Goal: Task Accomplishment & Management: Manage account settings

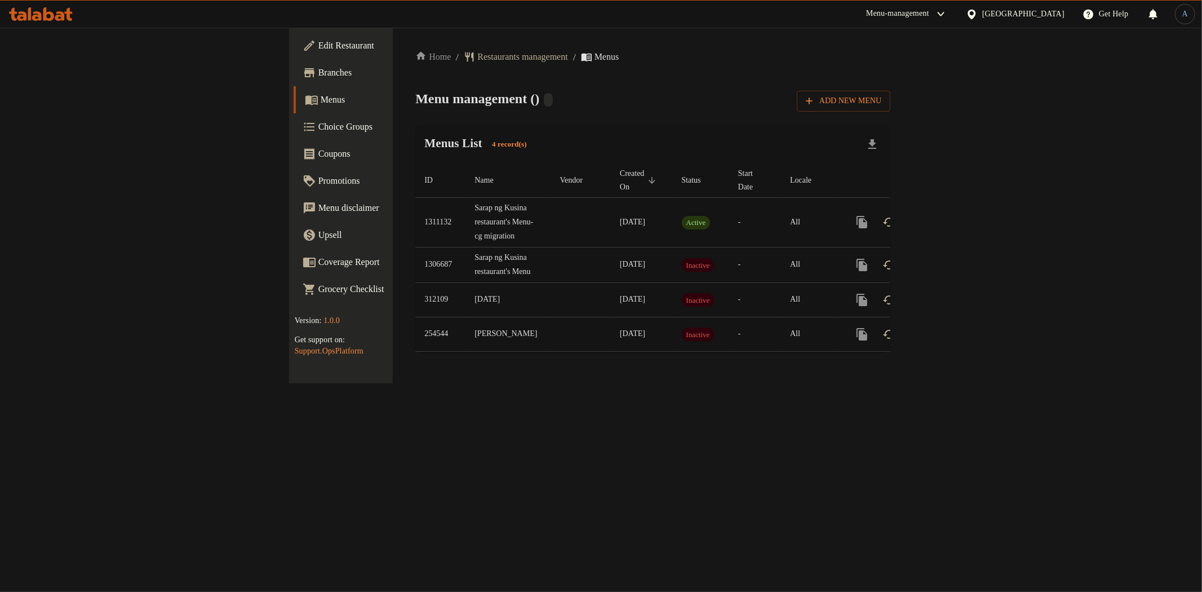
click at [318, 71] on span "Branches" at bounding box center [399, 73] width 162 height 14
click at [950, 215] on icon "enhanced table" at bounding box center [943, 222] width 14 height 14
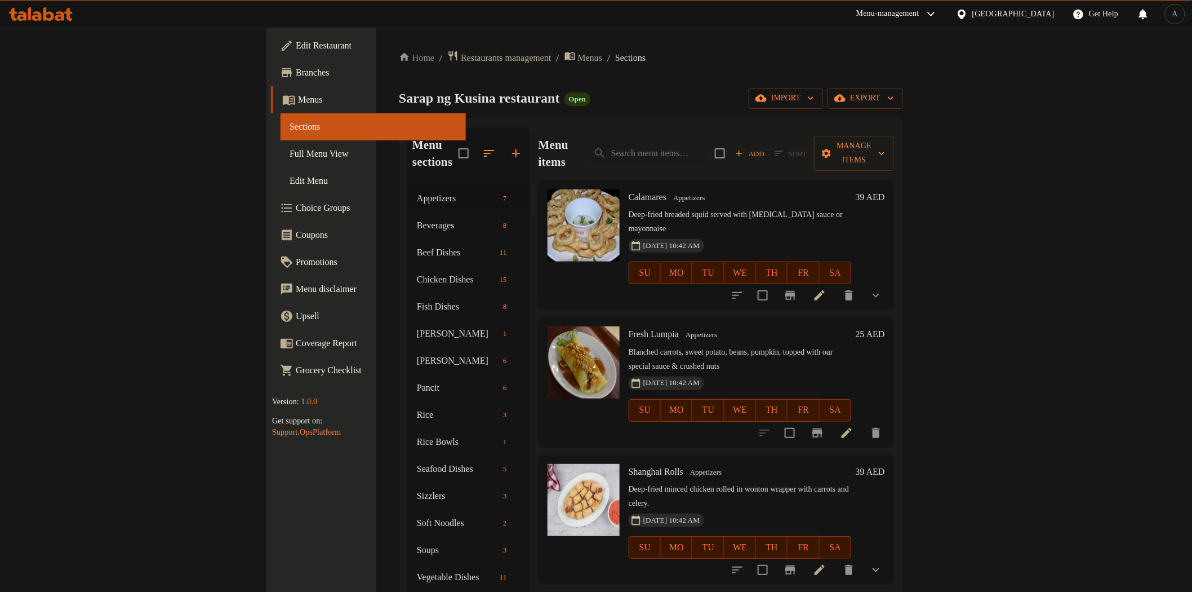
click at [290, 153] on span "Full Menu View" at bounding box center [373, 154] width 167 height 14
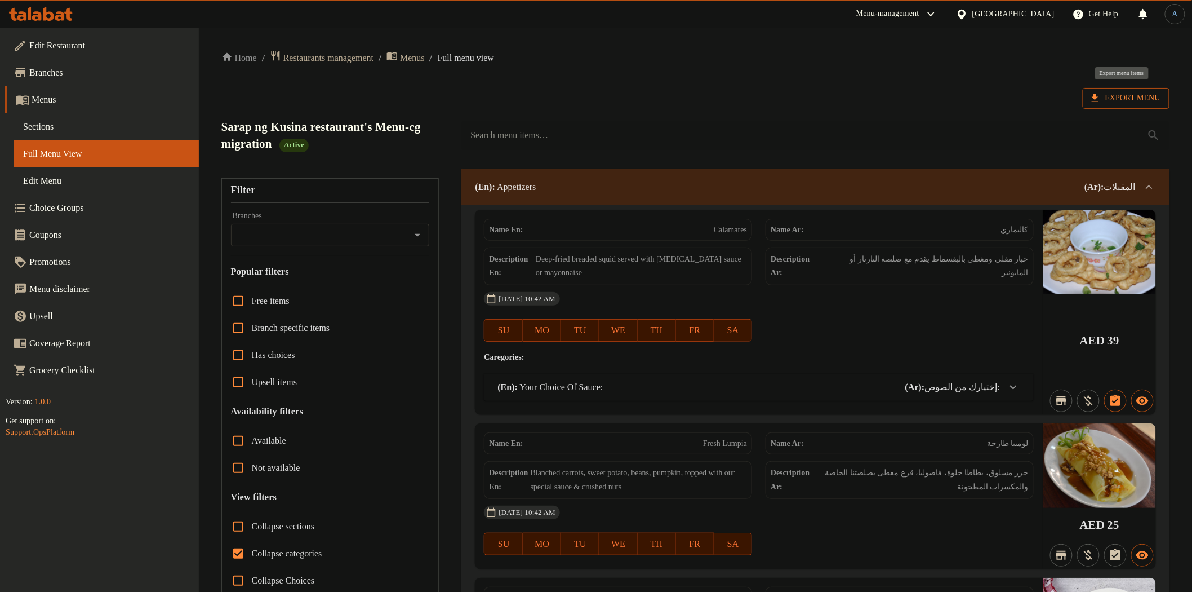
click at [1152, 94] on span "Export Menu" at bounding box center [1126, 98] width 69 height 14
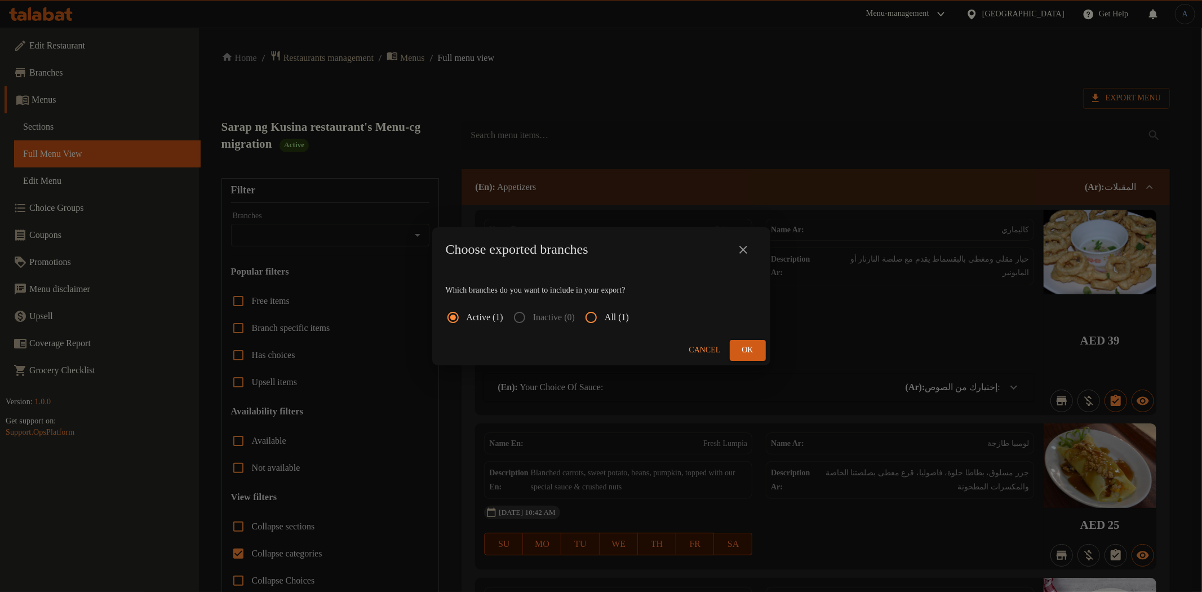
click at [604, 314] on input "All (1)" at bounding box center [590, 317] width 27 height 27
radio input "true"
click at [741, 345] on span "Ok" at bounding box center [748, 350] width 18 height 14
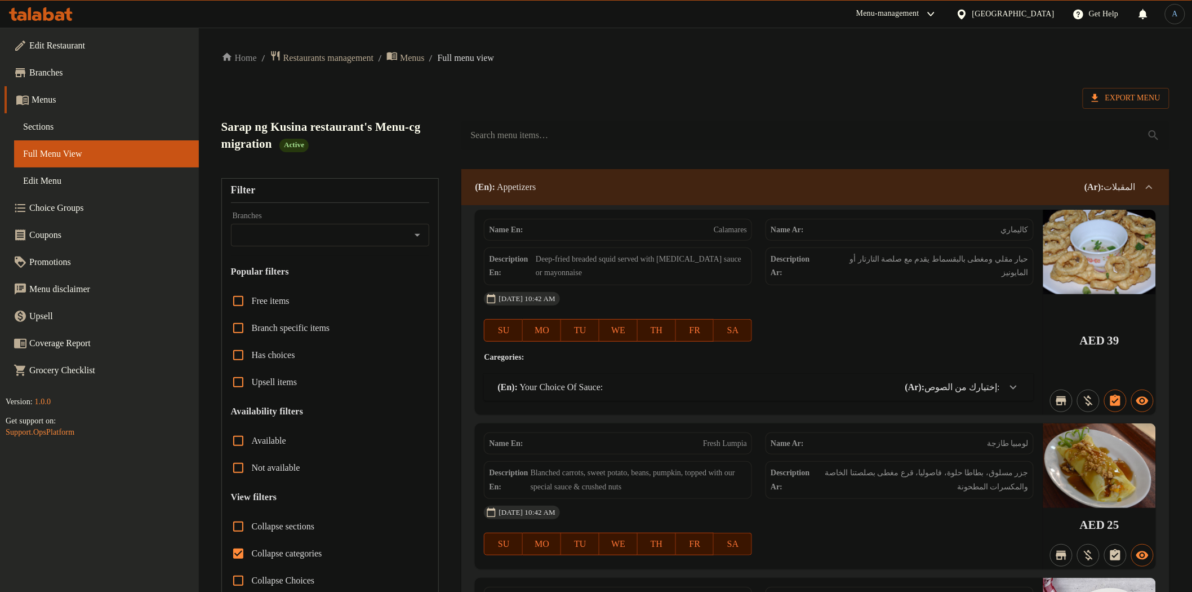
click at [55, 123] on span "Sections" at bounding box center [106, 127] width 167 height 14
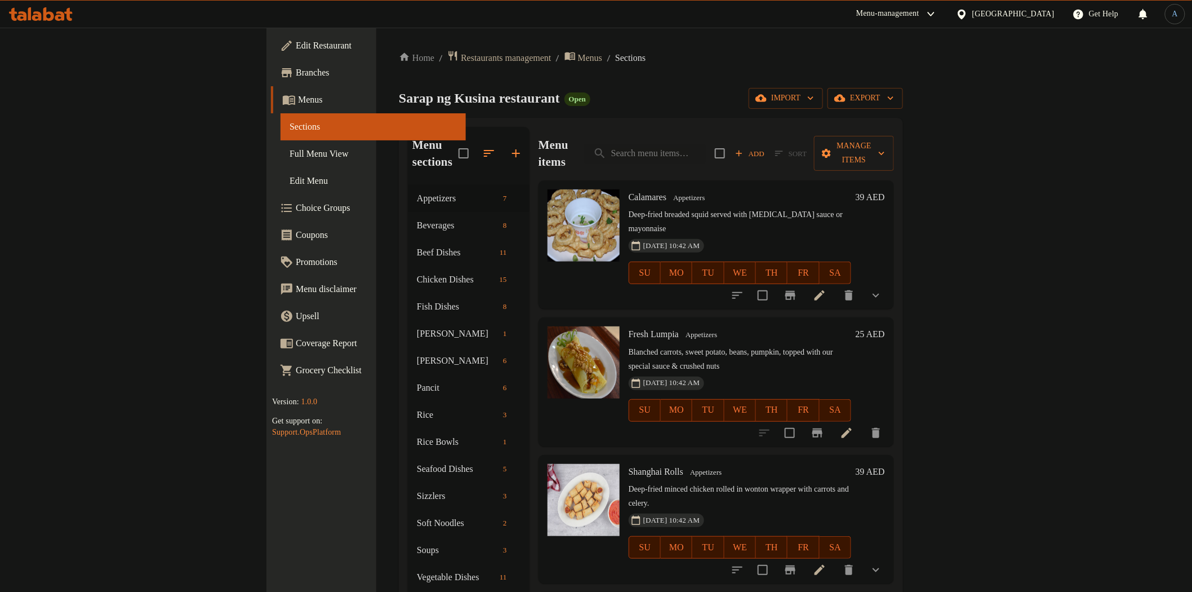
click at [530, 113] on div "Home / Restaurants management / Menus / Sections Sarap ng Kusina restaurant Ope…" at bounding box center [651, 388] width 504 height 677
click at [696, 208] on p "Deep-fried breaded squid served with [MEDICAL_DATA] sauce or mayonnaise" at bounding box center [740, 222] width 223 height 28
click at [826, 288] on icon at bounding box center [820, 295] width 14 height 14
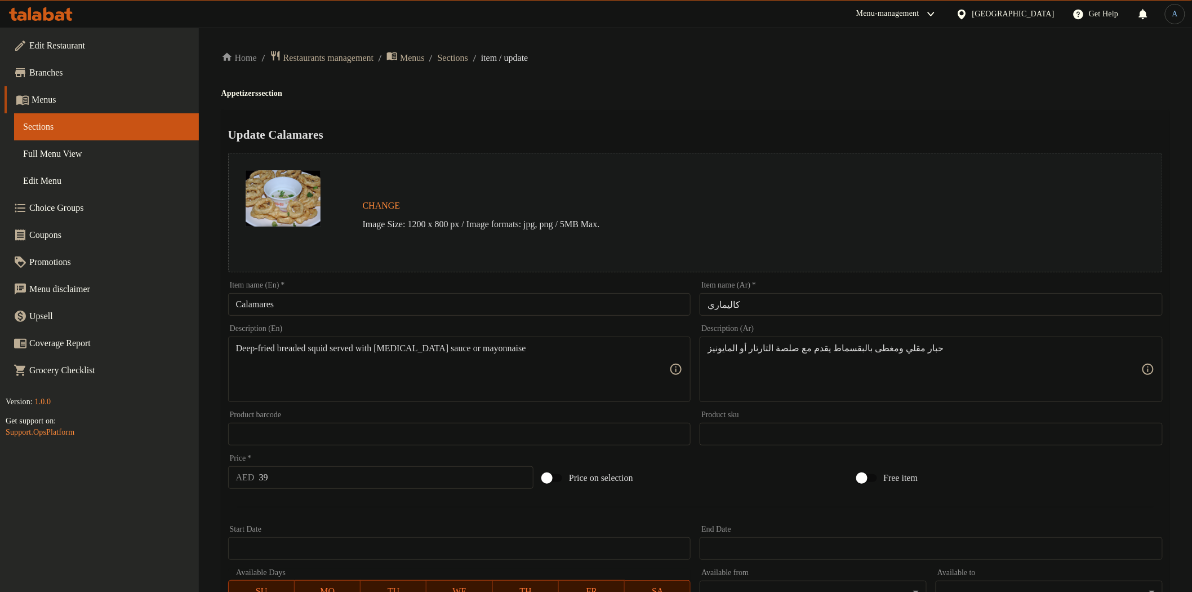
click at [398, 302] on input "Calamares" at bounding box center [459, 304] width 463 height 23
click at [724, 113] on div "Update Calamares Change Image Size: 1200 x 800 px / Image formats: jpg, png / 5…" at bounding box center [695, 455] width 948 height 691
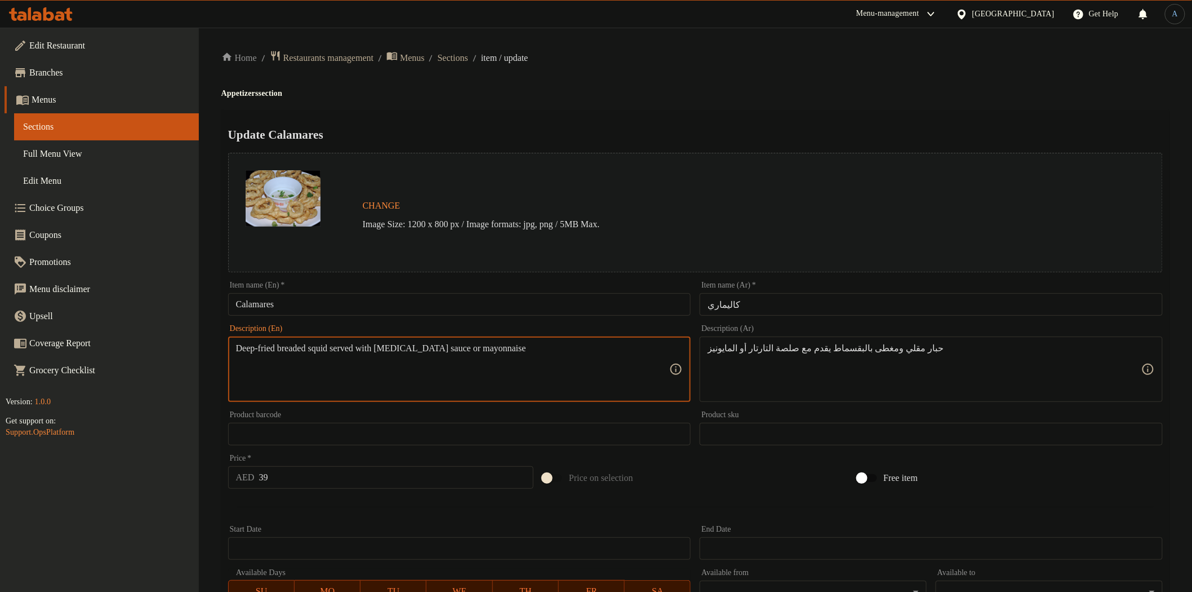
paste textarea "Mayonnaise"
type textarea "Deep-fried breaded squid served with [MEDICAL_DATA] sauce or Mayonnaise"
click at [696, 99] on div "Home / Restaurants management / Menus / Sections / item / update Appetizers sec…" at bounding box center [695, 429] width 948 height 759
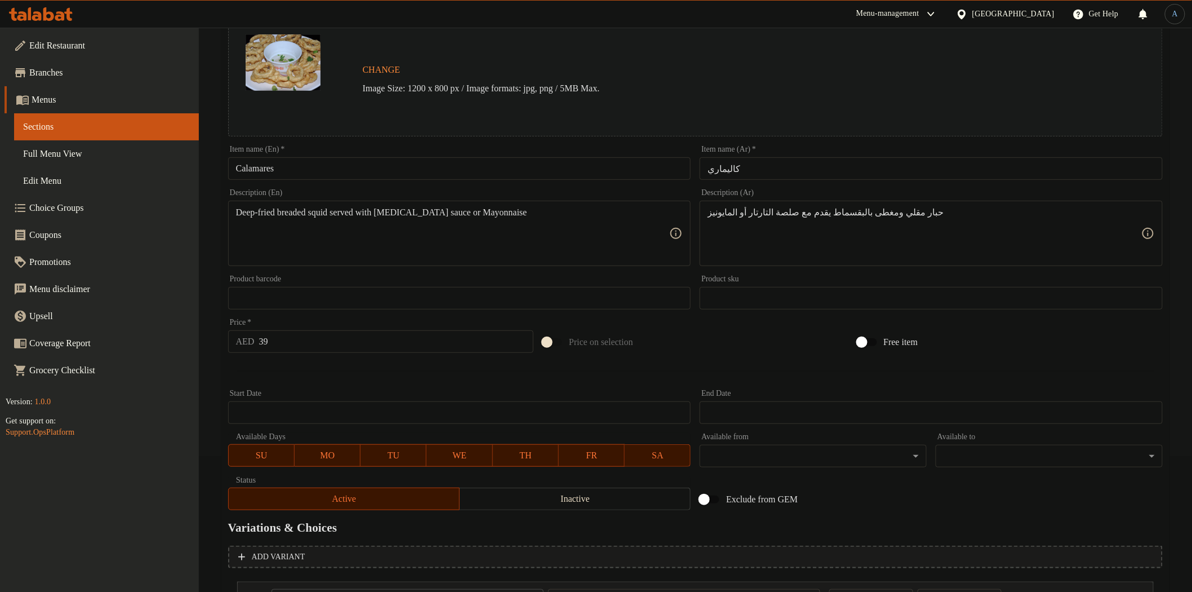
scroll to position [238, 0]
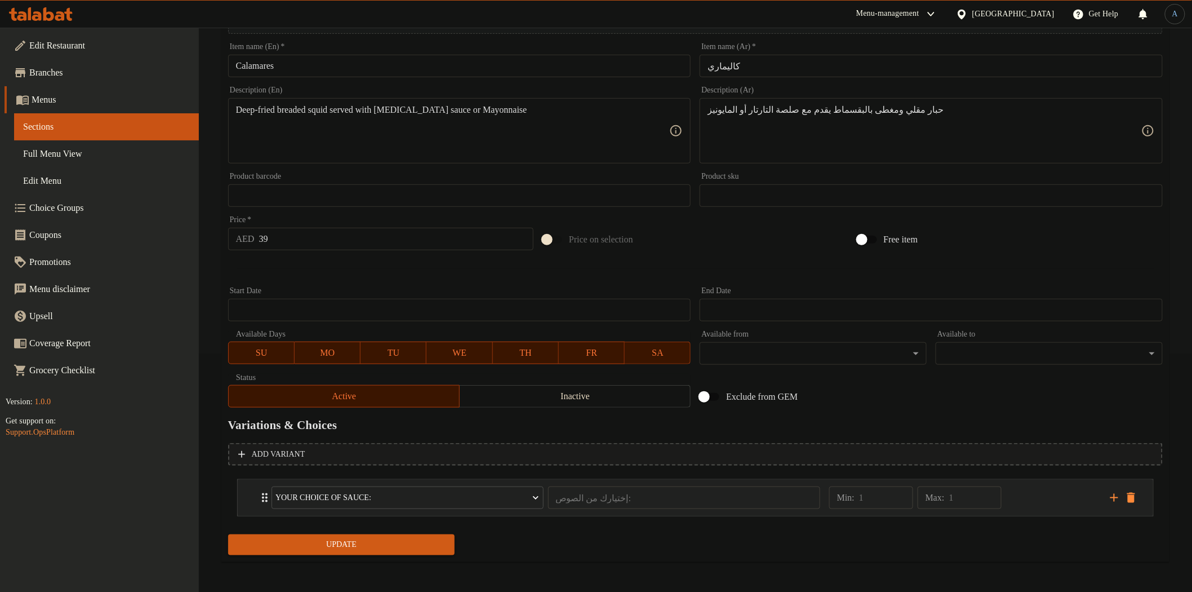
click at [1034, 492] on div "Min: 1 ​ Max: 1 ​" at bounding box center [962, 497] width 281 height 36
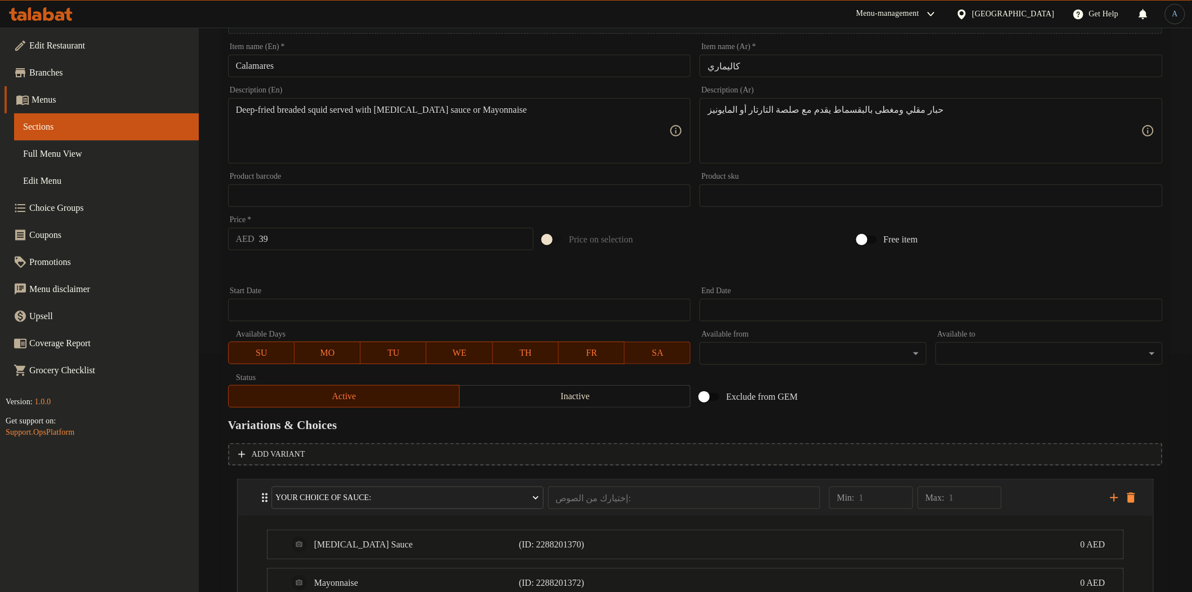
scroll to position [339, 0]
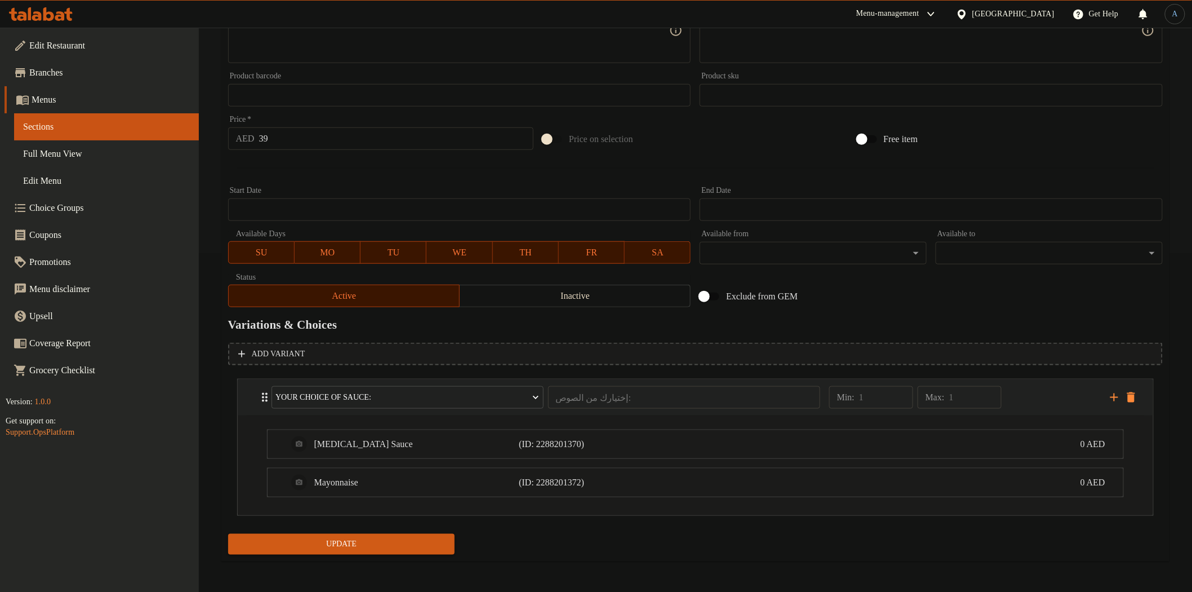
click at [1033, 392] on div "Min: 1 ​ Max: 1 ​" at bounding box center [962, 397] width 281 height 36
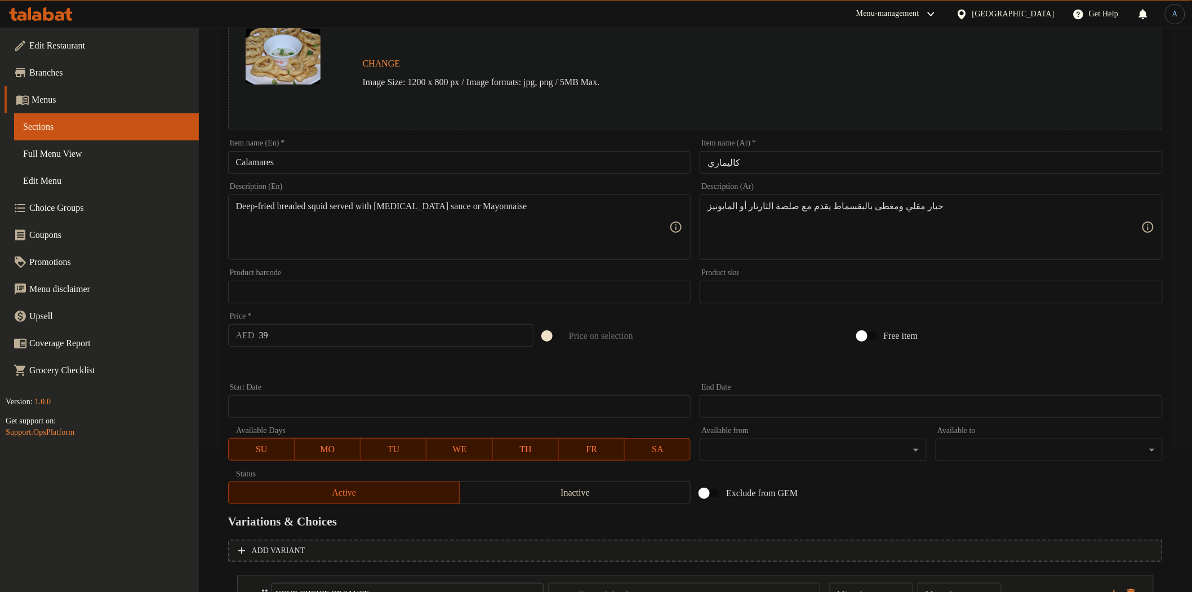
scroll to position [0, 0]
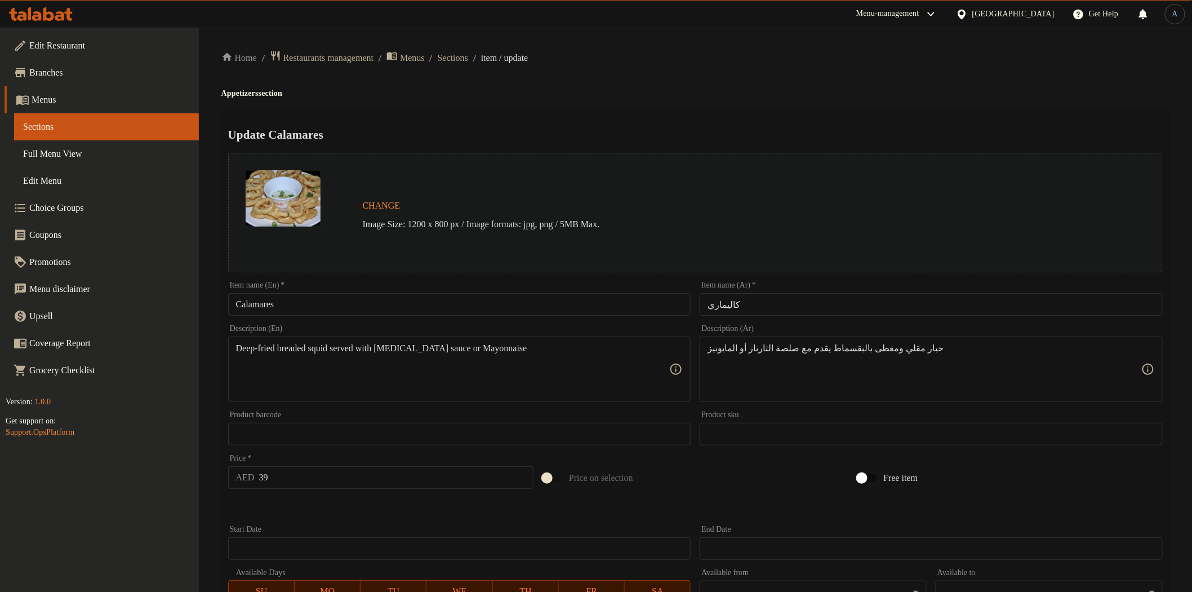
click at [731, 101] on div "Home / Restaurants management / Menus / Sections / item / update Appetizers sec…" at bounding box center [695, 429] width 948 height 759
click at [466, 50] on ol "Home / Restaurants management / Menus / Sections / item / update" at bounding box center [695, 57] width 948 height 15
click at [468, 60] on span "Sections" at bounding box center [453, 58] width 30 height 14
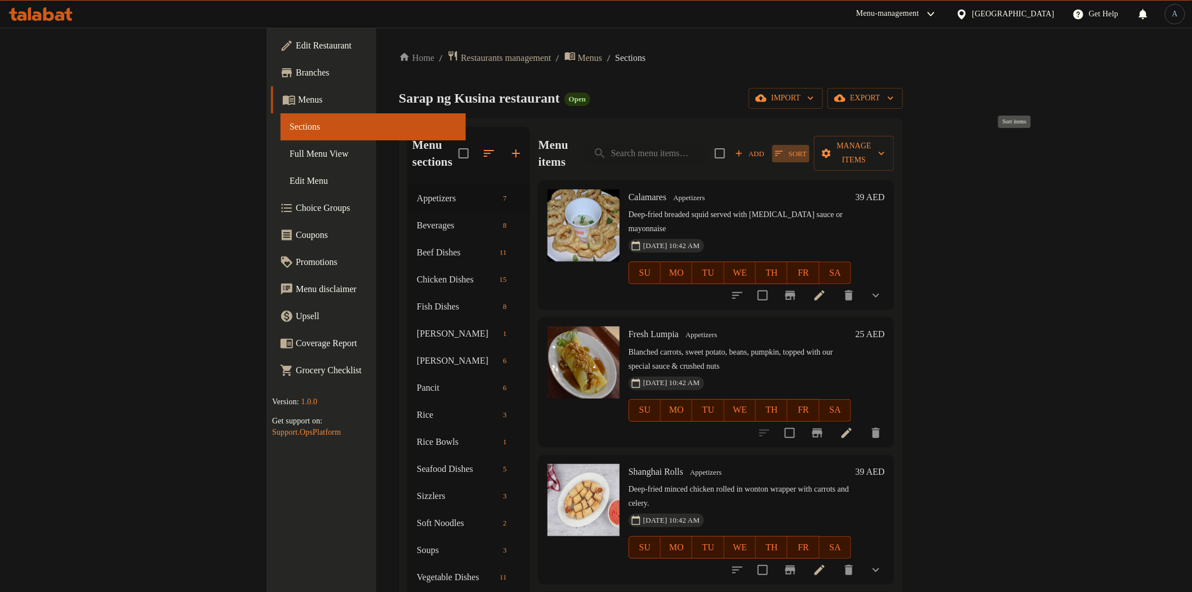
click at [810, 153] on button "Sort" at bounding box center [790, 153] width 37 height 17
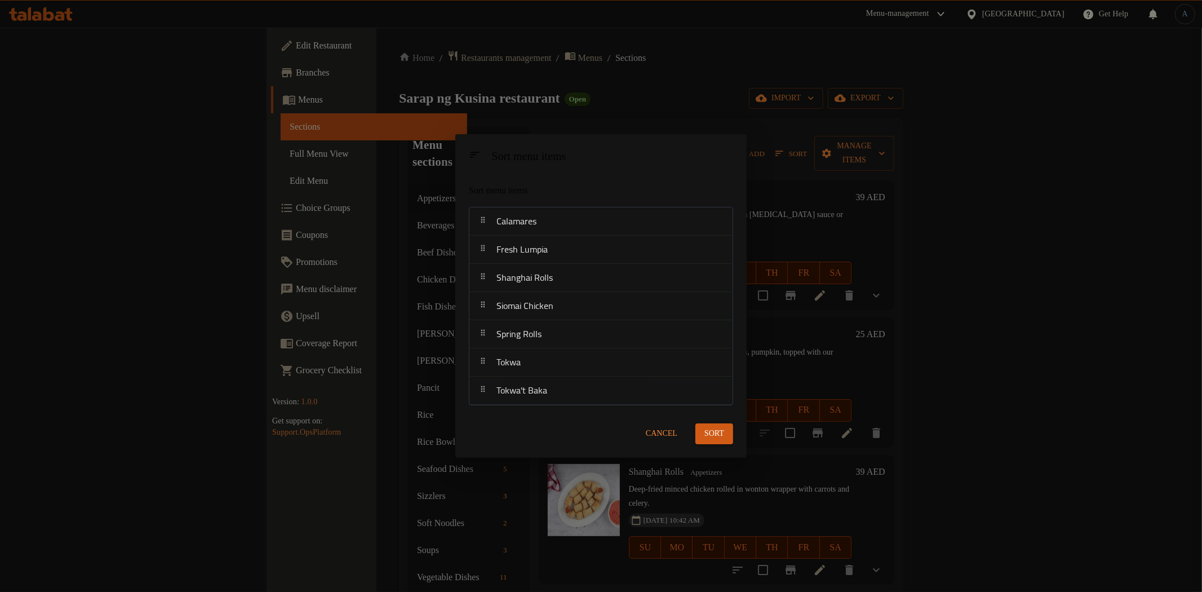
click at [665, 434] on span "Cancel" at bounding box center [662, 433] width 32 height 14
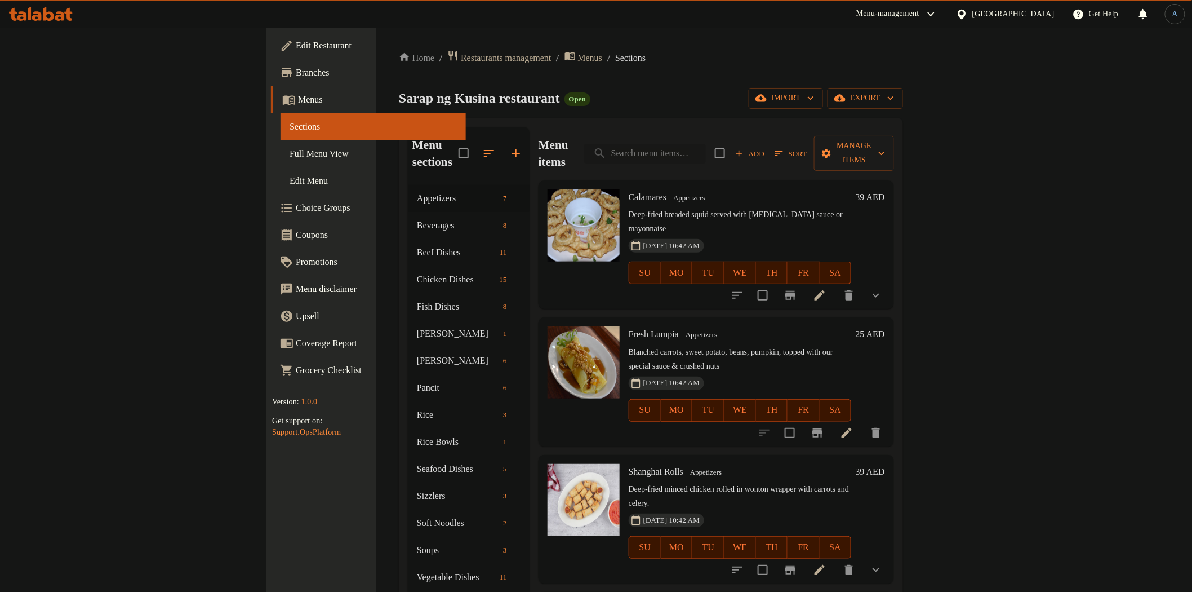
click at [706, 145] on input "search" at bounding box center [645, 154] width 122 height 20
paste input "French Fries"
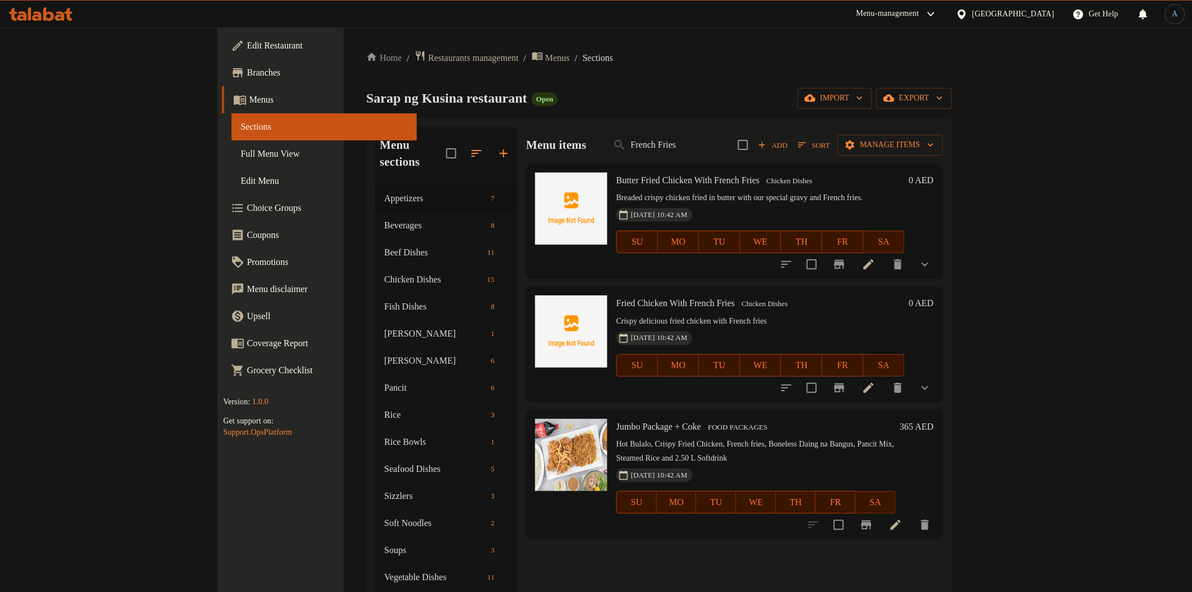
type input "French Fries"
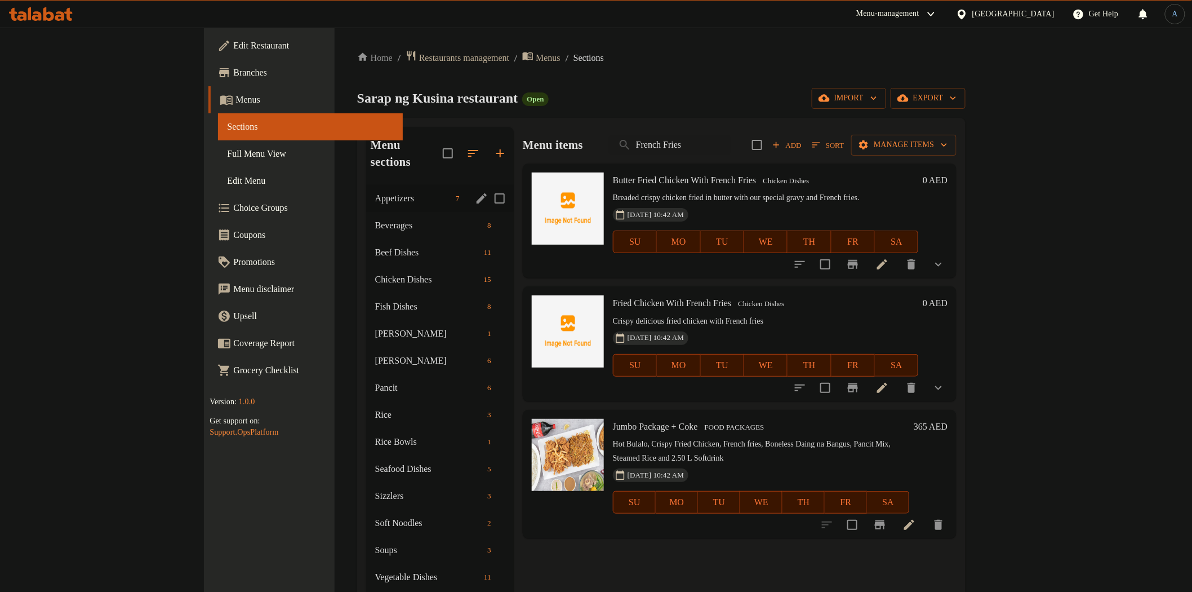
click at [375, 192] on span "Appetizers" at bounding box center [413, 199] width 76 height 14
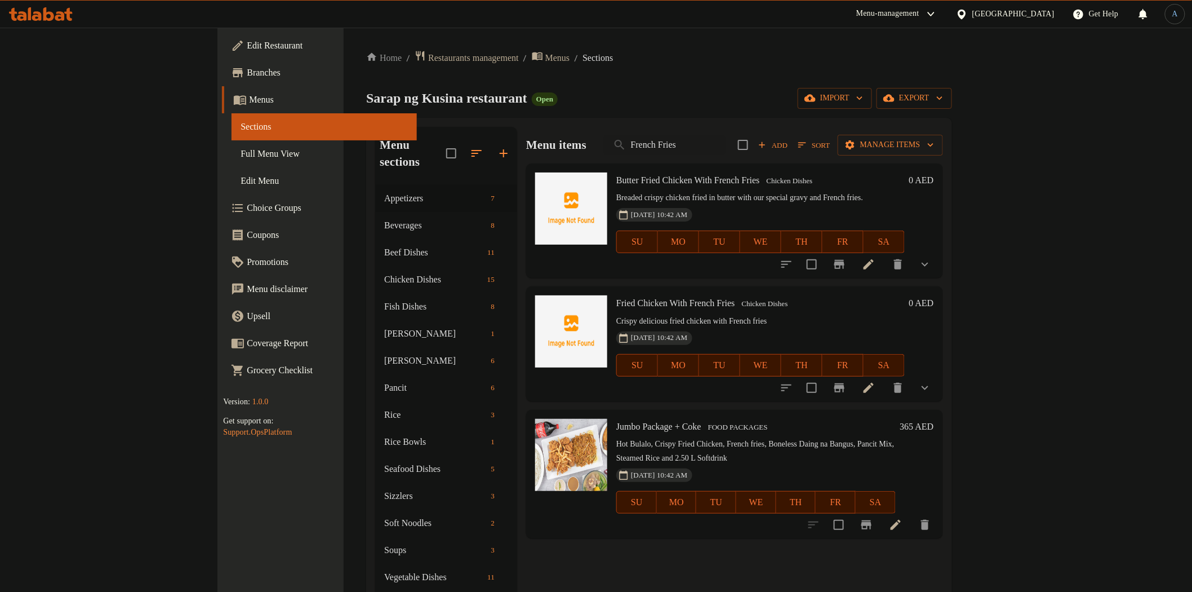
click at [741, 155] on div "Menu items French Fries Add Sort Manage items" at bounding box center [734, 145] width 417 height 37
click at [726, 141] on input "French Fries" at bounding box center [665, 145] width 122 height 20
drag, startPoint x: 808, startPoint y: 72, endPoint x: 820, endPoint y: 71, distance: 11.8
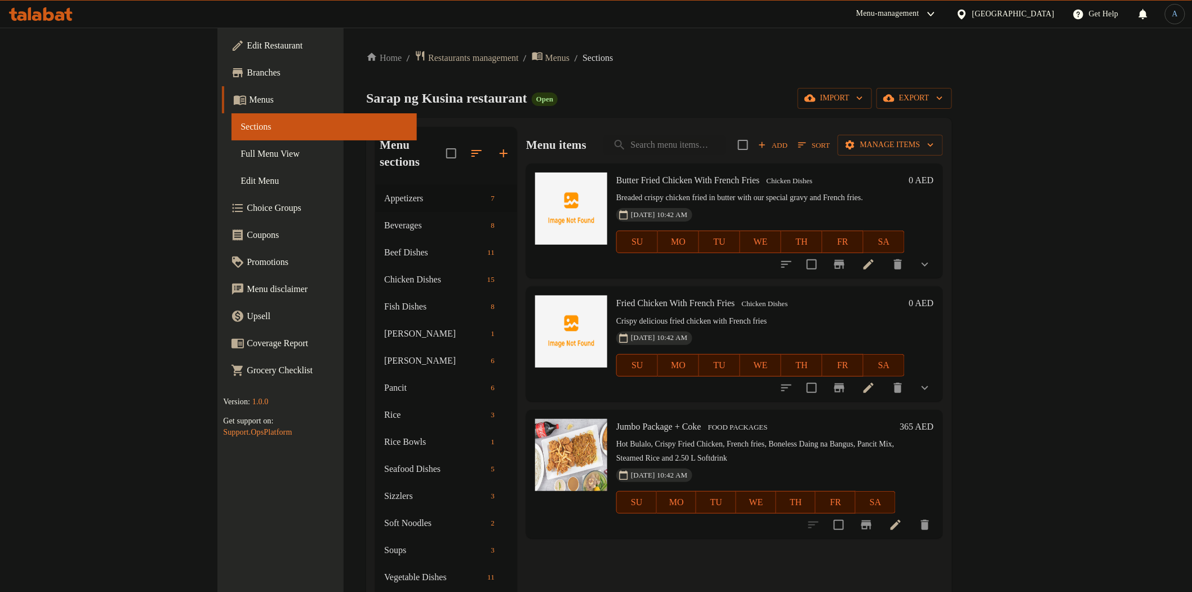
click at [812, 71] on div "Home / Restaurants management / Menus / Sections Sarap ng Kusina restaurant Ope…" at bounding box center [658, 388] width 585 height 677
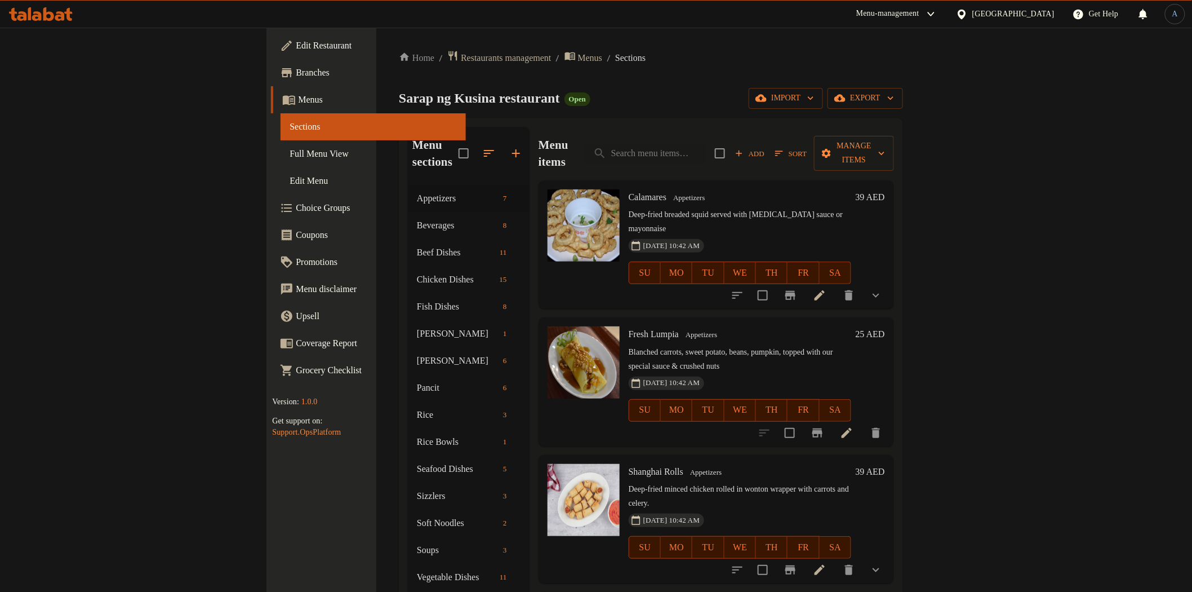
click at [765, 147] on span "Add" at bounding box center [750, 153] width 30 height 13
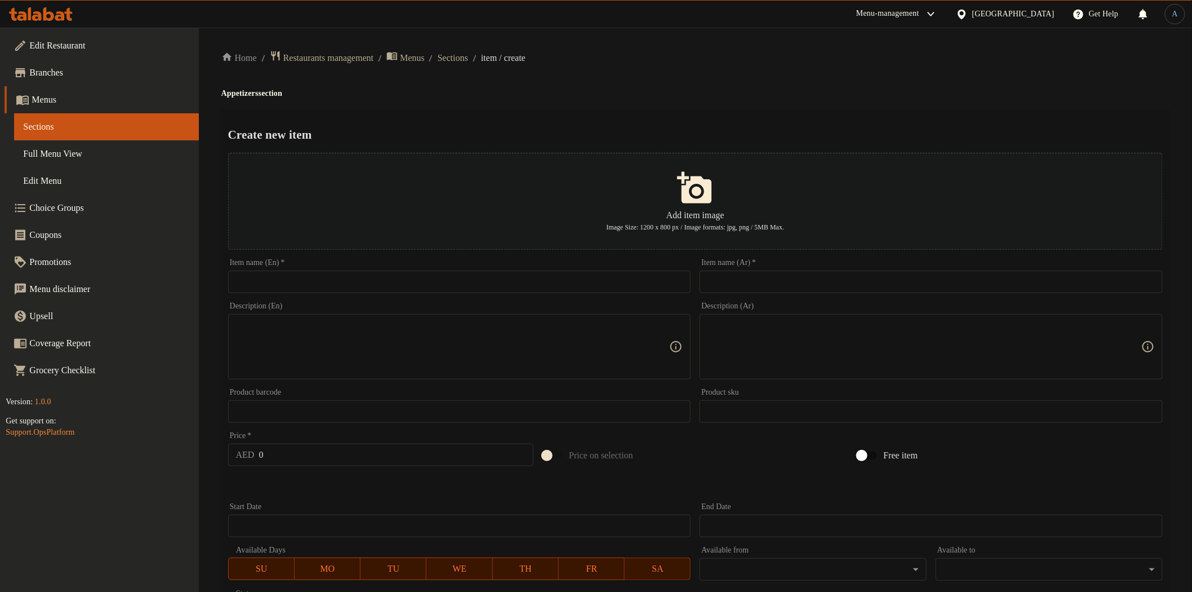
click at [585, 286] on input "text" at bounding box center [459, 281] width 463 height 23
paste input "French Fries"
click at [412, 276] on input "French FriesFrench Fries" at bounding box center [459, 281] width 463 height 23
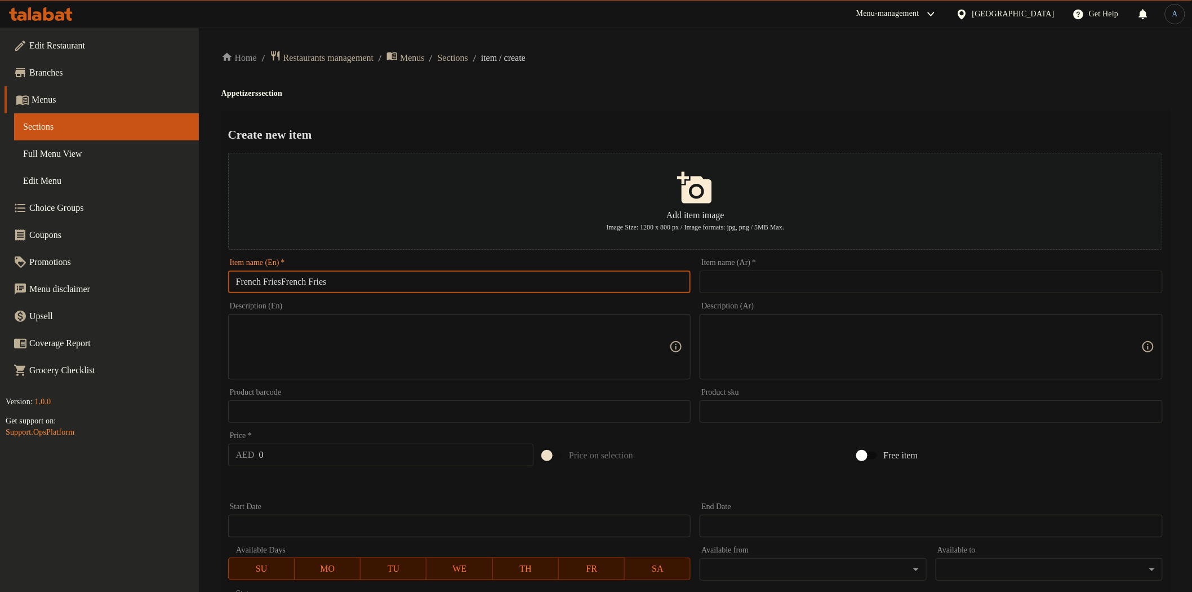
click at [412, 276] on input "French FriesFrench Fries" at bounding box center [459, 281] width 463 height 23
paste input "text"
type input "French Fries"
click at [641, 114] on div "Create new item Add item image Image Size: 1200 x 800 px / Image formats: jpg, …" at bounding box center [695, 435] width 948 height 650
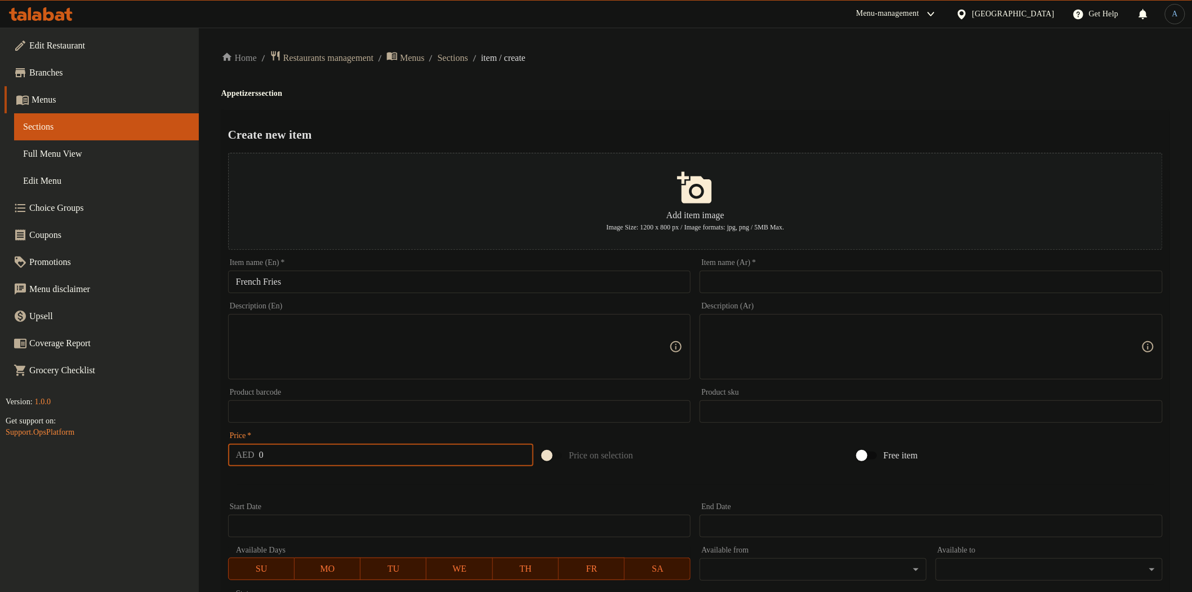
click at [275, 462] on input "0" at bounding box center [396, 454] width 275 height 23
paste input "17.0"
type input "17.00"
click at [406, 350] on textarea at bounding box center [453, 347] width 434 height 54
paste textarea "Crispy fried potato sticks served with ketchup or mayonnaise"
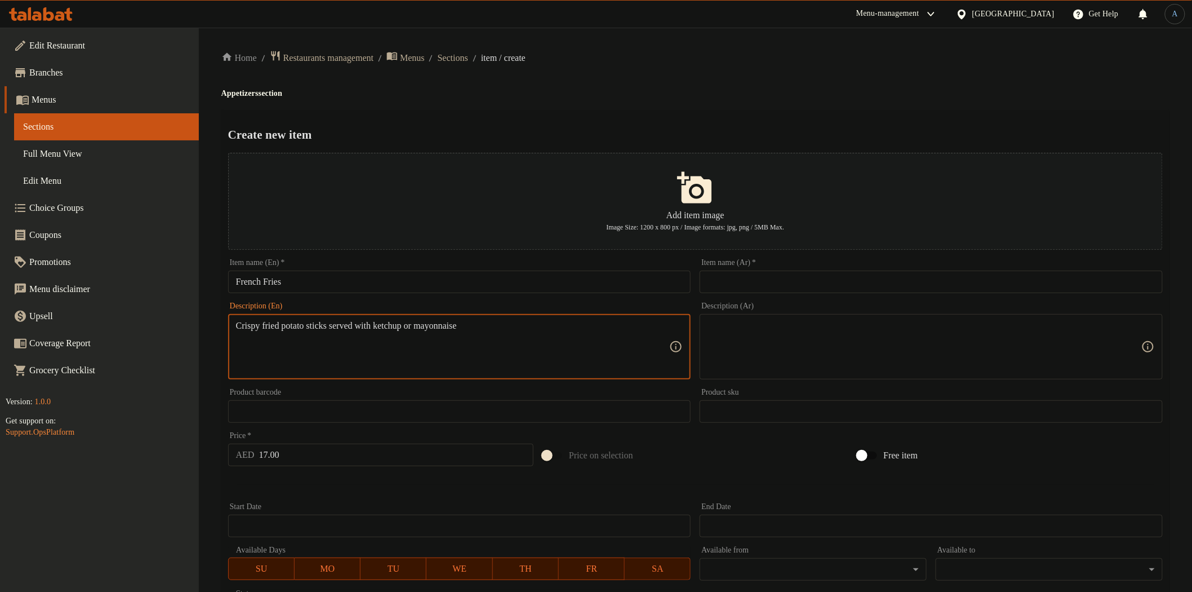
type textarea "Crispy fried potato sticks served with ketchup or mayonnaise"
click at [848, 335] on textarea at bounding box center [925, 347] width 434 height 54
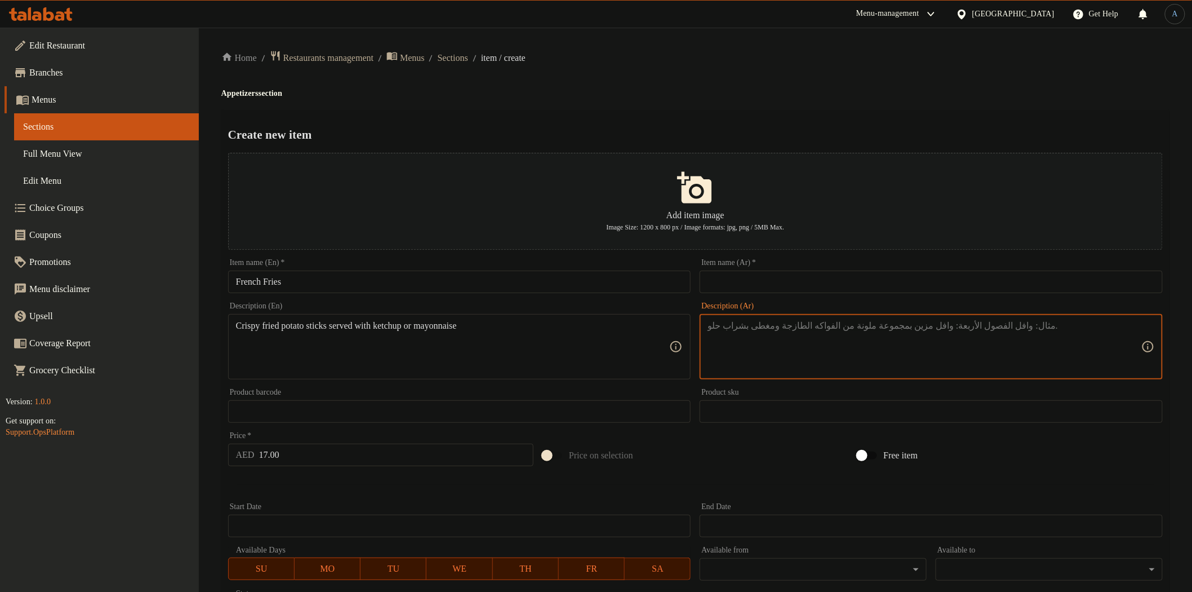
paste textarea "أصابع البطاطس المقلية المقرمشة تقدم مع الكاتشب أو المايونيز"
type textarea "أصابع البطاطس المقلية المقرمشة تقدم مع الكاتشب أو المايونيز"
click at [549, 275] on input "French Fries" at bounding box center [459, 281] width 463 height 23
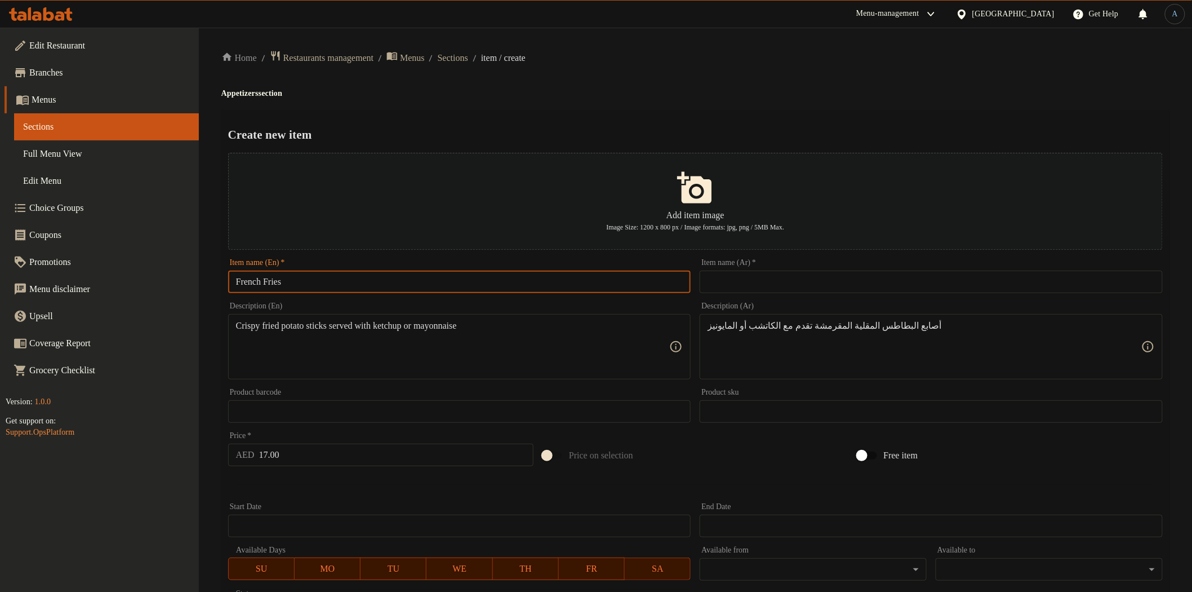
click at [820, 272] on input "text" at bounding box center [931, 281] width 463 height 23
paste input "بطاطا [GEOGRAPHIC_DATA]"
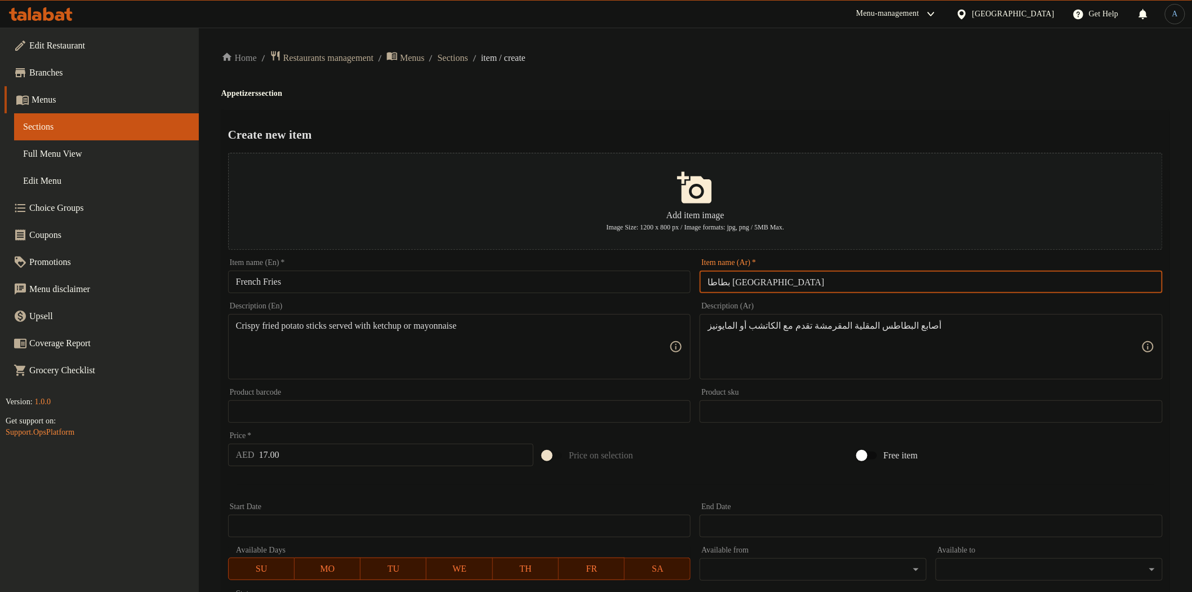
type input "بطاطا [GEOGRAPHIC_DATA]"
click at [829, 133] on h2 "Create new item" at bounding box center [695, 134] width 935 height 17
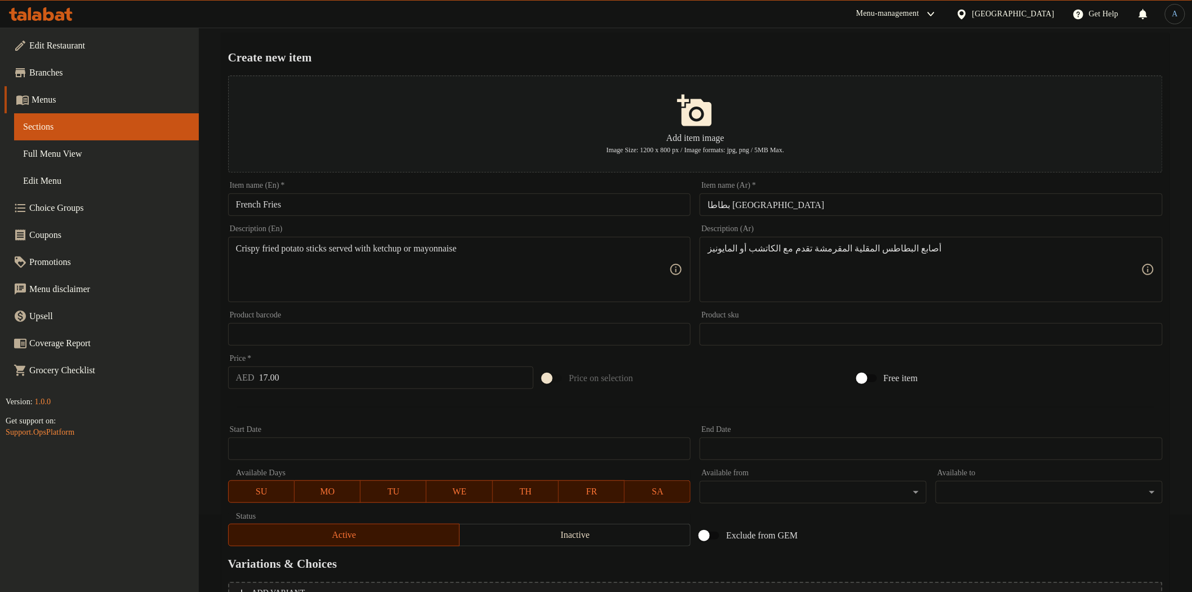
scroll to position [196, 0]
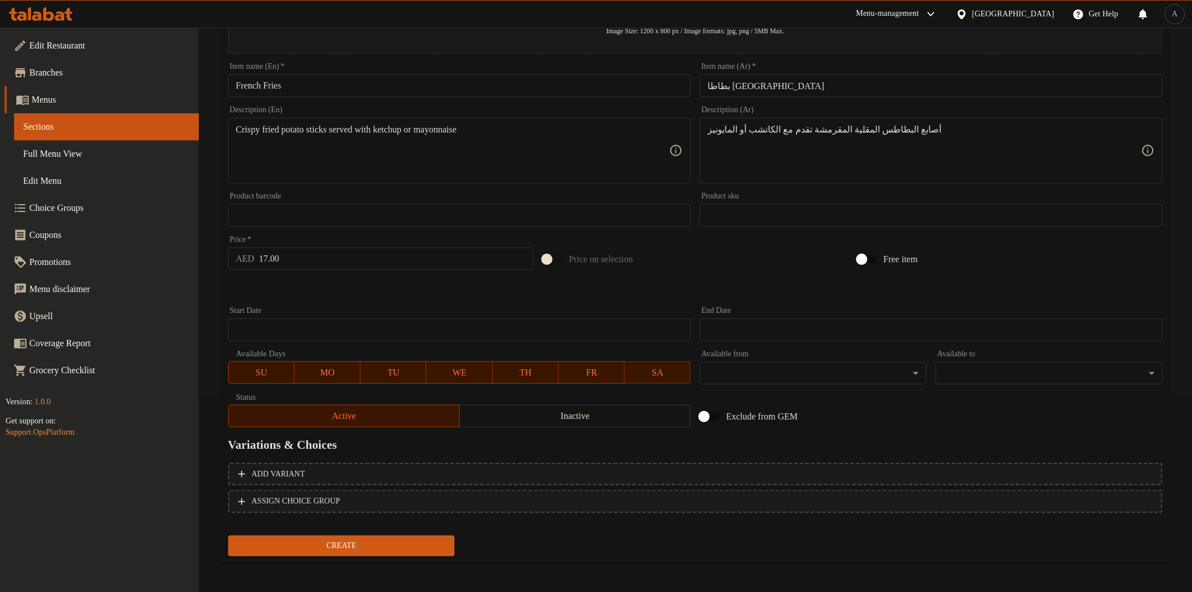
click at [400, 544] on span "Create" at bounding box center [341, 546] width 209 height 14
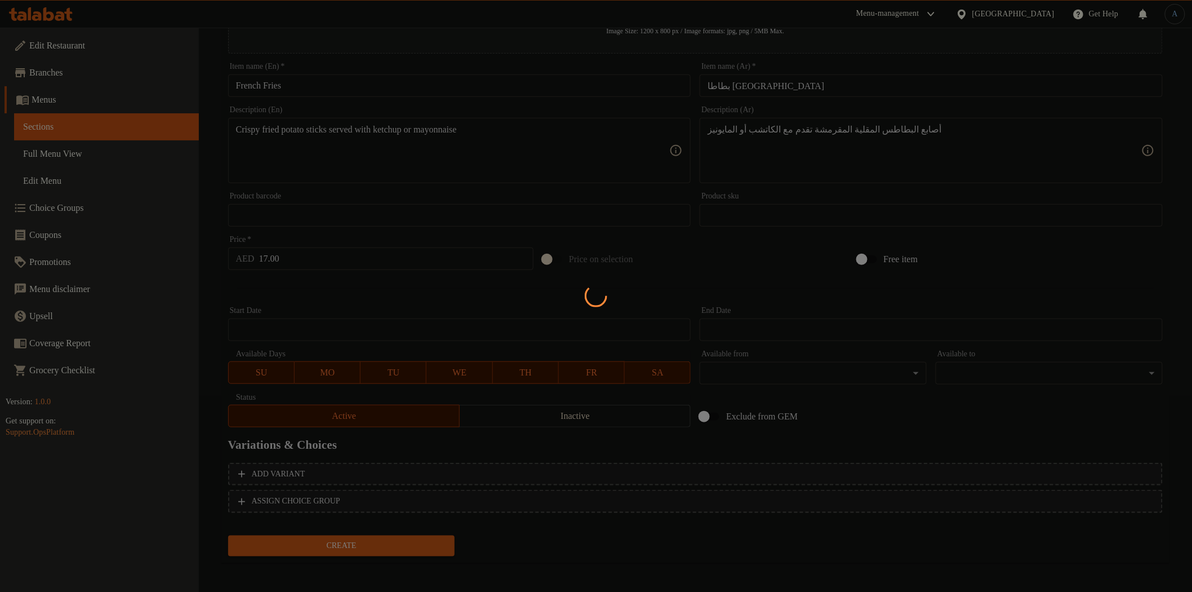
scroll to position [139, 0]
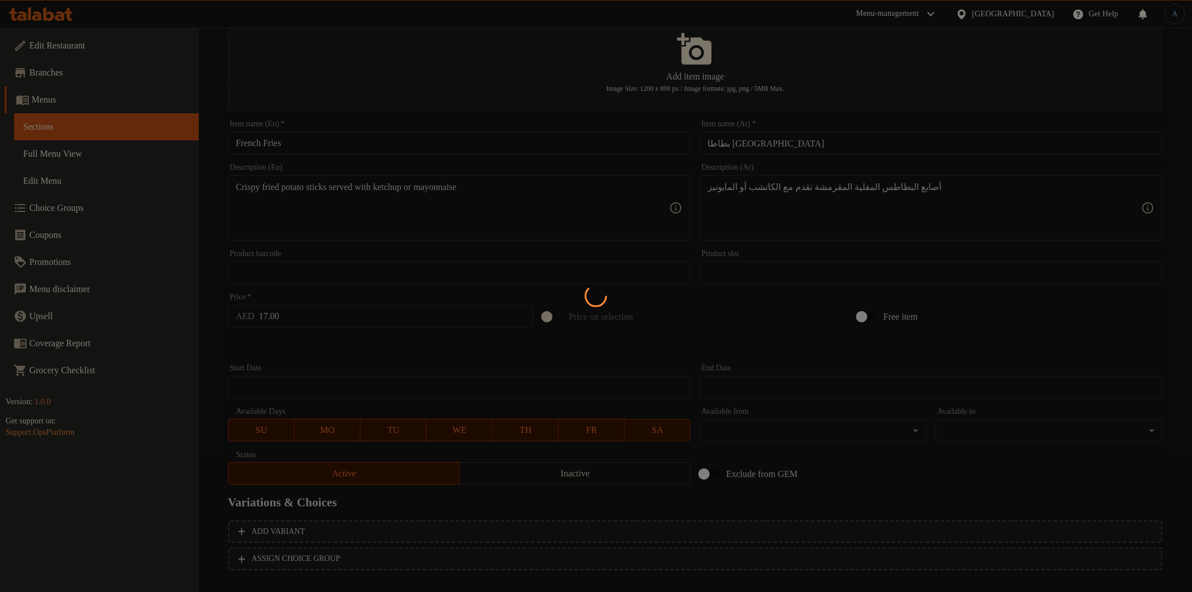
type input "0"
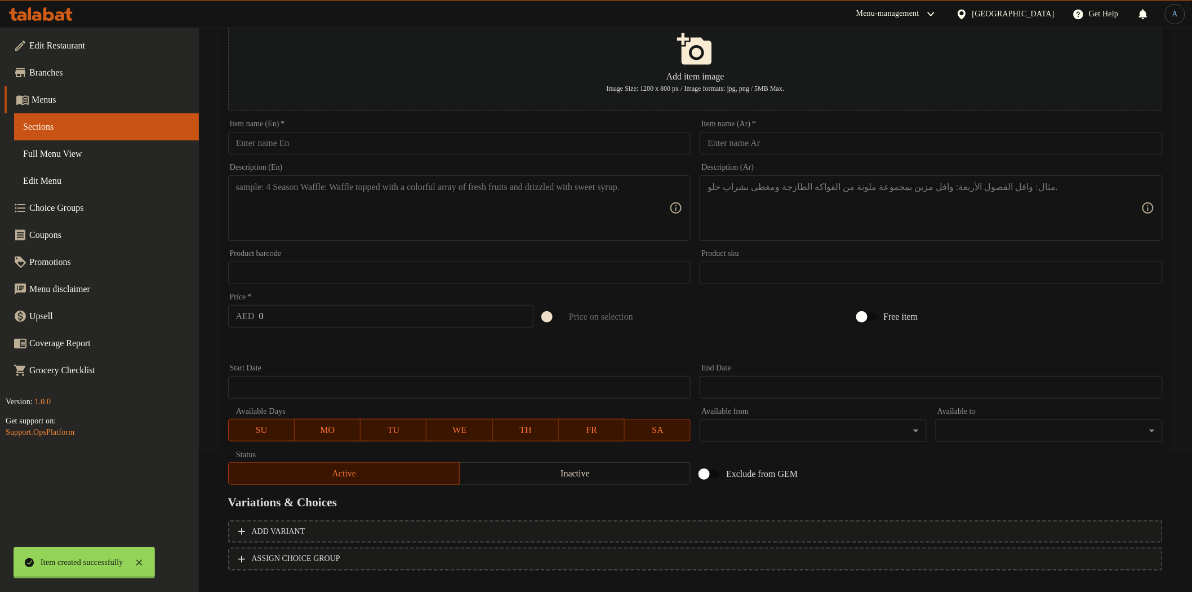
scroll to position [0, 0]
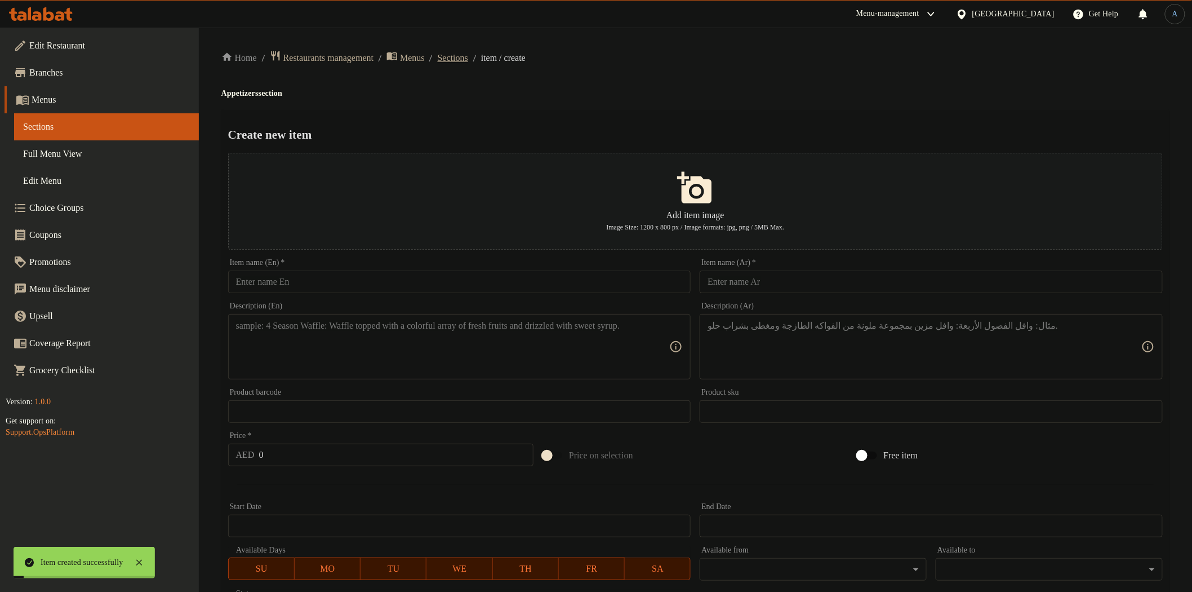
click at [468, 61] on span "Sections" at bounding box center [453, 58] width 30 height 14
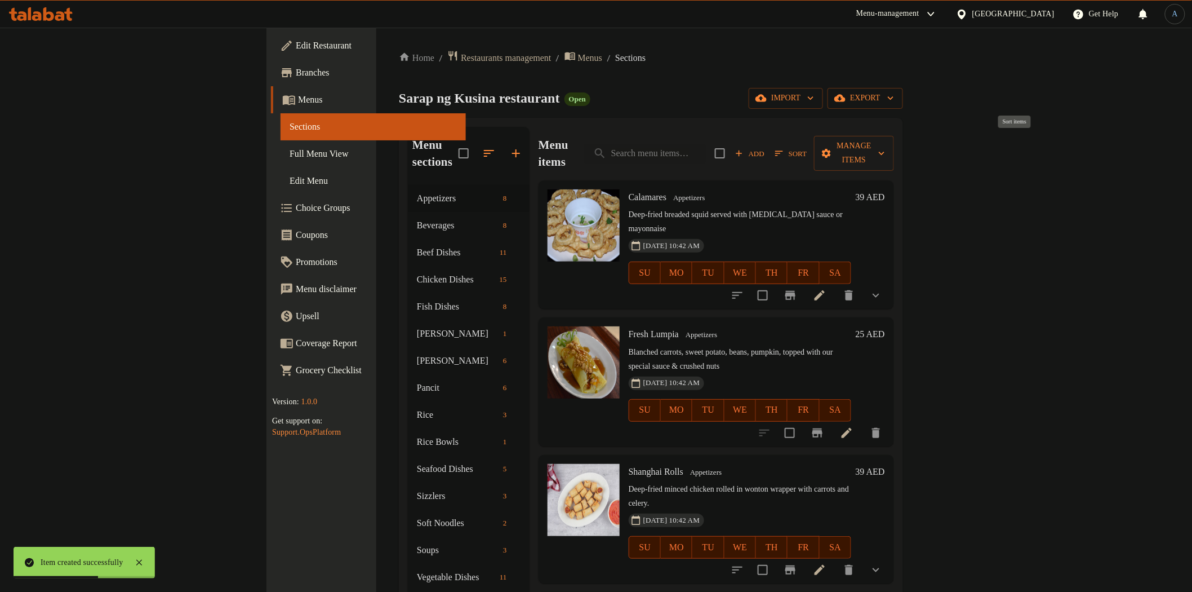
click at [807, 147] on span "Sort" at bounding box center [791, 153] width 32 height 13
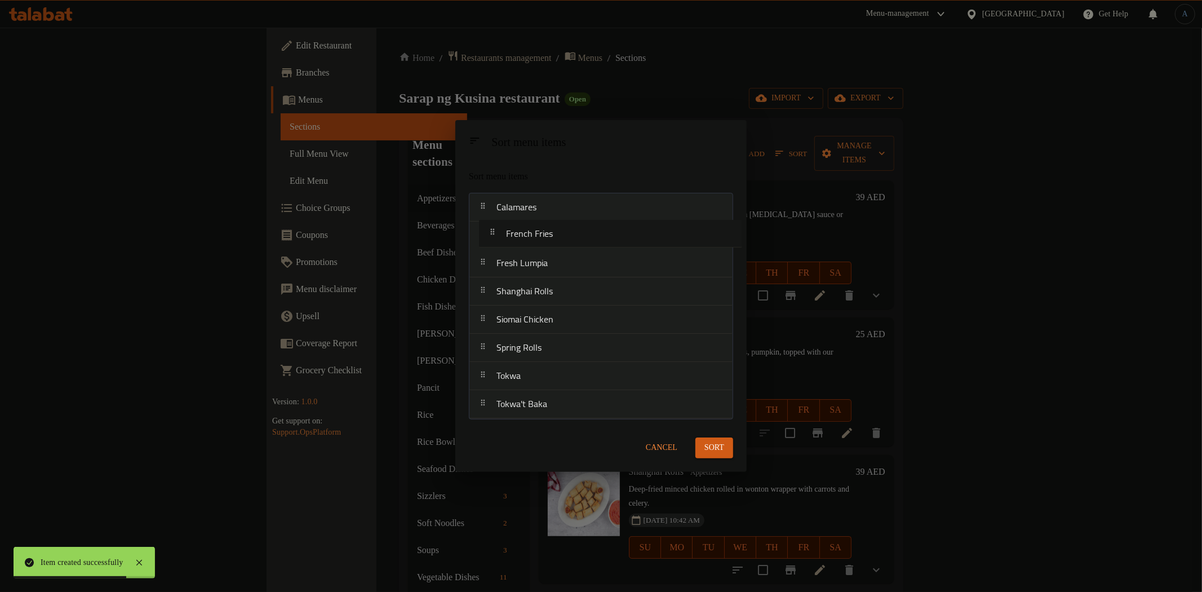
drag, startPoint x: 524, startPoint y: 410, endPoint x: 535, endPoint y: 238, distance: 172.8
click at [535, 238] on nav "Calamares Fresh Lumpia Shanghai Rolls Siomai Chicken Spring Rolls Tokwa Tokwa't…" at bounding box center [601, 306] width 264 height 226
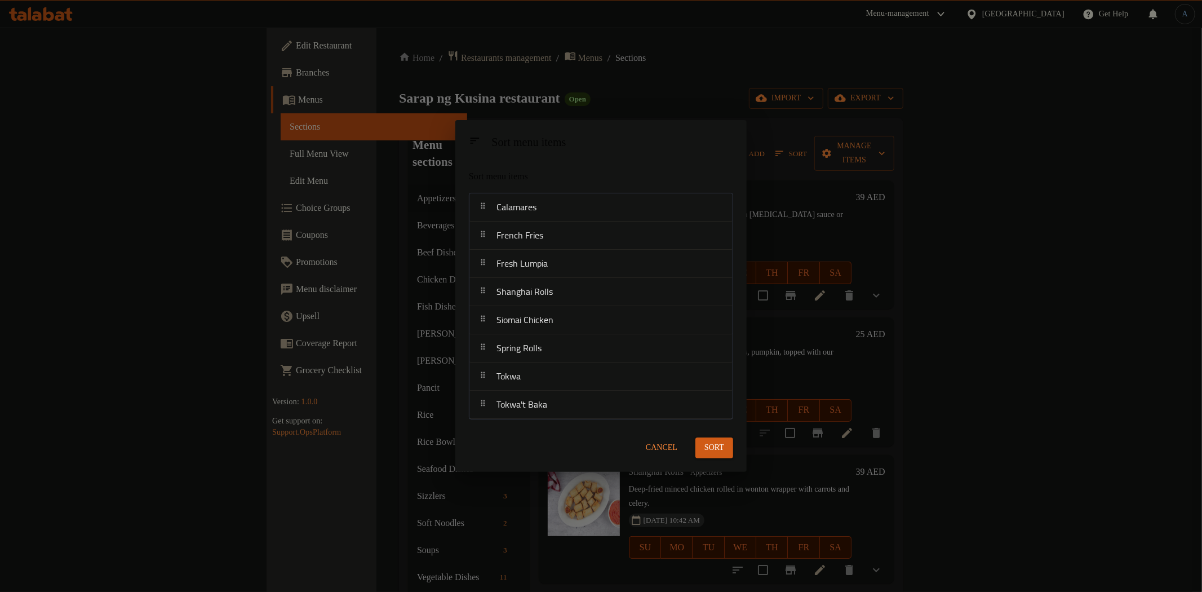
click at [705, 448] on span "Sort" at bounding box center [714, 448] width 20 height 14
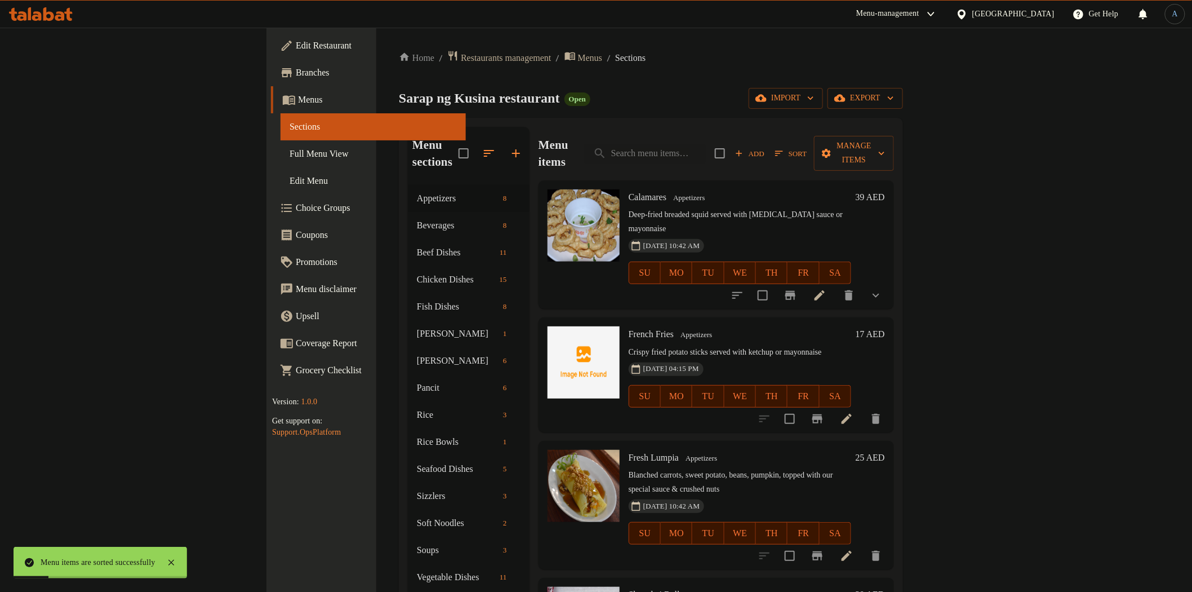
click at [842, 468] on p "Blanched carrots, sweet potato, beans, pumpkin, topped with our special sauce &…" at bounding box center [740, 482] width 223 height 28
click at [853, 549] on icon at bounding box center [847, 556] width 14 height 14
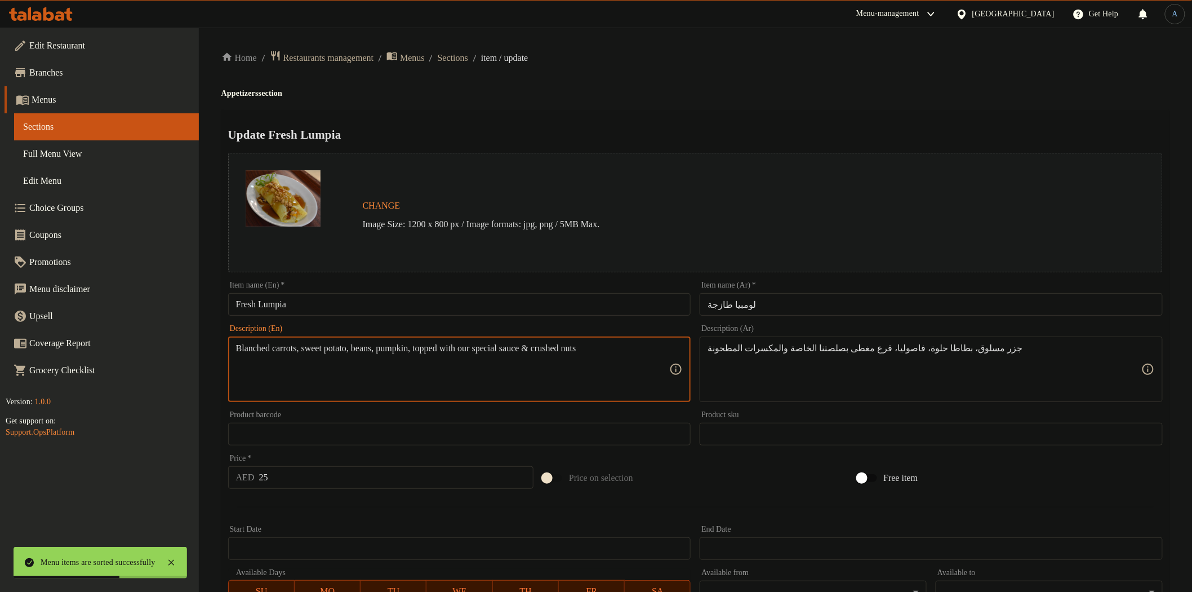
paste textarea "topped with our special sauce & crushed nuts"
type textarea "Blanched carrots, sweet potato, beans, pumpkin topped with our special sauce & …"
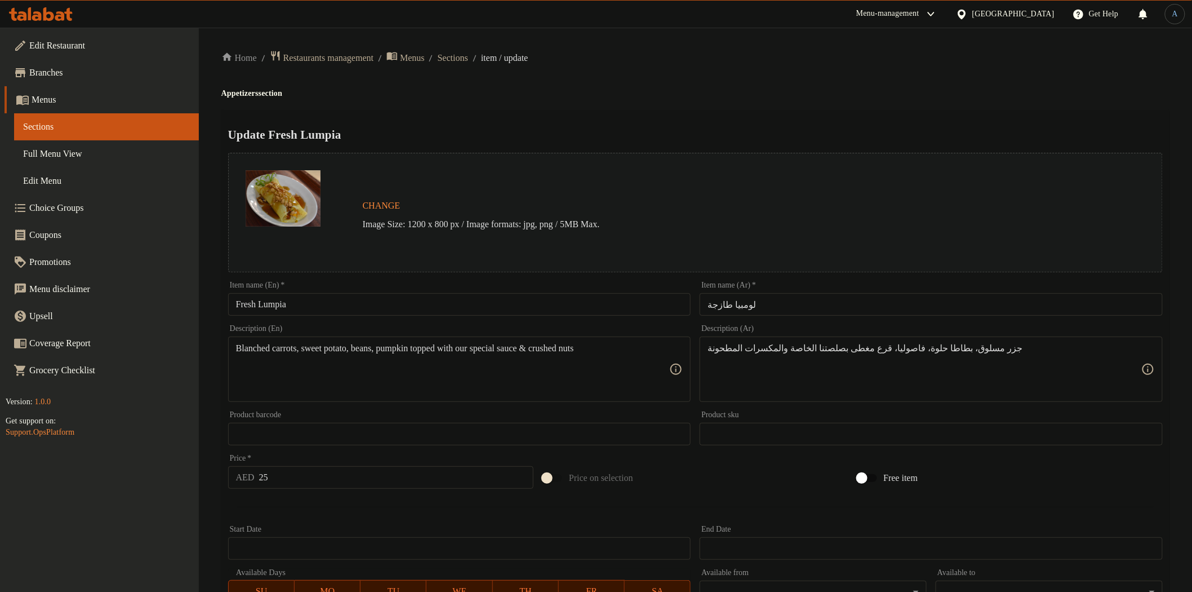
click at [656, 81] on div "Home / Restaurants management / Menus / Sections / item / update Appetizers sec…" at bounding box center [695, 420] width 948 height 740
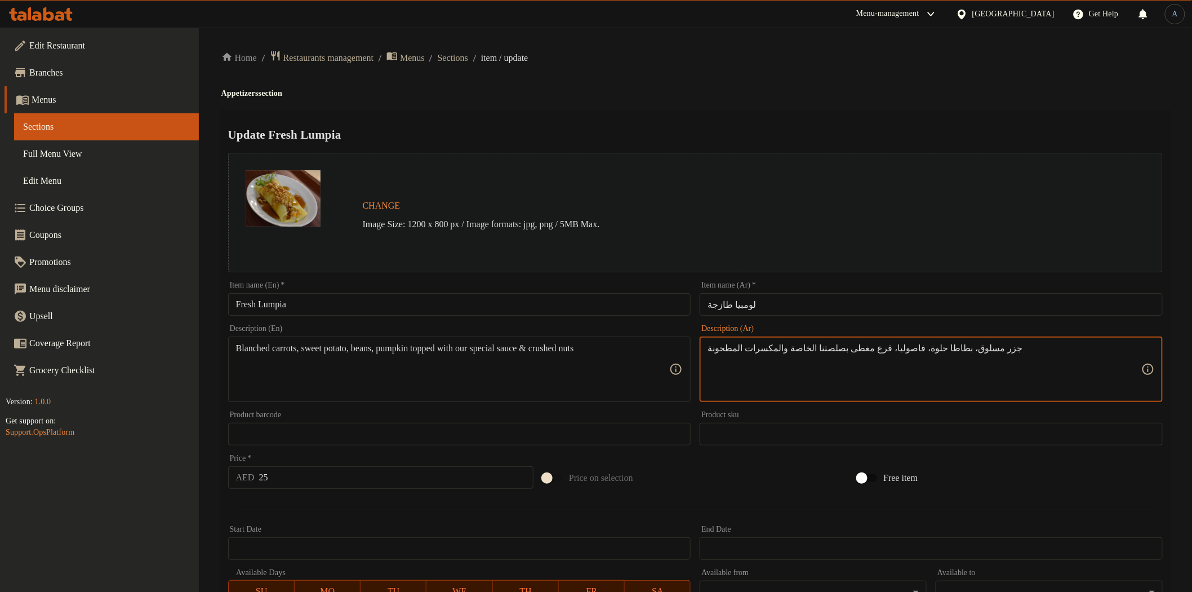
paste textarea
type textarea "جزر مسلوق، بطاطا حلوة، فاصوليا، قرع مغطى بصلصتنا الخاصة والمكسرات المطحونة"
click at [799, 144] on div "Update Fresh Lumpia Change Image Size: 1200 x 800 px / Image formats: jpg, png …" at bounding box center [695, 446] width 948 height 672
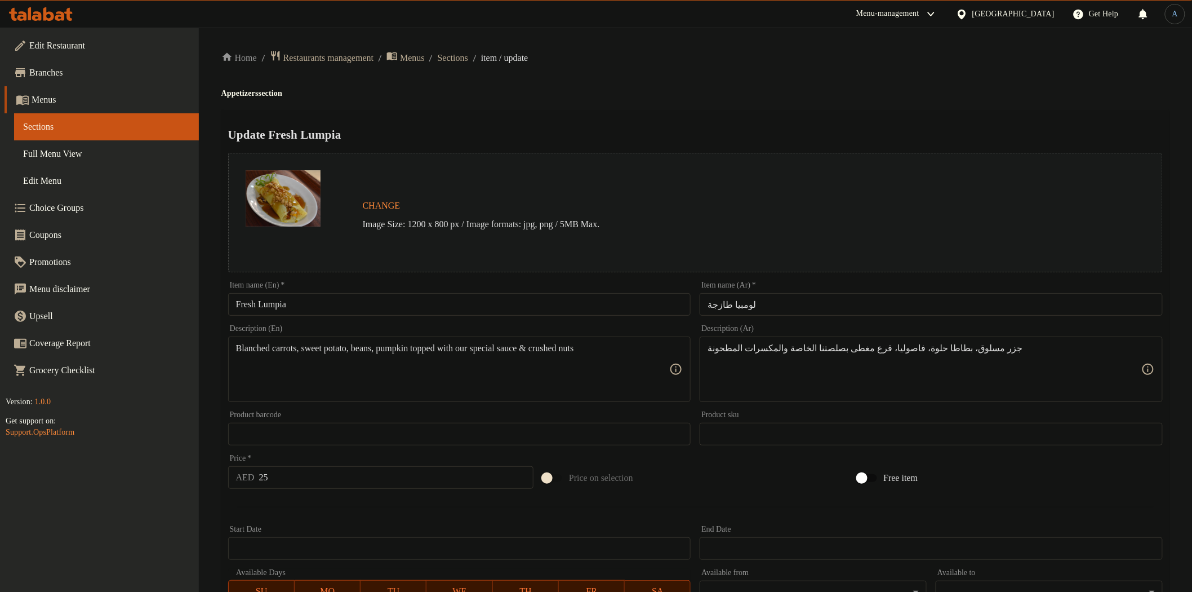
scroll to position [219, 0]
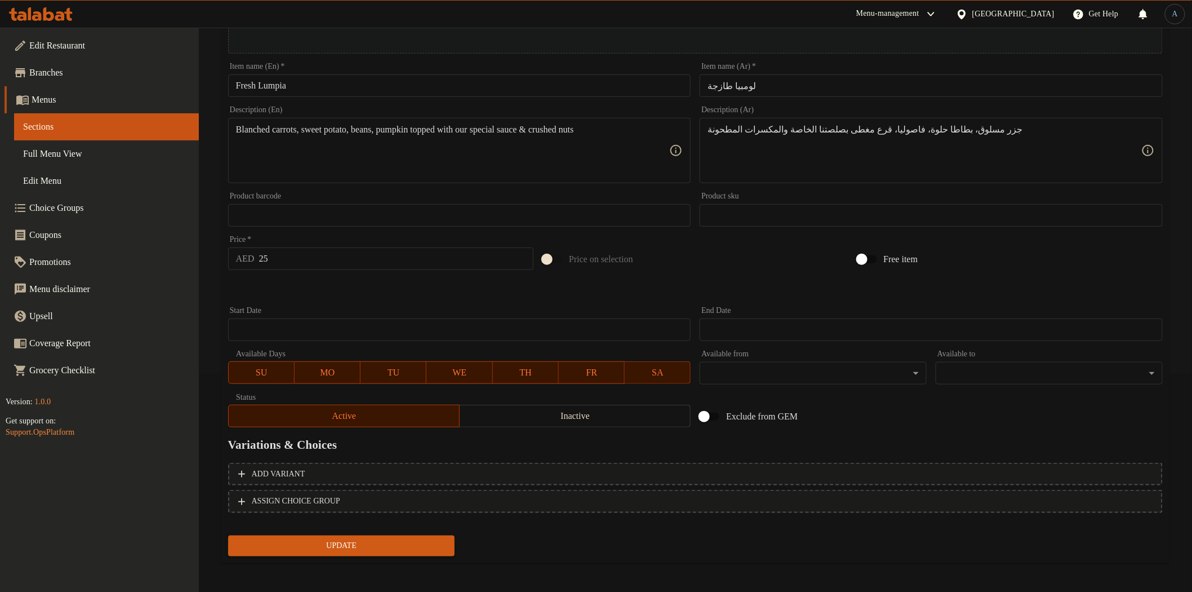
click at [327, 549] on span "Update" at bounding box center [341, 546] width 209 height 14
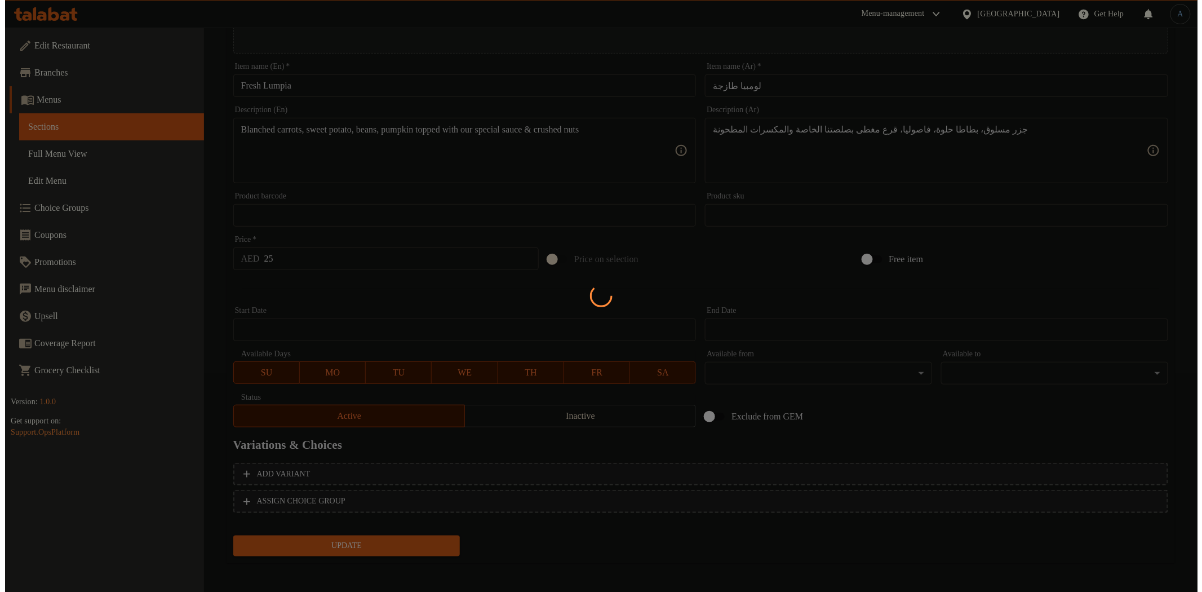
scroll to position [0, 0]
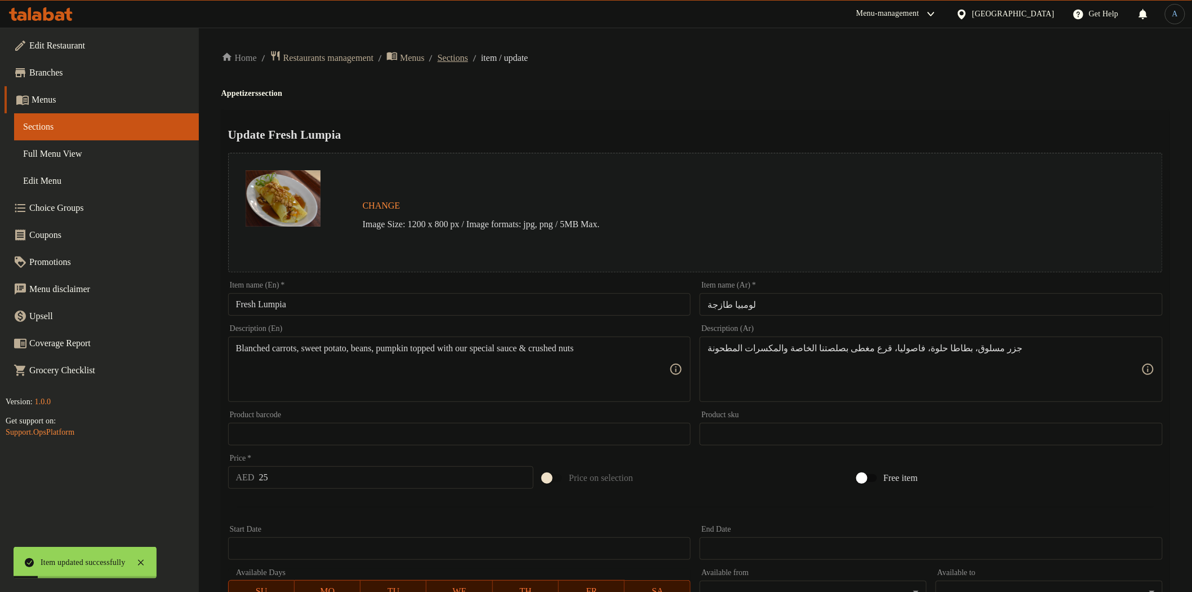
click at [468, 61] on span "Sections" at bounding box center [453, 58] width 30 height 14
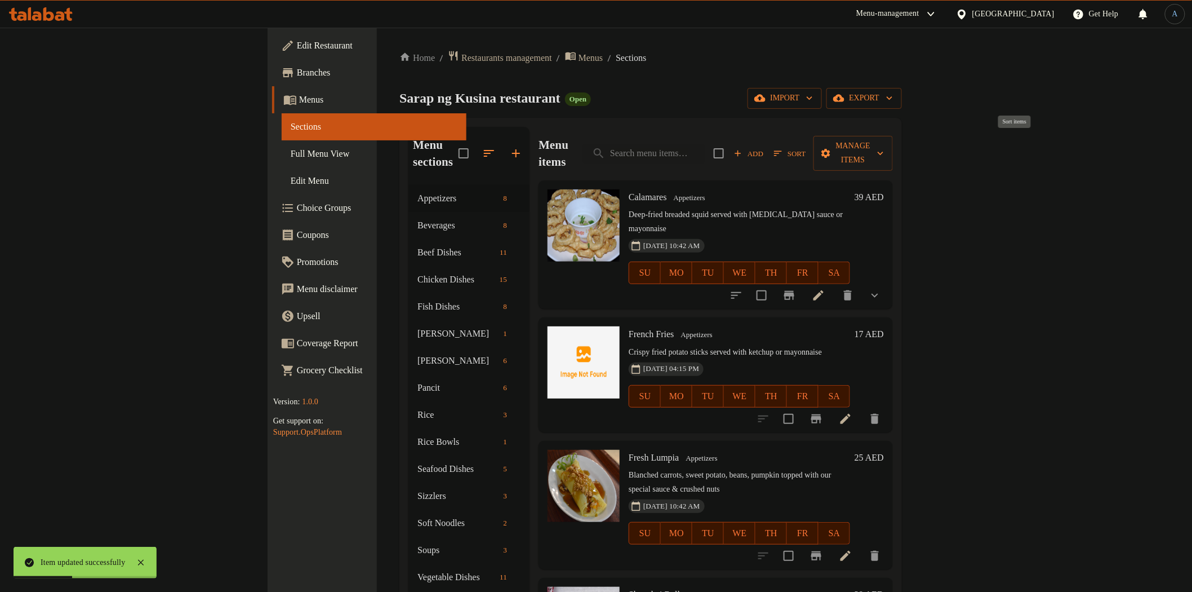
click at [806, 147] on span "Sort" at bounding box center [790, 153] width 32 height 13
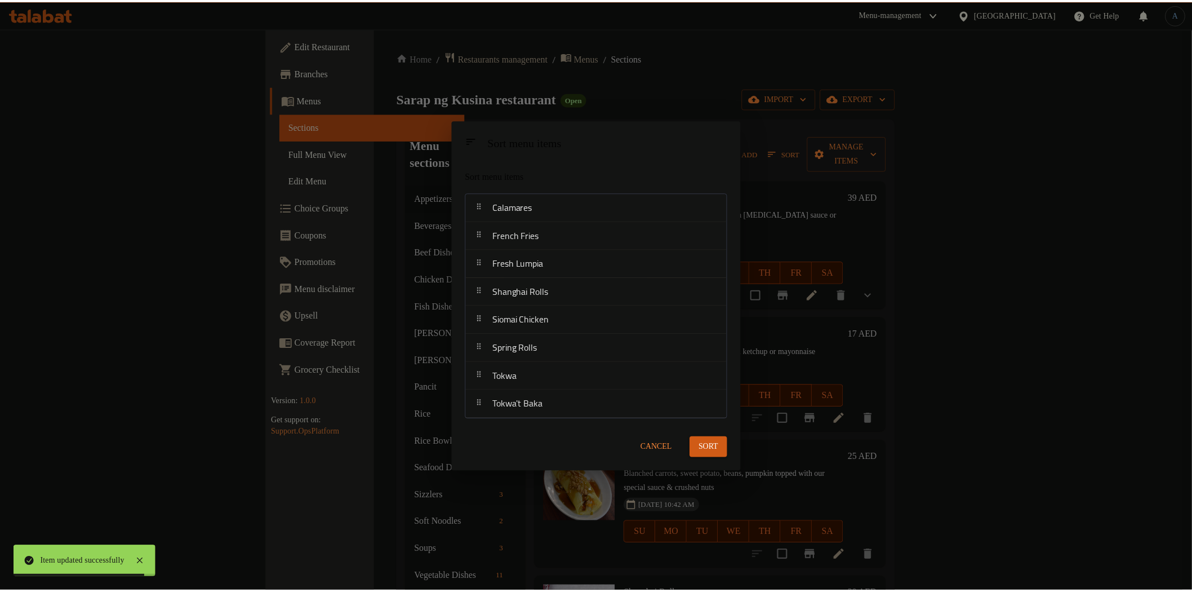
scroll to position [372, 0]
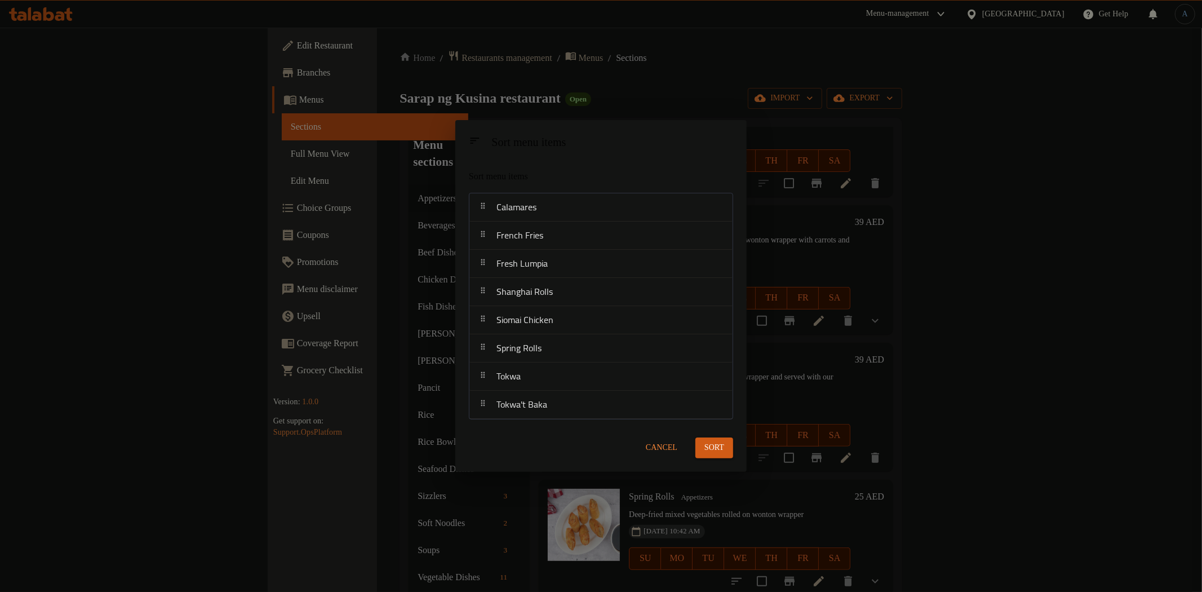
click at [655, 442] on span "Cancel" at bounding box center [662, 448] width 32 height 14
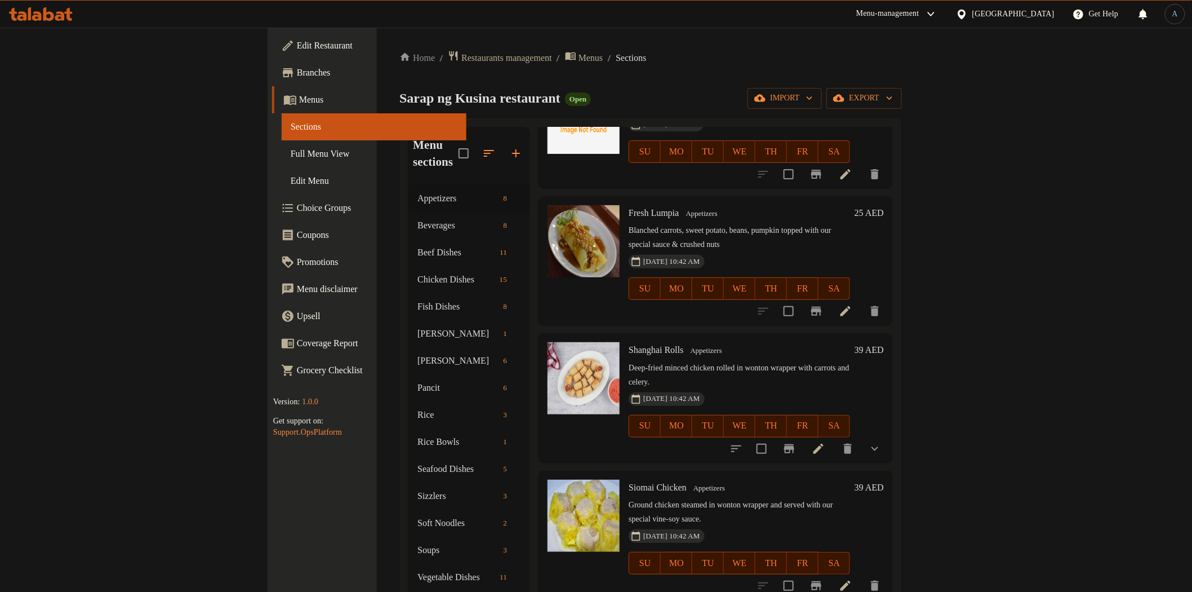
scroll to position [250, 0]
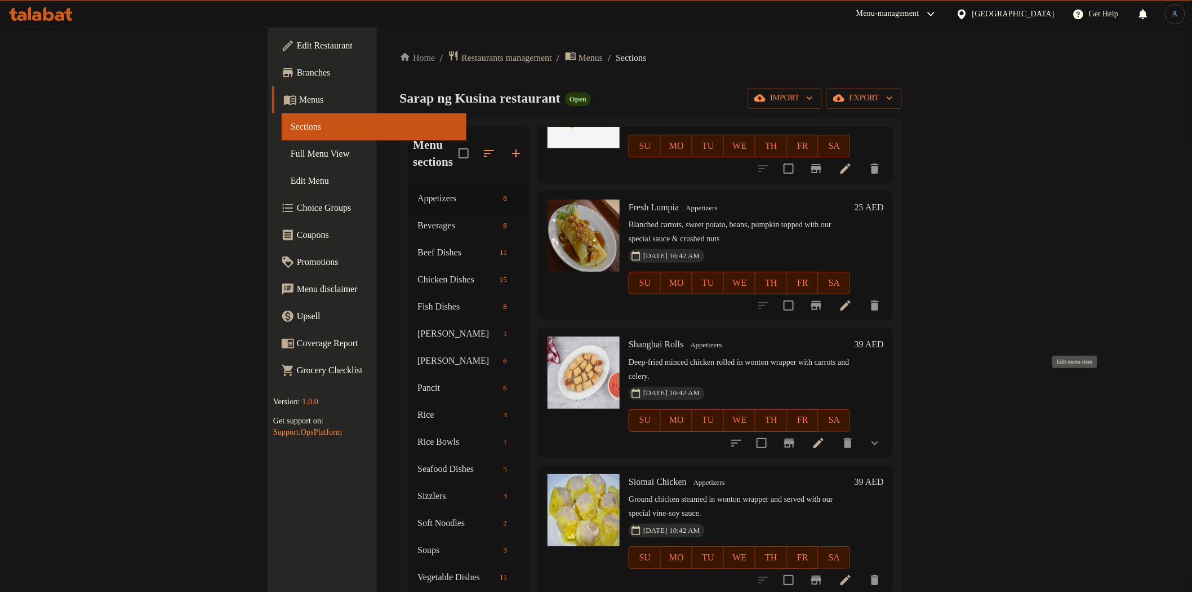
click at [824, 438] on icon at bounding box center [818, 443] width 10 height 10
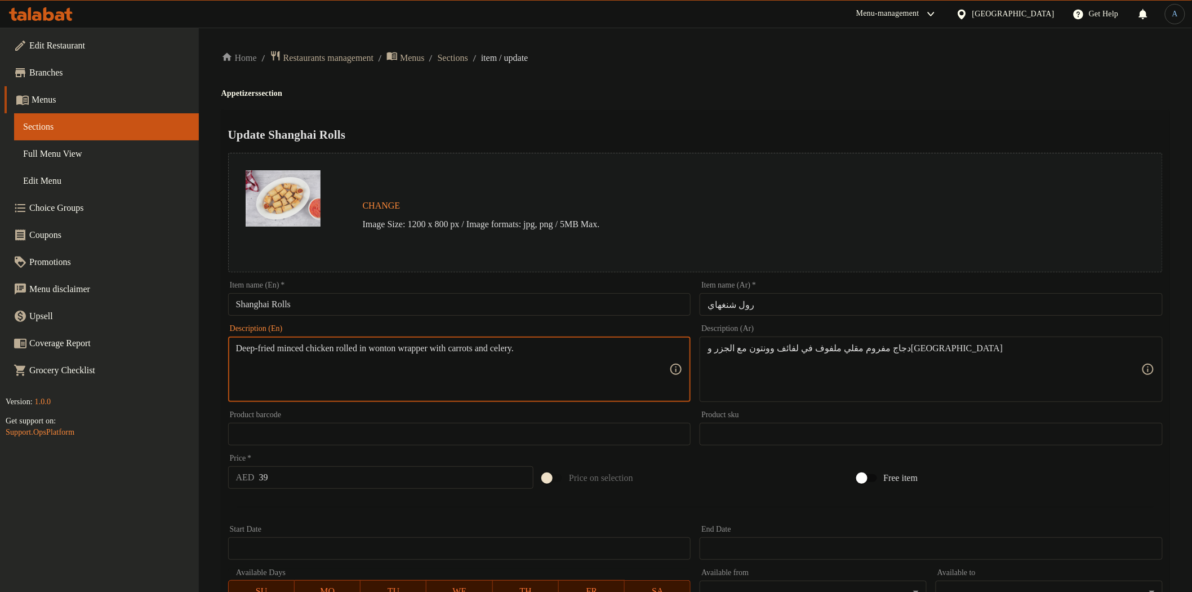
paste textarea "on wonton wrapper with carrots and celery"
click at [424, 380] on textarea "Deep-fried minced chicken rolled on wonton wrapper with carrots and celery" at bounding box center [453, 370] width 434 height 54
click at [438, 368] on textarea "Deep-fried minced chicken rolled on wonton wrapper with carrots and celery" at bounding box center [453, 370] width 434 height 54
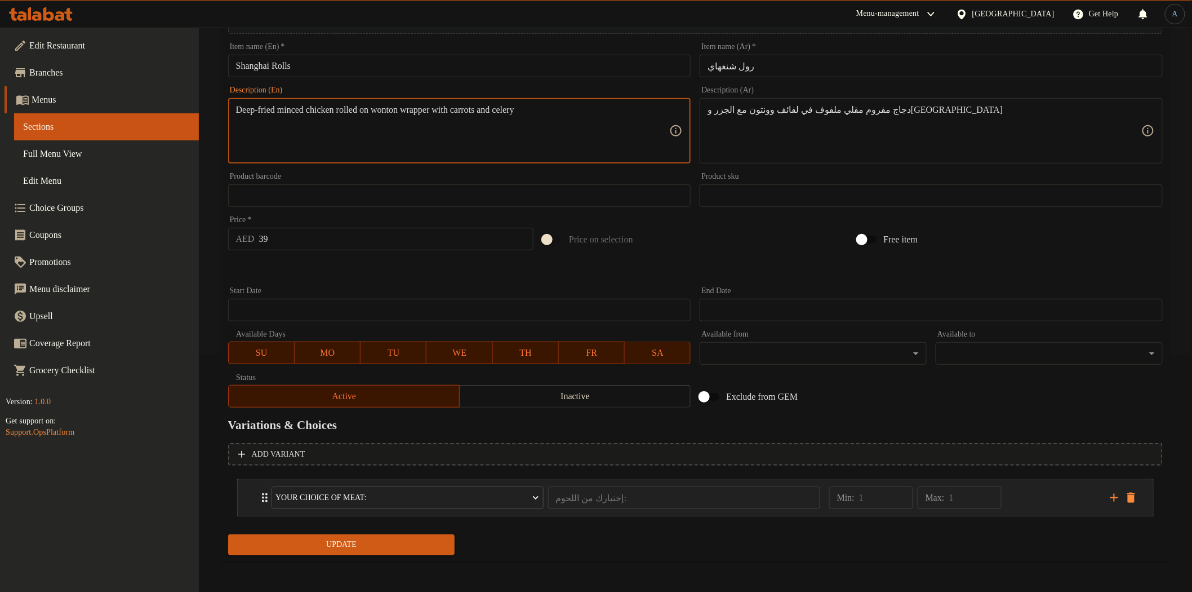
click at [1039, 496] on div "Min: 1 ​ Max: 1 ​" at bounding box center [962, 497] width 281 height 36
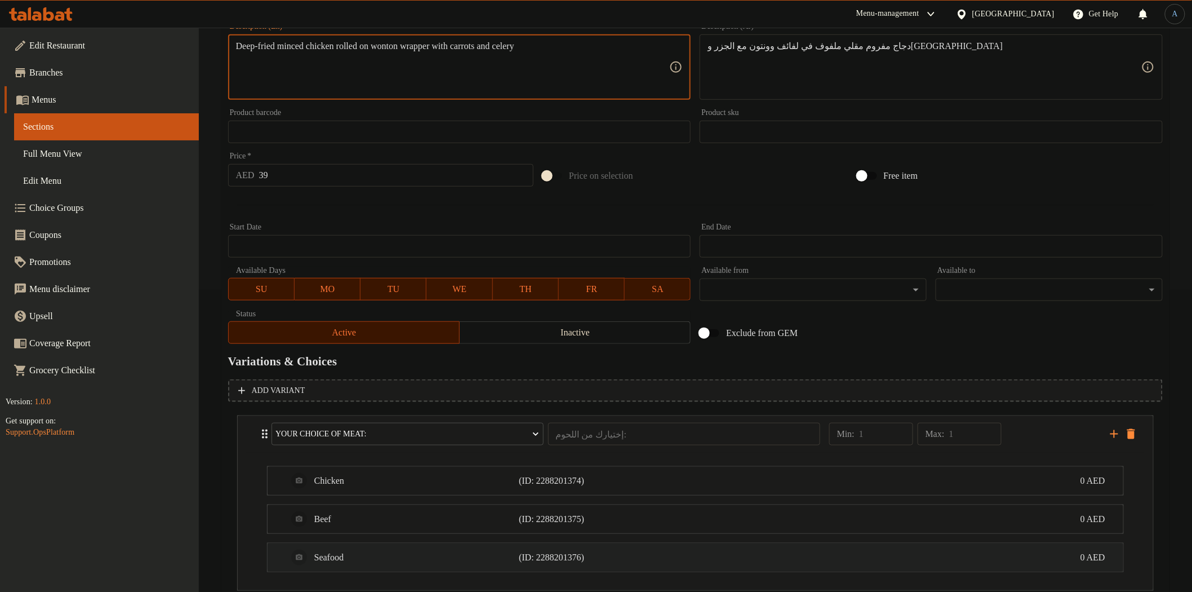
scroll to position [376, 0]
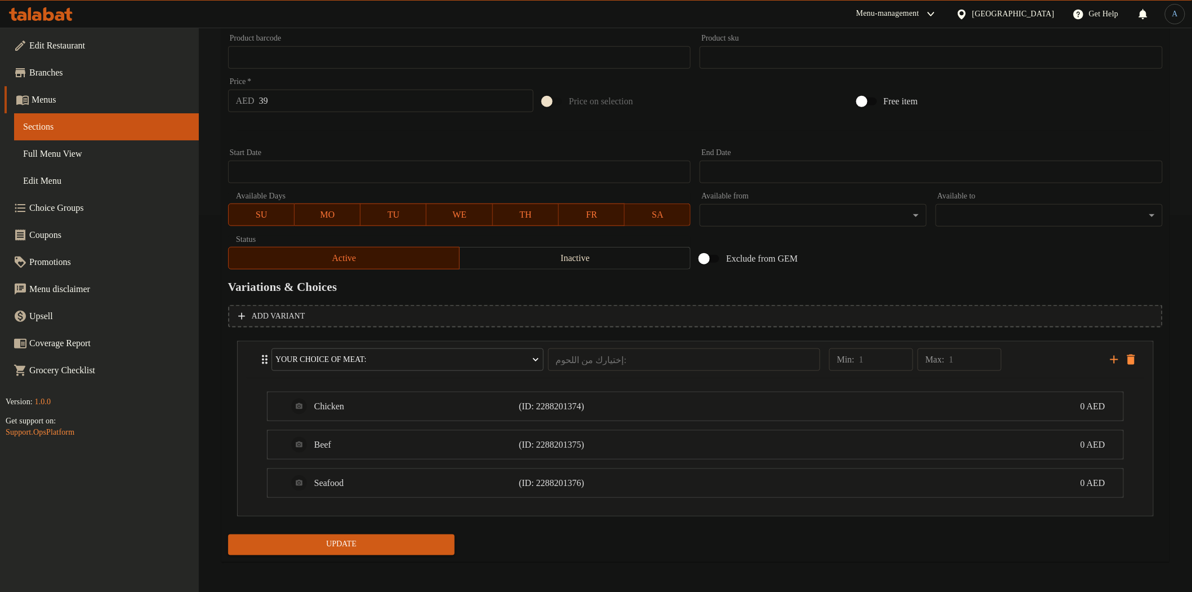
type textarea "Deep-fried minced chicken rolled on wonton wrapper with carrots and celery"
click at [399, 539] on span "Update" at bounding box center [341, 544] width 209 height 14
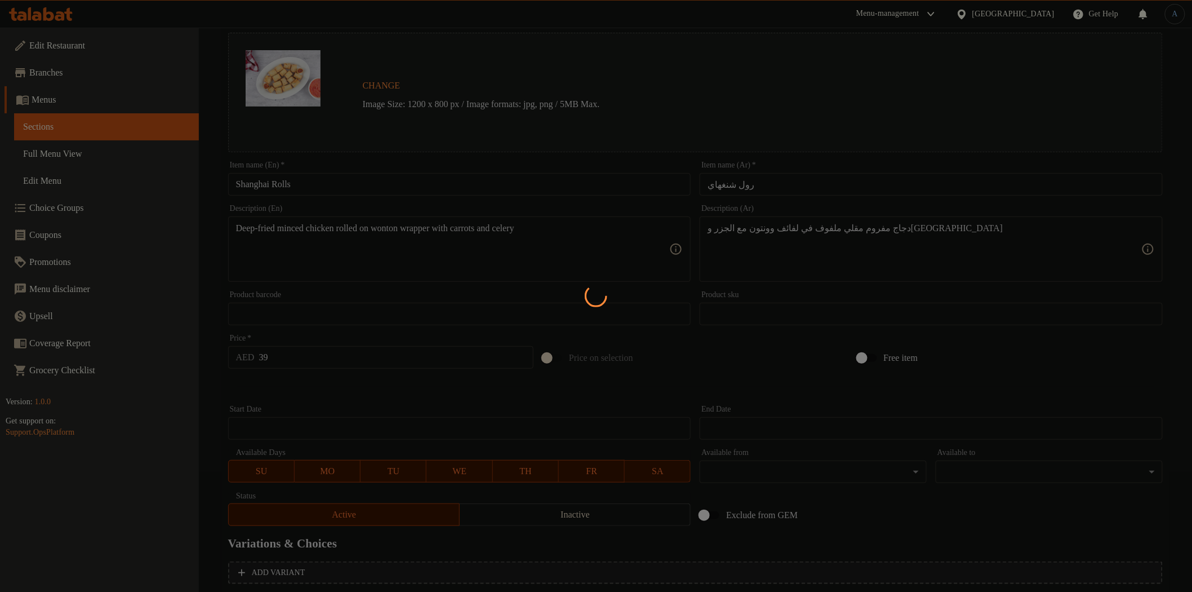
scroll to position [0, 0]
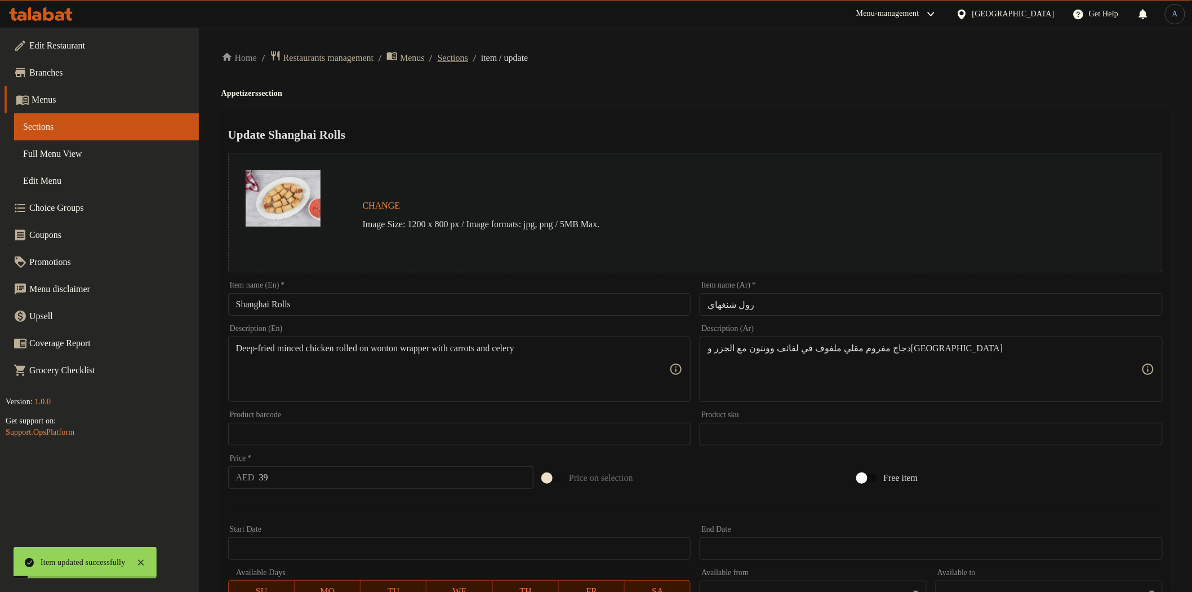
click at [466, 57] on span "Sections" at bounding box center [453, 58] width 30 height 14
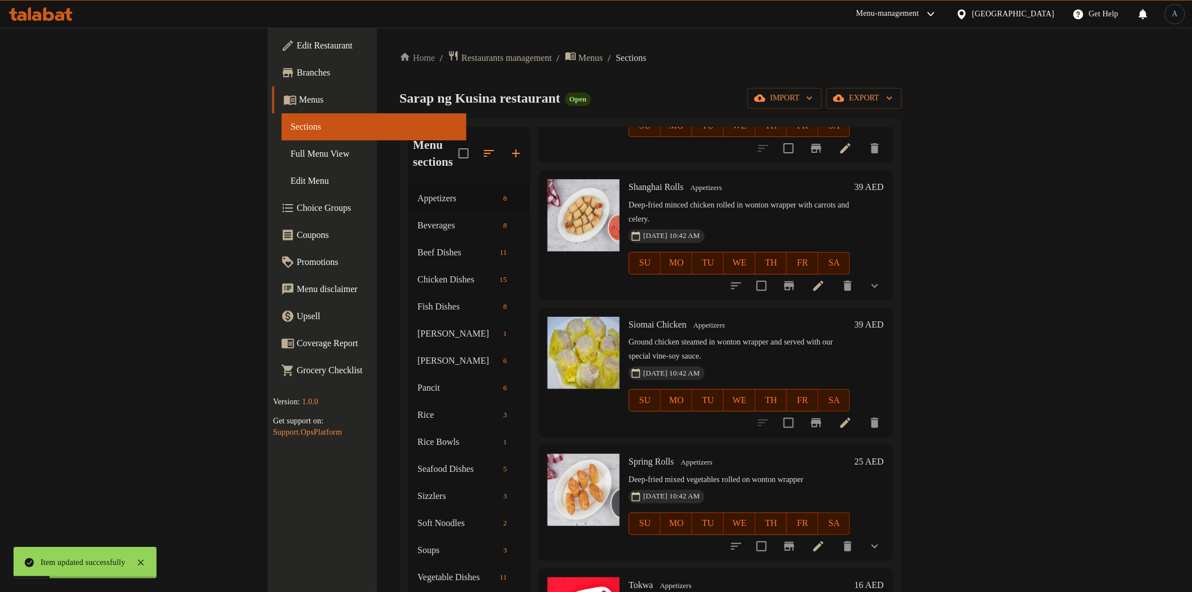
scroll to position [420, 0]
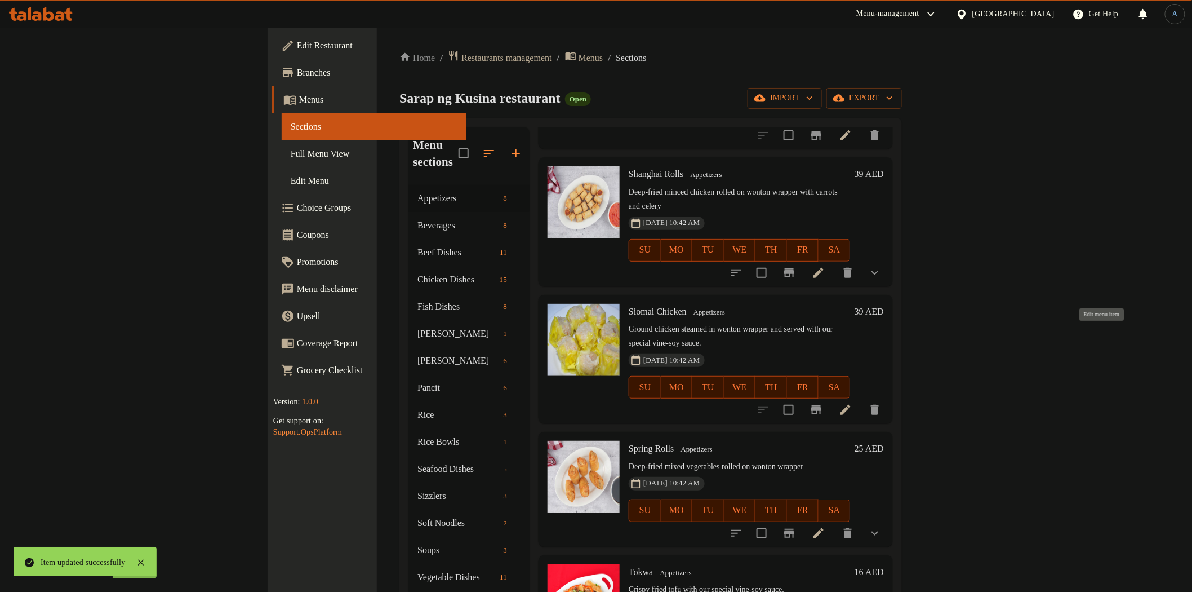
click at [852, 403] on icon at bounding box center [846, 410] width 14 height 14
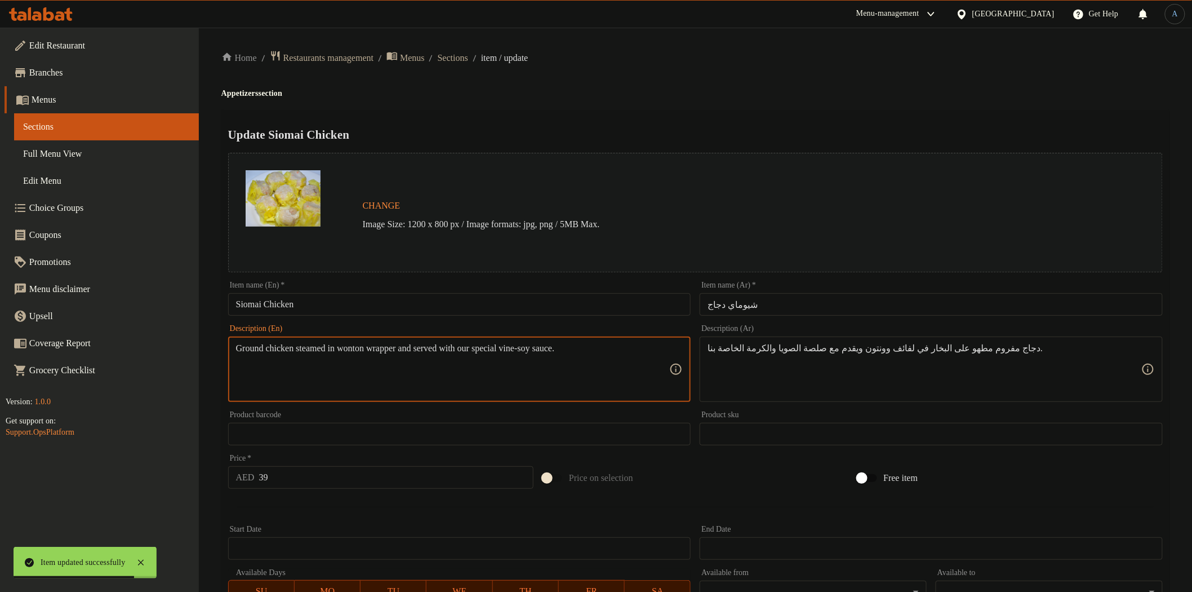
paste textarea
type textarea "Ground chicken steamed in wonton wrapper and served with our special vine-soy s…"
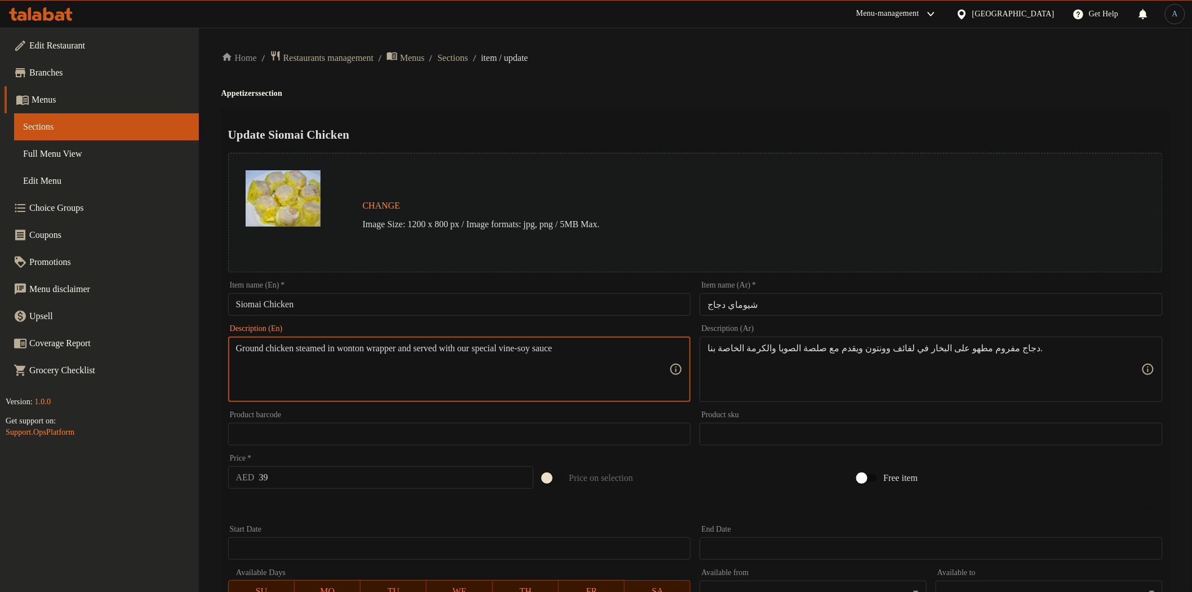
click at [586, 368] on textarea "Ground chicken steamed in wonton wrapper and served with our special vine-soy s…" at bounding box center [453, 370] width 434 height 54
click at [677, 88] on h4 "Appetizers section" at bounding box center [695, 93] width 948 height 11
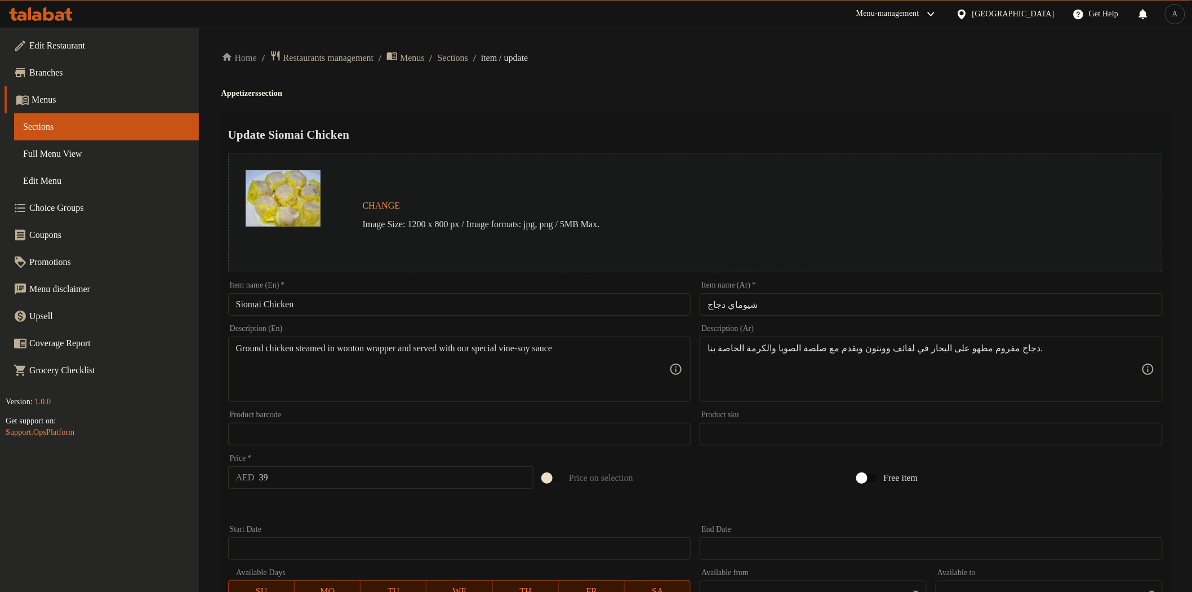
click at [481, 64] on ol "Home / Restaurants management / Menus / Sections / item / update" at bounding box center [695, 57] width 948 height 15
click at [468, 56] on span "Sections" at bounding box center [453, 58] width 30 height 14
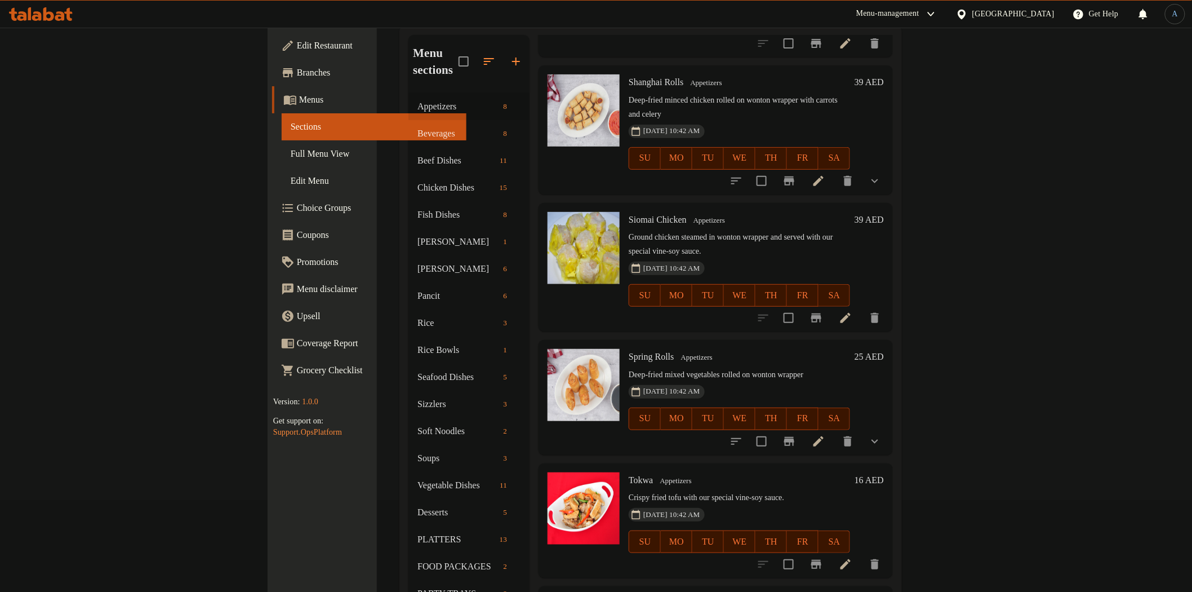
scroll to position [158, 0]
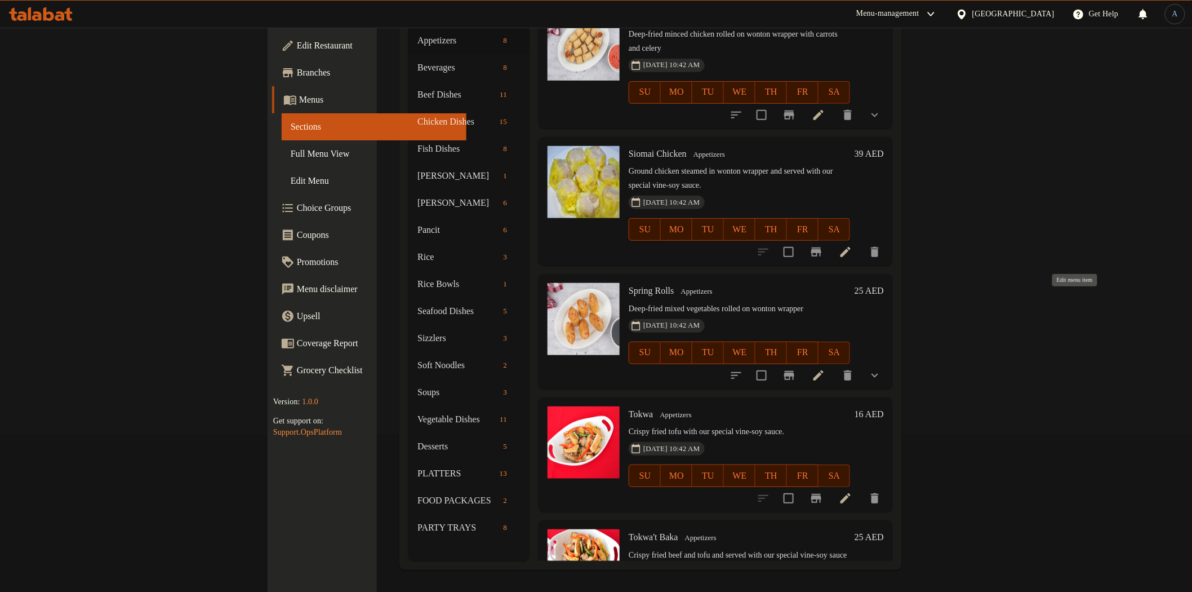
click at [825, 368] on icon at bounding box center [819, 375] width 14 height 14
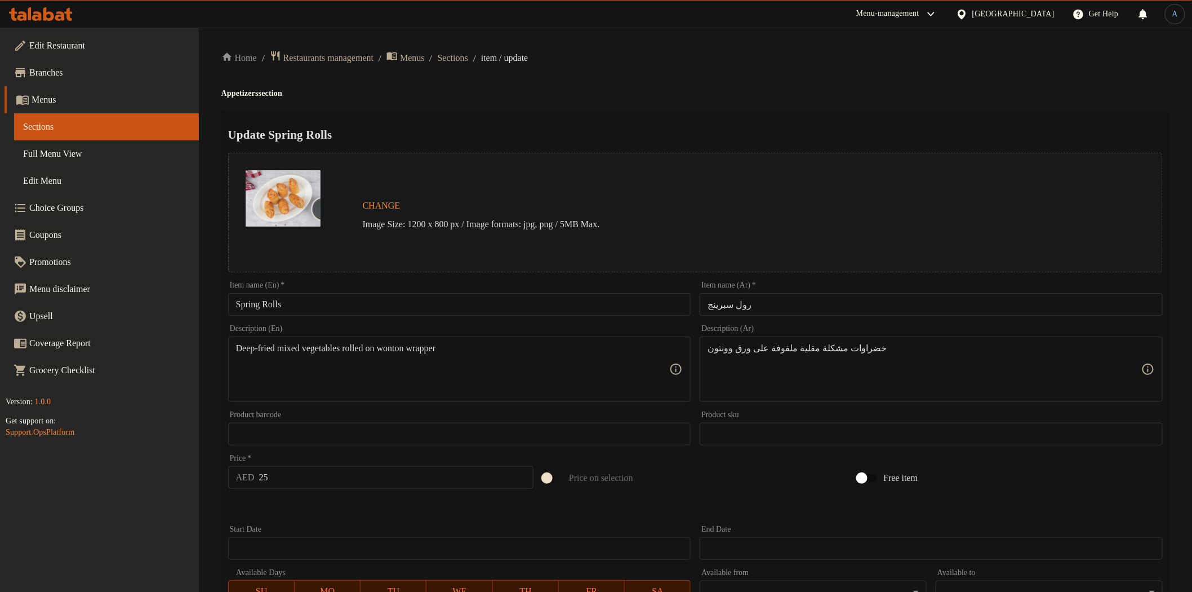
click at [435, 337] on div "Deep-fried mixed vegetables rolled on wonton wrapper Description (En)" at bounding box center [459, 368] width 463 height 65
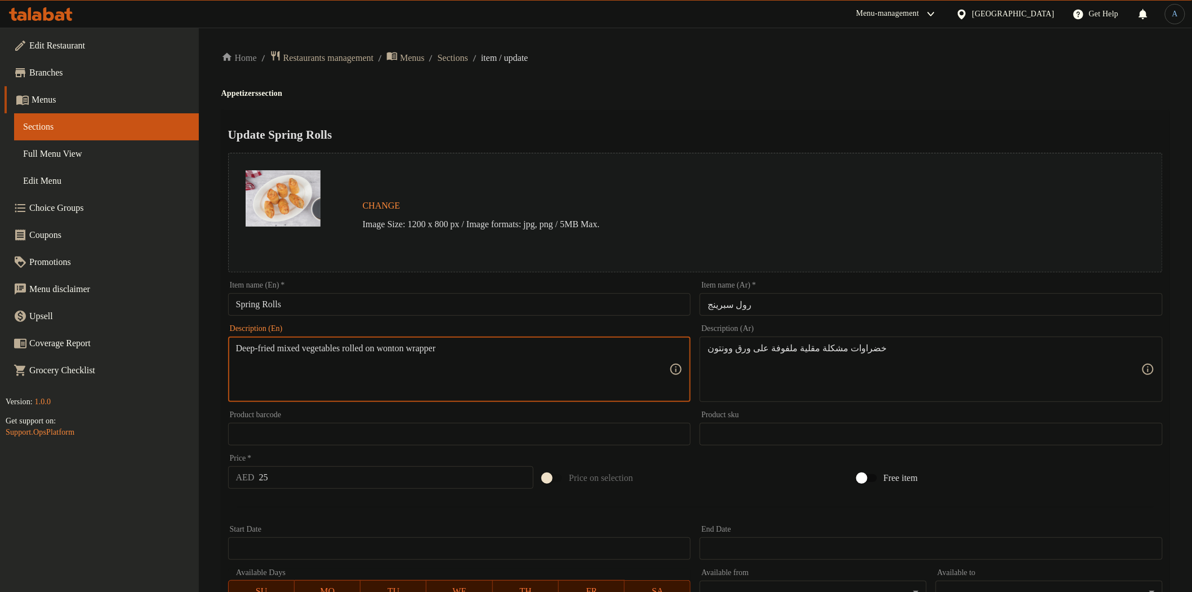
paste textarea
click at [571, 364] on textarea "Deep-fried mixed vegetables rolled on wonton wrapper" at bounding box center [453, 370] width 434 height 54
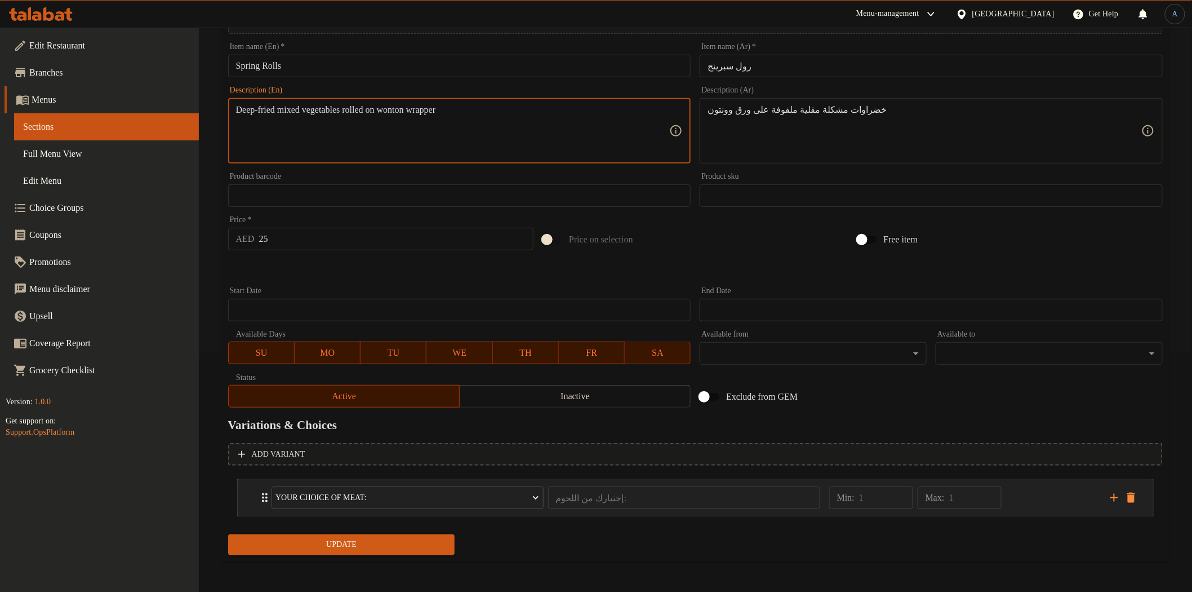
click at [1035, 498] on div "Min: 1 ​ Max: 1 ​" at bounding box center [962, 497] width 281 height 36
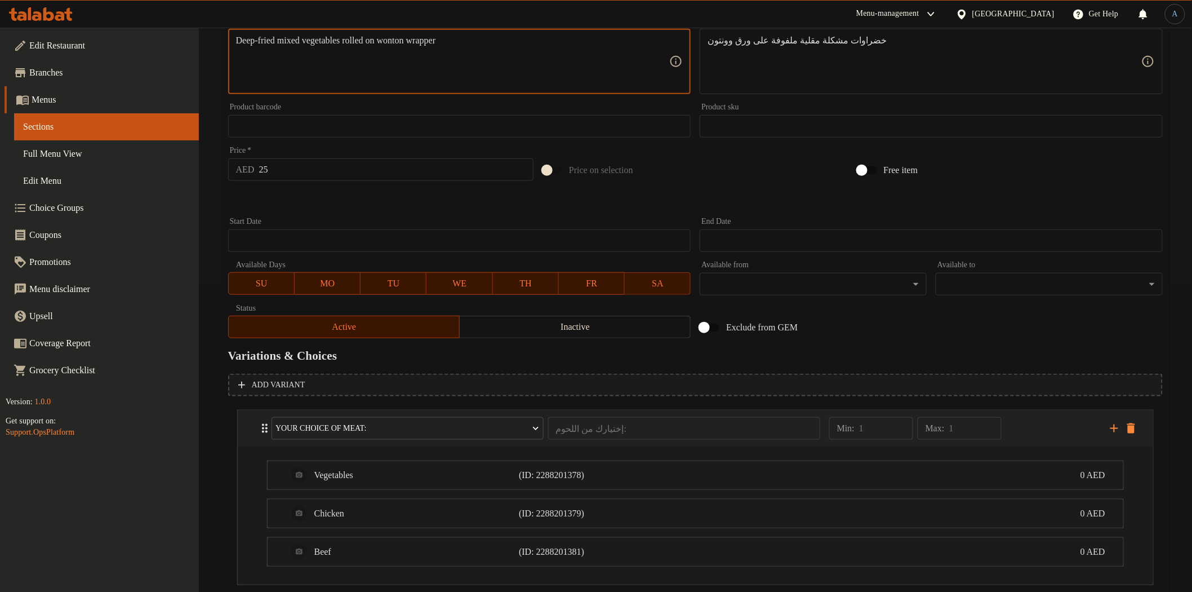
scroll to position [376, 0]
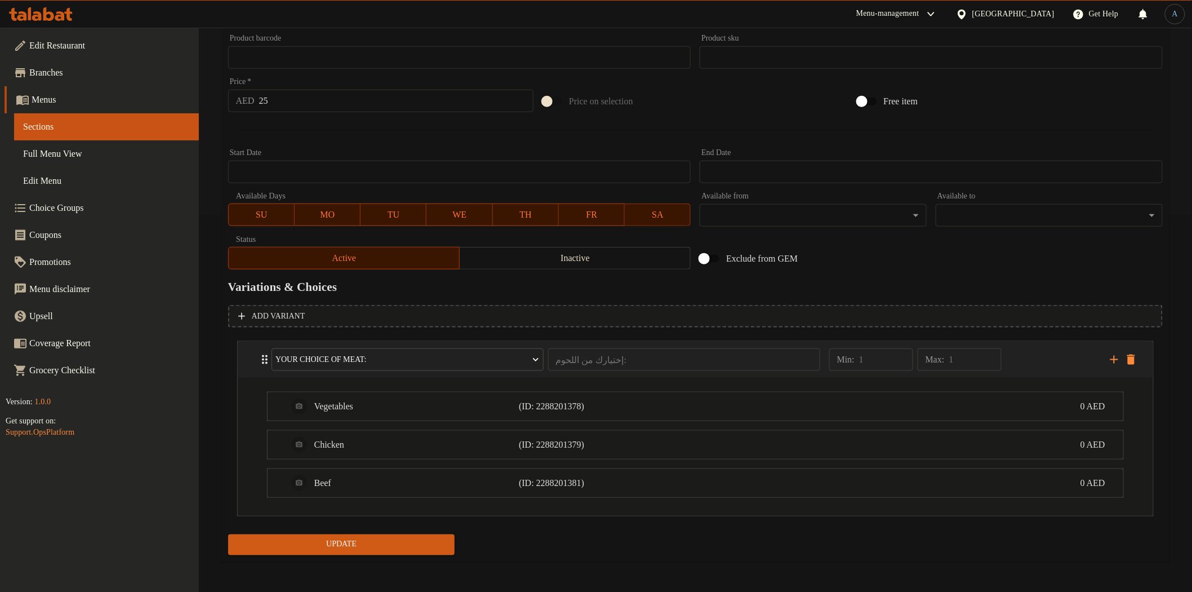
type textarea "Deep-fried mixed vegetables rolled on wonton wrapper"
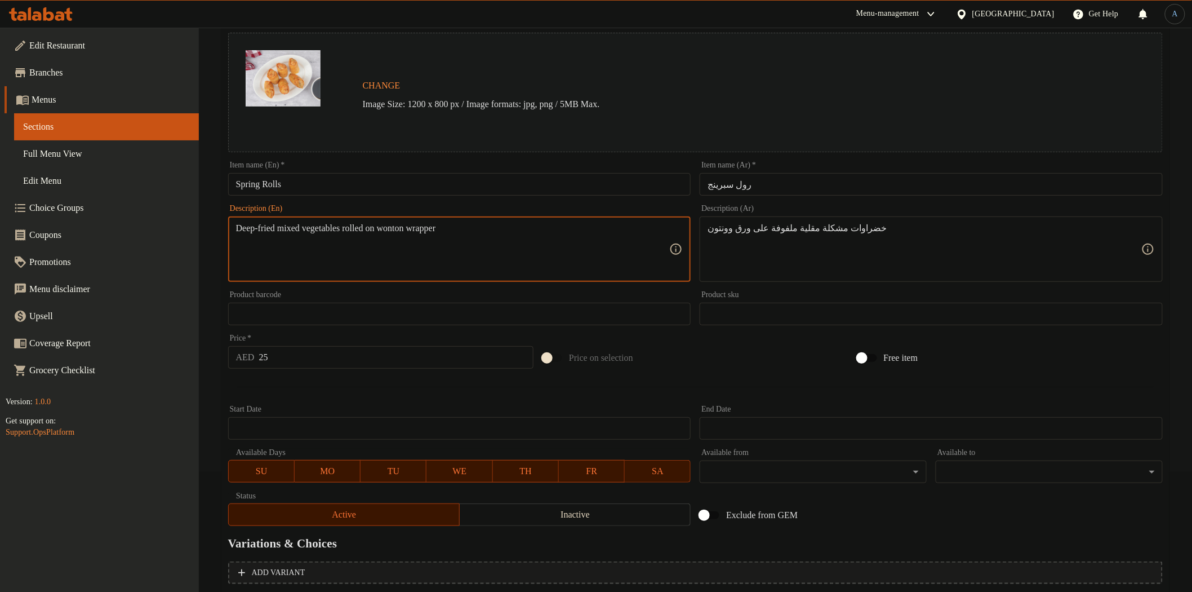
scroll to position [0, 0]
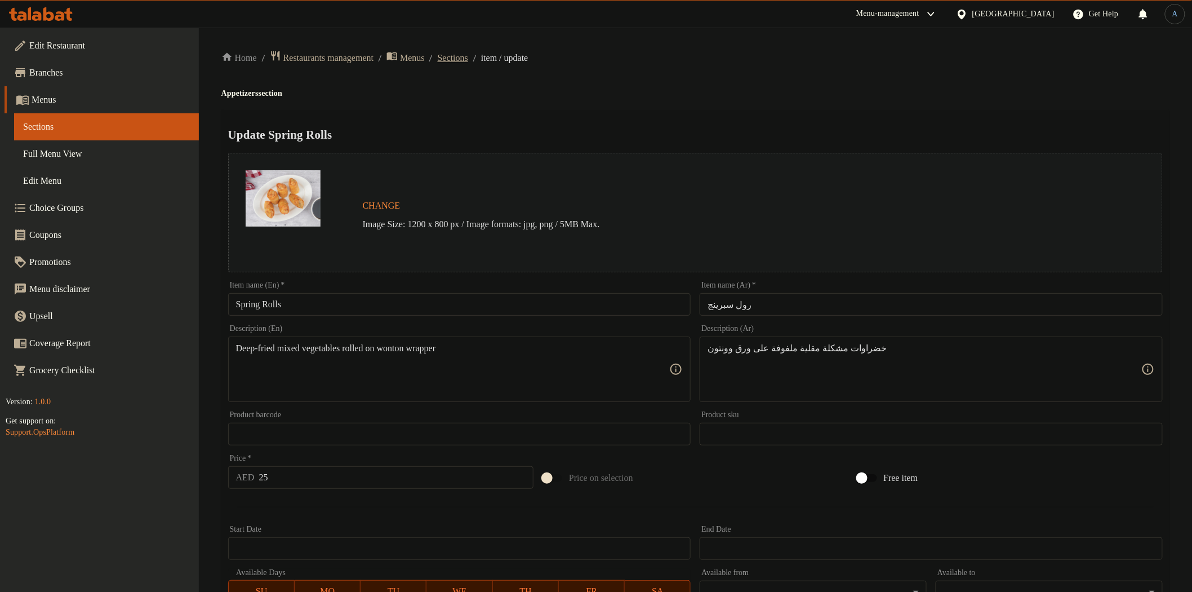
click at [468, 56] on span "Sections" at bounding box center [453, 58] width 30 height 14
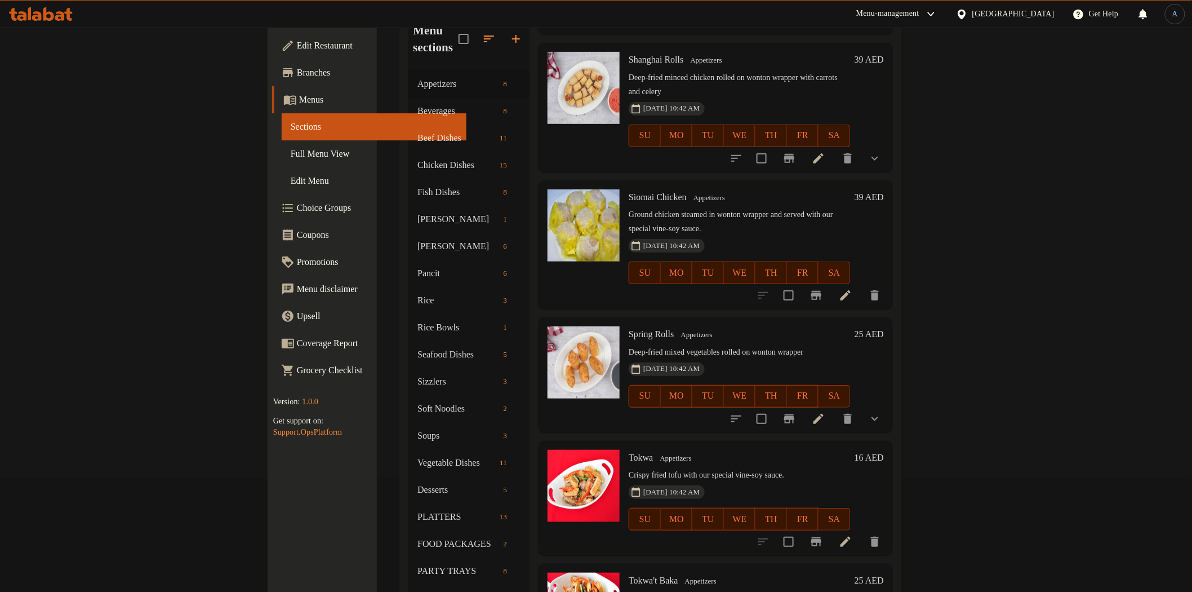
scroll to position [158, 0]
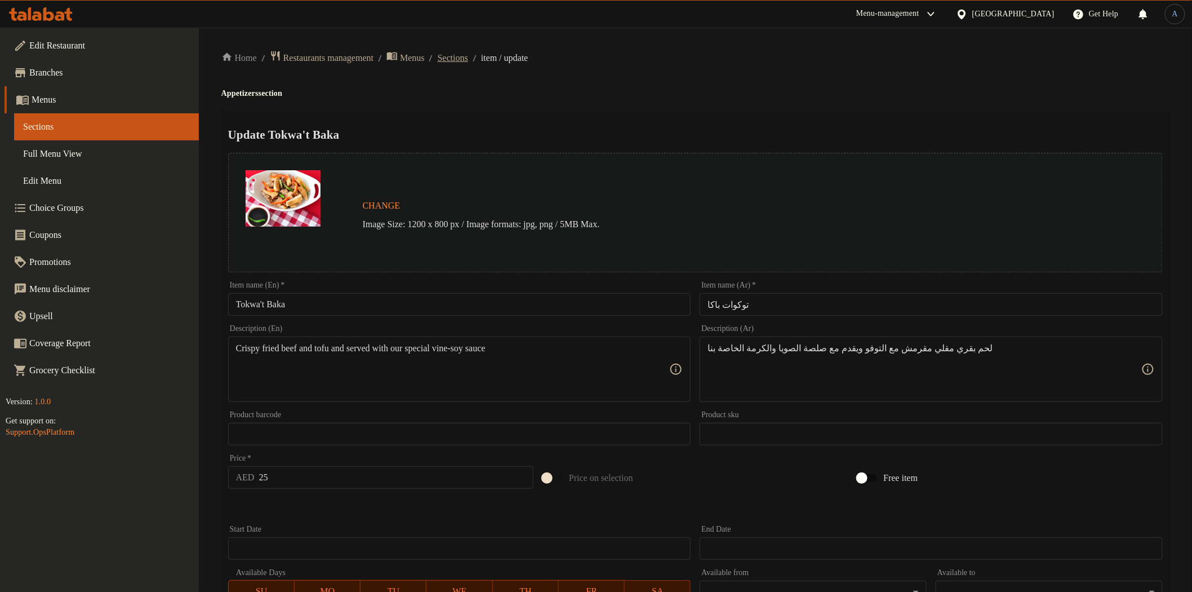
click at [468, 62] on span "Sections" at bounding box center [453, 58] width 30 height 14
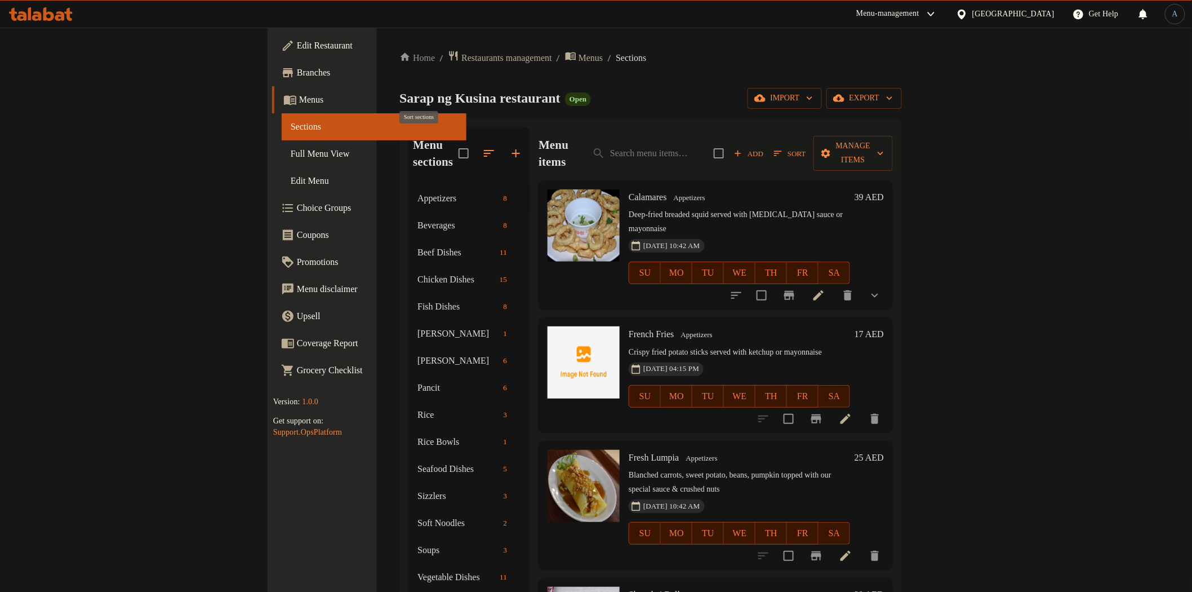
click at [482, 148] on icon "button" at bounding box center [489, 153] width 14 height 14
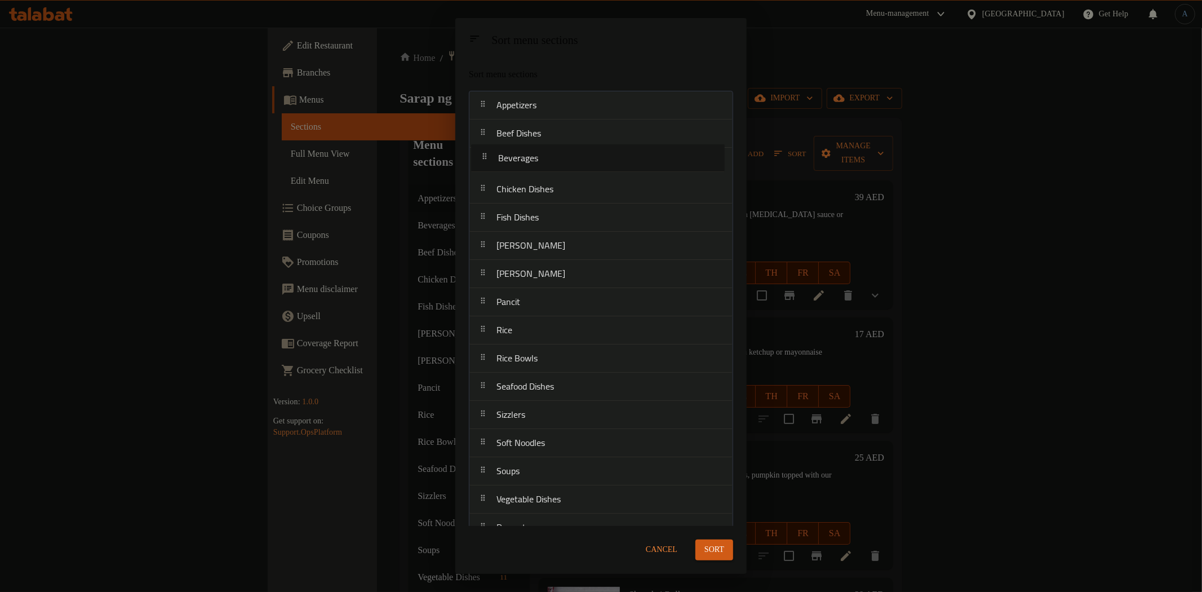
drag, startPoint x: 528, startPoint y: 138, endPoint x: 531, endPoint y: 167, distance: 28.8
click at [530, 167] on nav "Appetizers Beverages Beef Dishes Chicken Dishes Fish Dishes Mami Noodles Pamela…" at bounding box center [601, 359] width 264 height 536
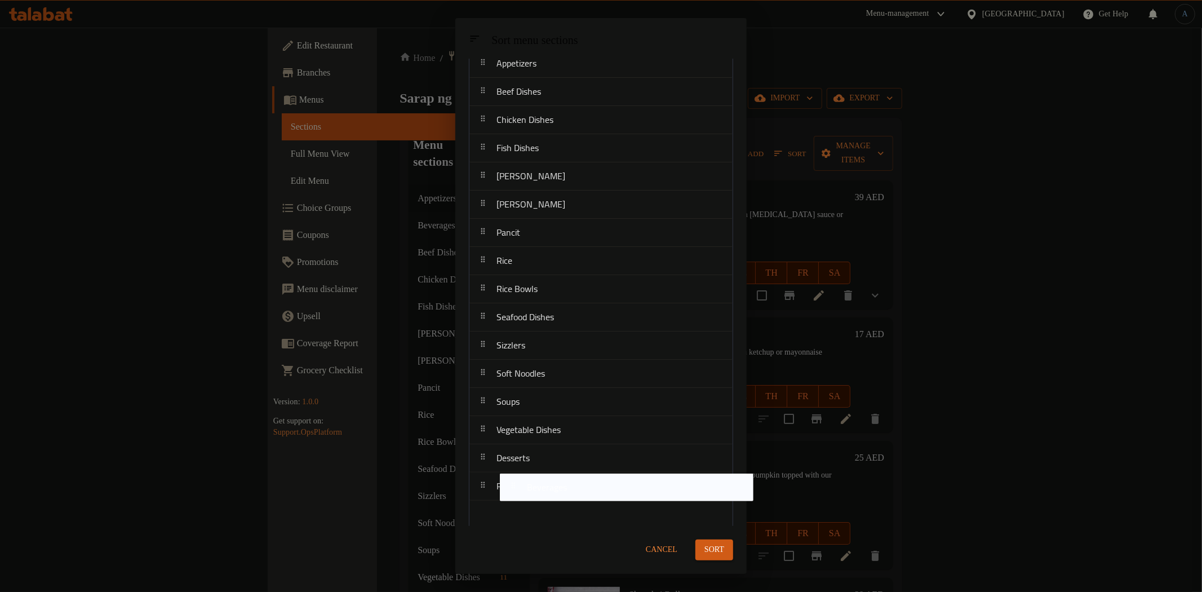
scroll to position [96, 0]
drag, startPoint x: 528, startPoint y: 170, endPoint x: 558, endPoint y: 501, distance: 332.6
click at [558, 501] on nav "Appetizers Beef Dishes Beverages Chicken Dishes Fish Dishes Mami Noodles Pamela…" at bounding box center [601, 262] width 264 height 536
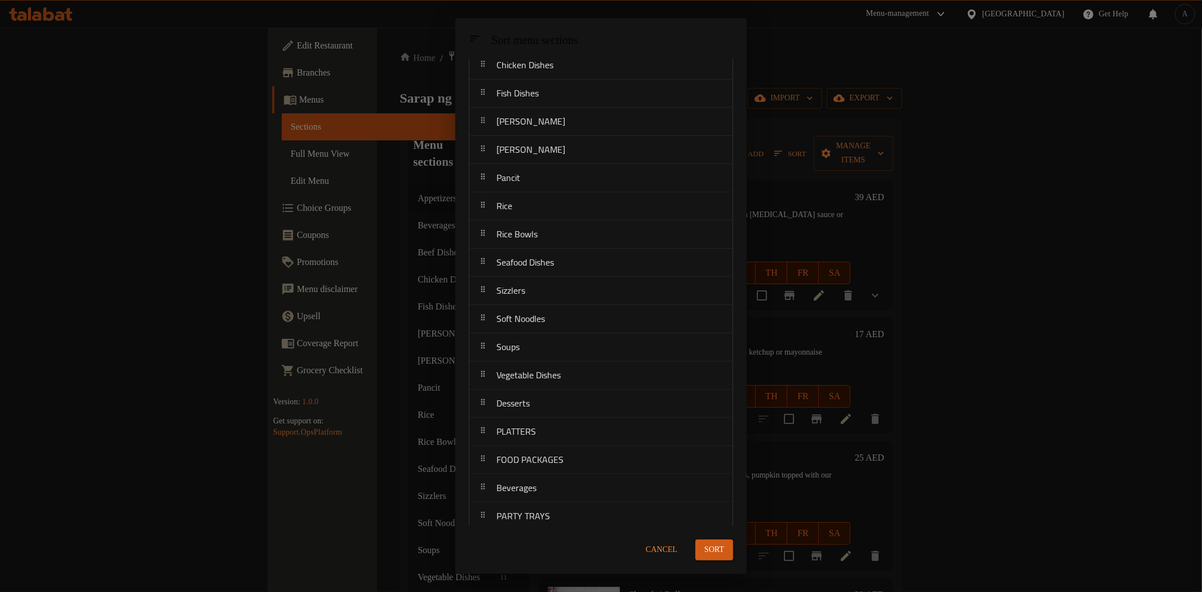
scroll to position [0, 0]
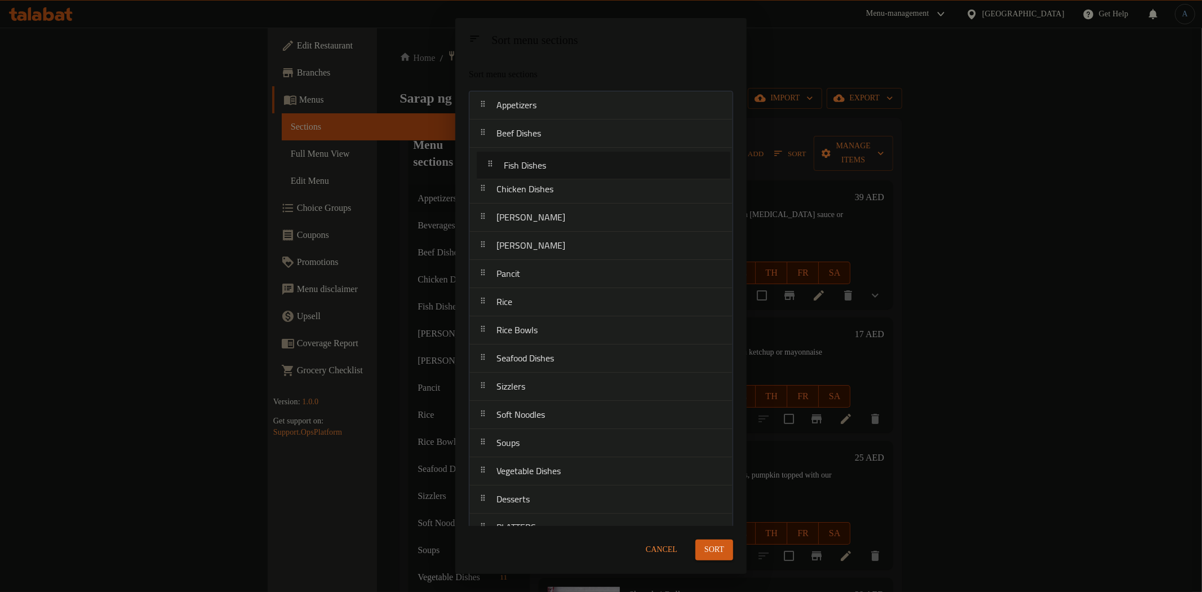
drag, startPoint x: 539, startPoint y: 189, endPoint x: 547, endPoint y: 158, distance: 32.0
click at [547, 158] on nav "Appetizers Beef Dishes Chicken Dishes Fish Dishes Mami Noodles Pamela Meals Pan…" at bounding box center [601, 359] width 264 height 536
drag, startPoint x: 522, startPoint y: 165, endPoint x: 524, endPoint y: 196, distance: 31.1
click at [524, 196] on nav "Appetizers Beef Dishes Fish Dishes Chicken Dishes Mami Noodles Pamela Meals Pan…" at bounding box center [601, 359] width 264 height 536
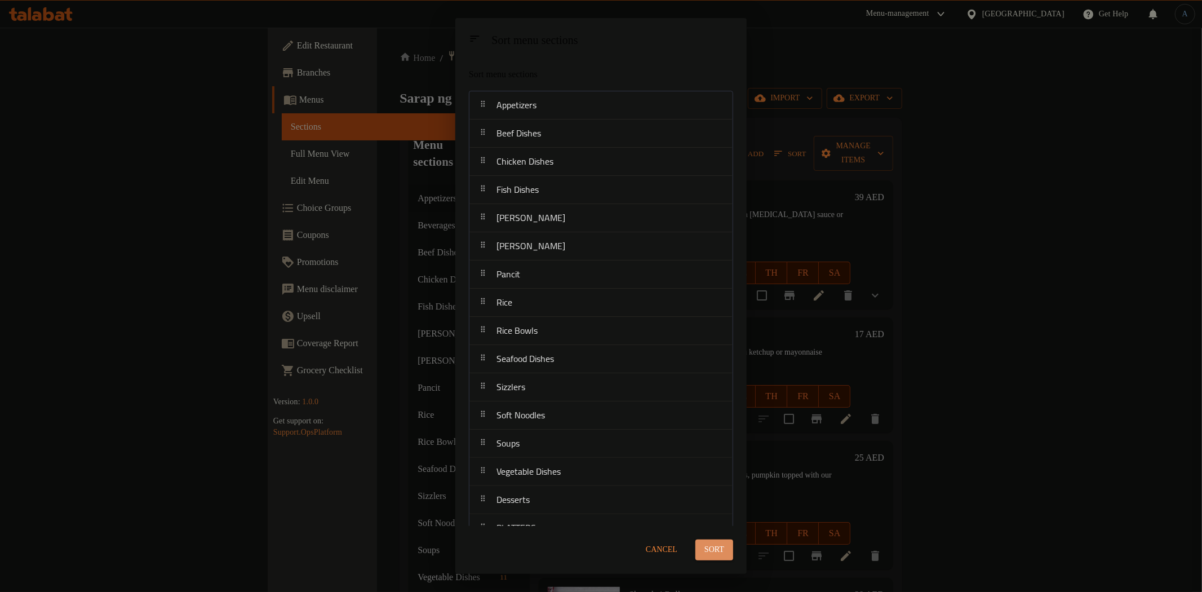
click at [704, 547] on span "Sort" at bounding box center [714, 550] width 20 height 14
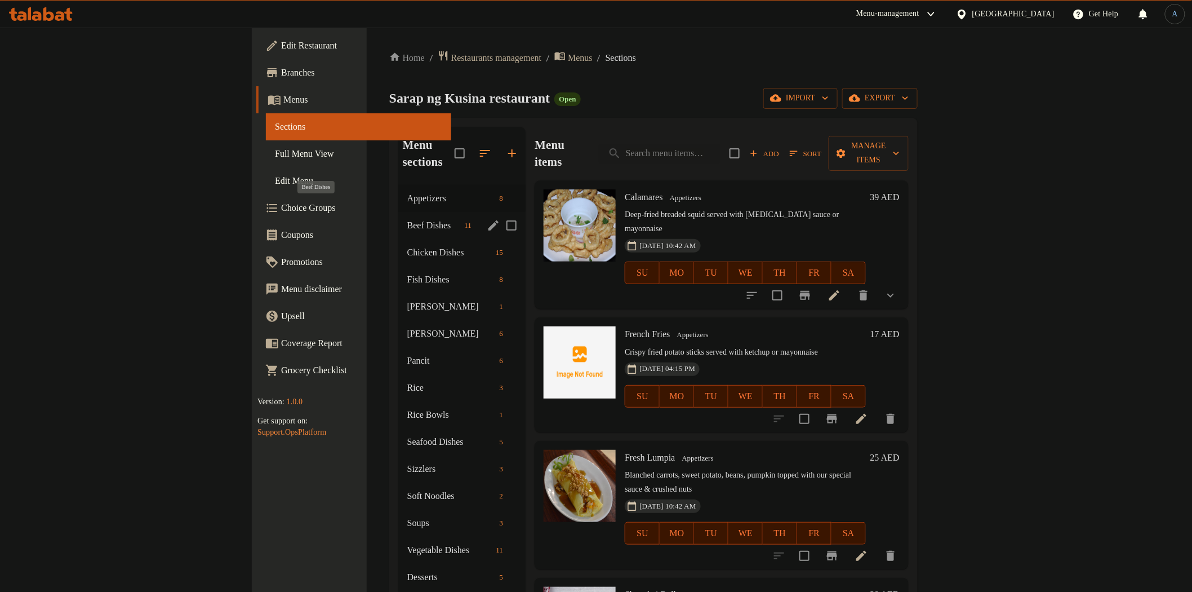
click at [407, 219] on span "Beef Dishes" at bounding box center [433, 226] width 53 height 14
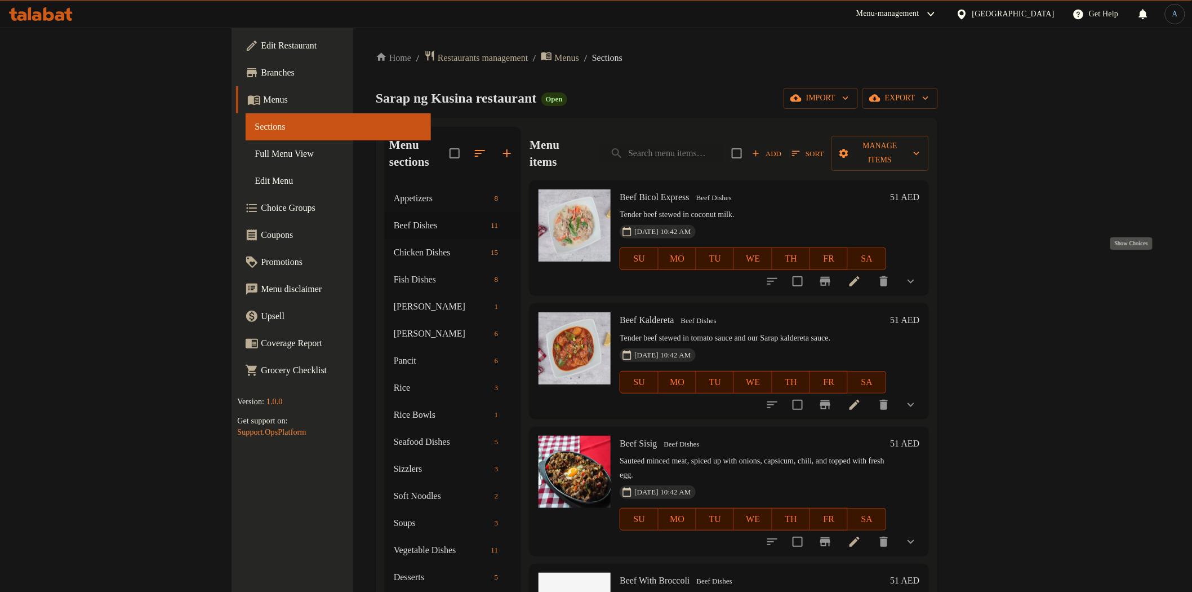
click at [918, 274] on icon "show more" at bounding box center [911, 281] width 14 height 14
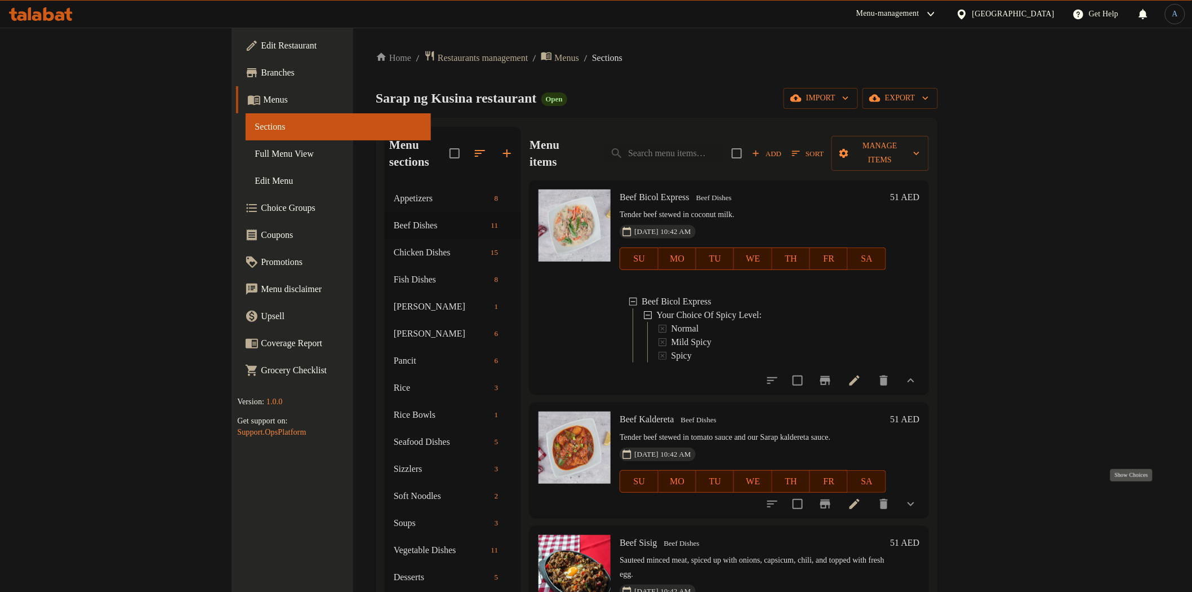
click at [918, 497] on icon "show more" at bounding box center [911, 504] width 14 height 14
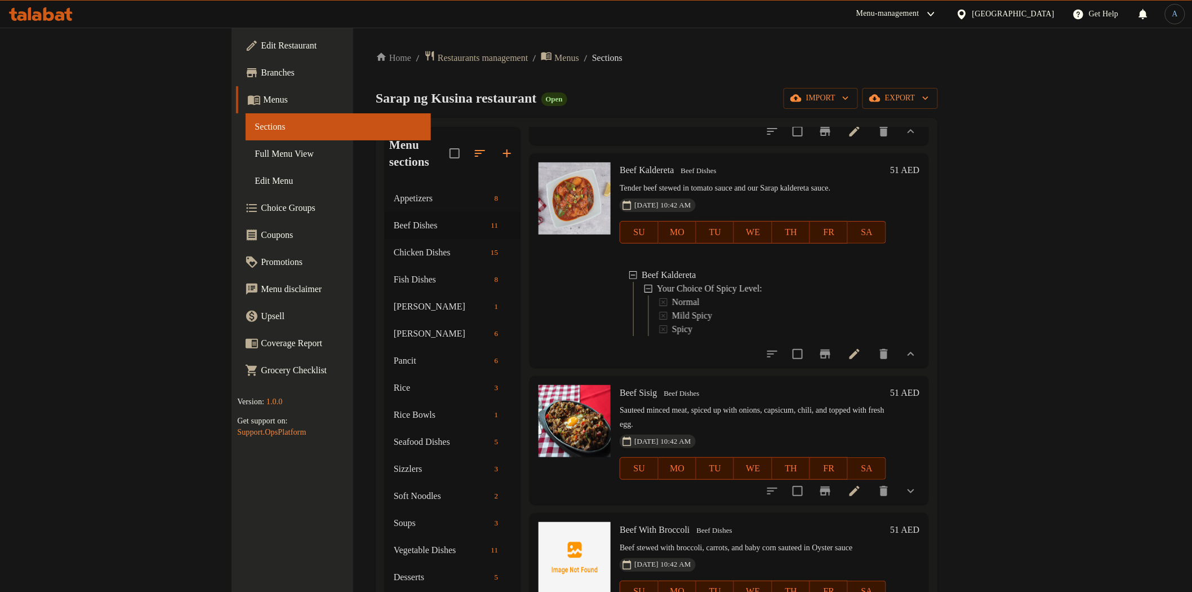
scroll to position [250, 0]
click at [862, 103] on div "Sarap ng Kusina restaurant Open import export" at bounding box center [657, 98] width 562 height 21
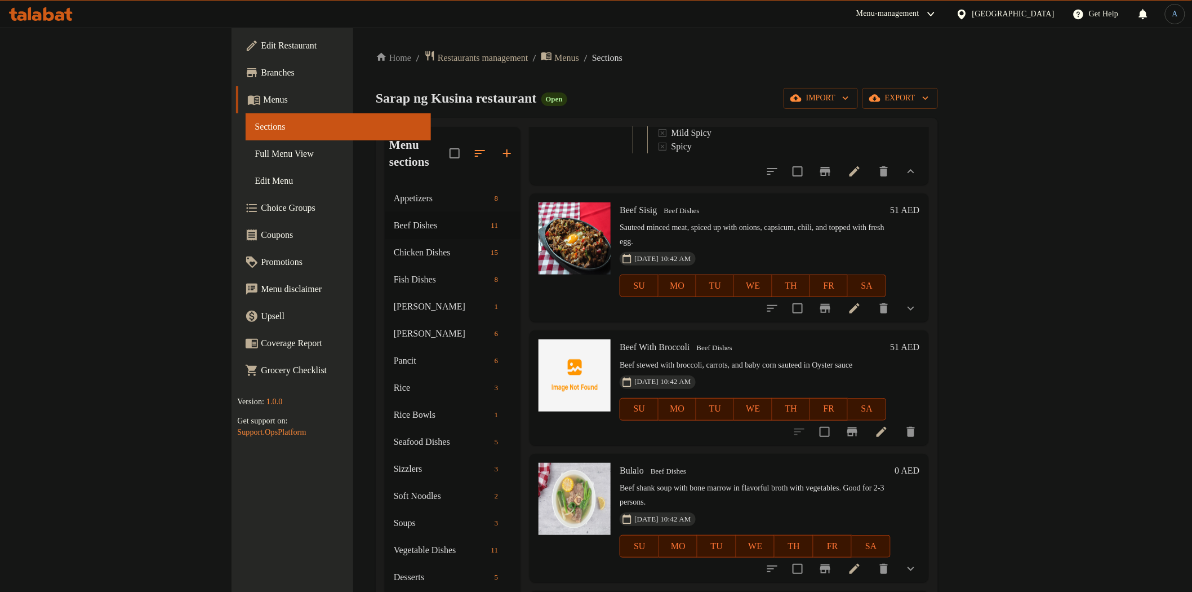
scroll to position [438, 0]
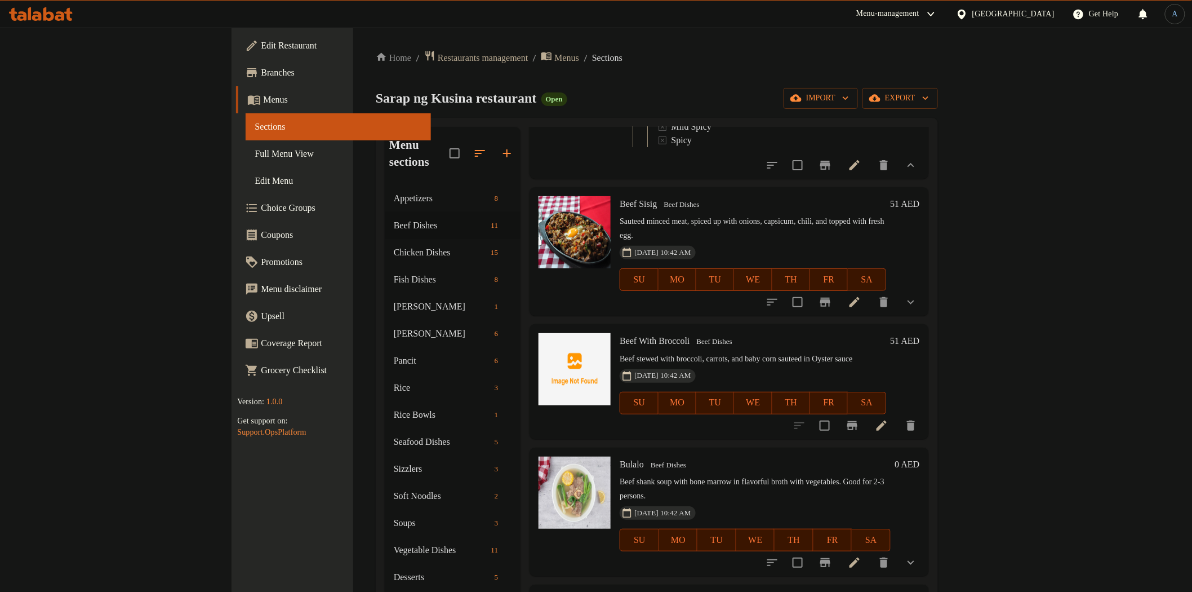
click at [860, 297] on icon at bounding box center [855, 302] width 10 height 10
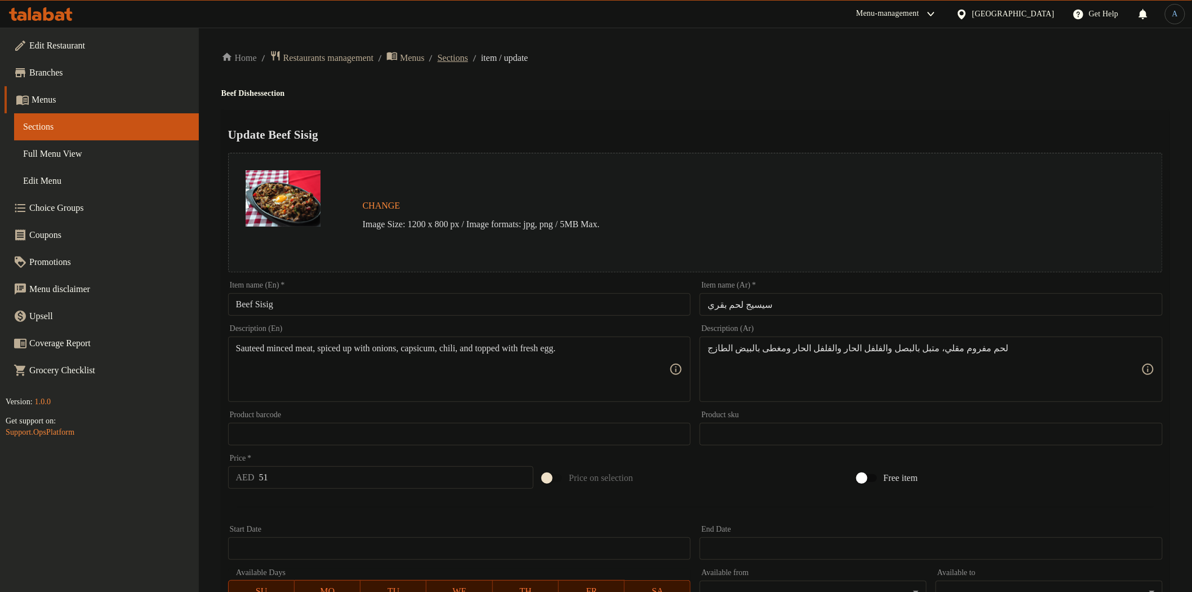
click at [468, 54] on span "Sections" at bounding box center [453, 58] width 30 height 14
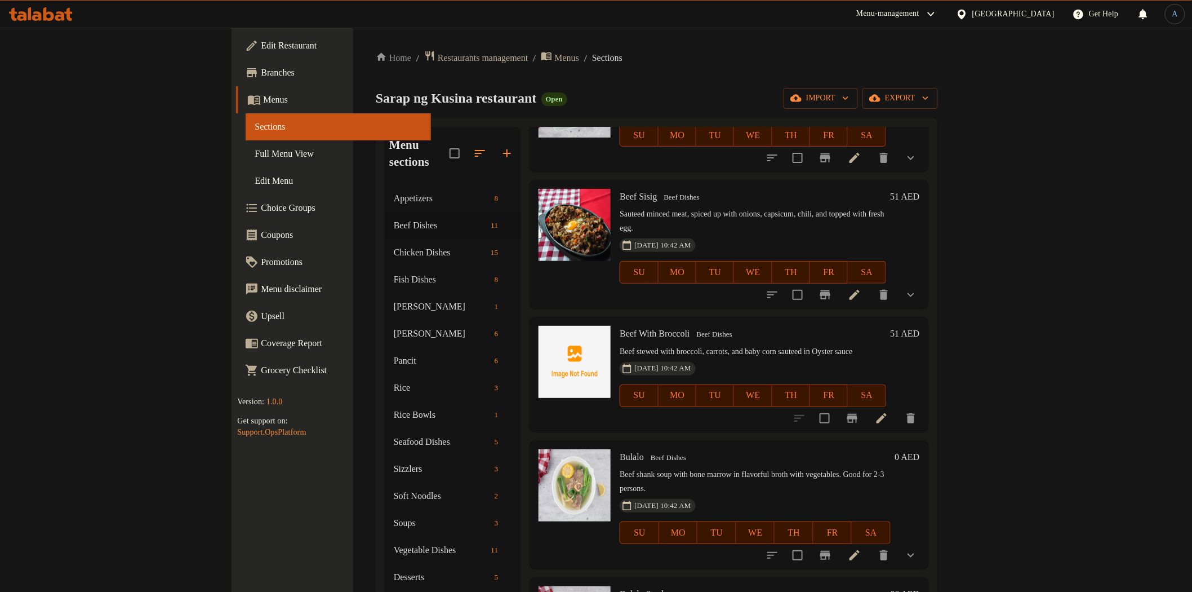
scroll to position [250, 0]
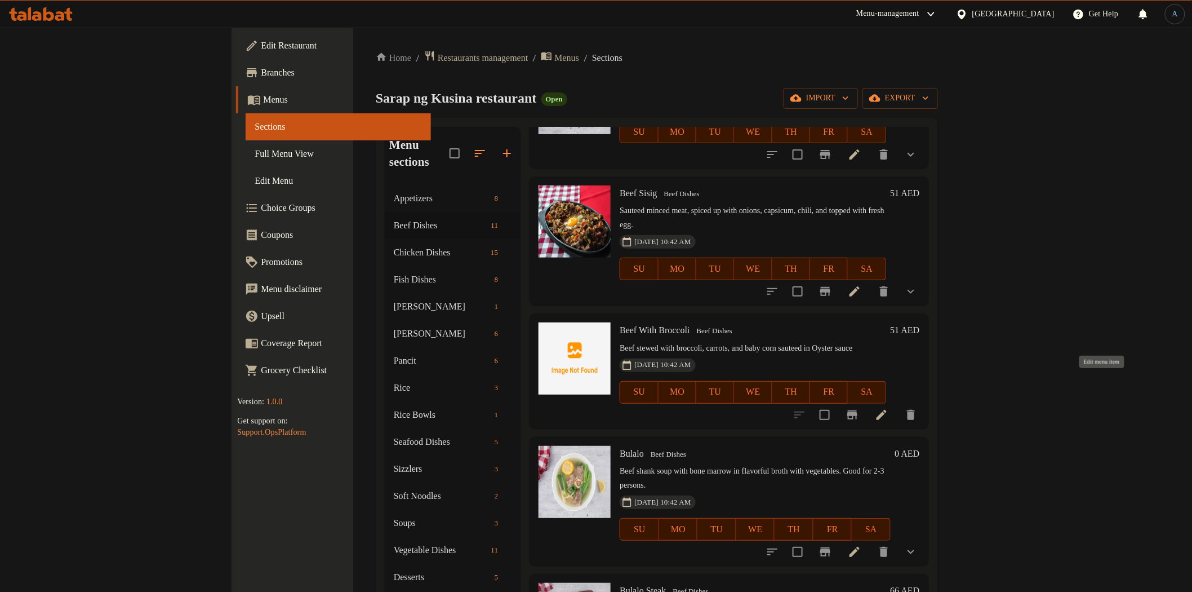
click at [888, 408] on icon at bounding box center [882, 415] width 14 height 14
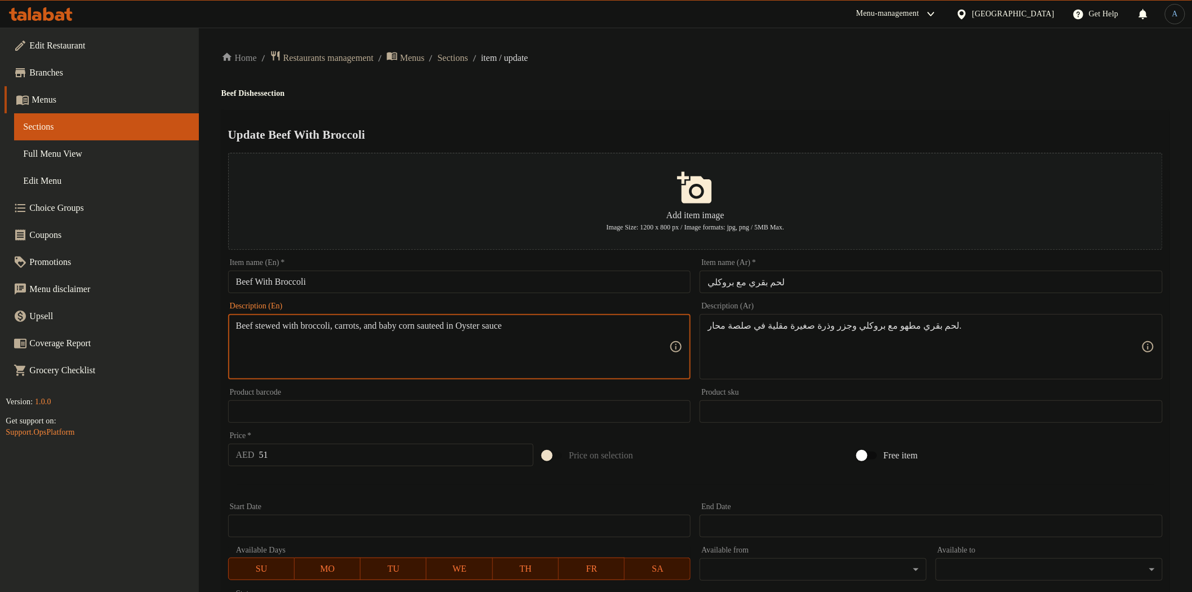
paste textarea "and baby corn sautéed in Oyster sauce"
type textarea "Beef stewed with broccoli, carrots, and baby corn sauteed in Oyster sauce"
click at [589, 330] on textarea "Beef stewed with broccoli, carrots, and baby corn sauteed in Oyster sauce" at bounding box center [453, 347] width 434 height 54
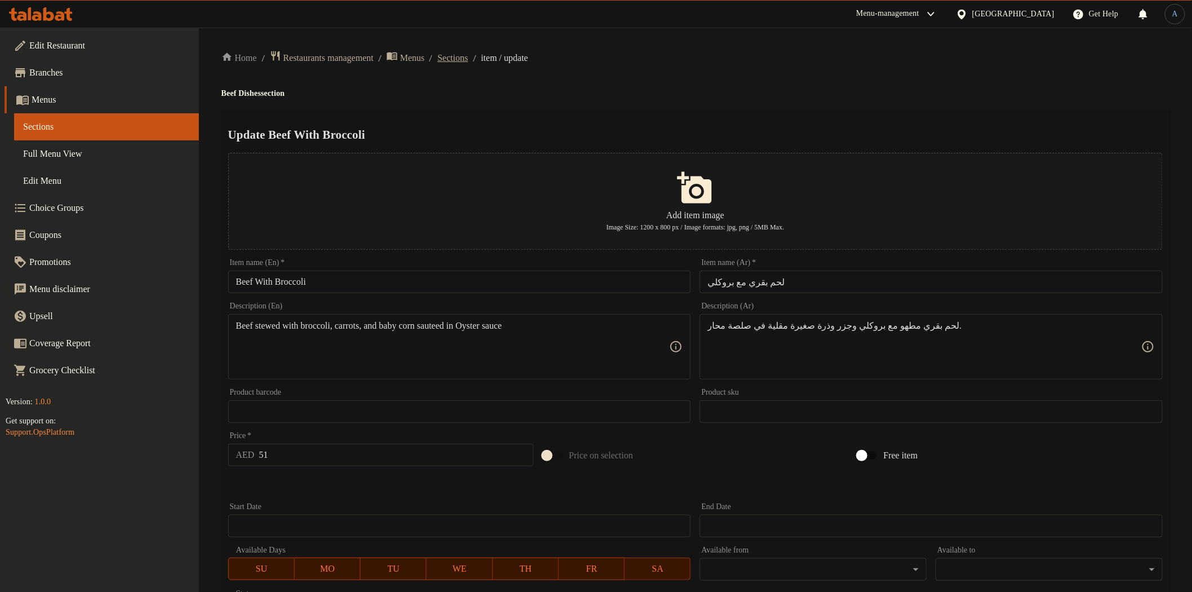
click at [468, 55] on span "Sections" at bounding box center [453, 58] width 30 height 14
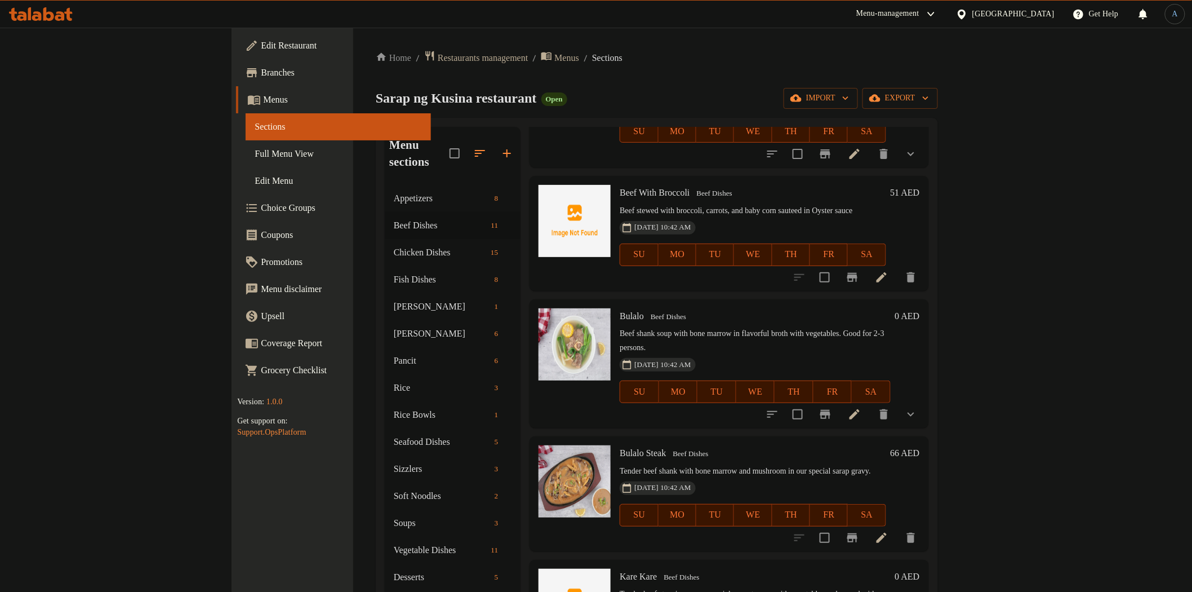
scroll to position [313, 0]
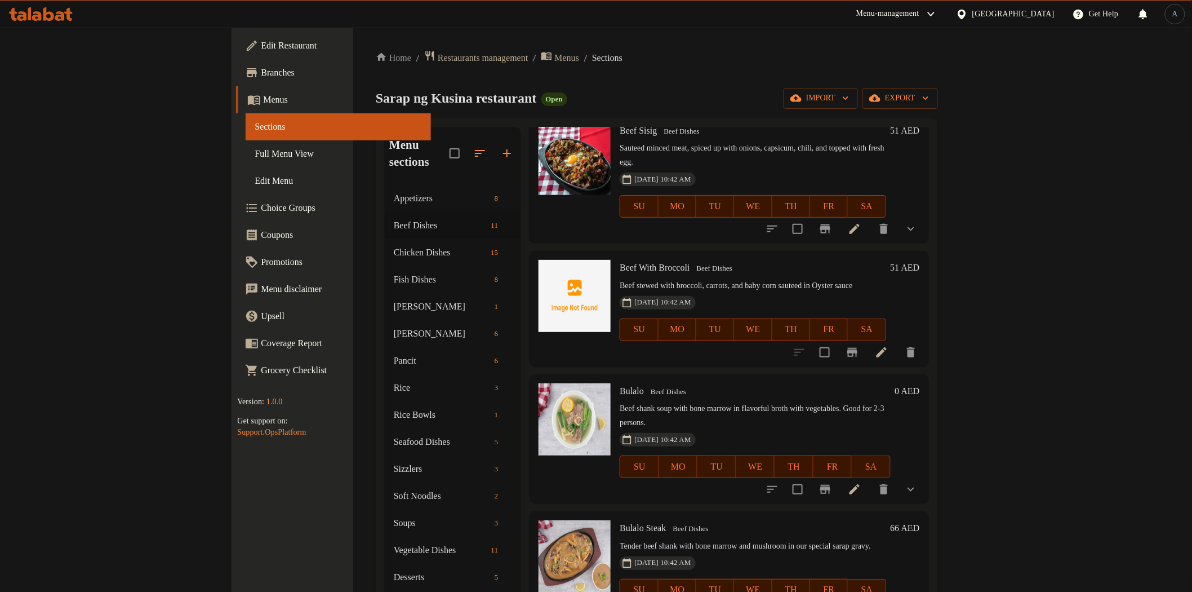
click at [918, 482] on icon "show more" at bounding box center [911, 489] width 14 height 14
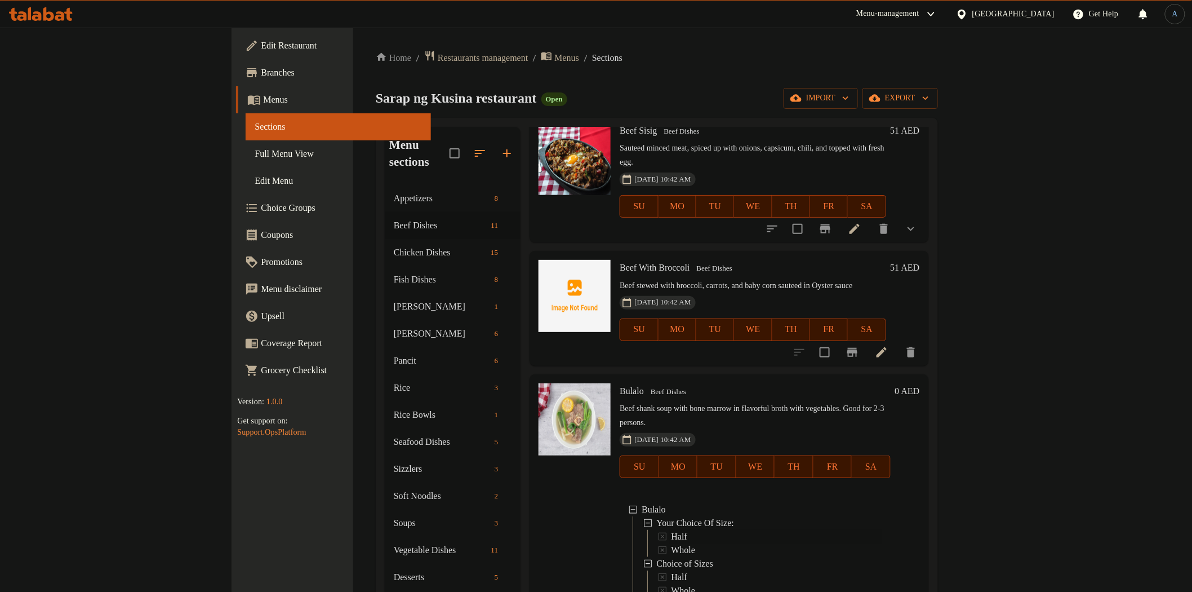
click at [671, 530] on div "Half" at bounding box center [776, 537] width 210 height 14
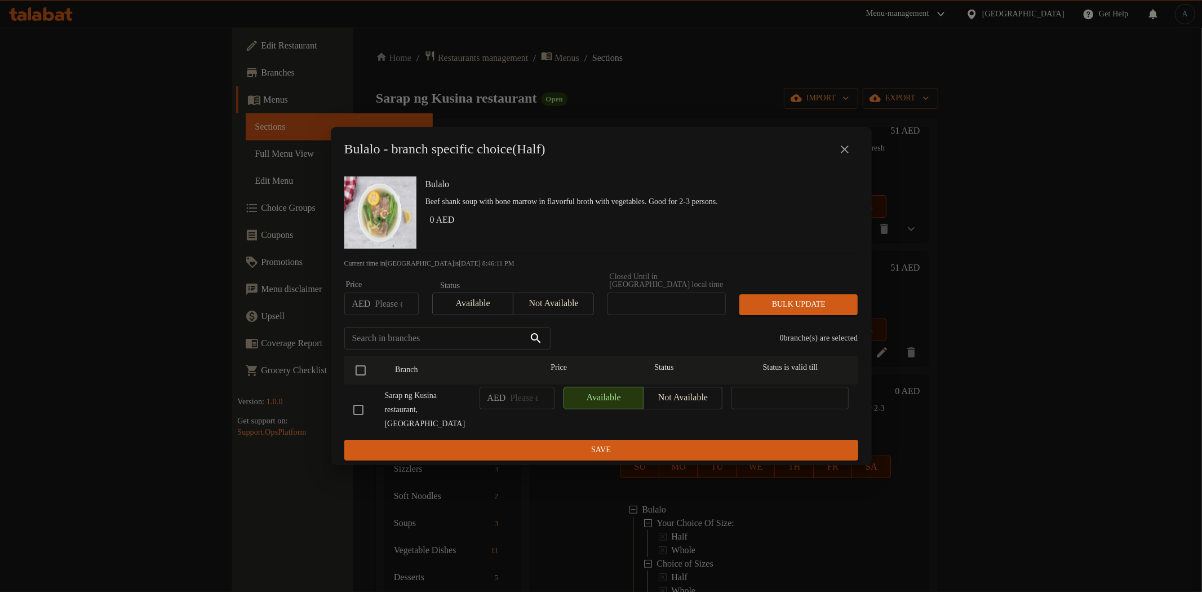
click at [849, 143] on icon "close" at bounding box center [845, 150] width 14 height 14
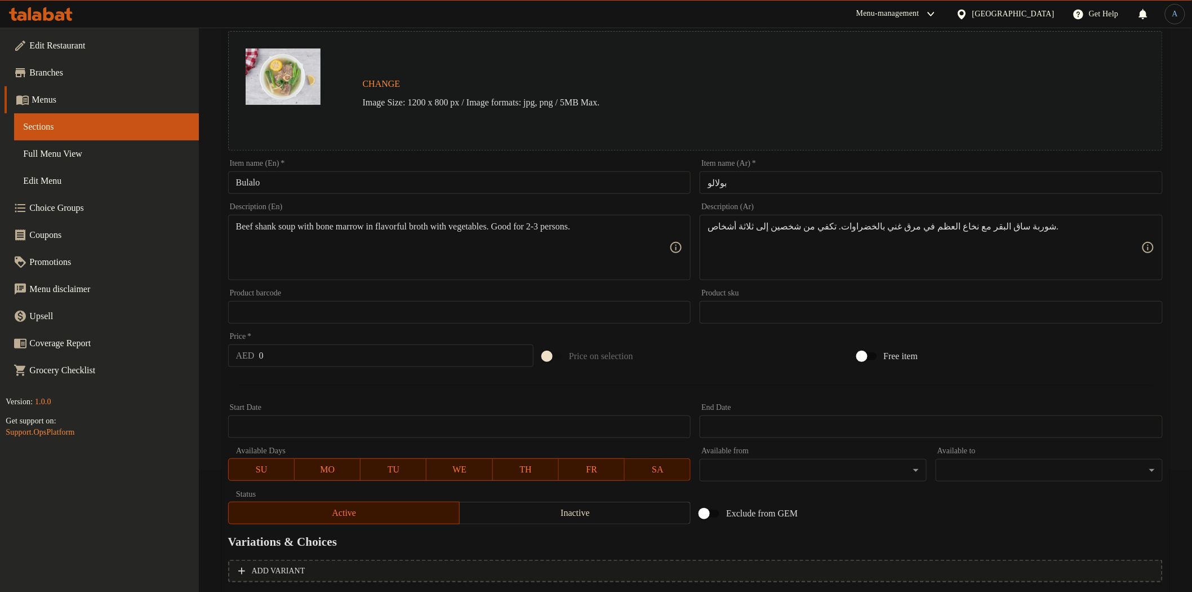
scroll to position [284, 0]
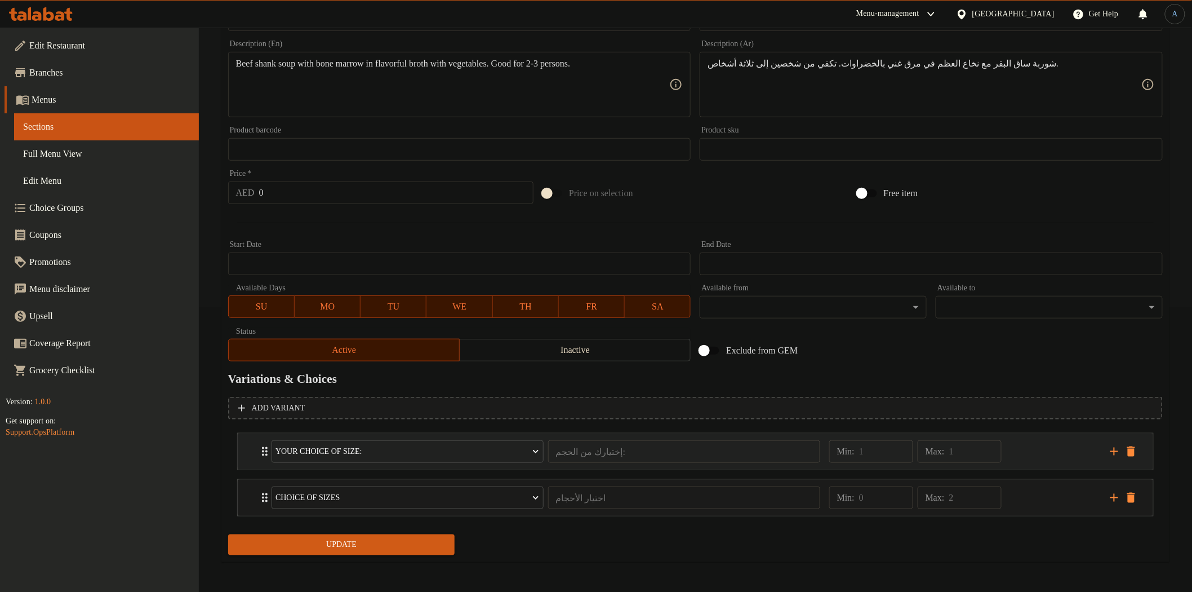
click at [1067, 463] on div "Min: 1 ​ Max: 1 ​" at bounding box center [962, 451] width 281 height 36
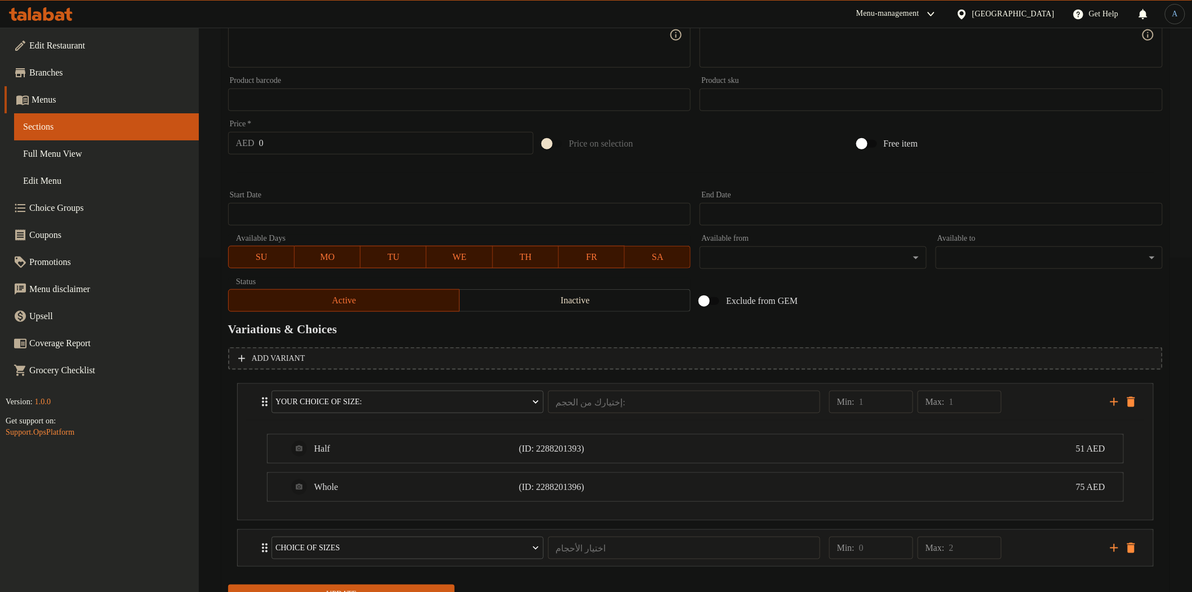
scroll to position [385, 0]
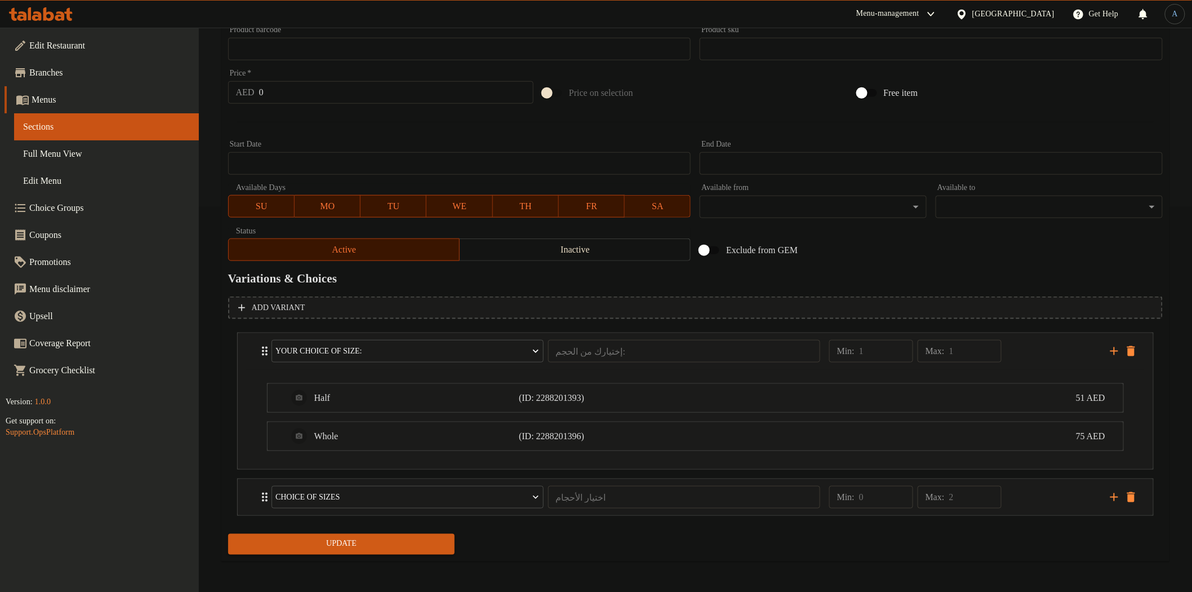
click at [1080, 514] on li "Choice of Sizes اختيار الأحجام ​ Min: 0 ​ Max: 2 ​ Half (ID: 2288201398) 51 AED…" at bounding box center [695, 497] width 935 height 46
click at [1027, 489] on div "Min: 0 ​ Max: 2 ​" at bounding box center [962, 497] width 281 height 36
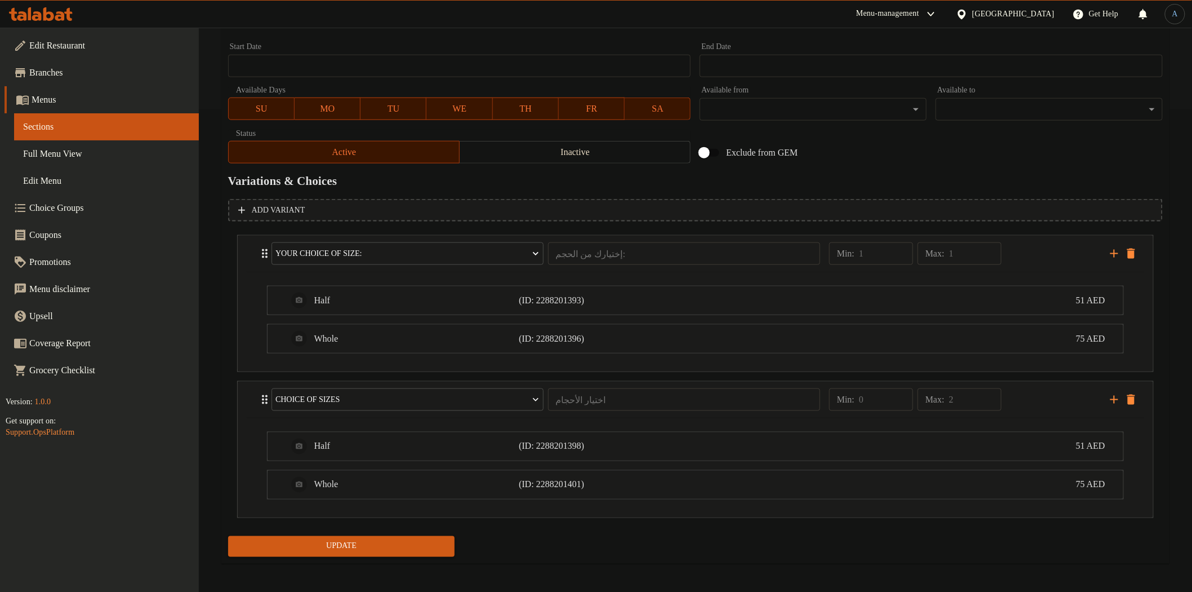
scroll to position [484, 0]
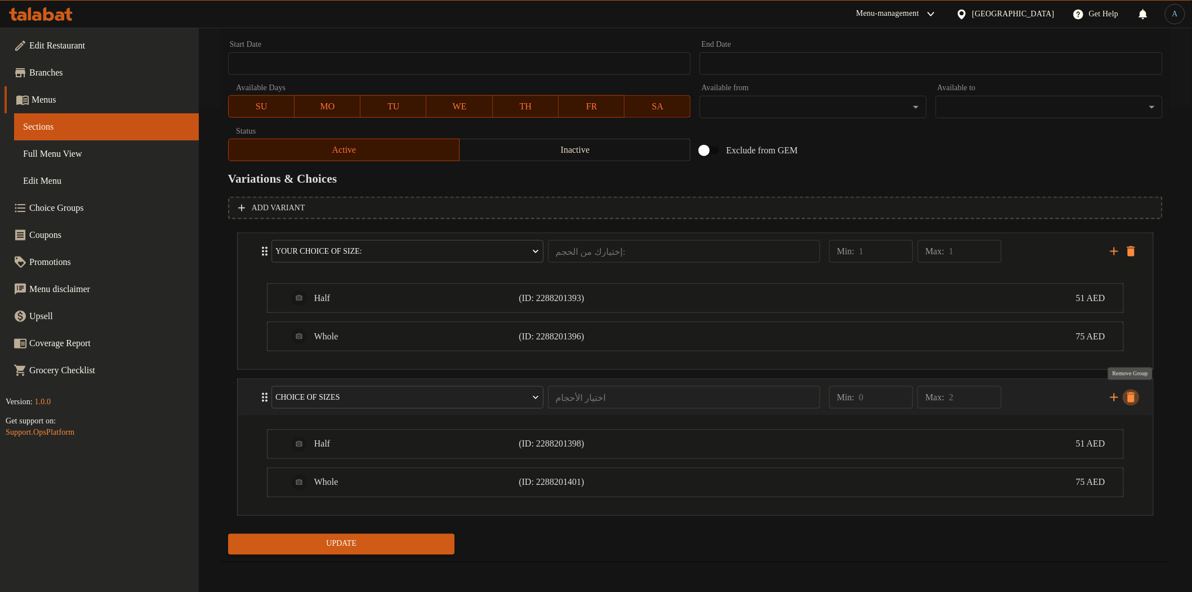
click at [1132, 395] on icon "delete" at bounding box center [1131, 397] width 8 height 10
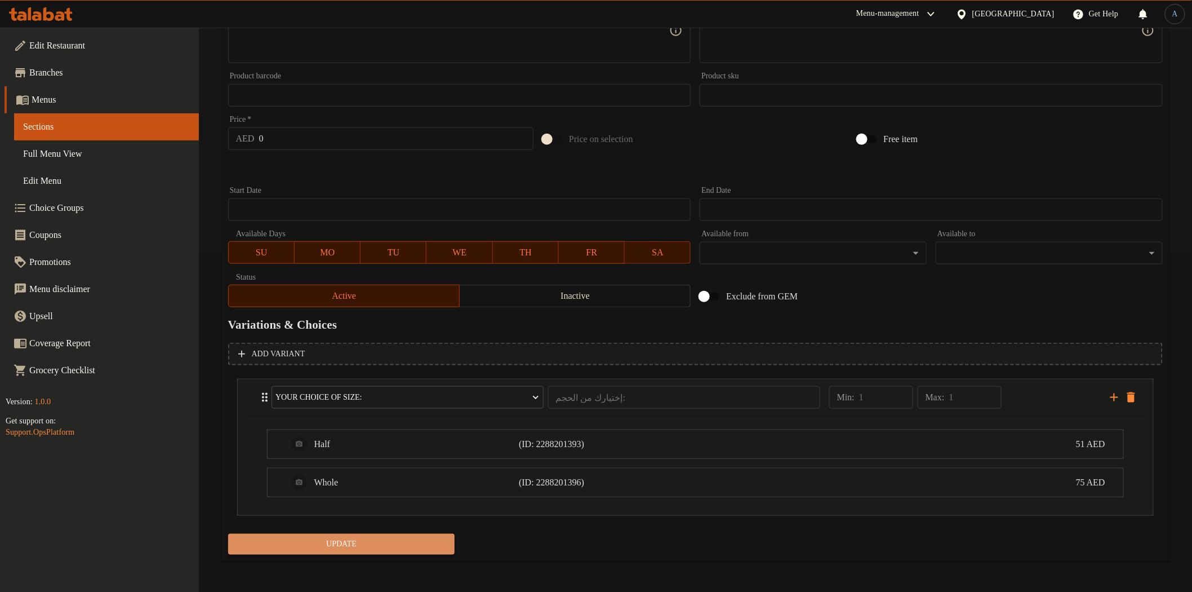
click at [415, 538] on span "Update" at bounding box center [341, 544] width 209 height 14
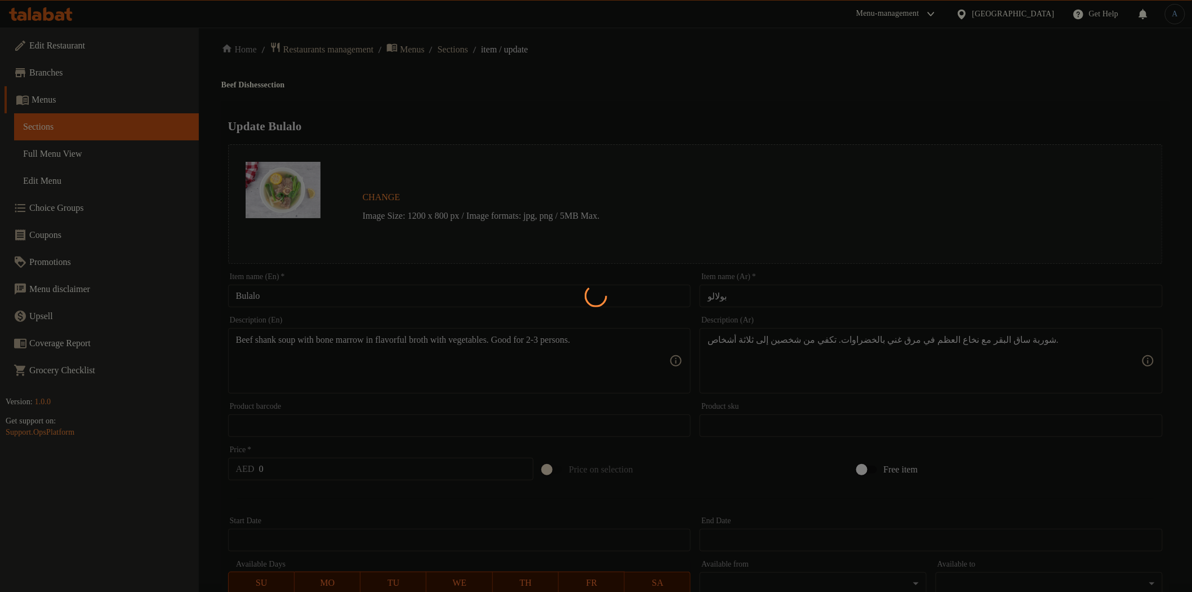
scroll to position [0, 0]
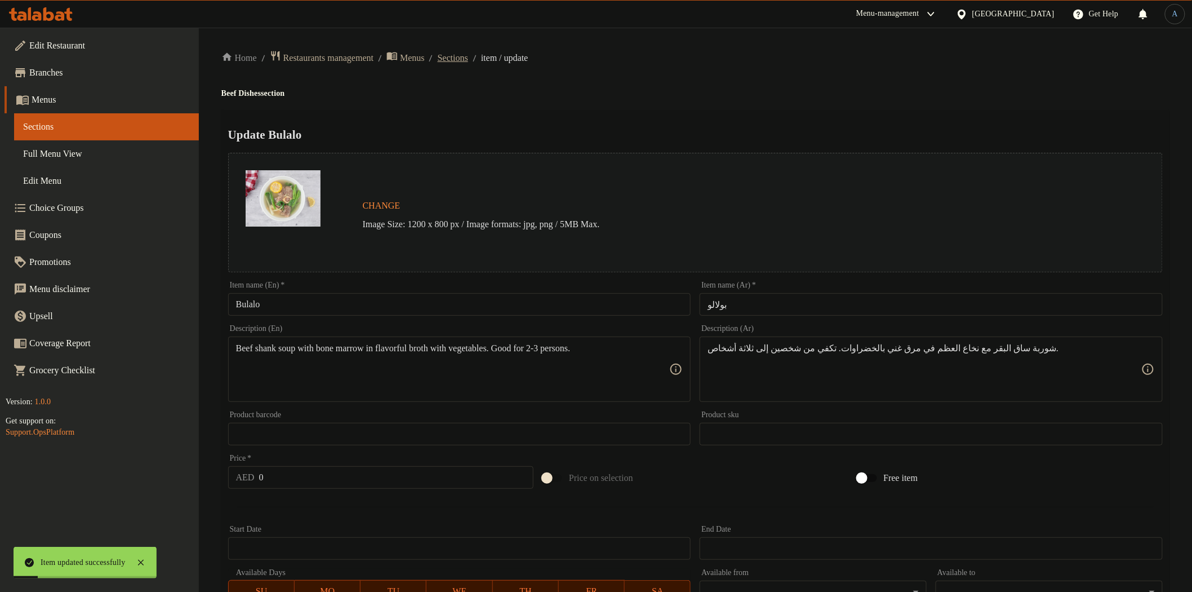
click at [468, 56] on span "Sections" at bounding box center [453, 58] width 30 height 14
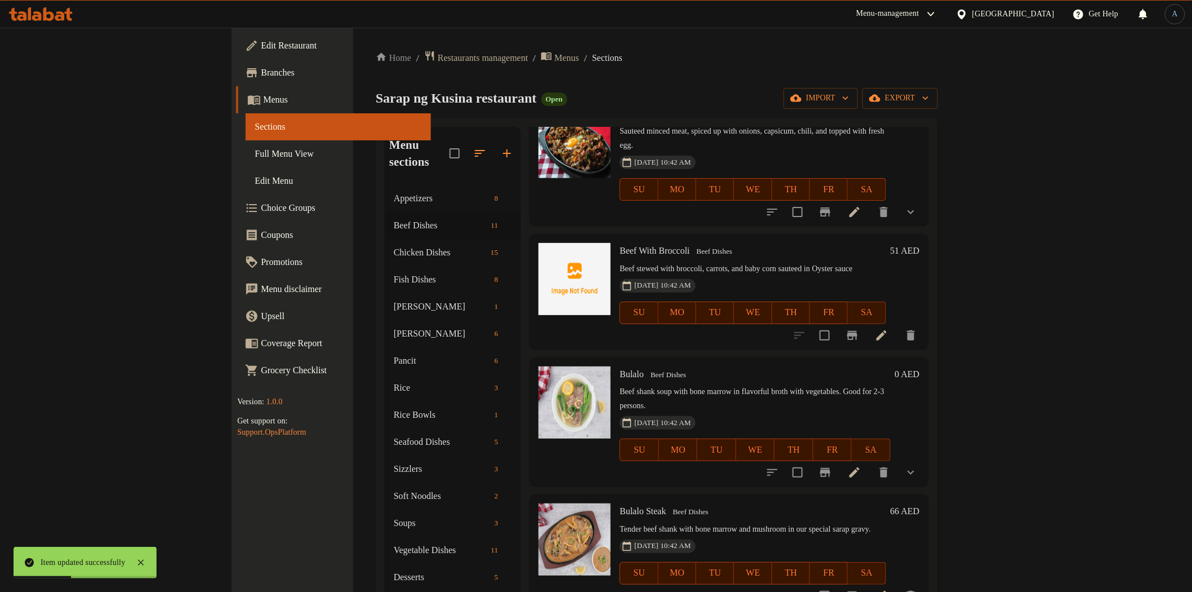
scroll to position [438, 0]
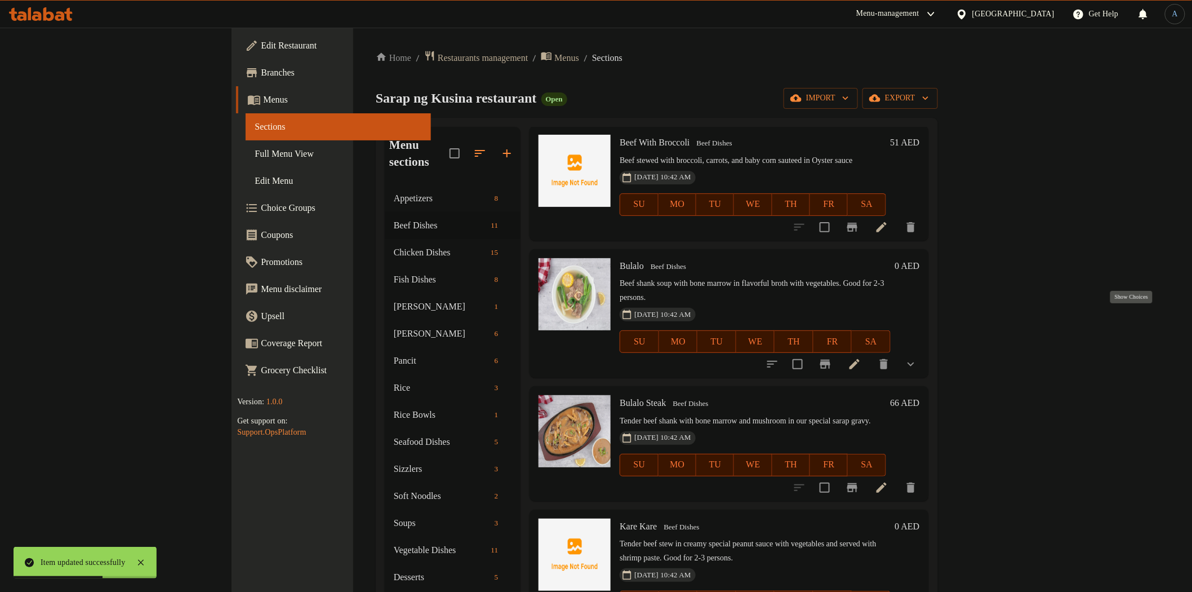
click at [918, 357] on icon "show more" at bounding box center [911, 364] width 14 height 14
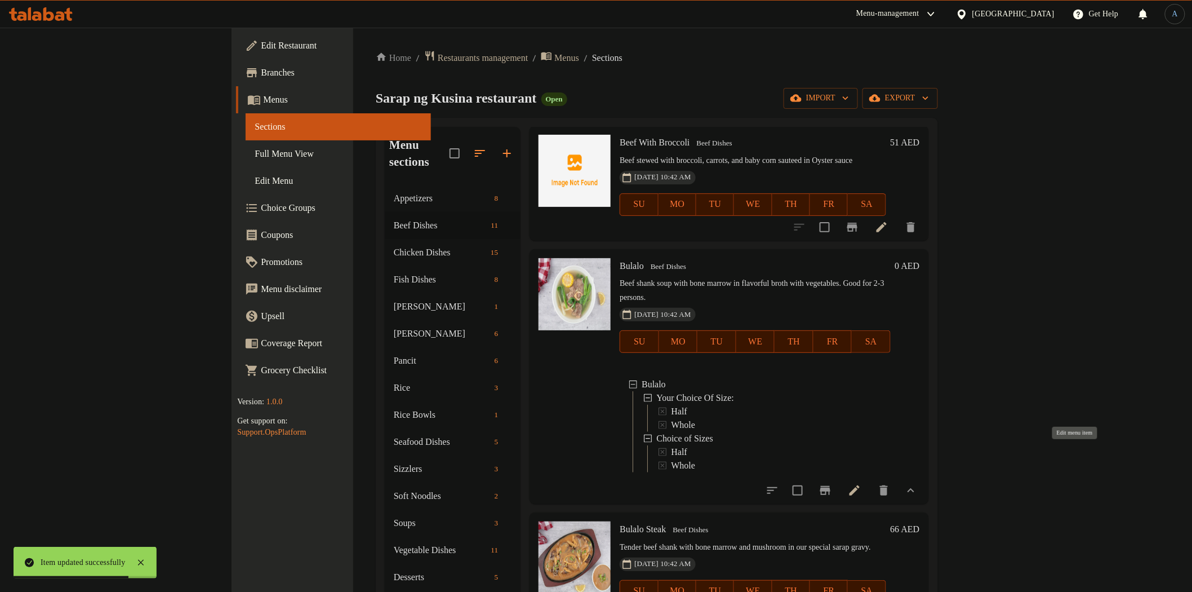
click at [861, 483] on icon at bounding box center [855, 490] width 14 height 14
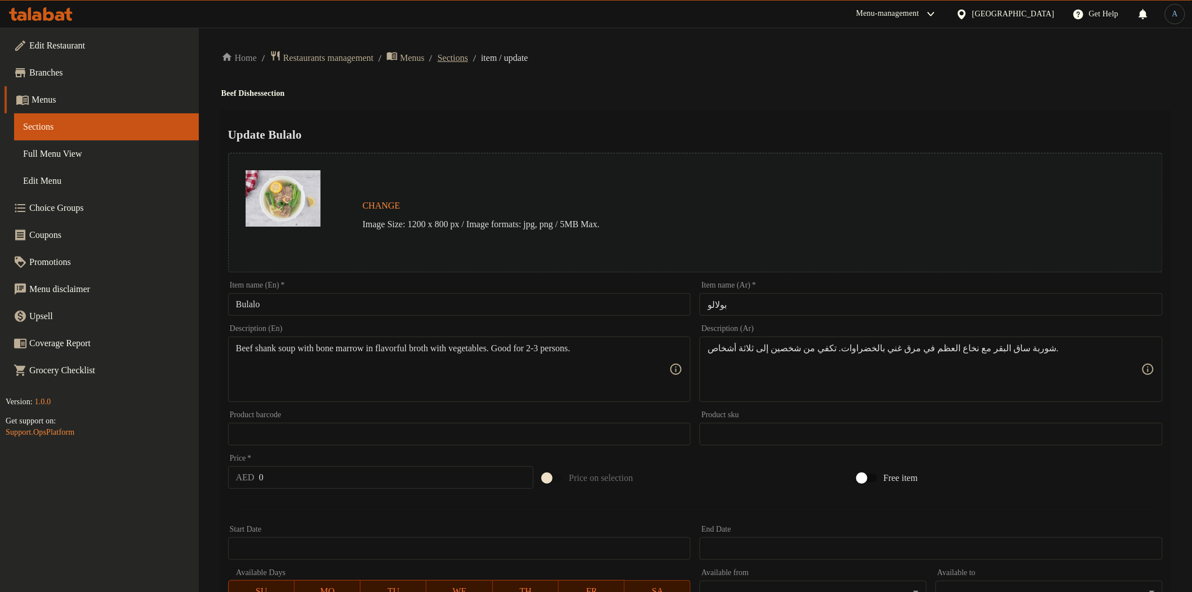
click at [463, 53] on span "Sections" at bounding box center [453, 58] width 30 height 14
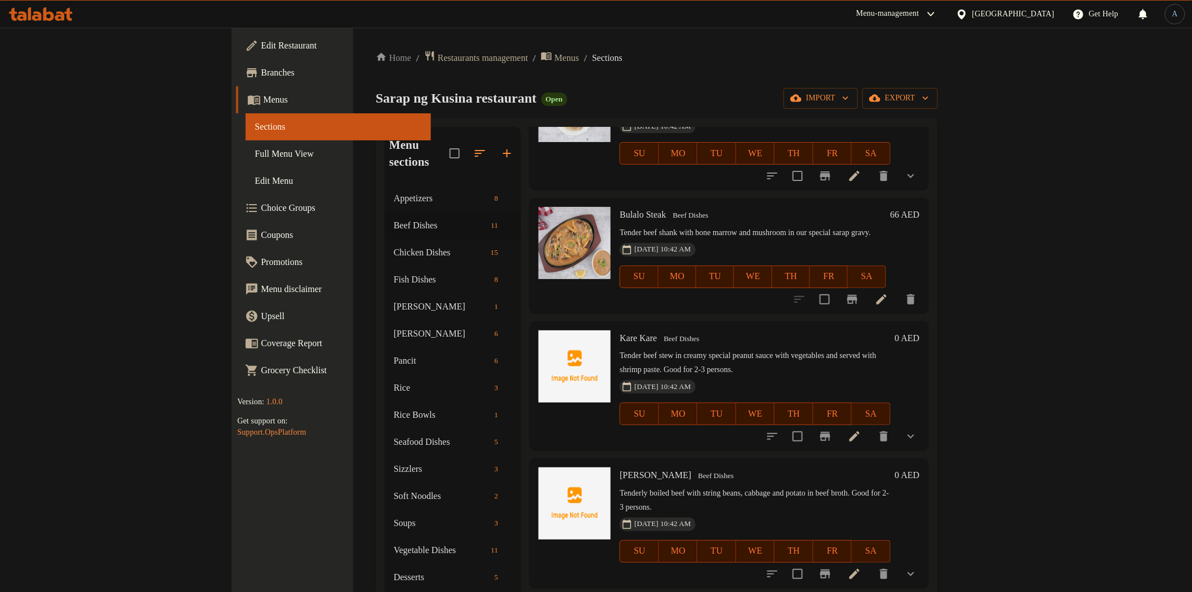
scroll to position [563, 0]
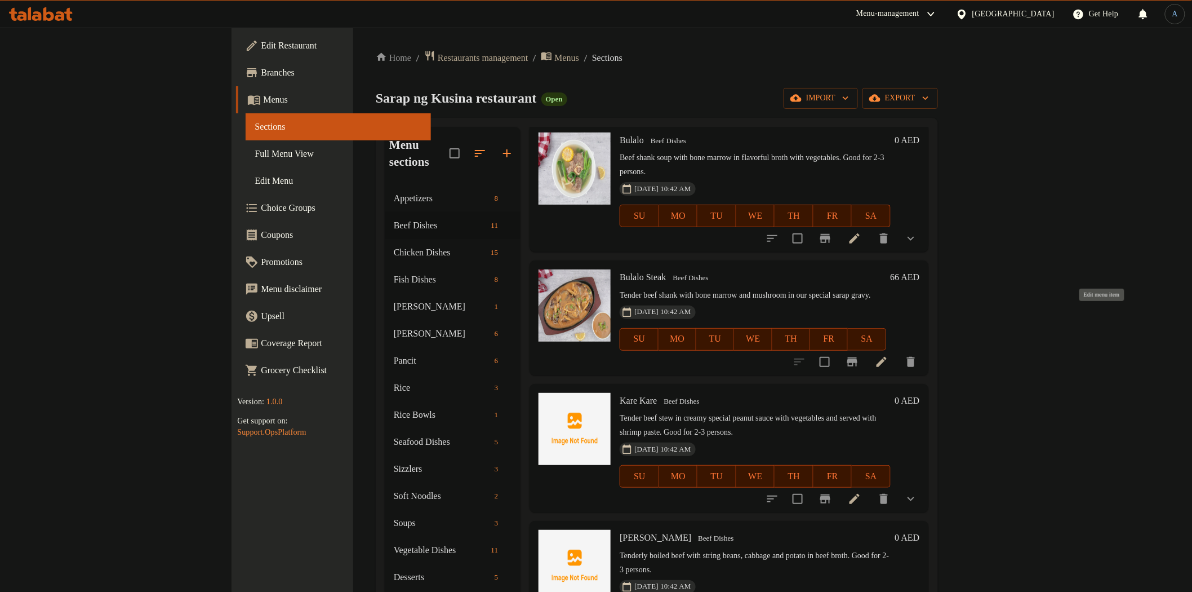
click at [888, 355] on icon at bounding box center [882, 362] width 14 height 14
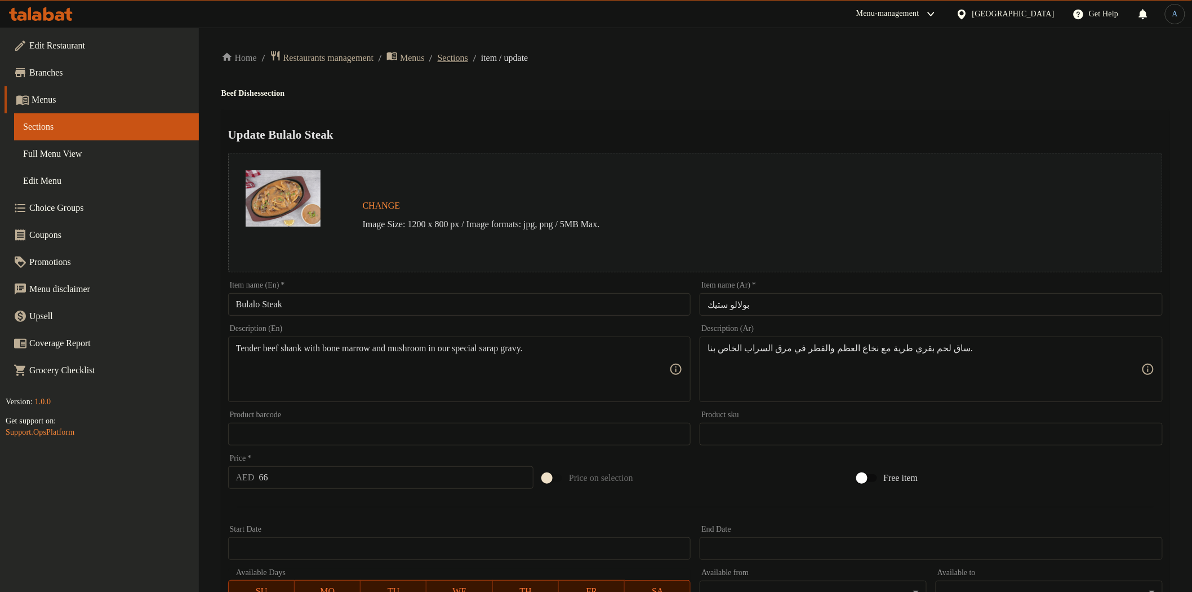
click at [468, 57] on span "Sections" at bounding box center [453, 58] width 30 height 14
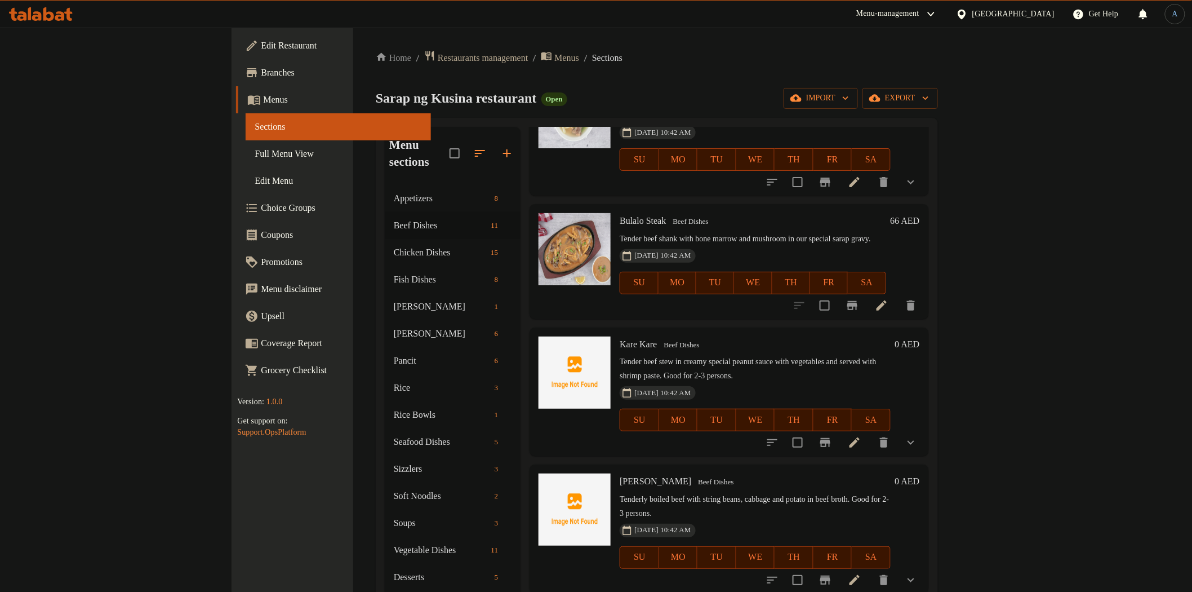
scroll to position [620, 0]
click at [861, 435] on icon at bounding box center [855, 442] width 14 height 14
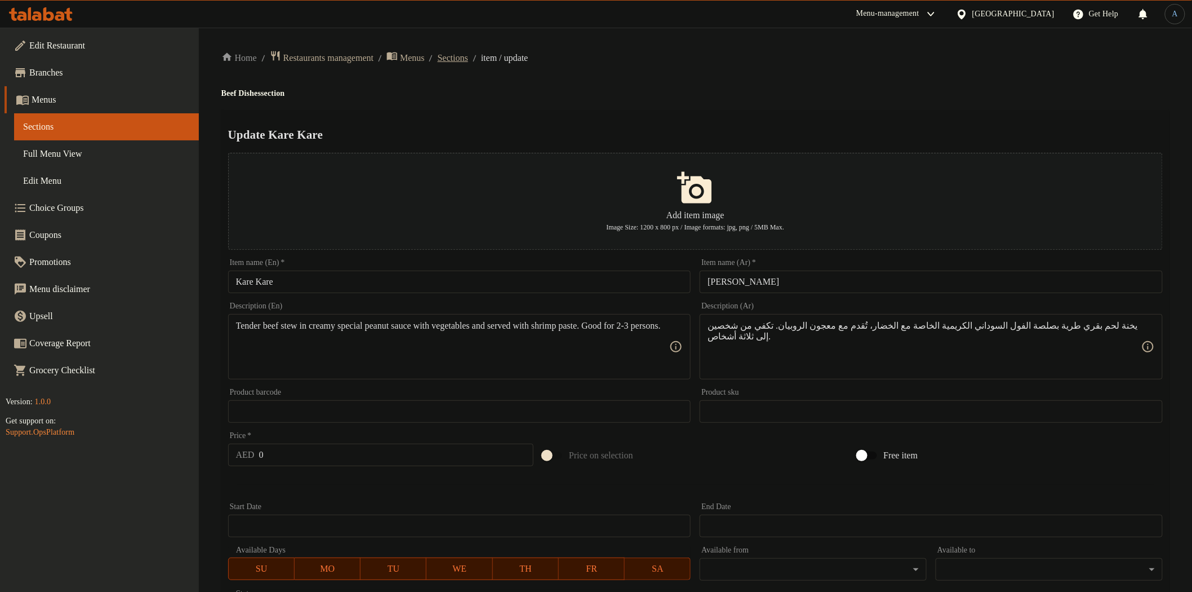
click at [468, 52] on span "Sections" at bounding box center [453, 58] width 30 height 14
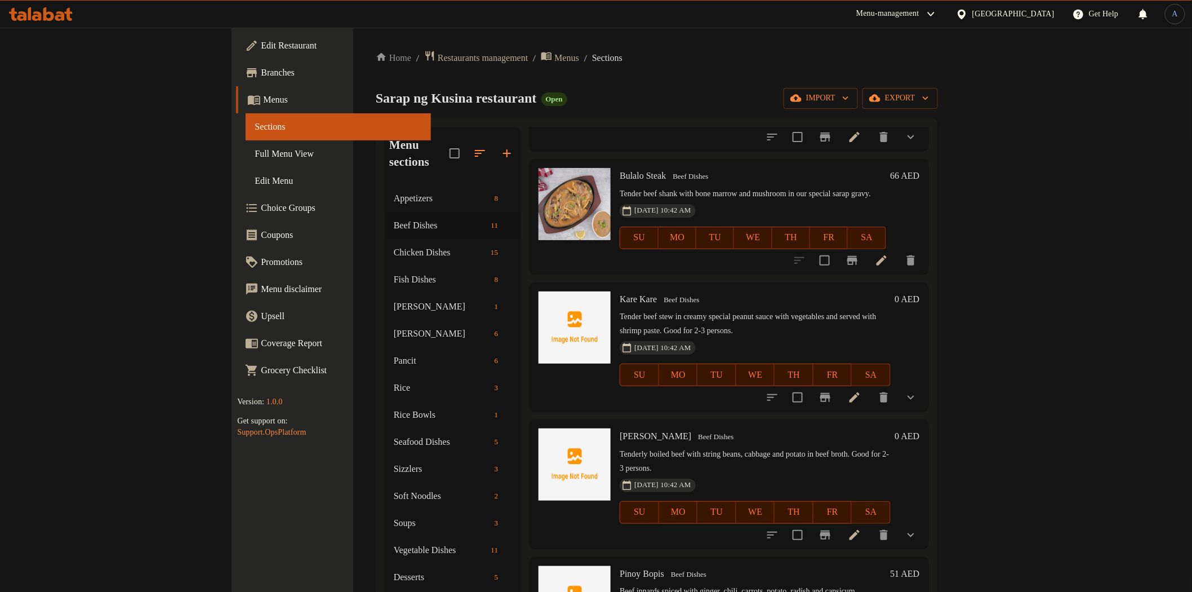
scroll to position [744, 0]
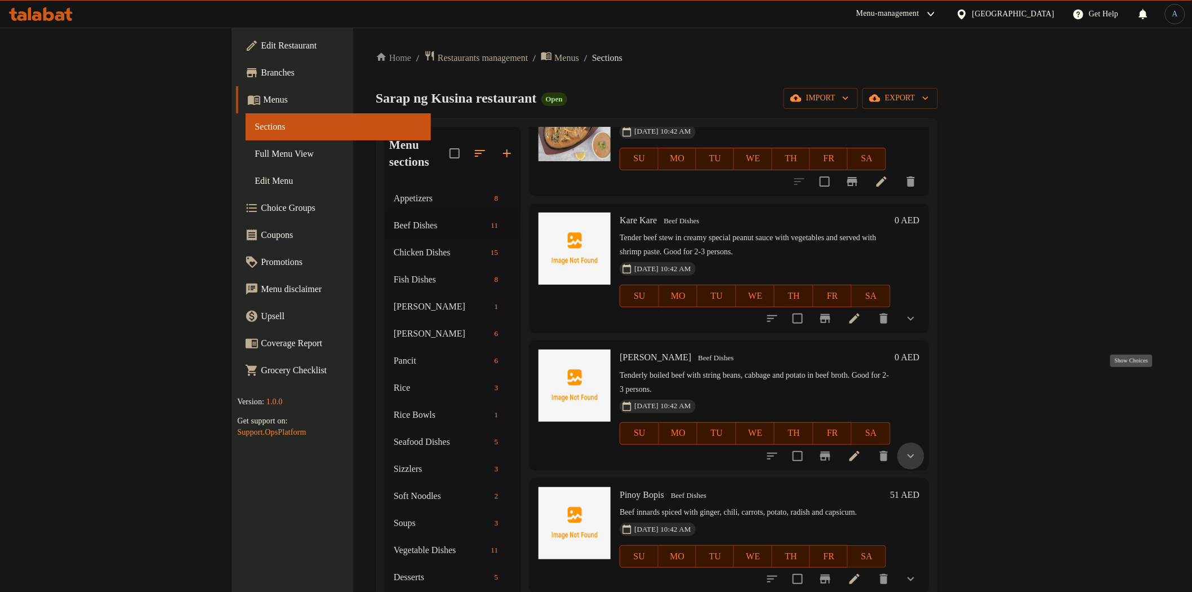
click at [914, 454] on icon "show more" at bounding box center [911, 456] width 7 height 4
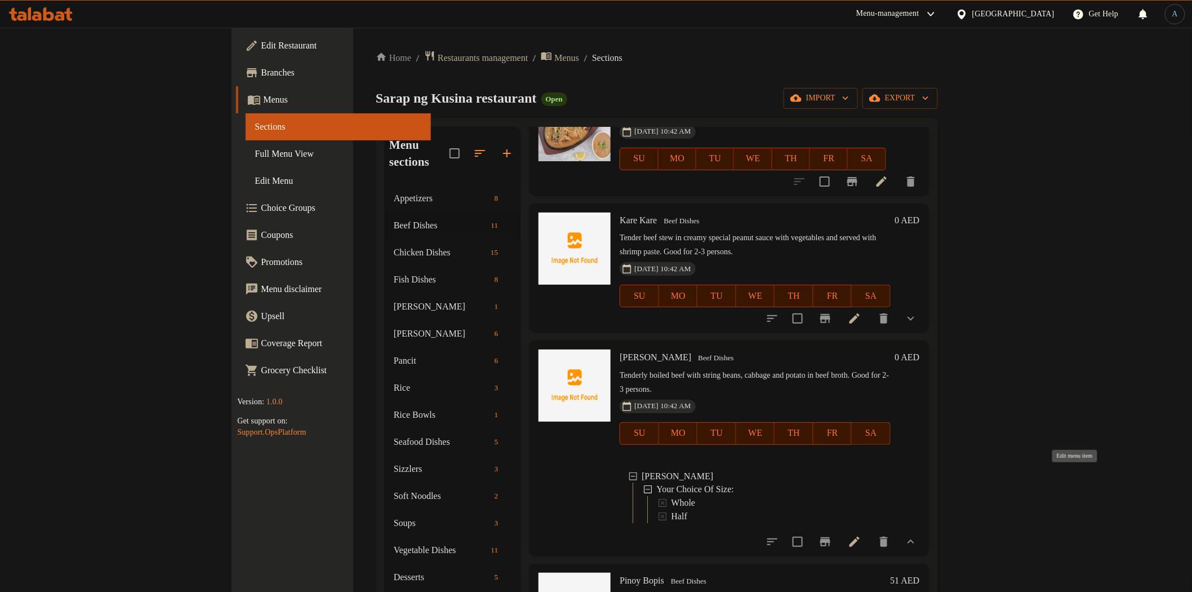
click at [861, 535] on icon at bounding box center [855, 542] width 14 height 14
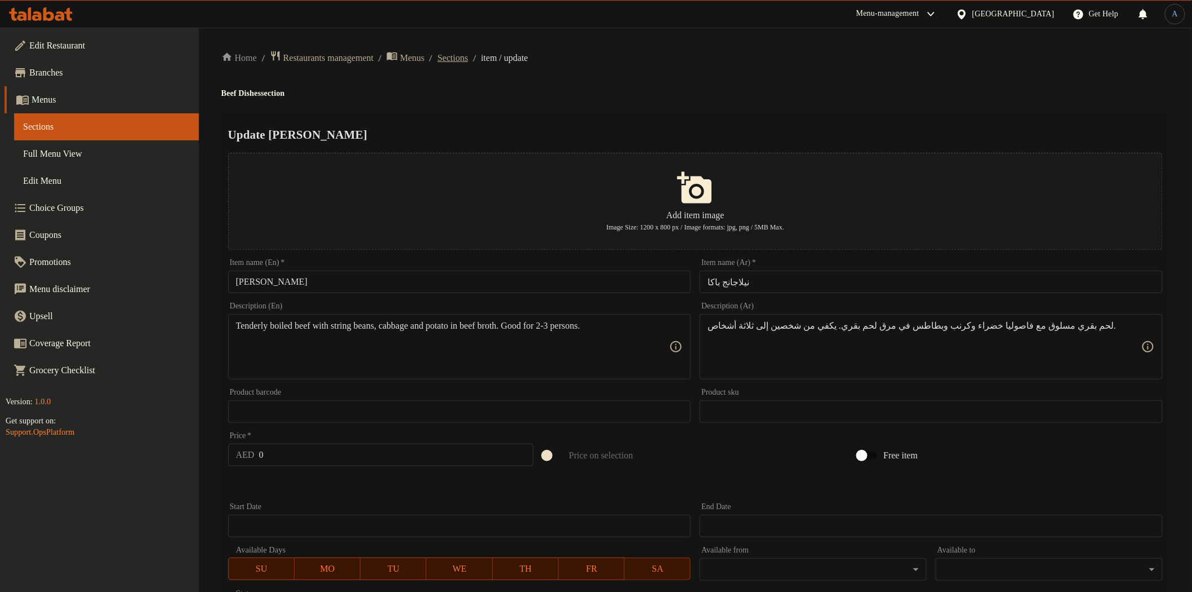
click at [468, 55] on span "Sections" at bounding box center [453, 58] width 30 height 14
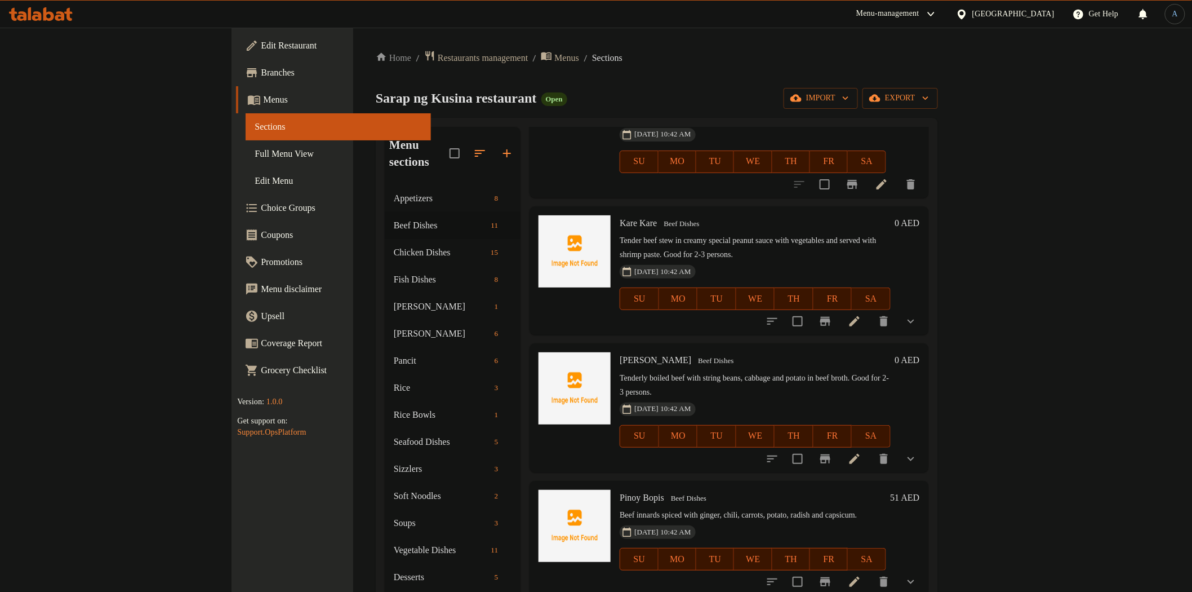
scroll to position [790, 0]
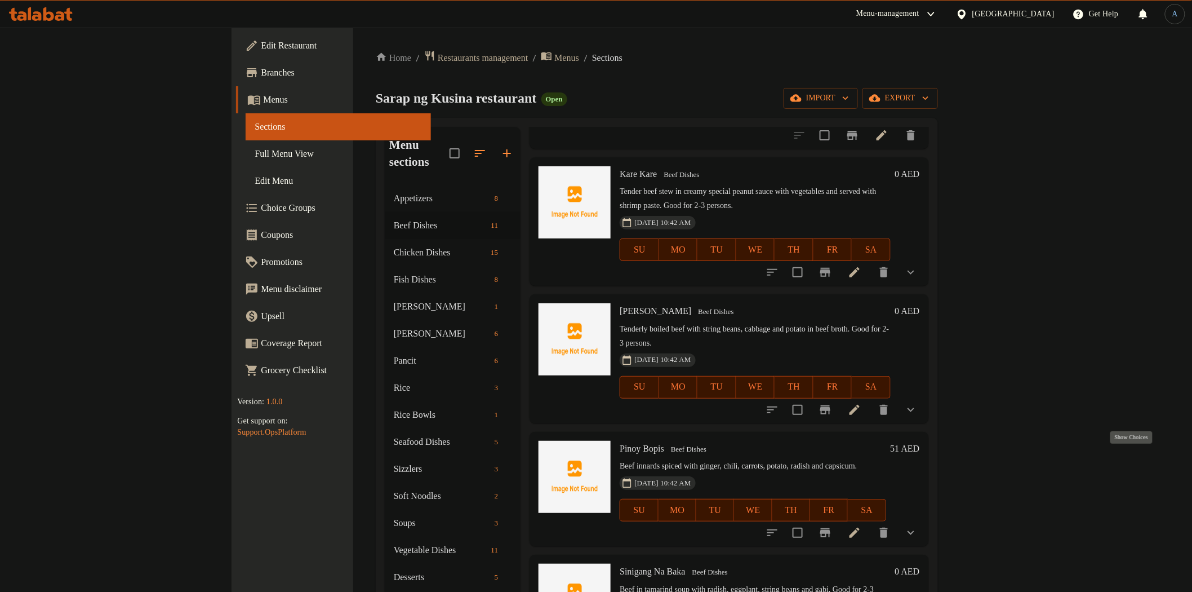
click at [914, 531] on icon "show more" at bounding box center [911, 533] width 7 height 4
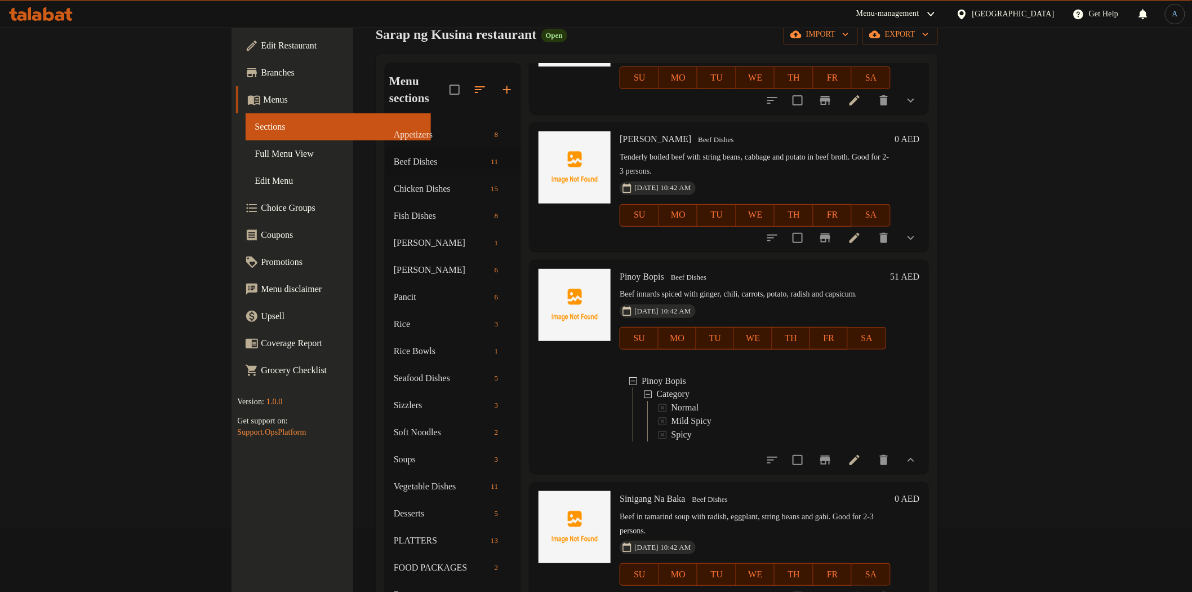
scroll to position [125, 0]
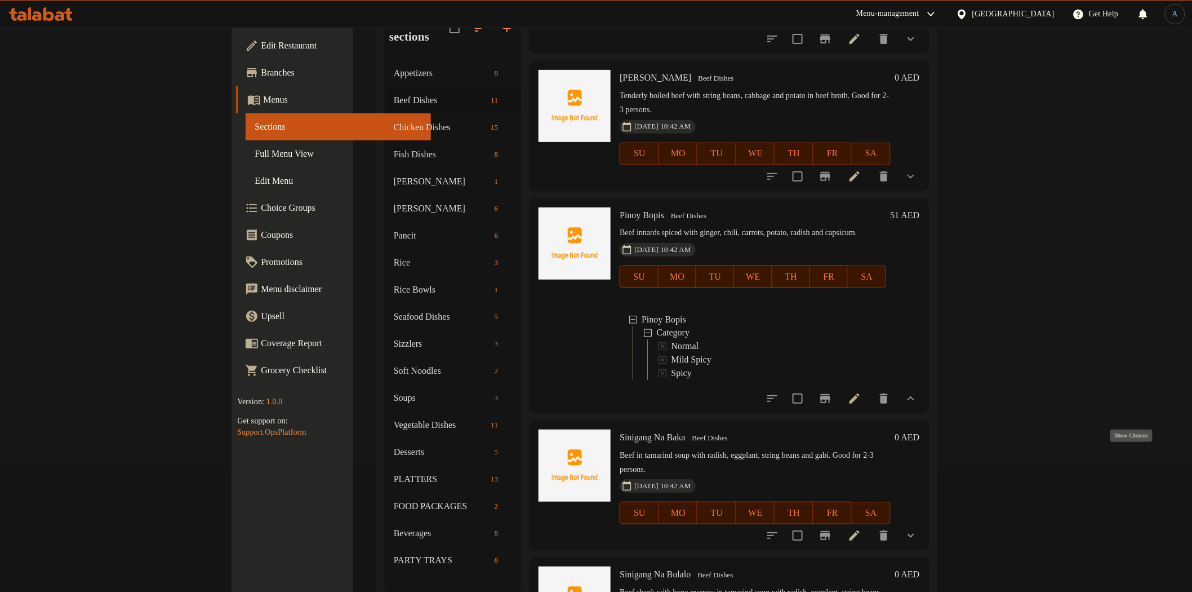
click at [918, 528] on icon "show more" at bounding box center [911, 535] width 14 height 14
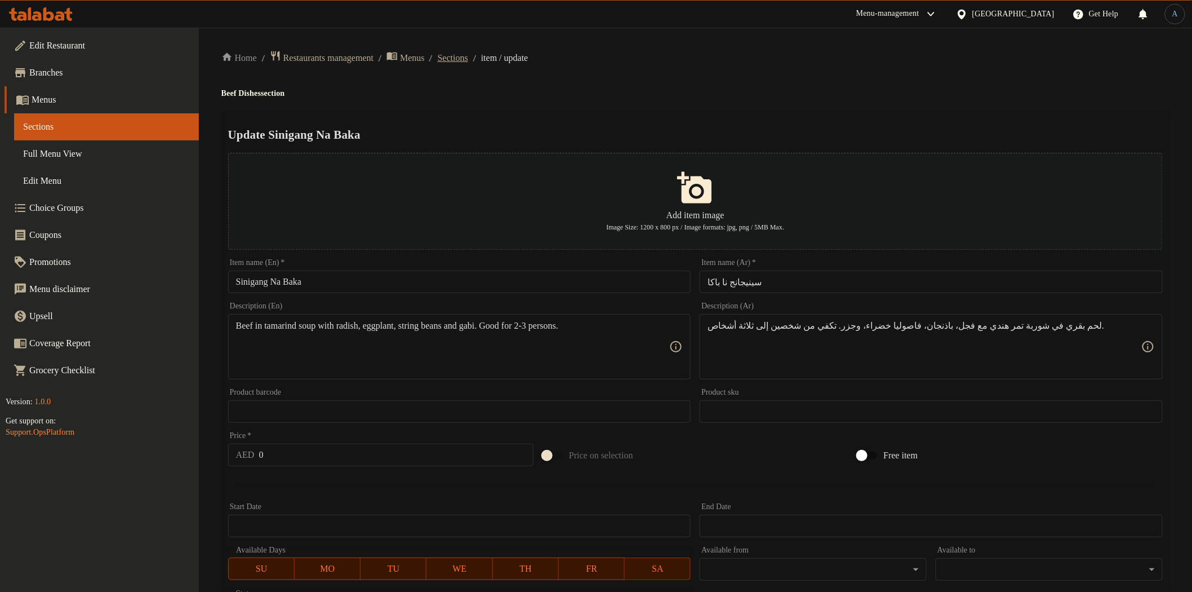
click at [468, 59] on span "Sections" at bounding box center [453, 58] width 30 height 14
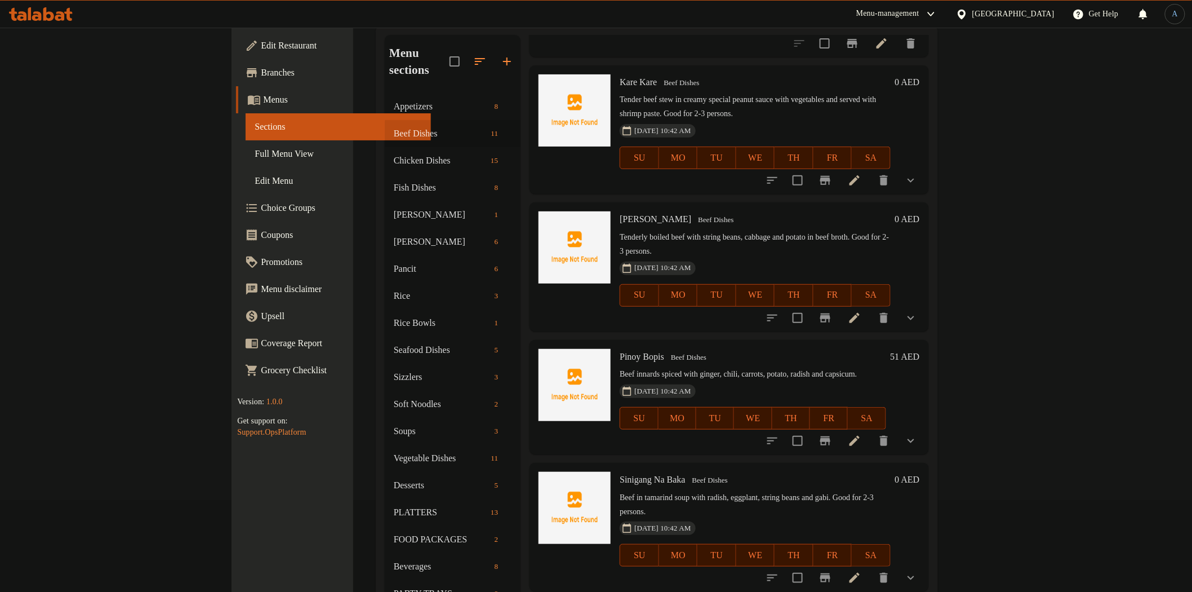
scroll to position [158, 0]
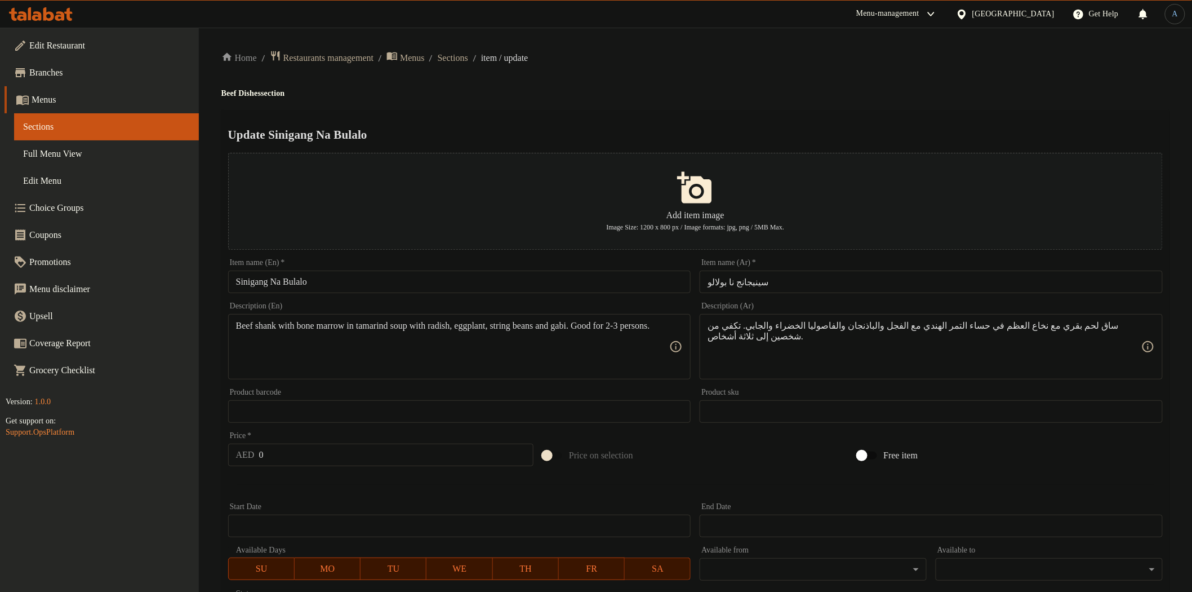
click at [473, 69] on div "Home / Restaurants management / Menus / Sections / item / update Beef Dishes se…" at bounding box center [695, 421] width 948 height 743
click at [468, 63] on span "Sections" at bounding box center [453, 58] width 30 height 14
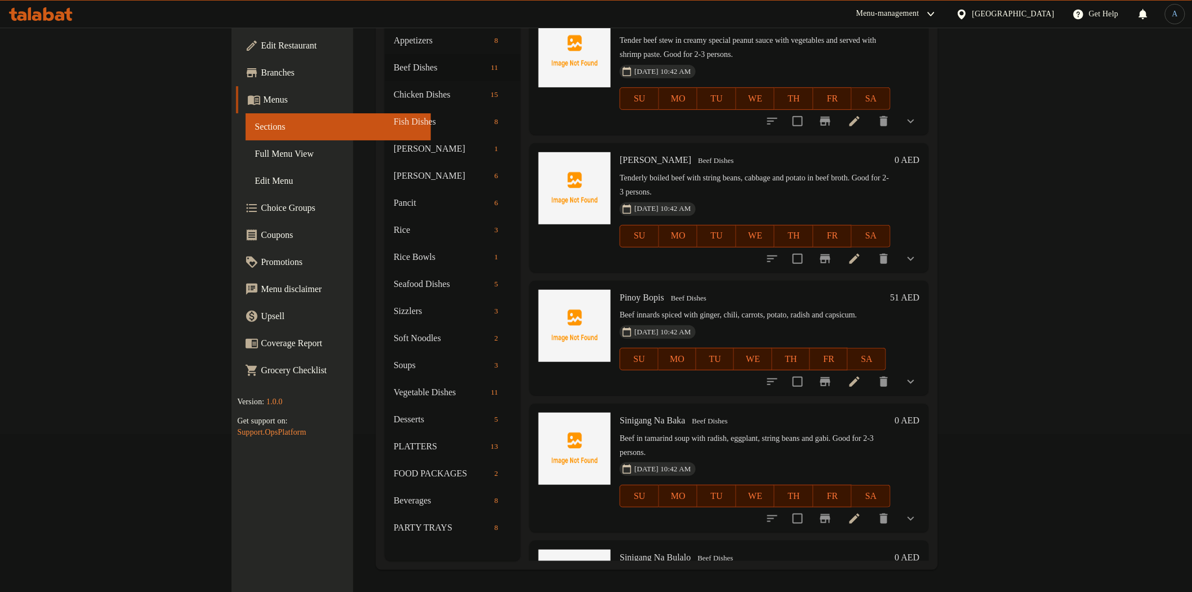
scroll to position [790, 0]
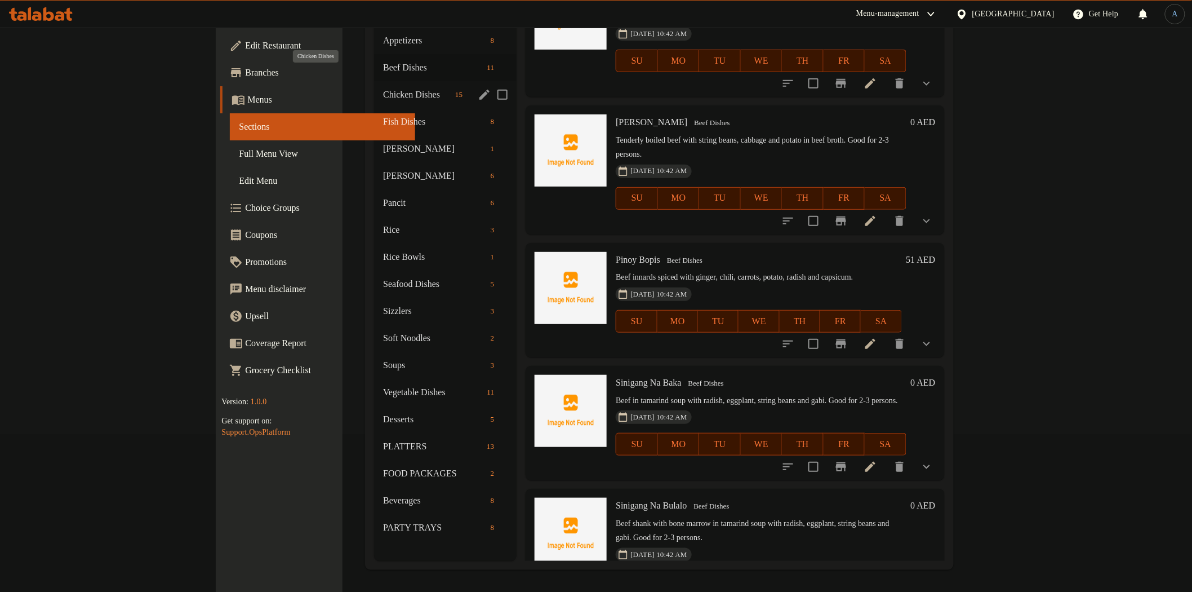
click at [383, 88] on span "Chicken Dishes" at bounding box center [417, 95] width 68 height 14
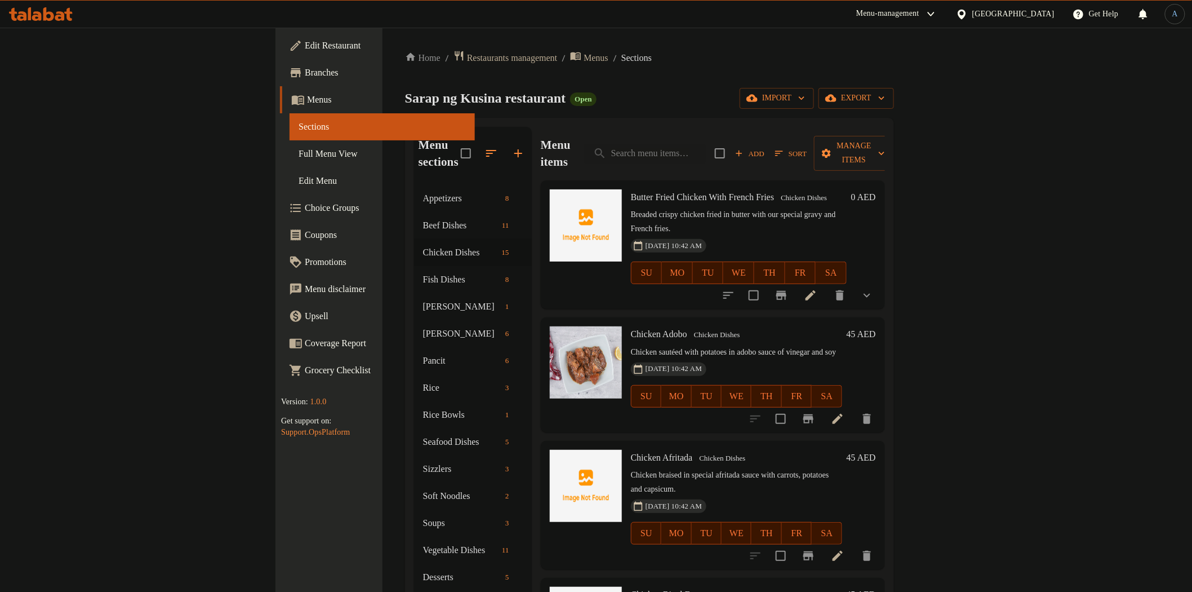
click at [826, 285] on li at bounding box center [811, 295] width 32 height 20
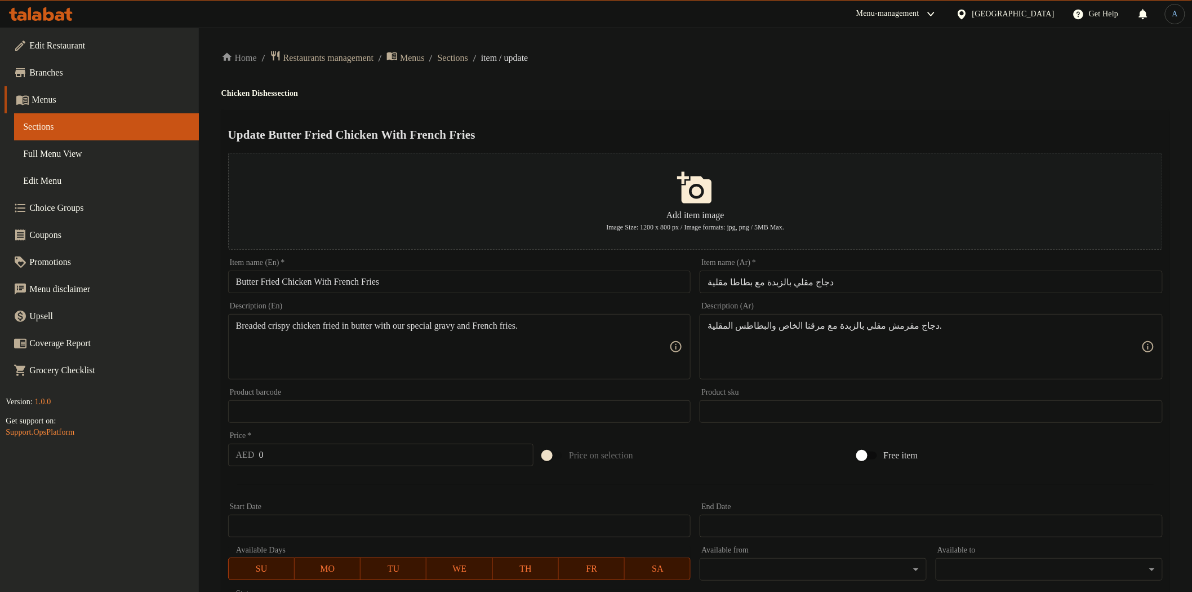
click at [447, 283] on input "Butter Fried Chicken With French Fries" at bounding box center [459, 281] width 463 height 23
paste input "-fried Chicken w"
click at [749, 117] on div "Update Butter-fried Chicken with French Fries Add item image Image Size: 1200 x…" at bounding box center [695, 447] width 948 height 674
click at [416, 294] on div "Item name (En)   * Butter-fried Chicken with French Fries Item name (En) *" at bounding box center [460, 275] width 472 height 43
click at [421, 291] on input "Butter-fried Chicken with French Fries" at bounding box center [459, 281] width 463 height 23
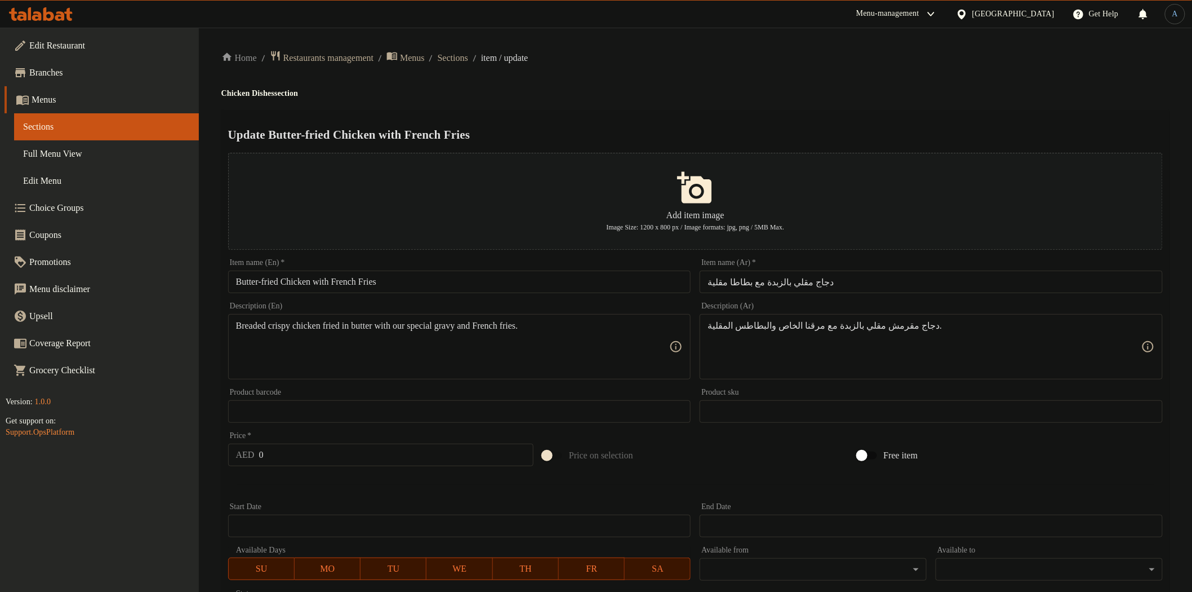
click at [470, 282] on input "Butter-fried Chicken with French Fries" at bounding box center [459, 281] width 463 height 23
paste input "W"
type input "Butter-fried Chicken With French Fries"
click at [748, 71] on div "Home / Restaurants management / Menus / Sections / item / update Chicken Dishes…" at bounding box center [695, 421] width 948 height 743
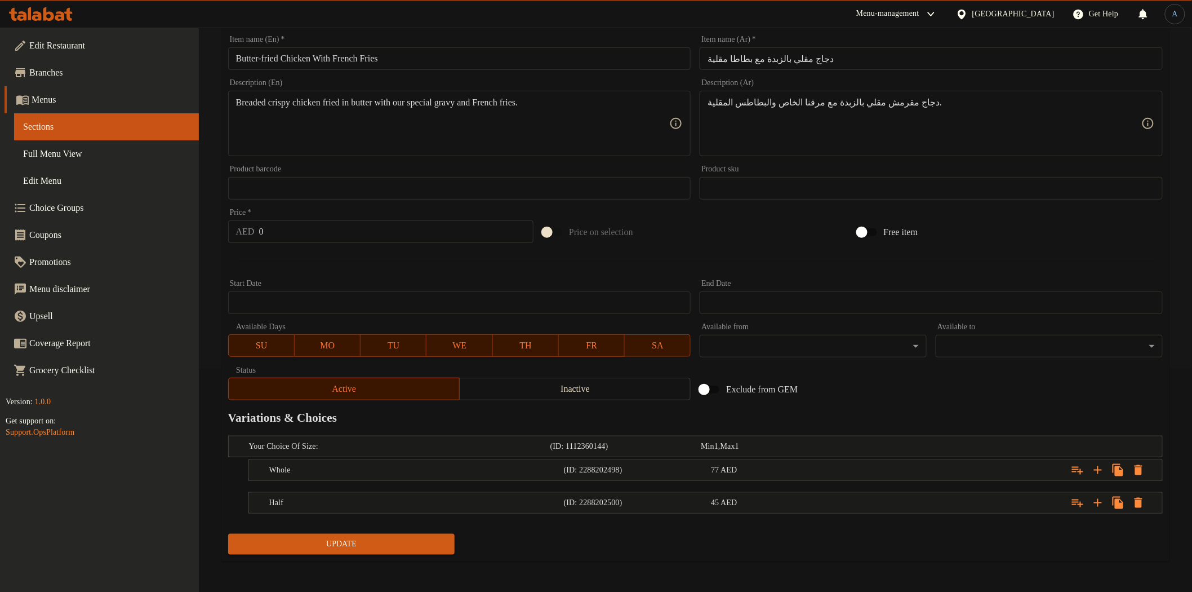
click at [341, 540] on span "Update" at bounding box center [341, 544] width 209 height 14
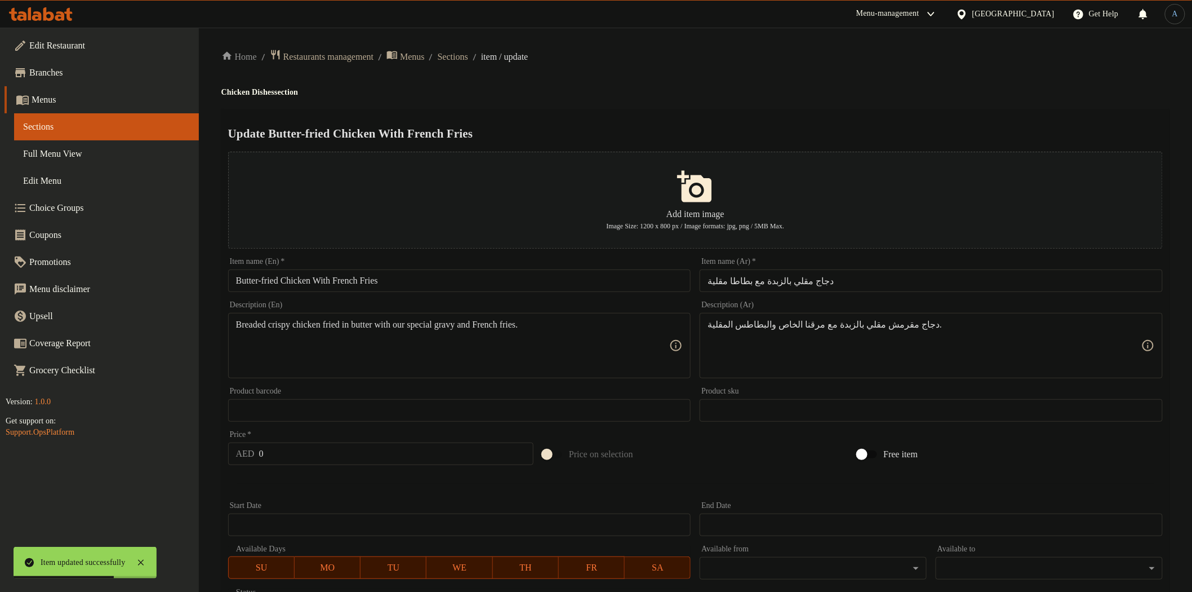
scroll to position [0, 0]
click at [468, 57] on span "Sections" at bounding box center [453, 58] width 30 height 14
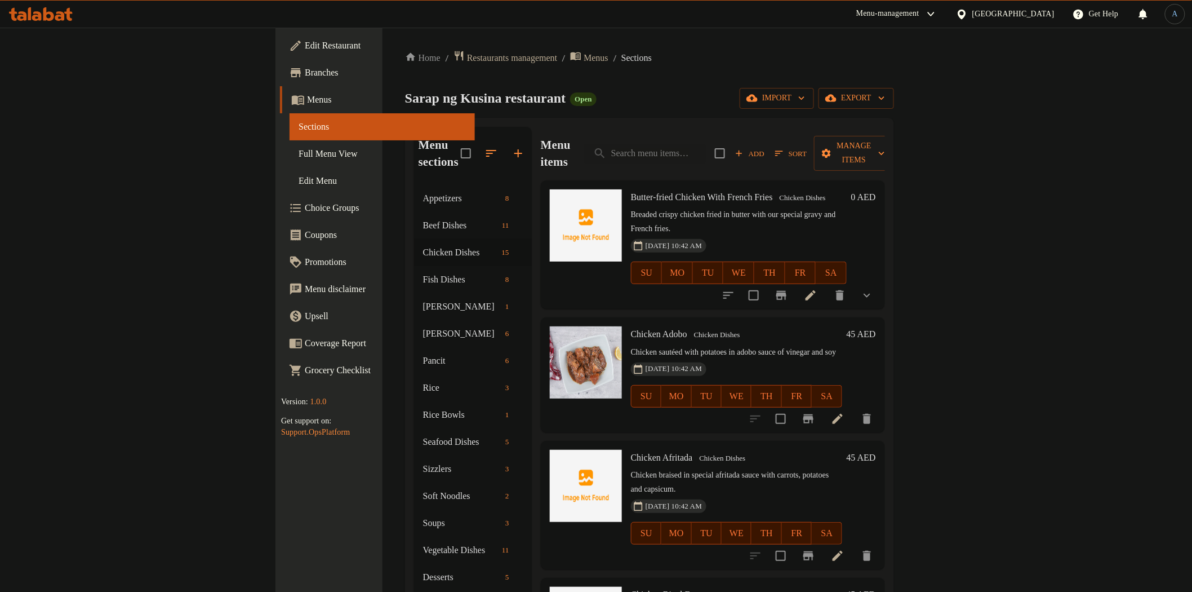
click at [842, 326] on h6 "Chicken Adobo Chicken Dishes" at bounding box center [736, 334] width 211 height 16
click at [844, 412] on icon at bounding box center [838, 419] width 14 height 14
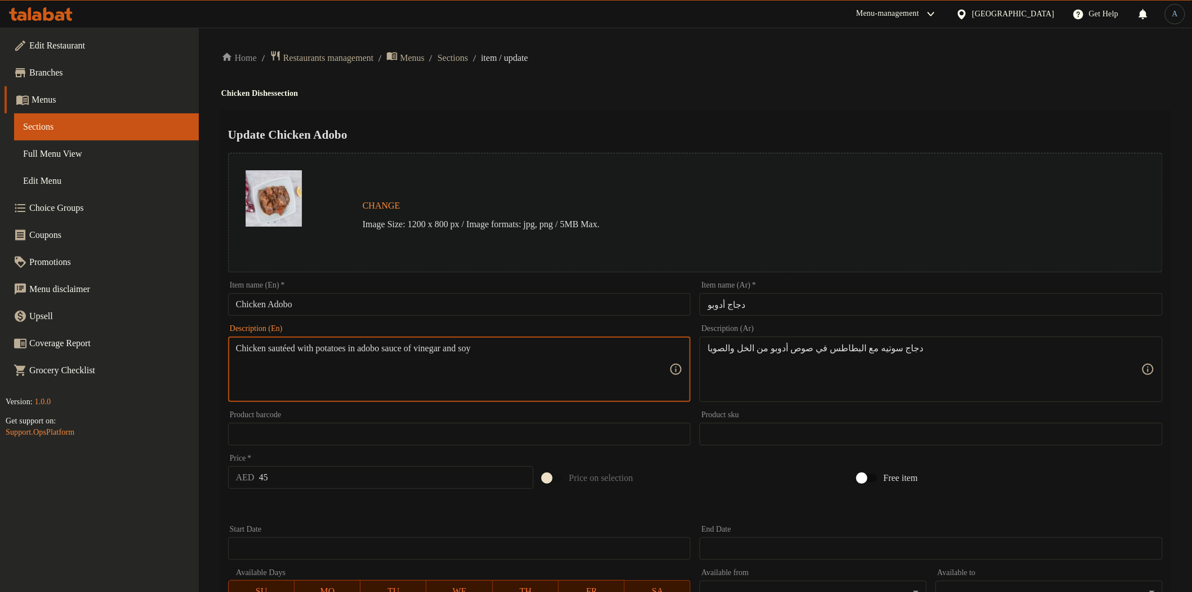
drag, startPoint x: 291, startPoint y: 348, endPoint x: 346, endPoint y: 341, distance: 55.1
type textarea "Chicken sauteed with potatoes in adobo sauce of vinegar and soy"
click at [573, 122] on div "Update Chicken Adobo Change Image Size: 1200 x 800 px / Image formats: jpg, png…" at bounding box center [695, 446] width 948 height 672
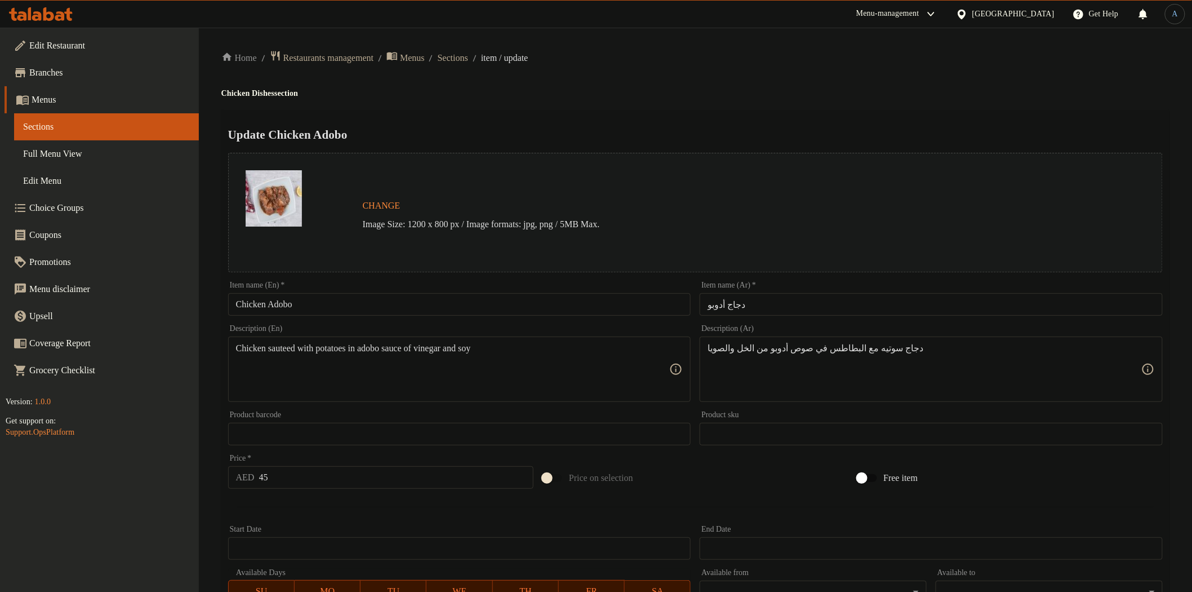
scroll to position [219, 0]
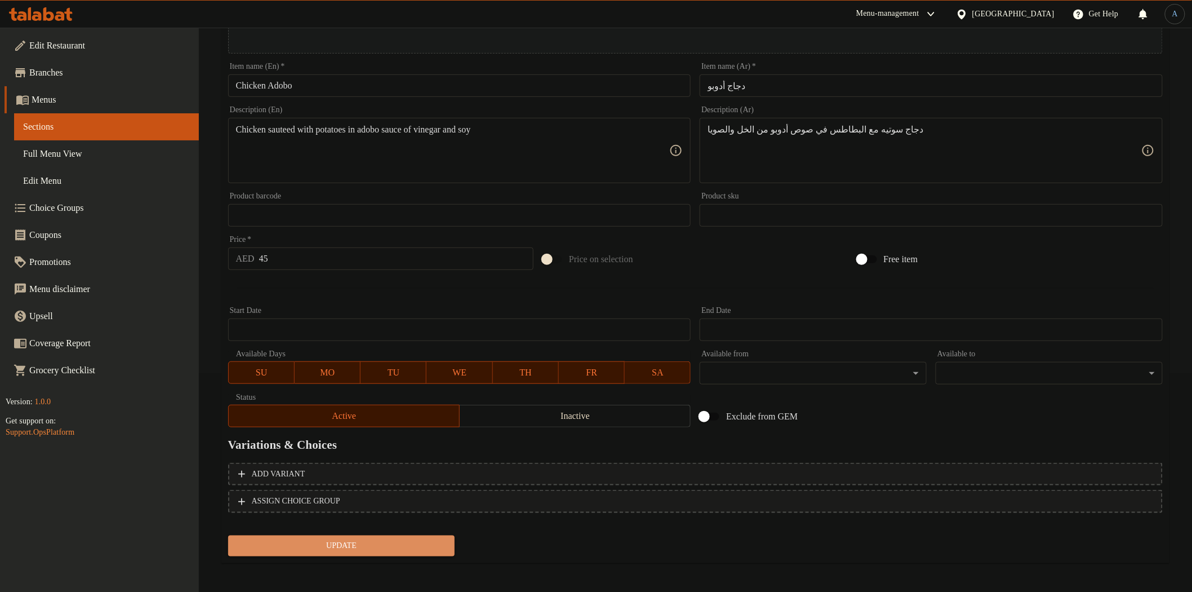
click at [374, 546] on span "Update" at bounding box center [341, 546] width 209 height 14
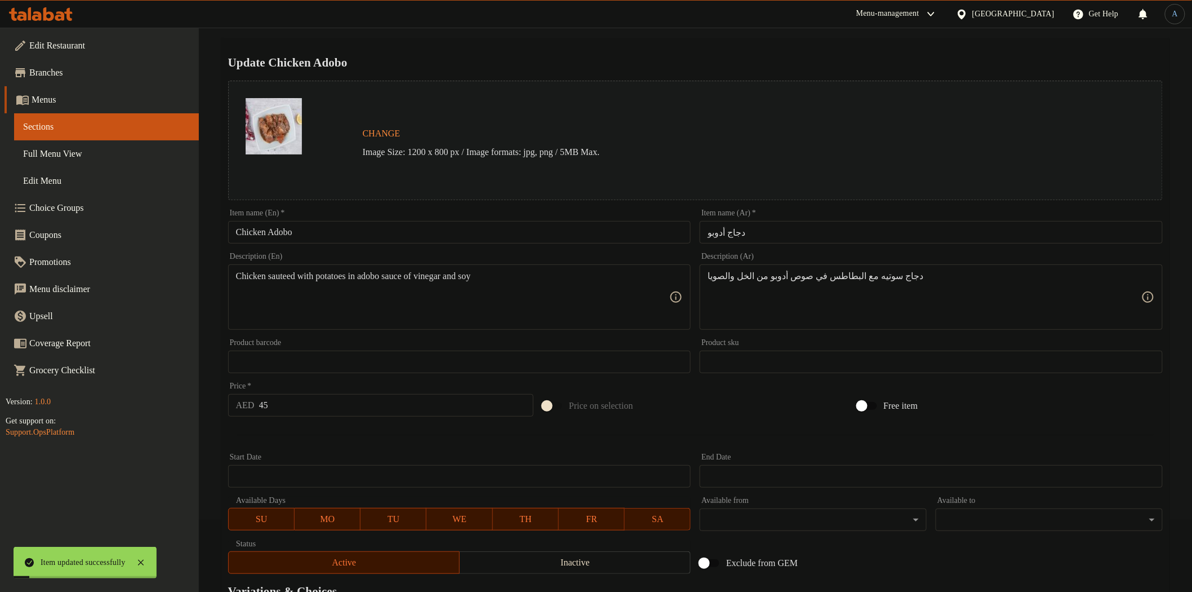
scroll to position [0, 0]
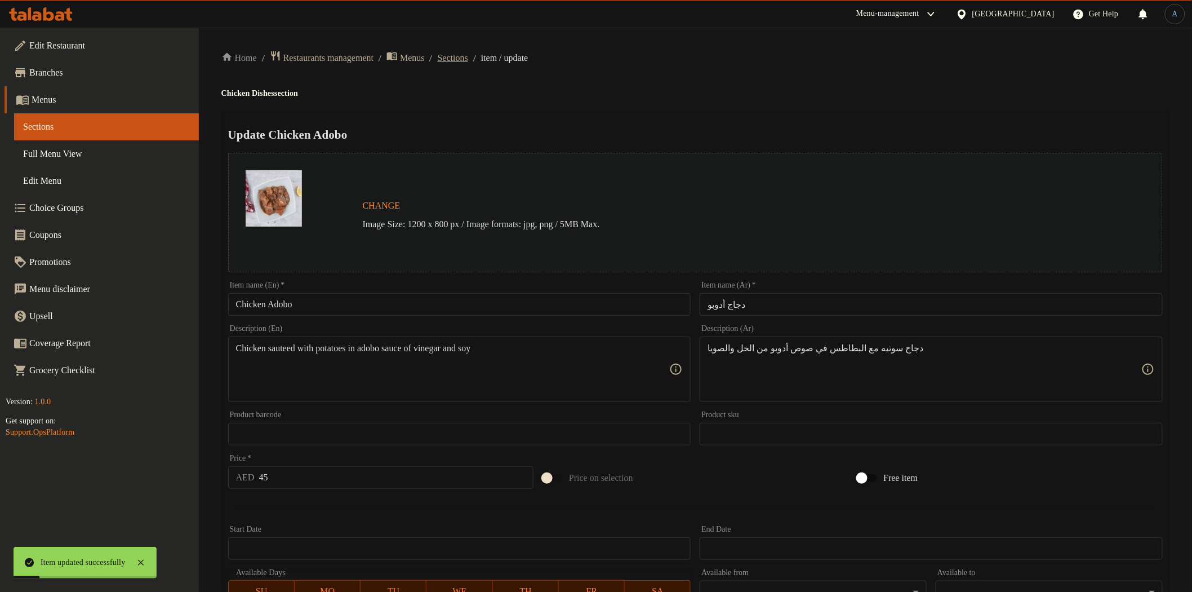
click at [468, 51] on span "Sections" at bounding box center [453, 58] width 30 height 14
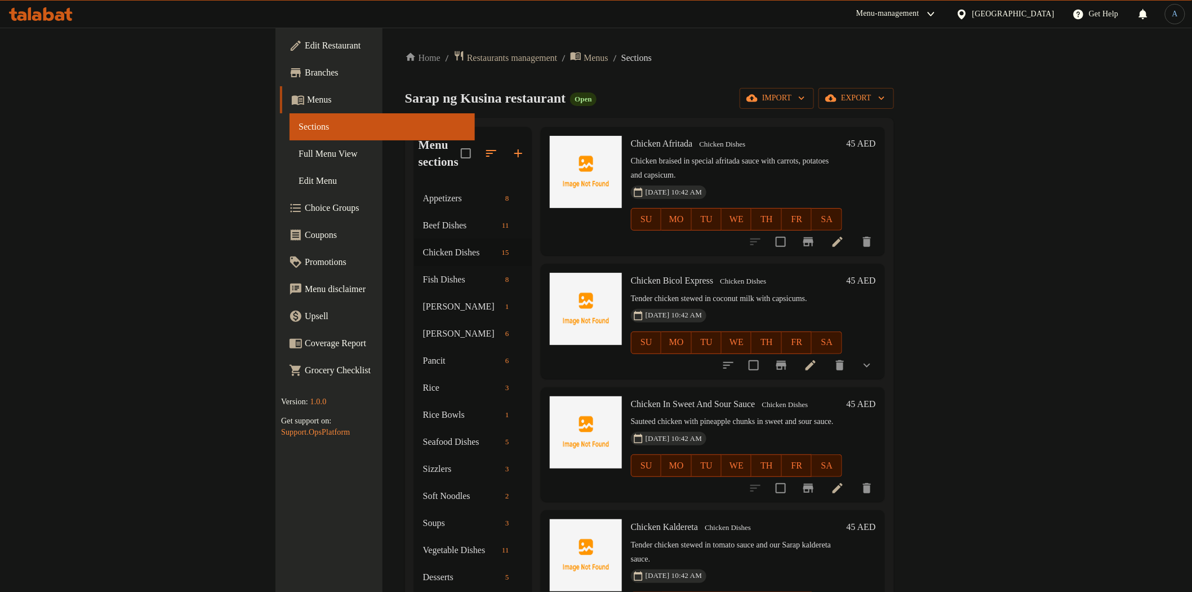
scroll to position [313, 0]
click at [844, 482] on icon at bounding box center [838, 489] width 14 height 14
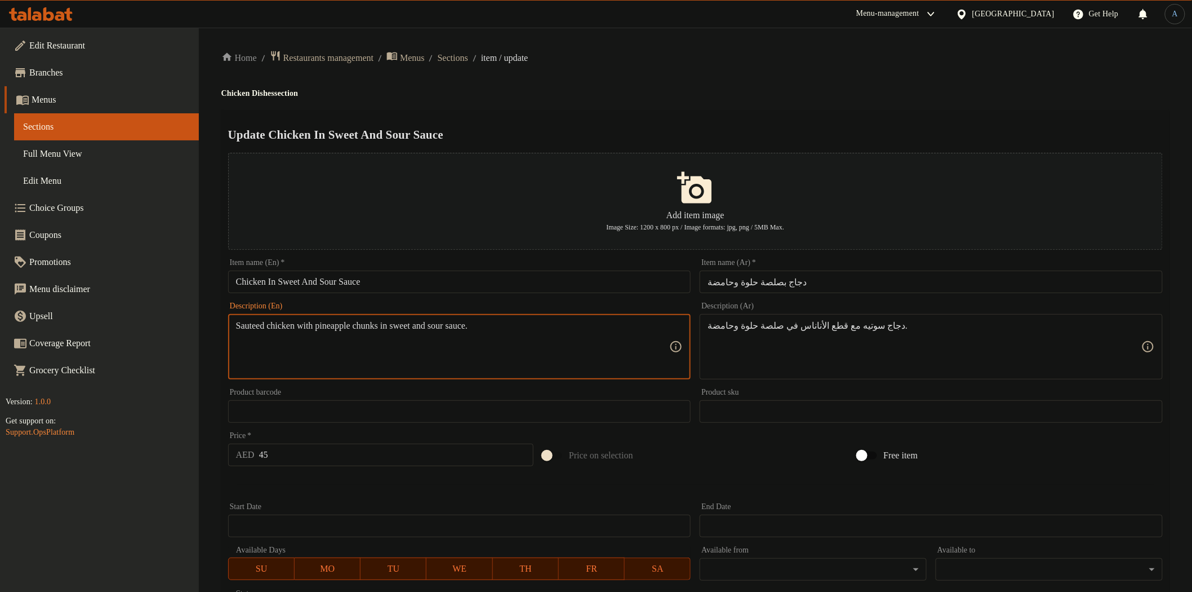
paste textarea "éed chicken with pineapple chunks in sweet & sour sauce"
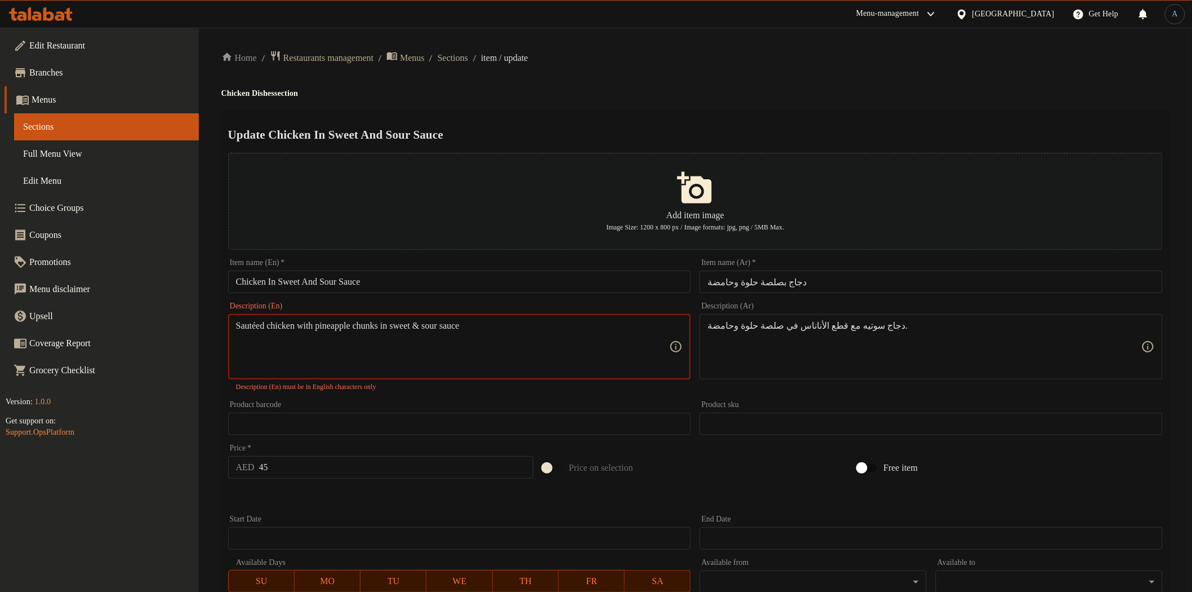
click at [257, 327] on textarea "Sautéed chicken with pineapple chunks in sweet & sour sauce" at bounding box center [453, 347] width 434 height 54
type textarea "Sauteed chicken with pineapple chunks in sweet & sour sauce"
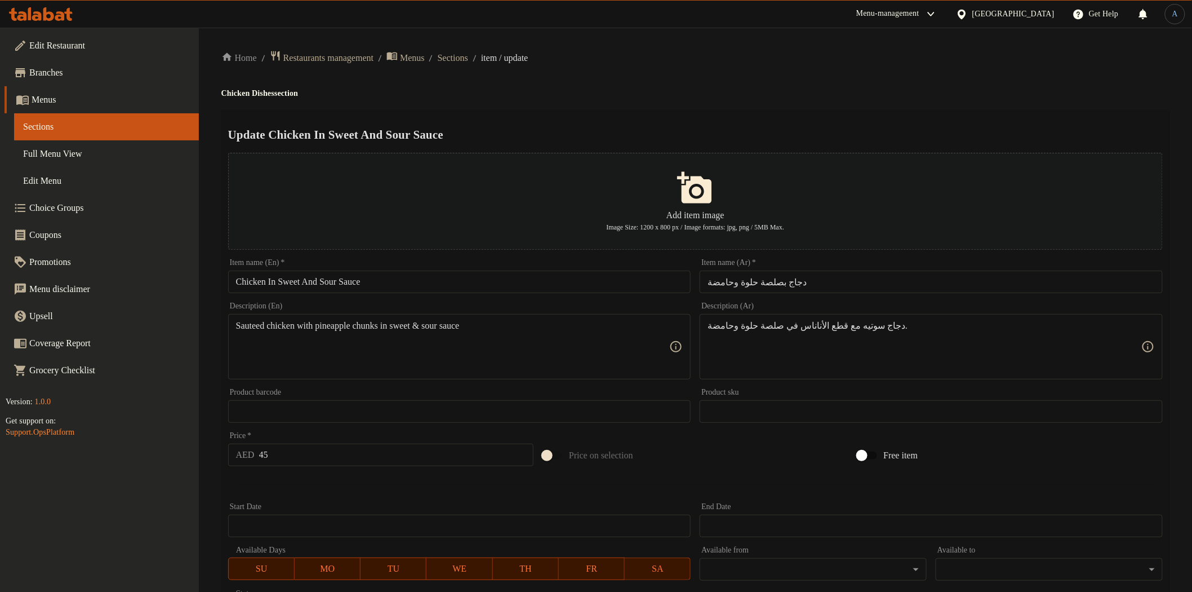
click at [671, 73] on div "Home / Restaurants management / Menus / Sections / item / update Chicken Dishes…" at bounding box center [695, 409] width 948 height 718
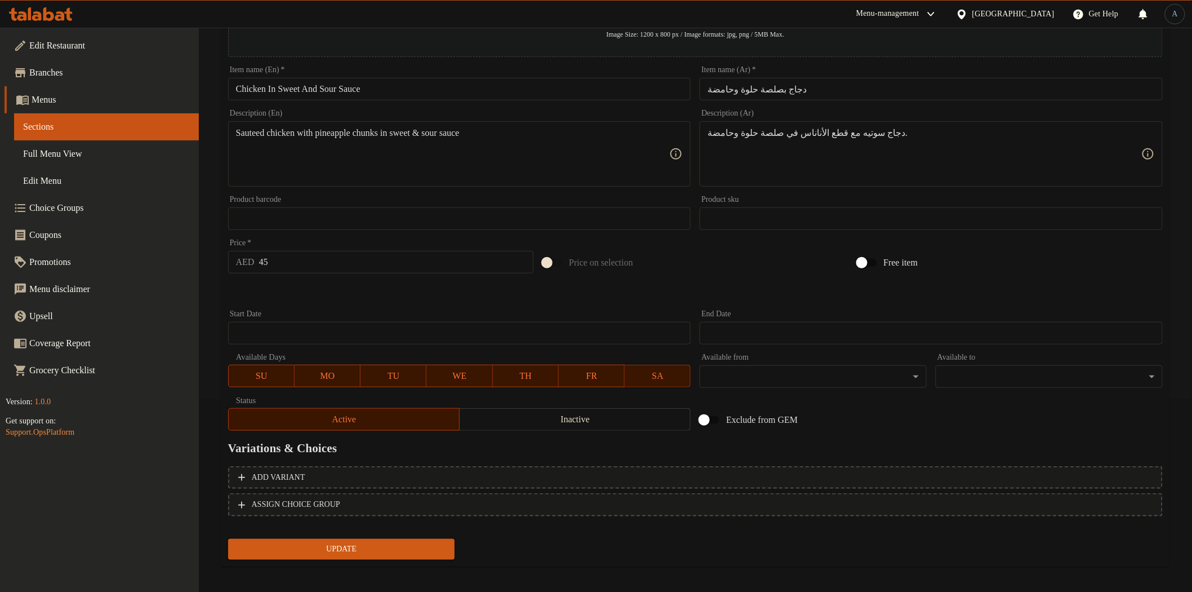
scroll to position [196, 0]
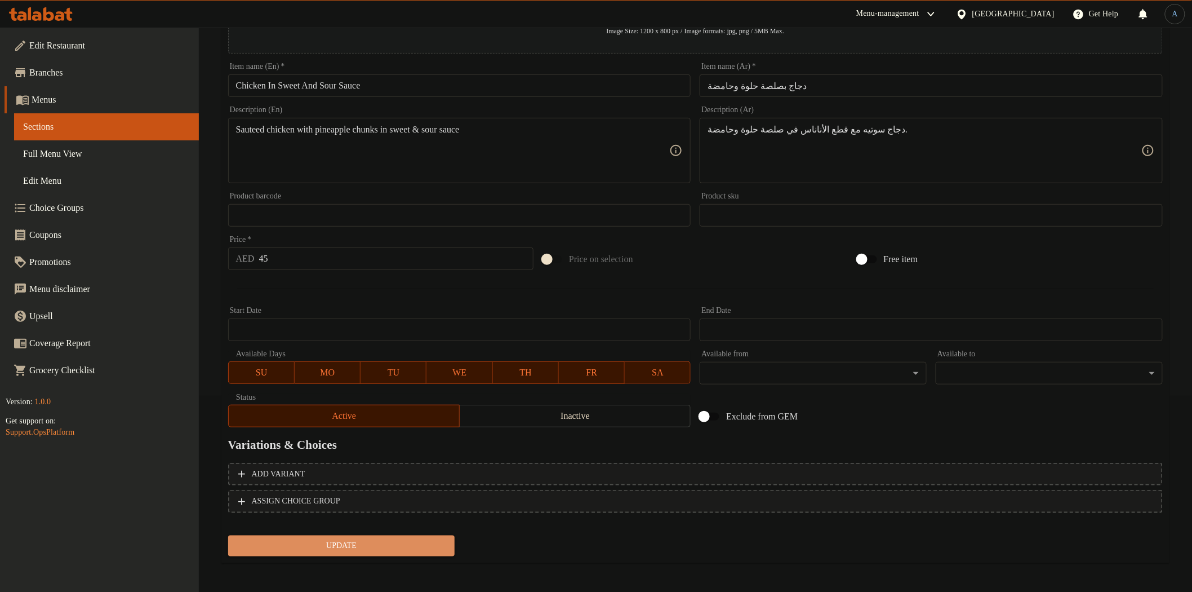
click at [355, 539] on span "Update" at bounding box center [341, 546] width 209 height 14
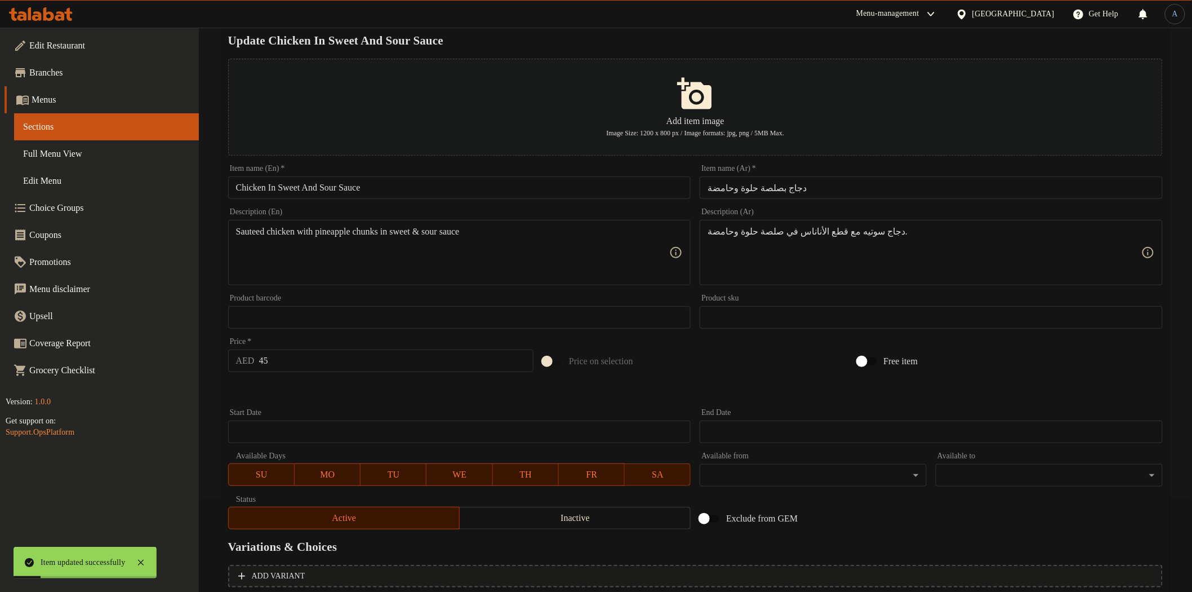
scroll to position [0, 0]
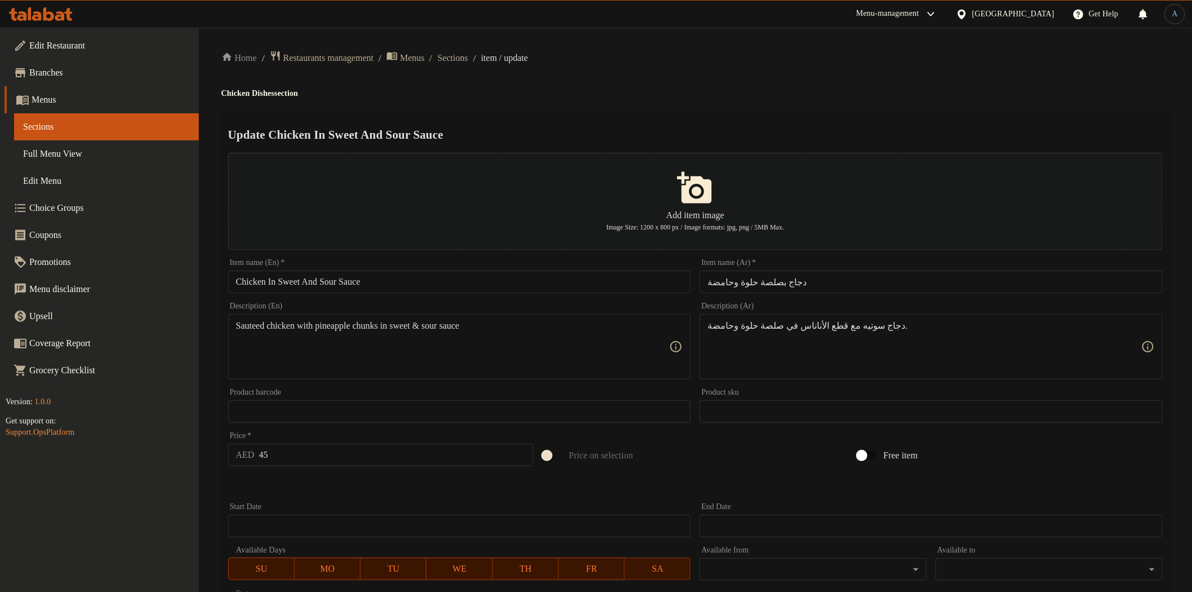
click at [616, 133] on h2 "Update Chicken In Sweet And Sour Sauce" at bounding box center [695, 134] width 935 height 17
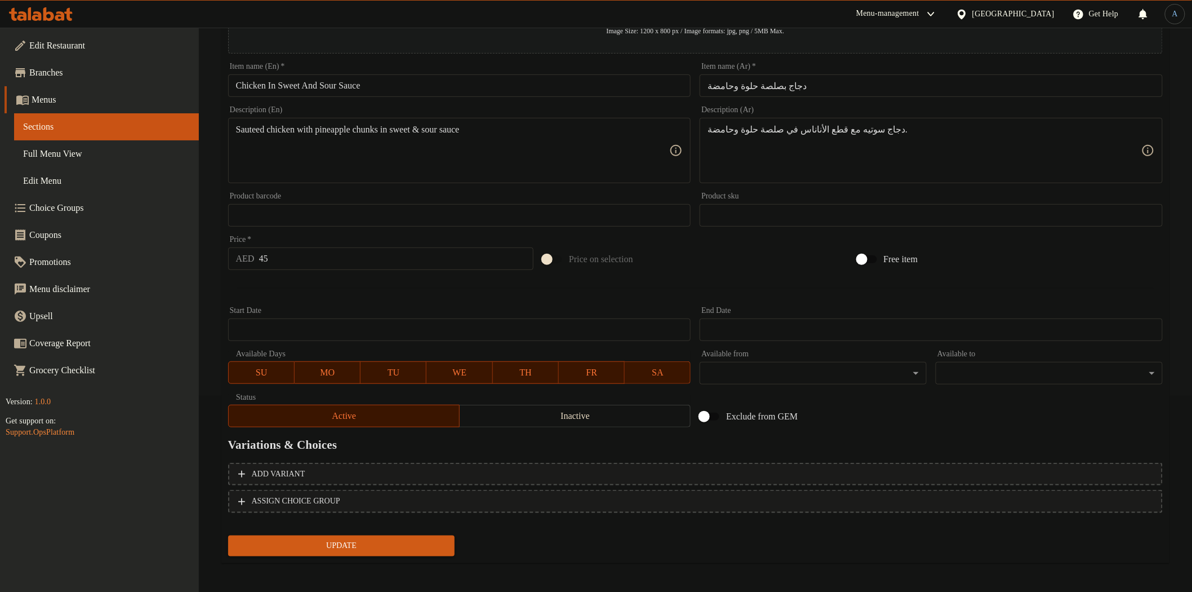
click at [359, 548] on span "Update" at bounding box center [341, 546] width 209 height 14
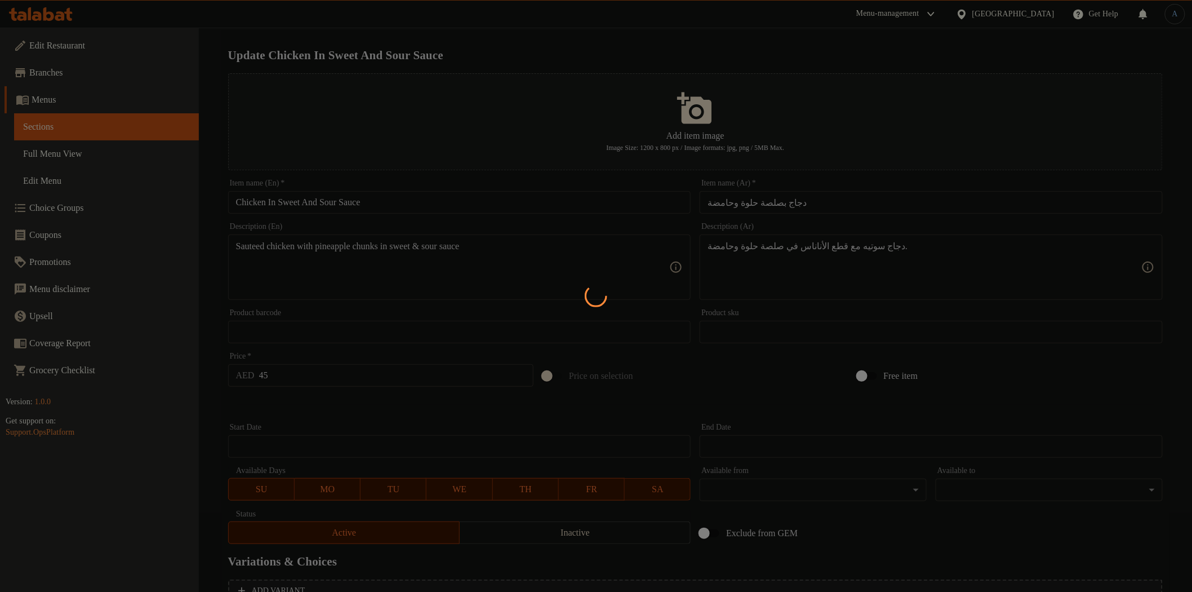
scroll to position [0, 0]
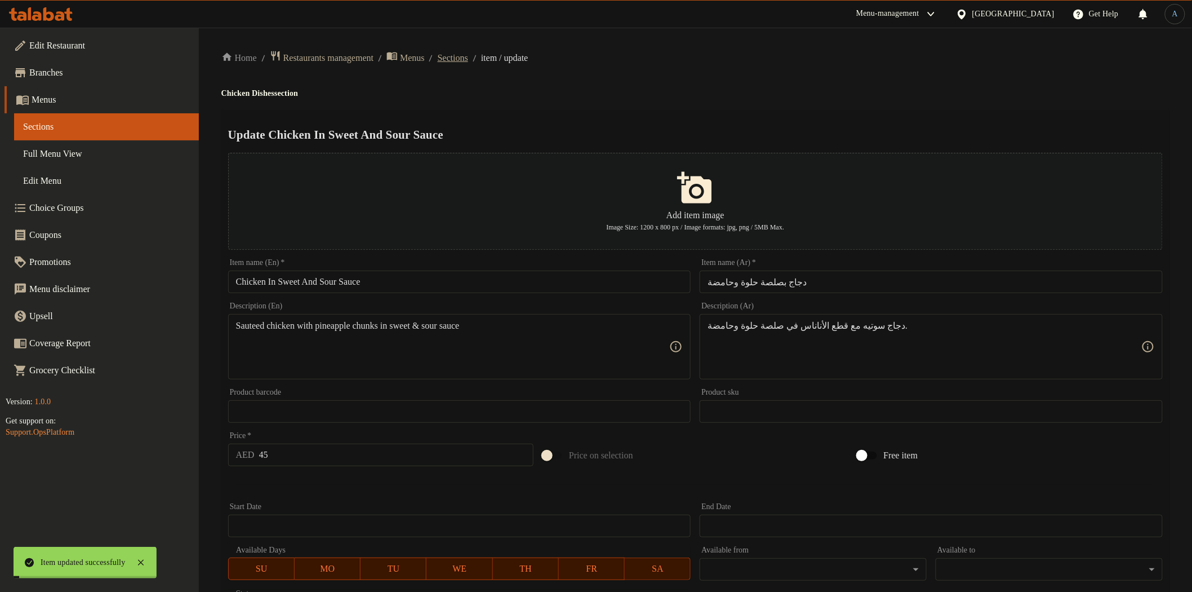
click at [468, 53] on span "Sections" at bounding box center [453, 58] width 30 height 14
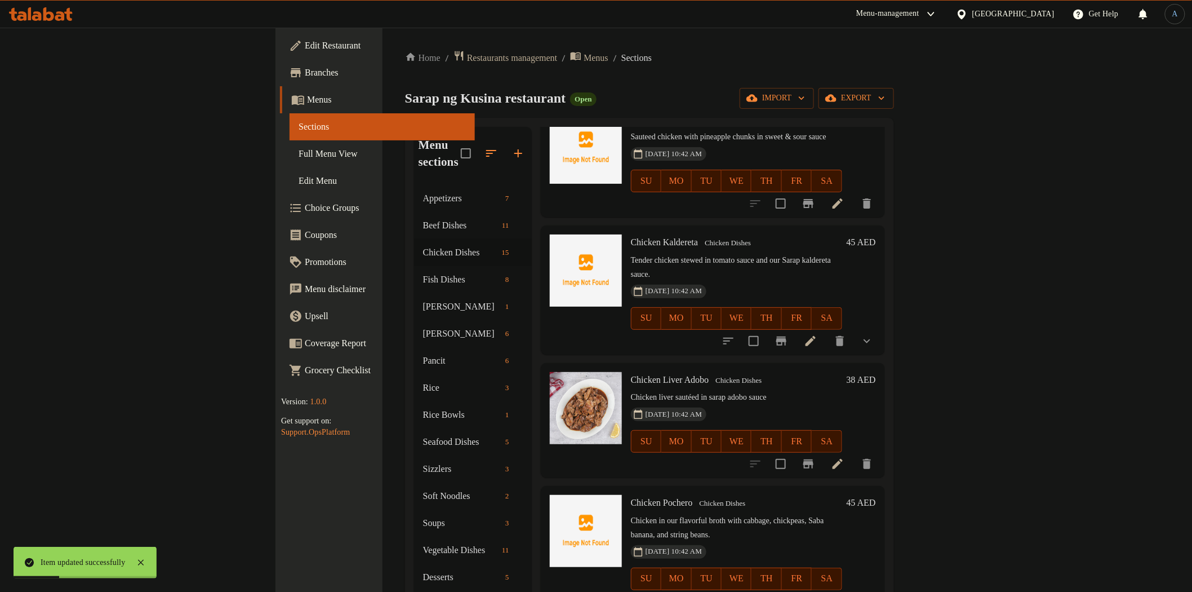
scroll to position [623, 0]
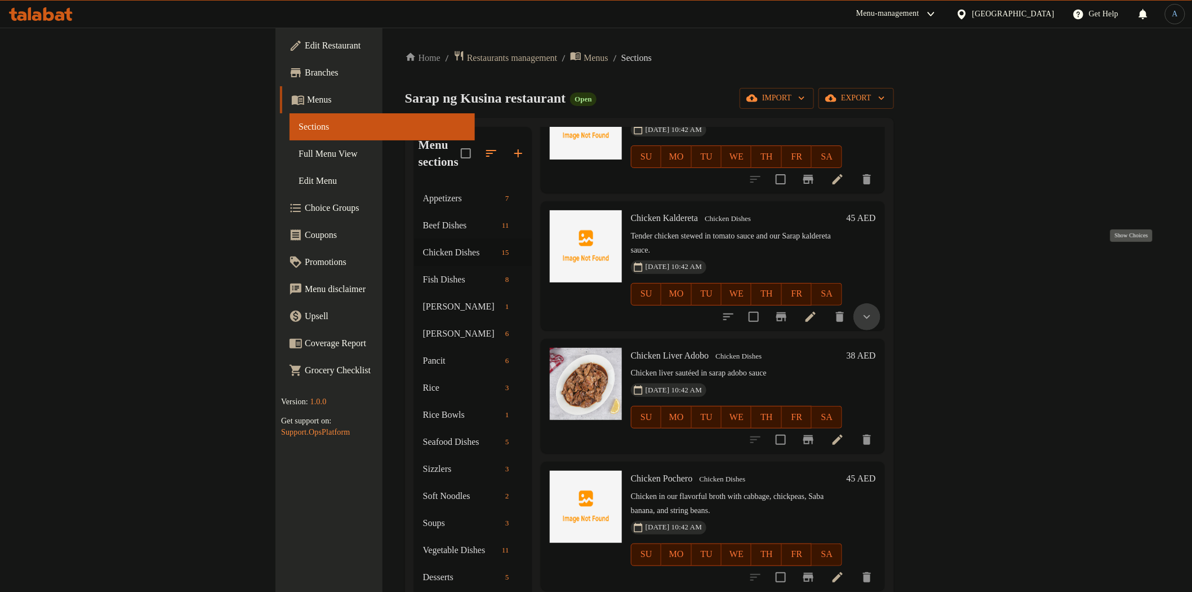
click at [874, 310] on icon "show more" at bounding box center [867, 317] width 14 height 14
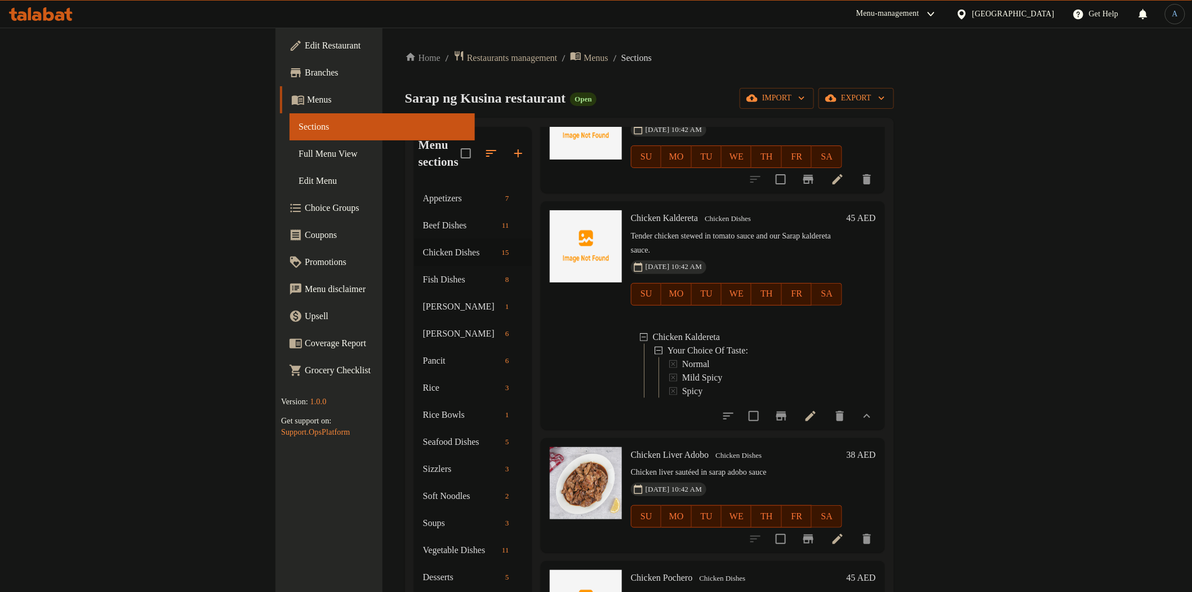
scroll to position [748, 0]
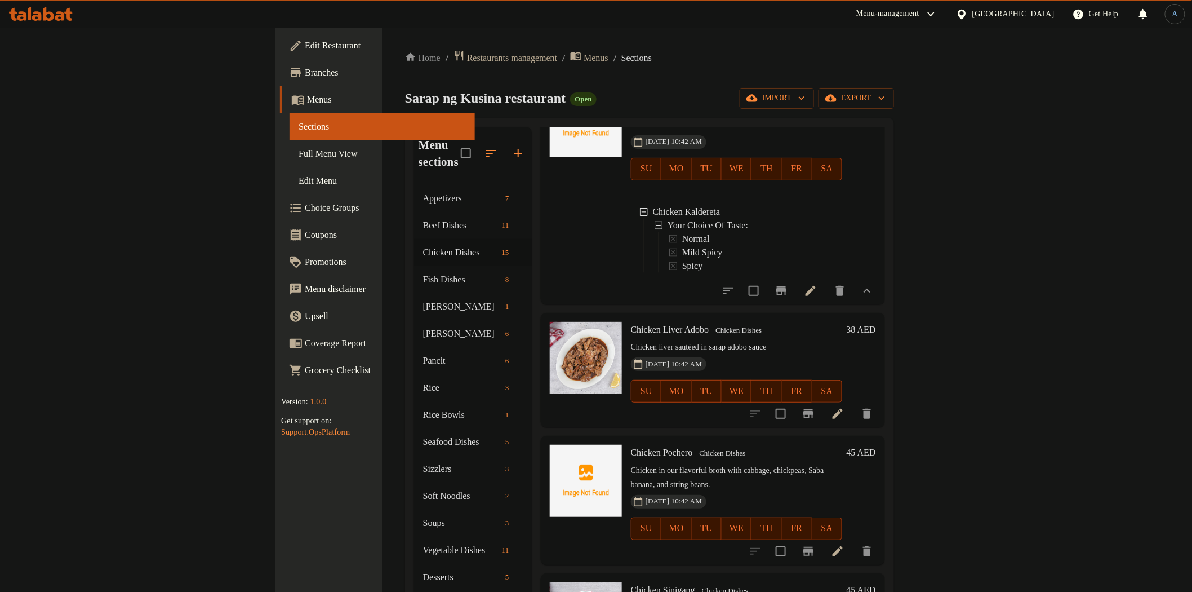
click at [844, 407] on icon at bounding box center [838, 414] width 14 height 14
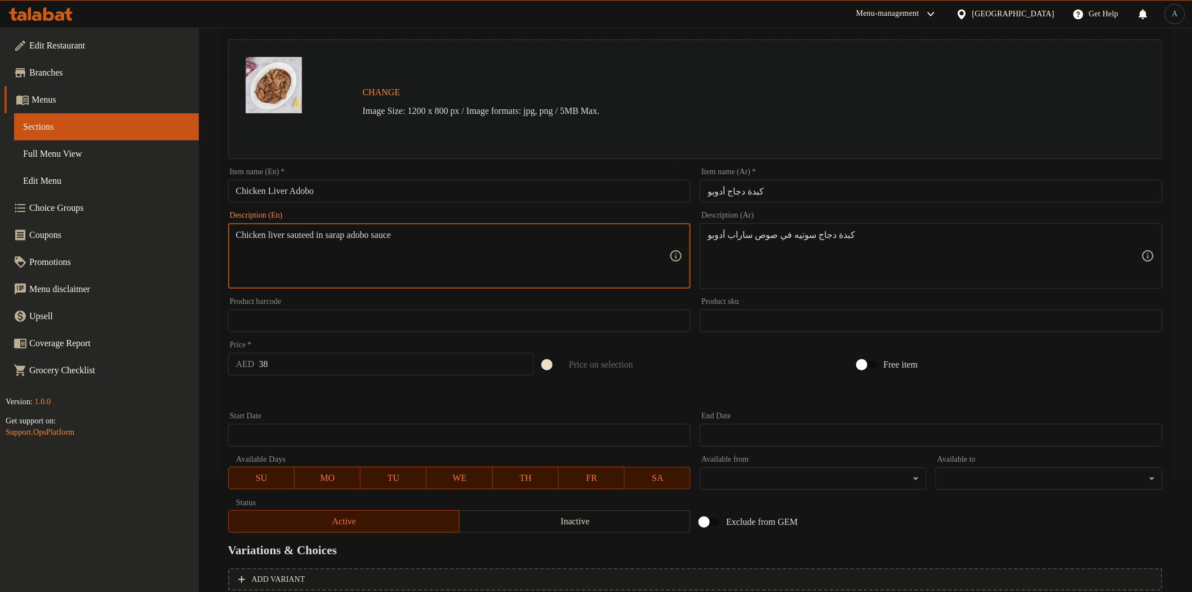
scroll to position [219, 0]
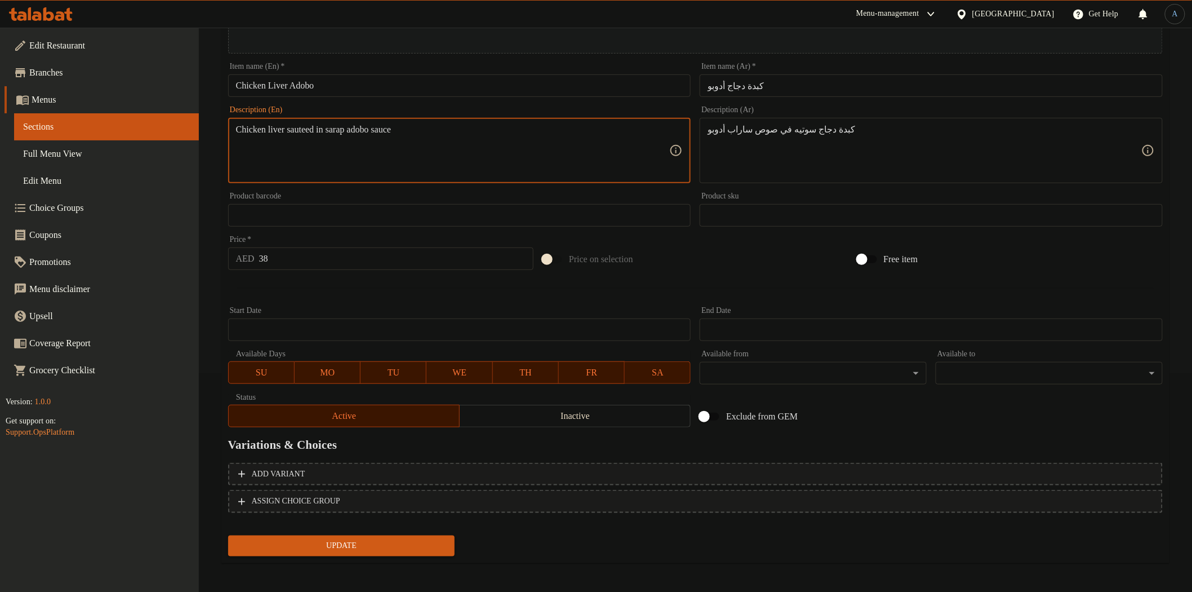
type textarea "Chicken liver sauteed in sarap adobo sauce"
click at [341, 547] on span "Update" at bounding box center [341, 546] width 209 height 14
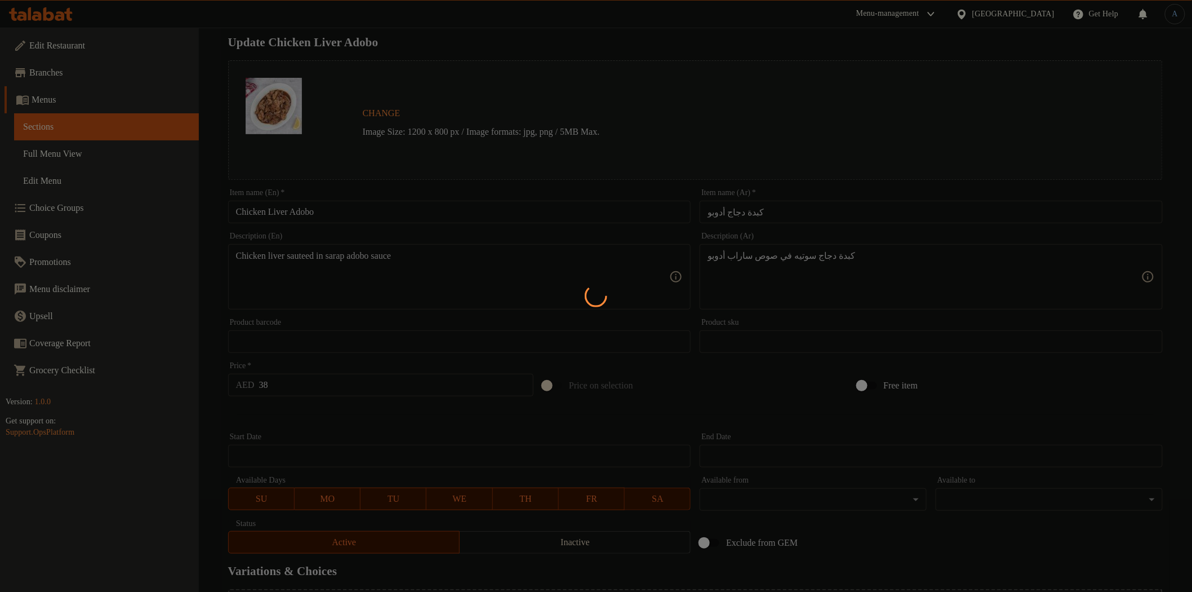
scroll to position [0, 0]
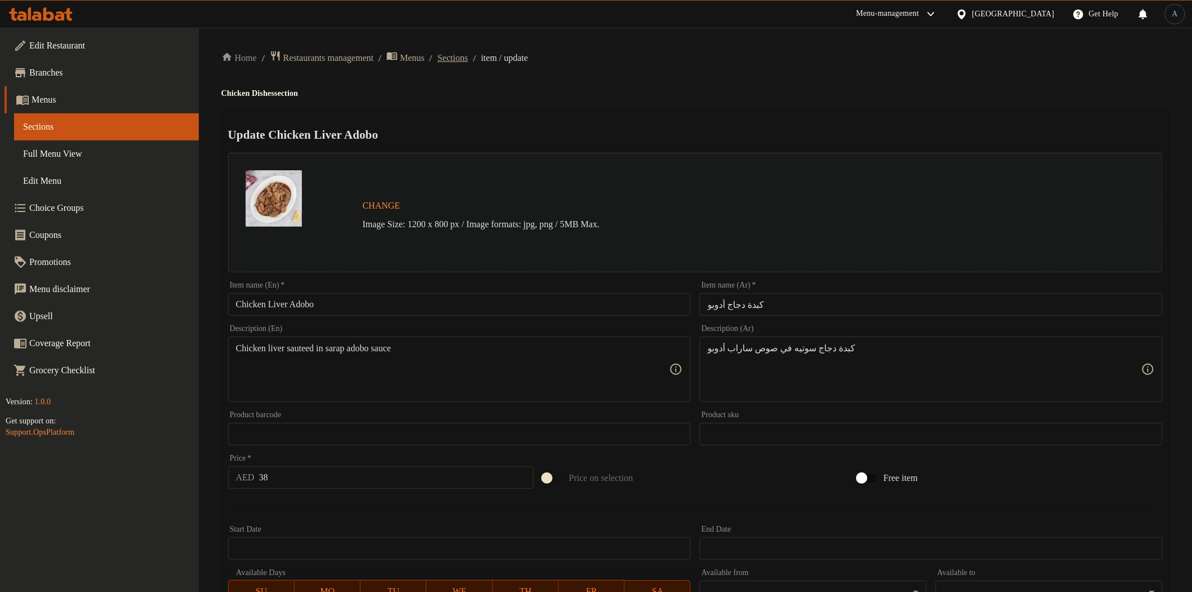
click at [468, 59] on span "Sections" at bounding box center [453, 58] width 30 height 14
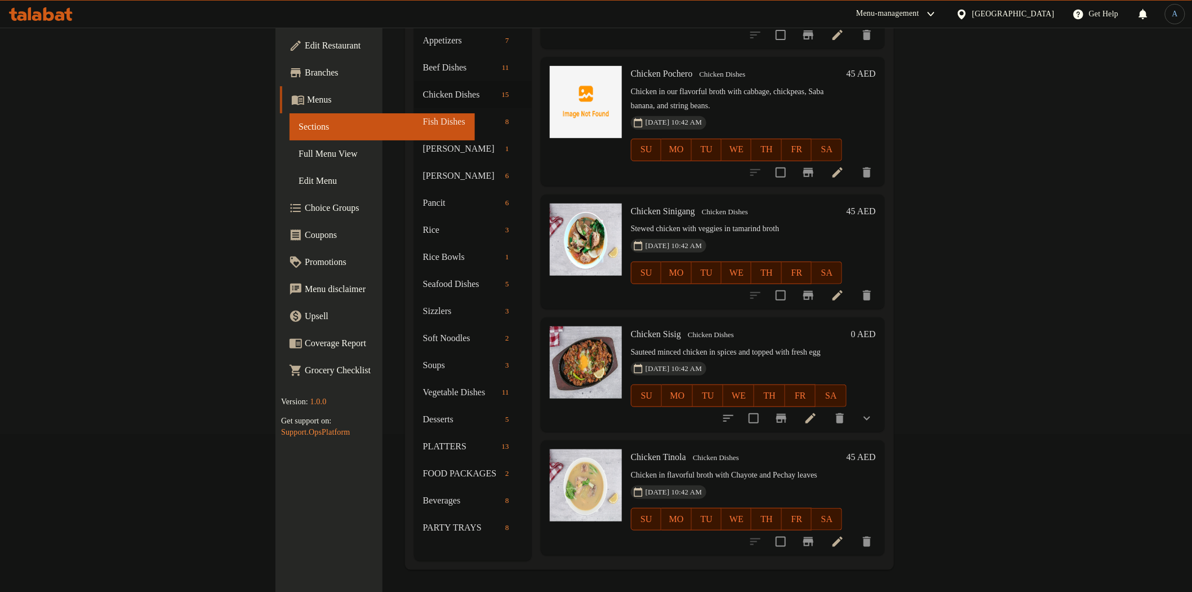
scroll to position [869, 0]
click at [816, 414] on icon at bounding box center [811, 419] width 10 height 10
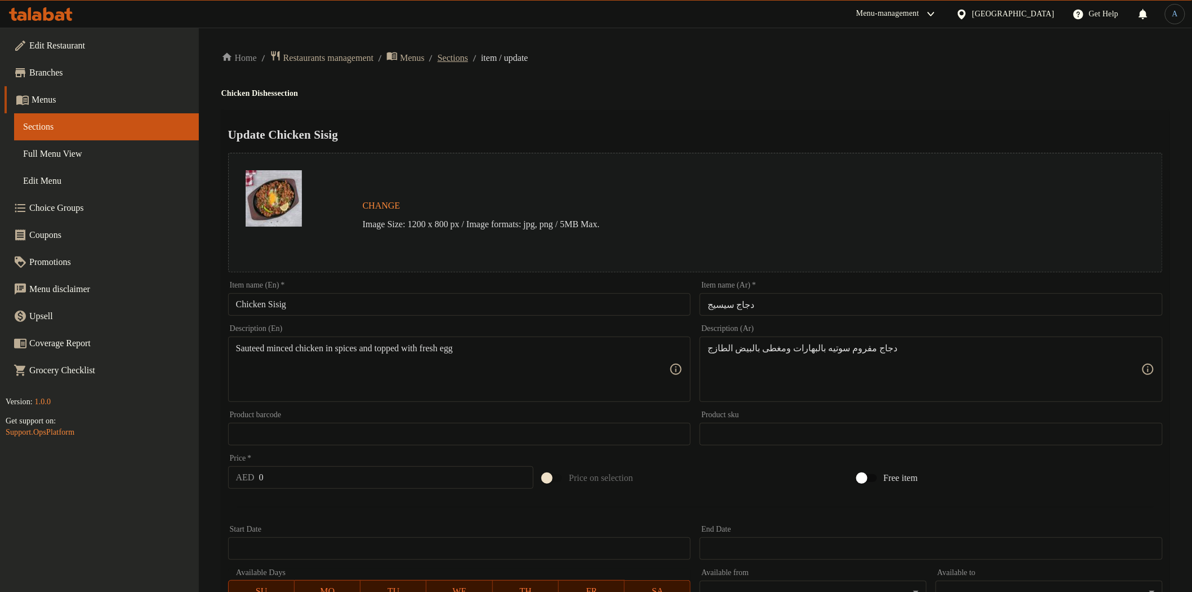
click at [468, 54] on span "Sections" at bounding box center [453, 58] width 30 height 14
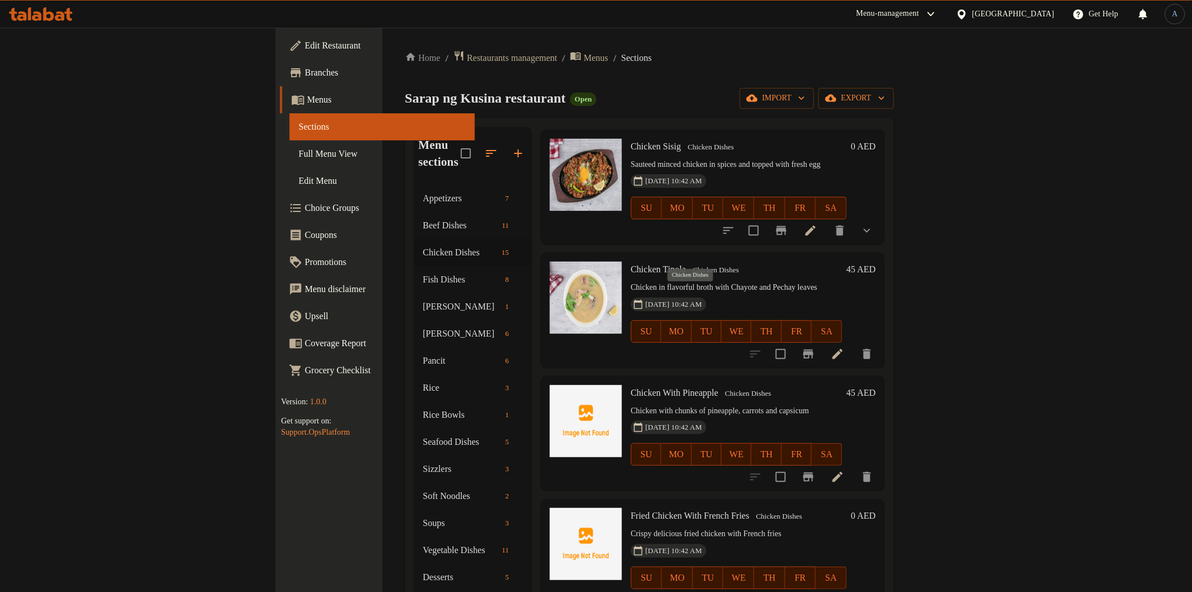
scroll to position [1238, 0]
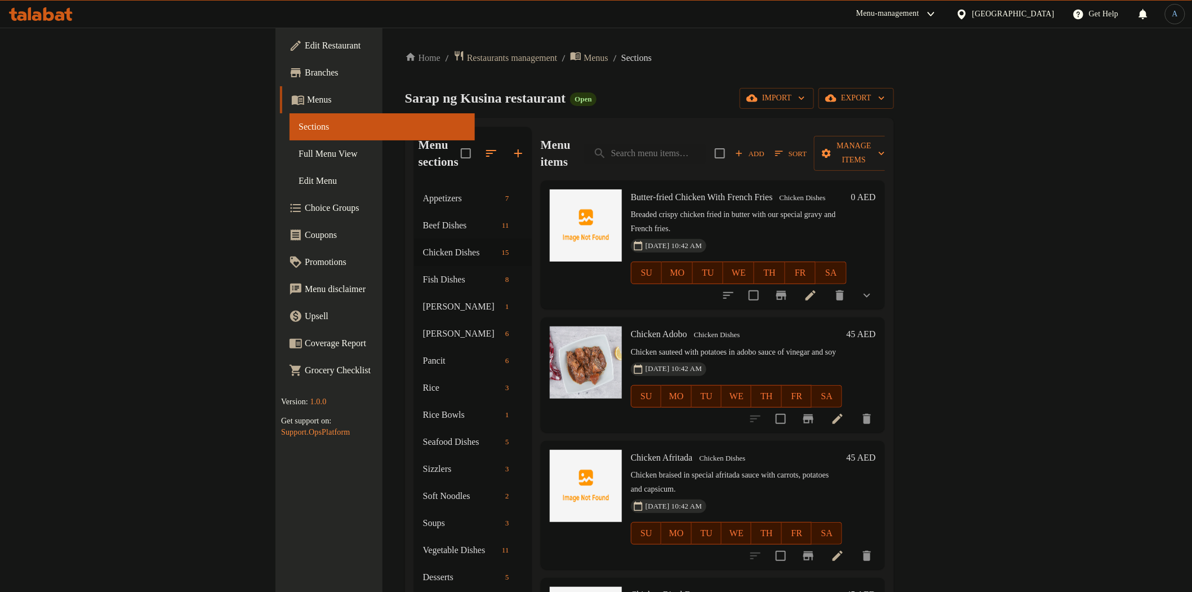
scroll to position [1238, 0]
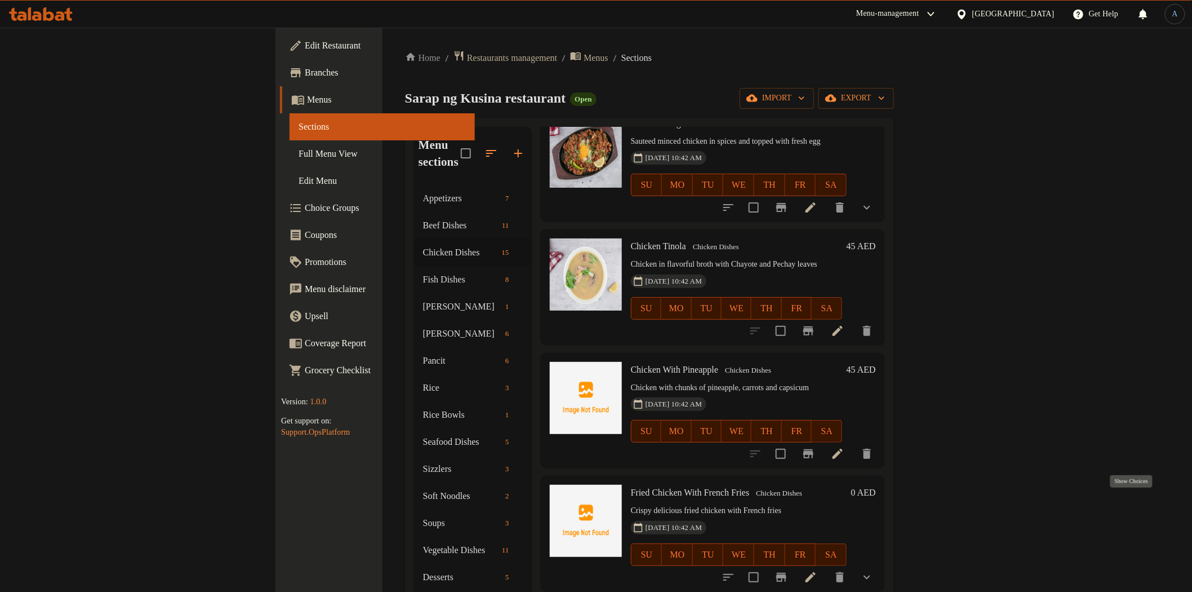
click at [874, 570] on icon "show more" at bounding box center [867, 577] width 14 height 14
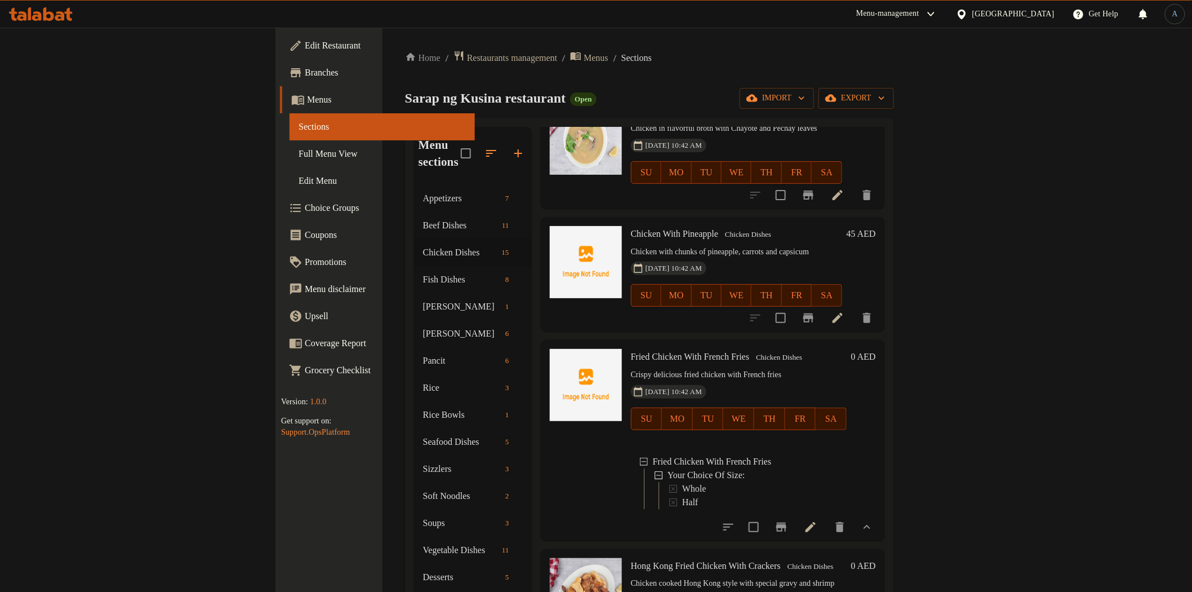
scroll to position [1377, 0]
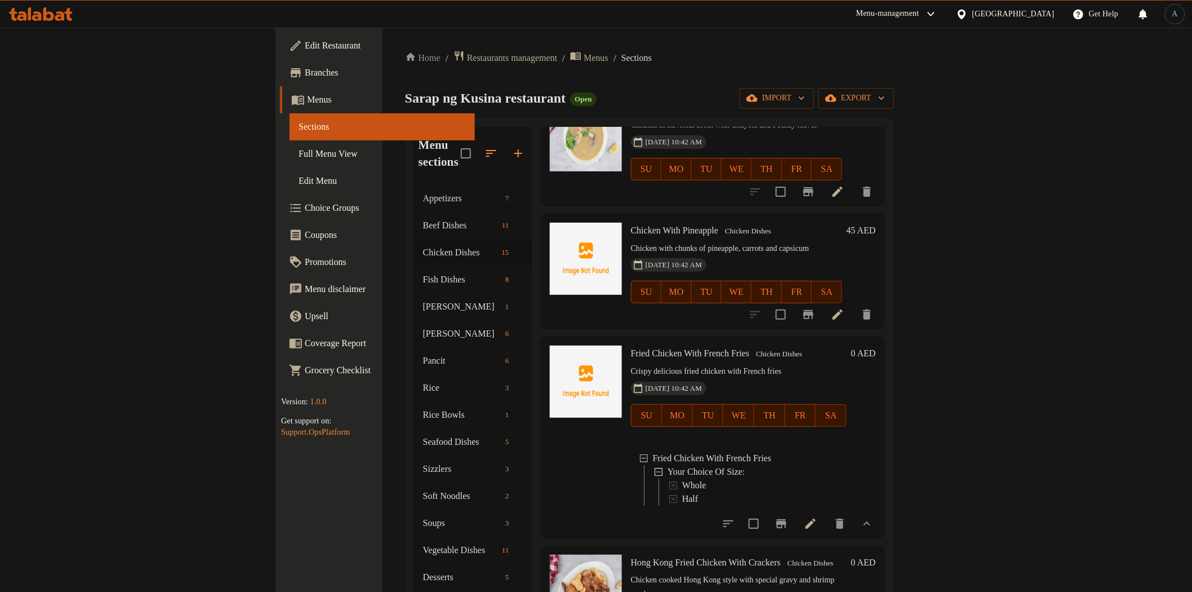
click at [682, 478] on span "Whole" at bounding box center [694, 485] width 24 height 14
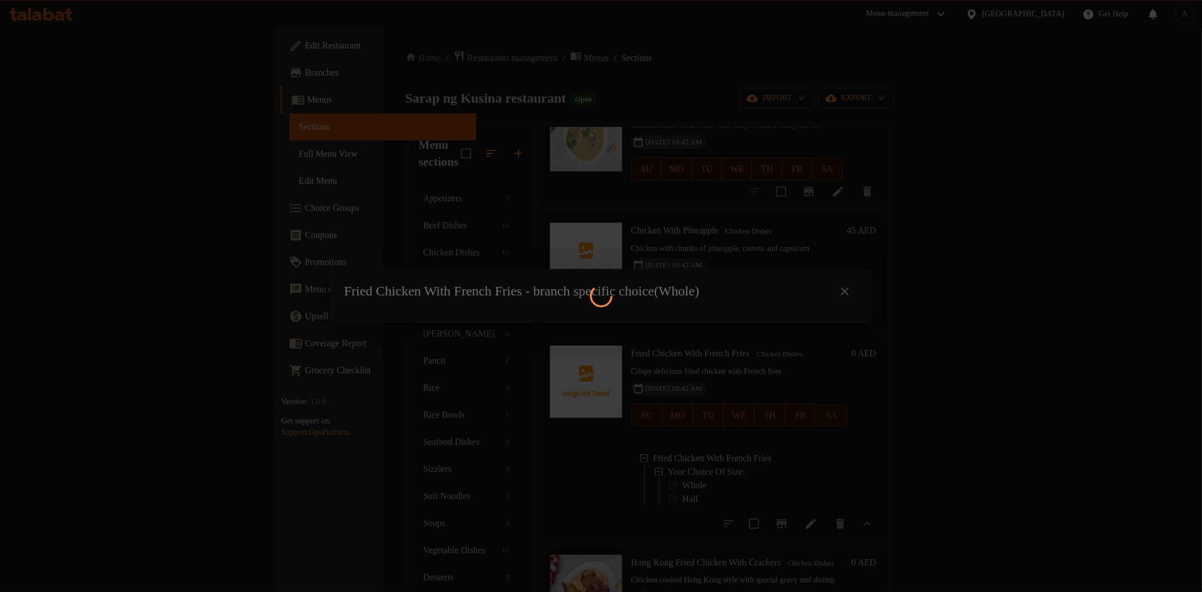
click at [837, 291] on div at bounding box center [601, 296] width 1202 height 592
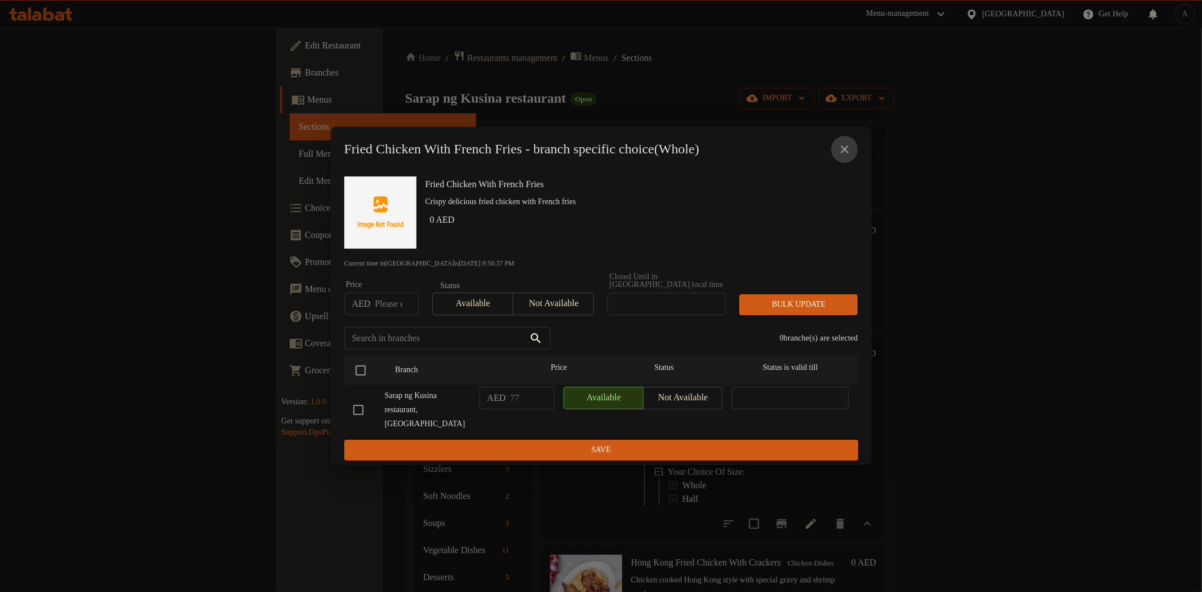
click at [843, 146] on icon "close" at bounding box center [845, 150] width 14 height 14
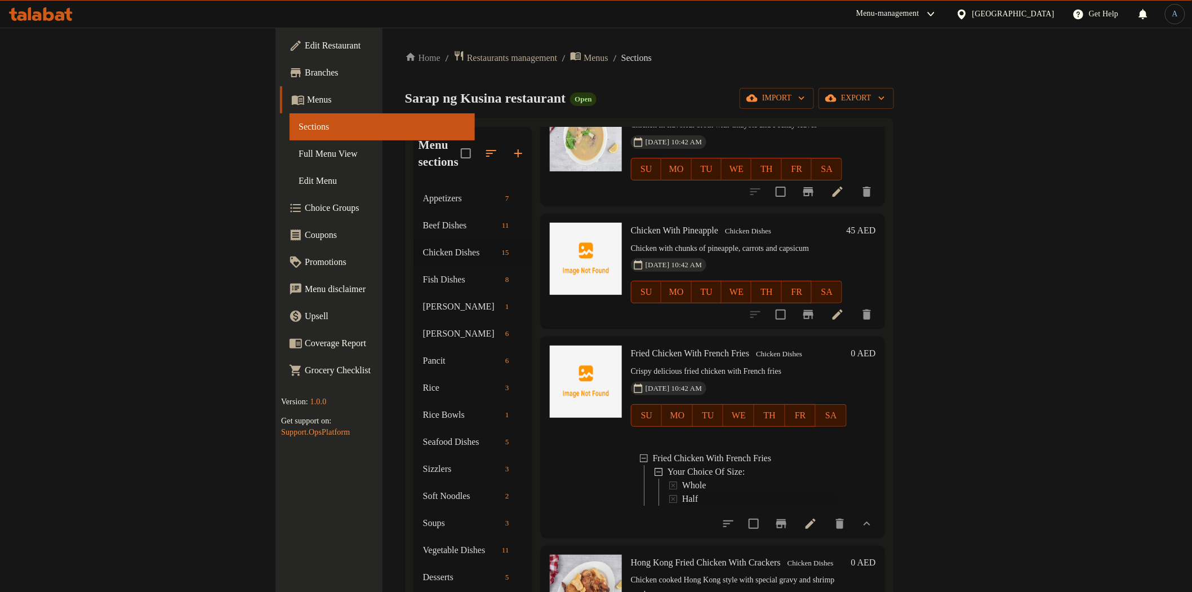
click at [682, 492] on div "Half" at bounding box center [759, 499] width 155 height 14
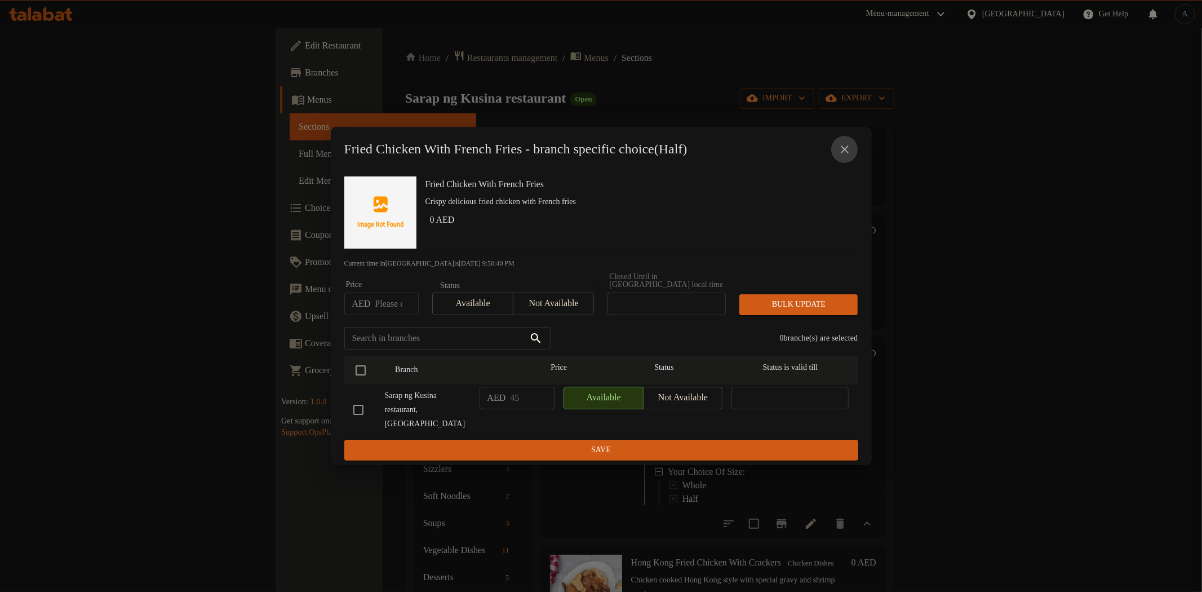
click at [847, 144] on icon "close" at bounding box center [845, 150] width 14 height 14
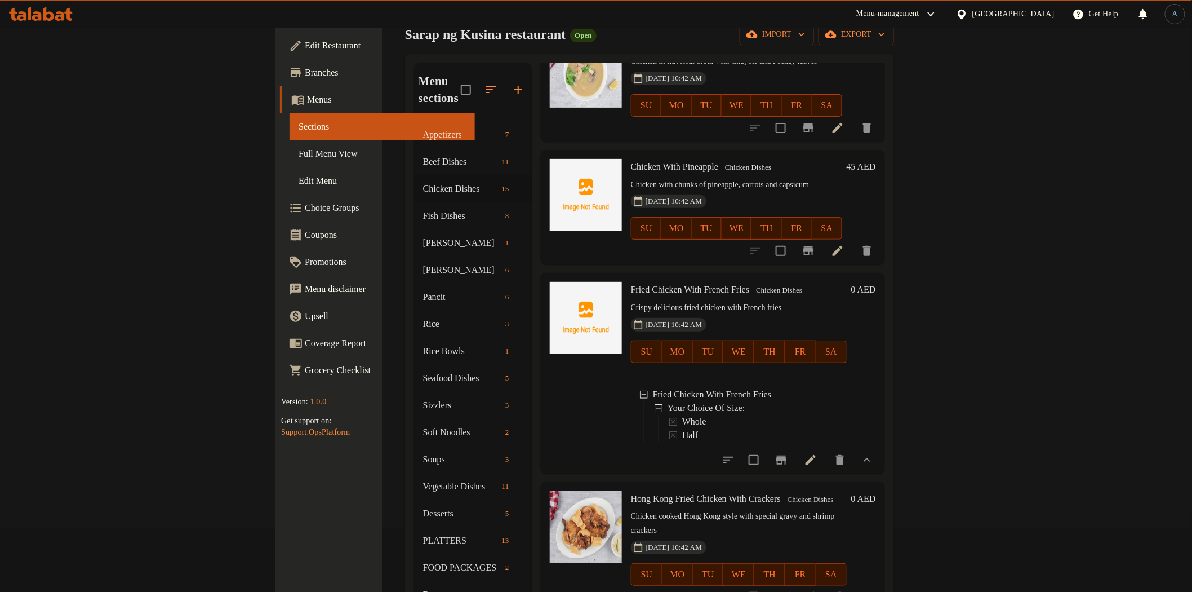
scroll to position [158, 0]
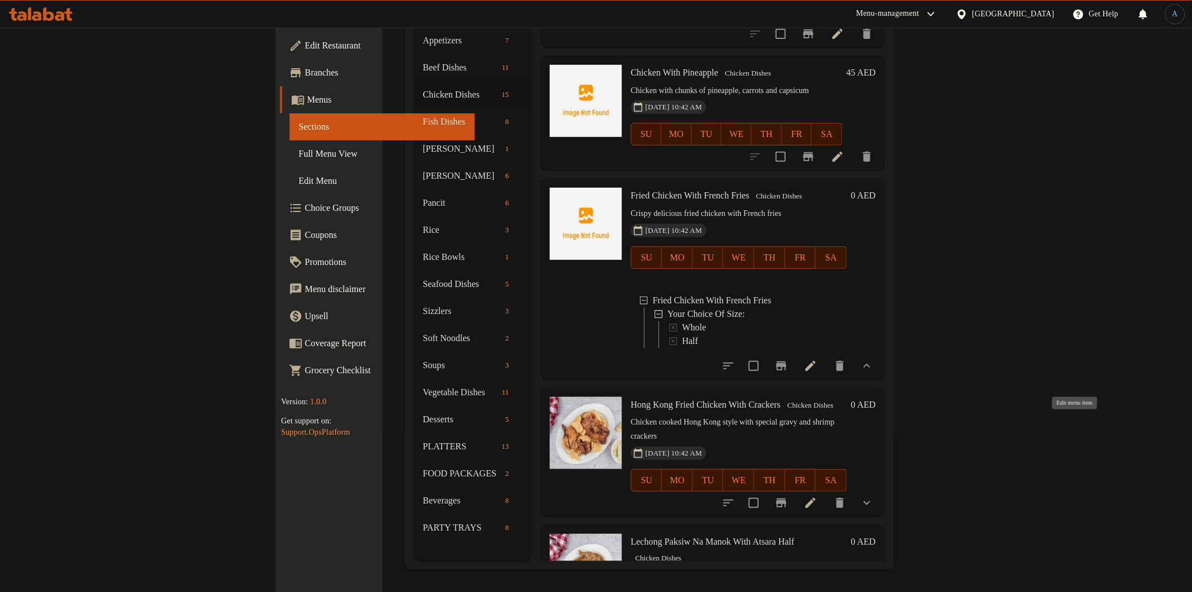
click at [817, 496] on icon at bounding box center [811, 503] width 14 height 14
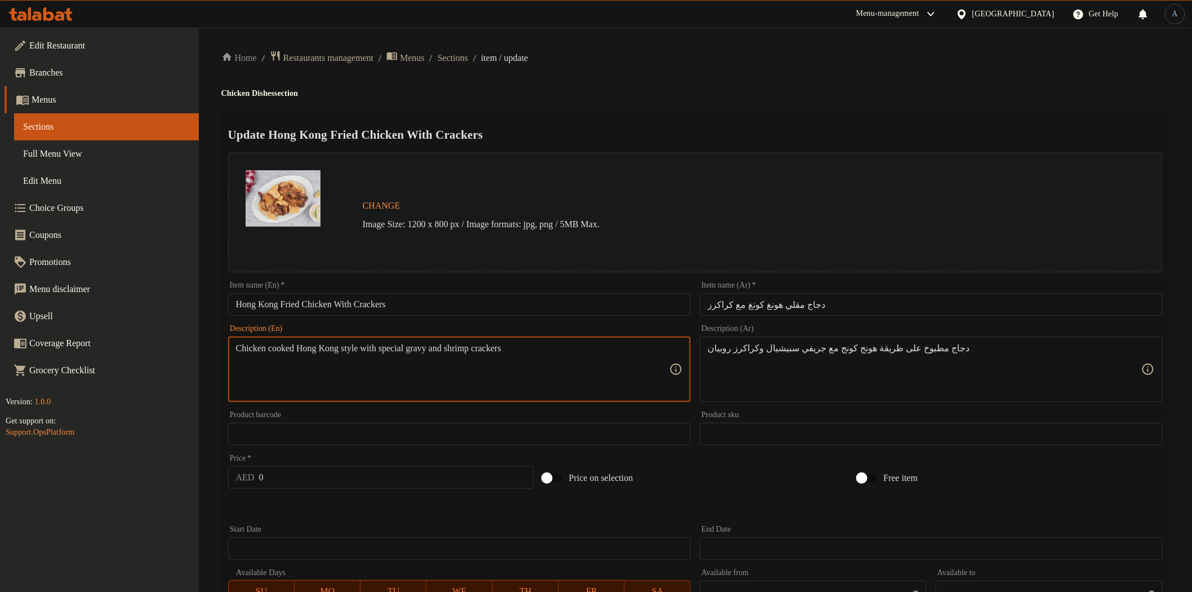
paste textarea "Kong-style with special gravy and shrimp crackers"
type textarea "Chicken cooked HongKong-style with special gravy and shrimp crackers"
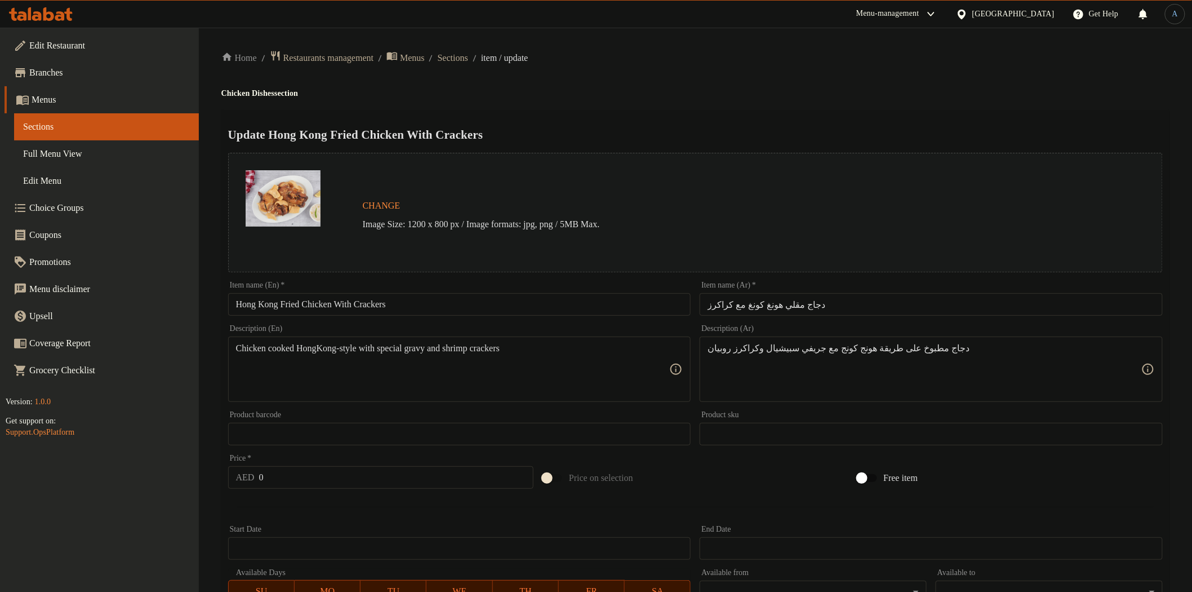
click at [612, 115] on div "Update Hong Kong Fried Chicken With Crackers Change Image Size: 1200 x 800 px /…" at bounding box center [695, 458] width 948 height 697
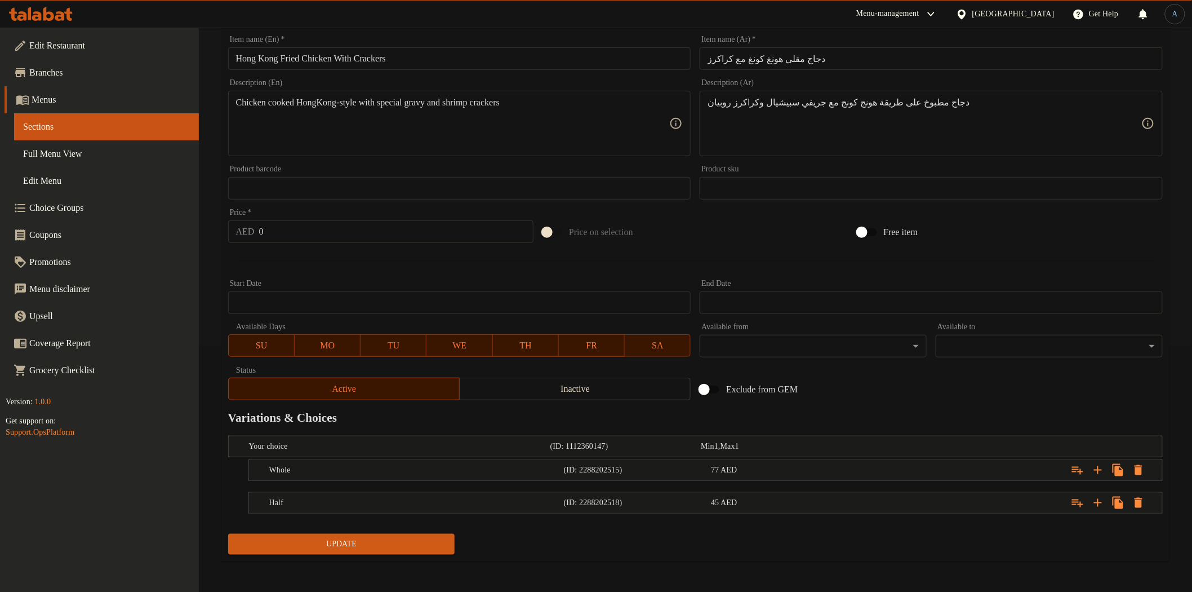
click at [418, 548] on span "Update" at bounding box center [341, 544] width 209 height 14
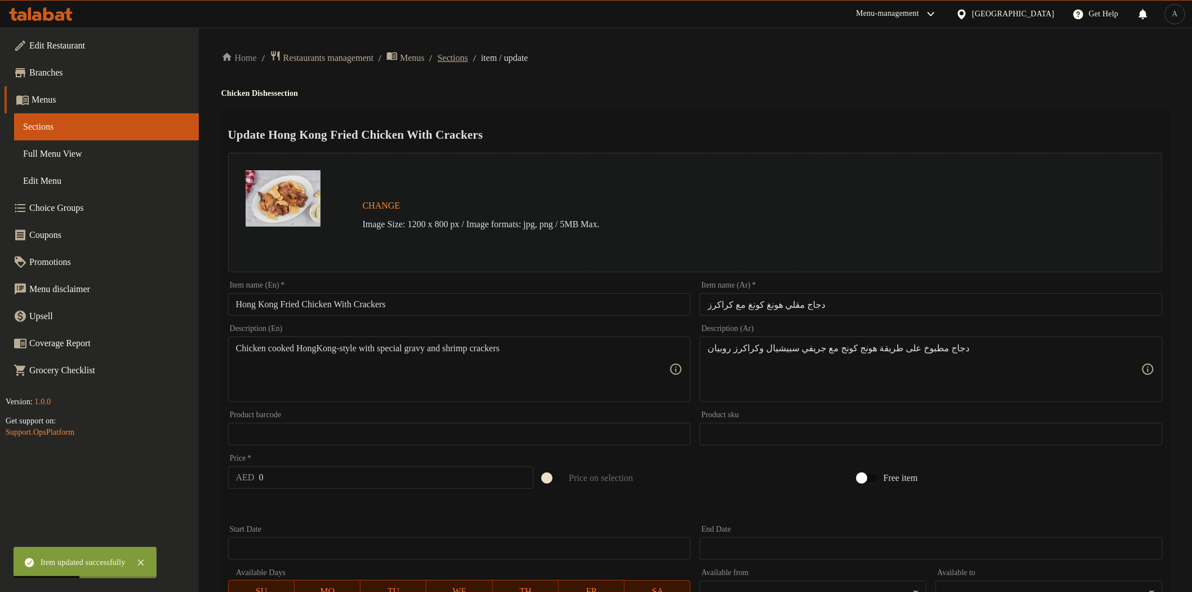
click at [468, 57] on span "Sections" at bounding box center [453, 58] width 30 height 14
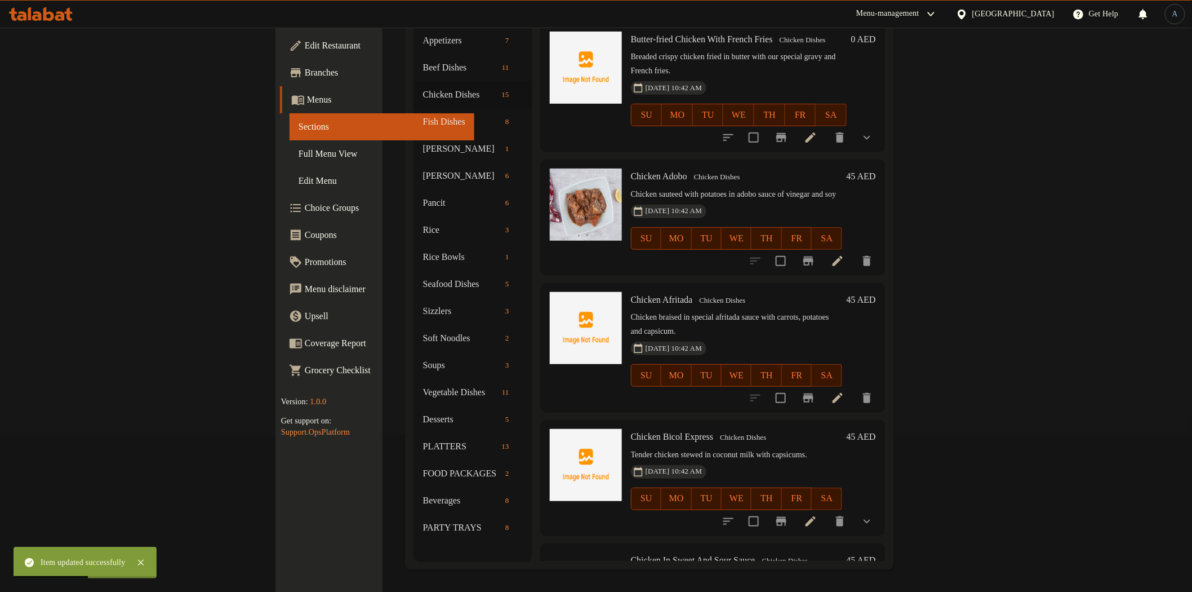
scroll to position [1282, 0]
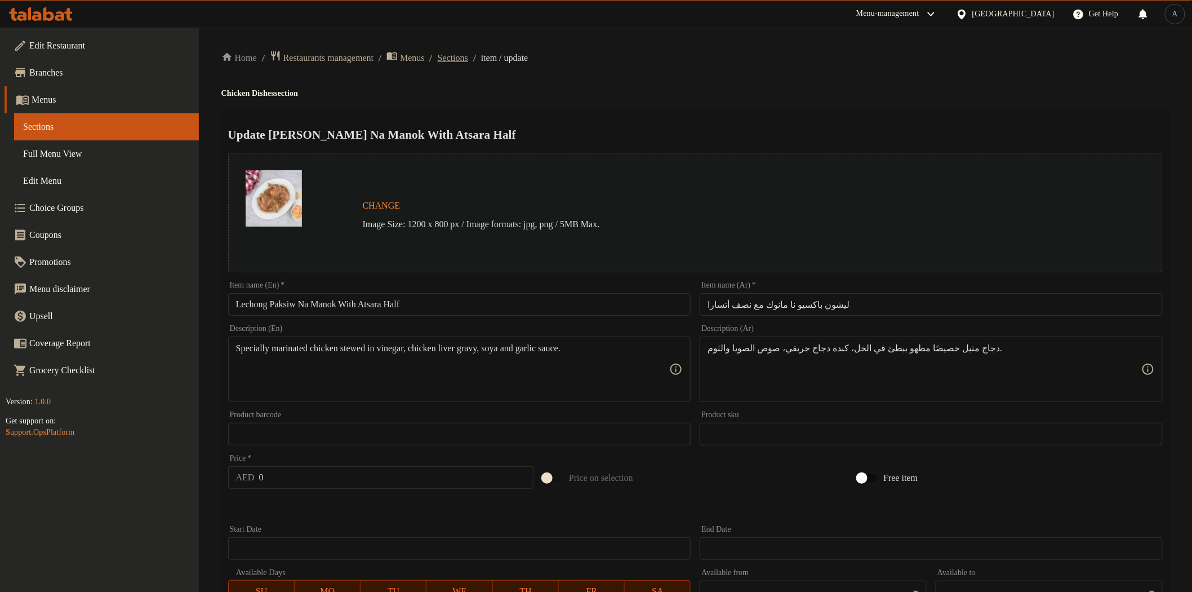
click at [468, 63] on span "Sections" at bounding box center [453, 58] width 30 height 14
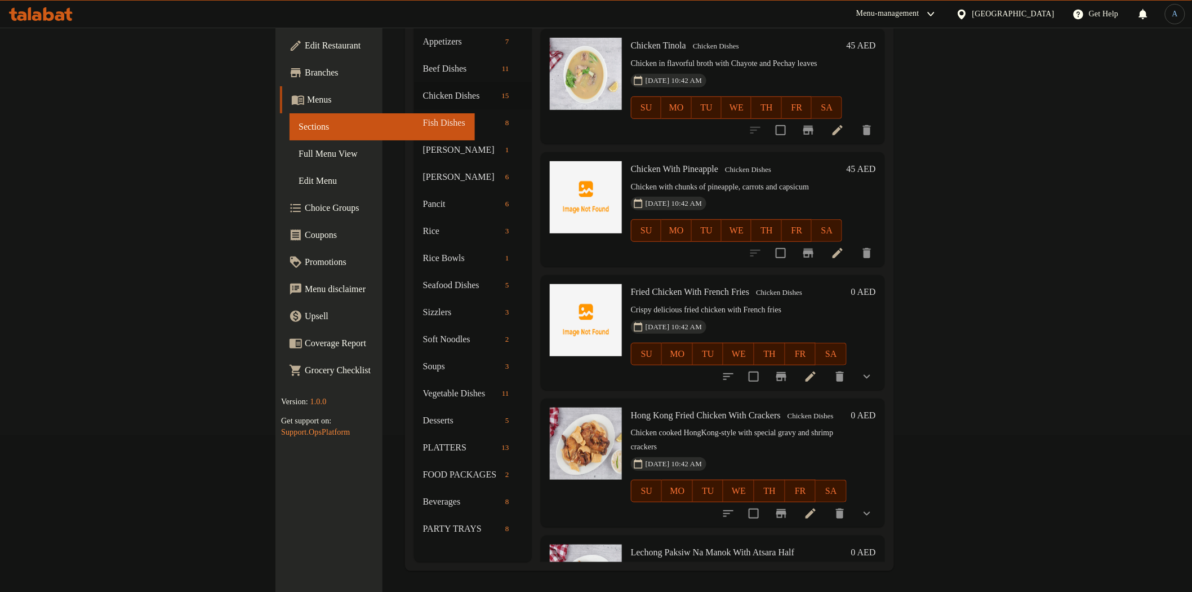
scroll to position [158, 0]
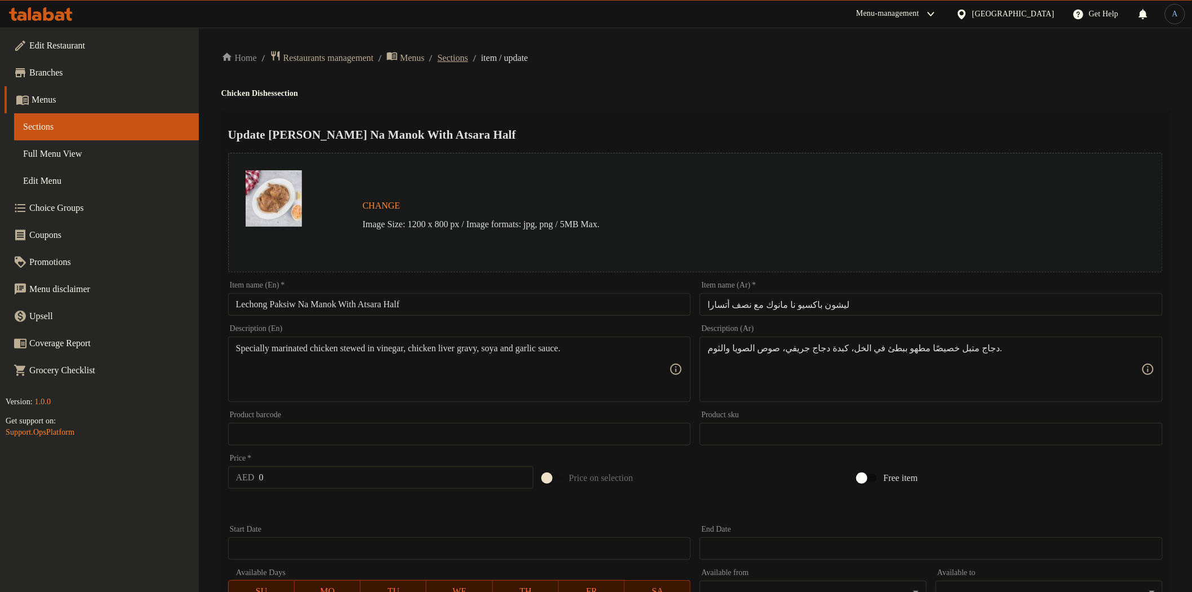
click at [468, 54] on span "Sections" at bounding box center [453, 58] width 30 height 14
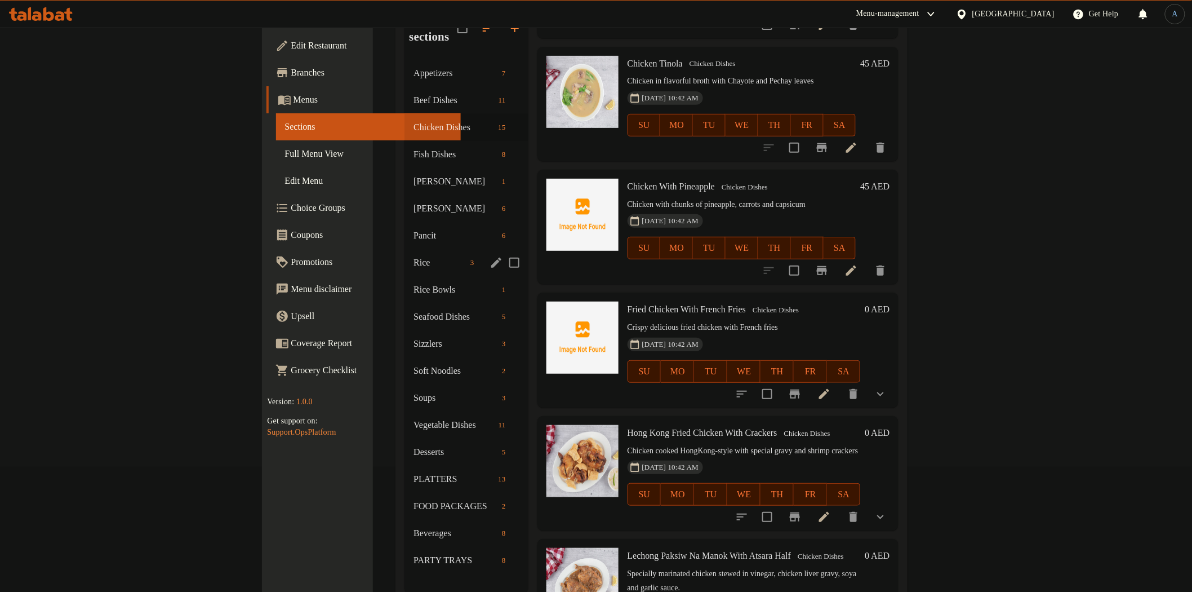
scroll to position [95, 0]
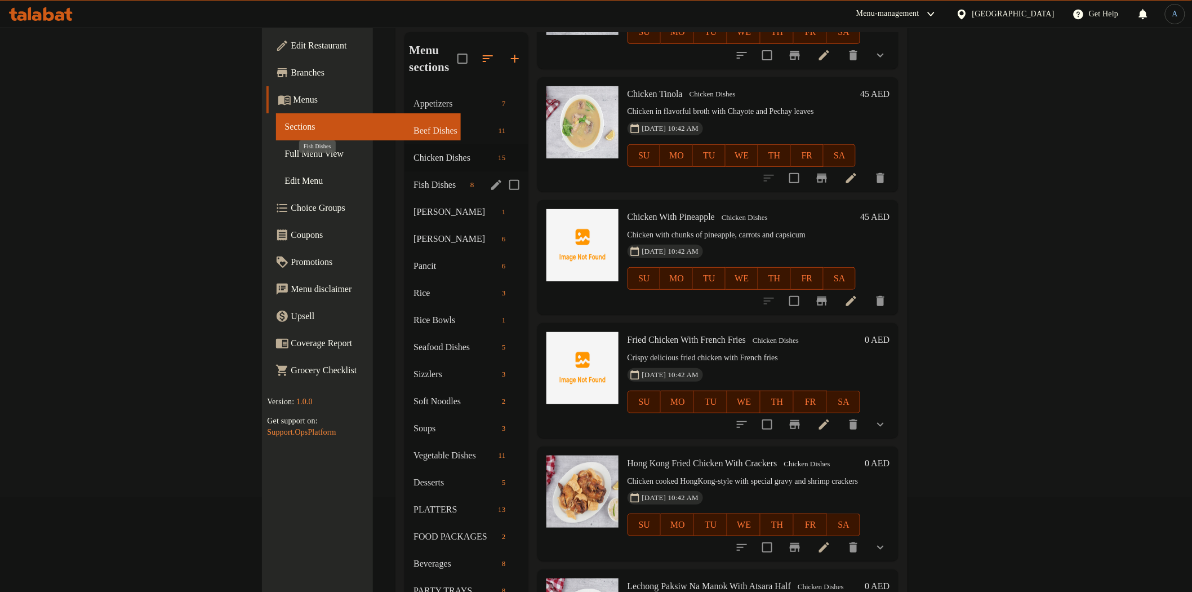
click at [414, 178] on span "Fish Dishes" at bounding box center [440, 185] width 52 height 14
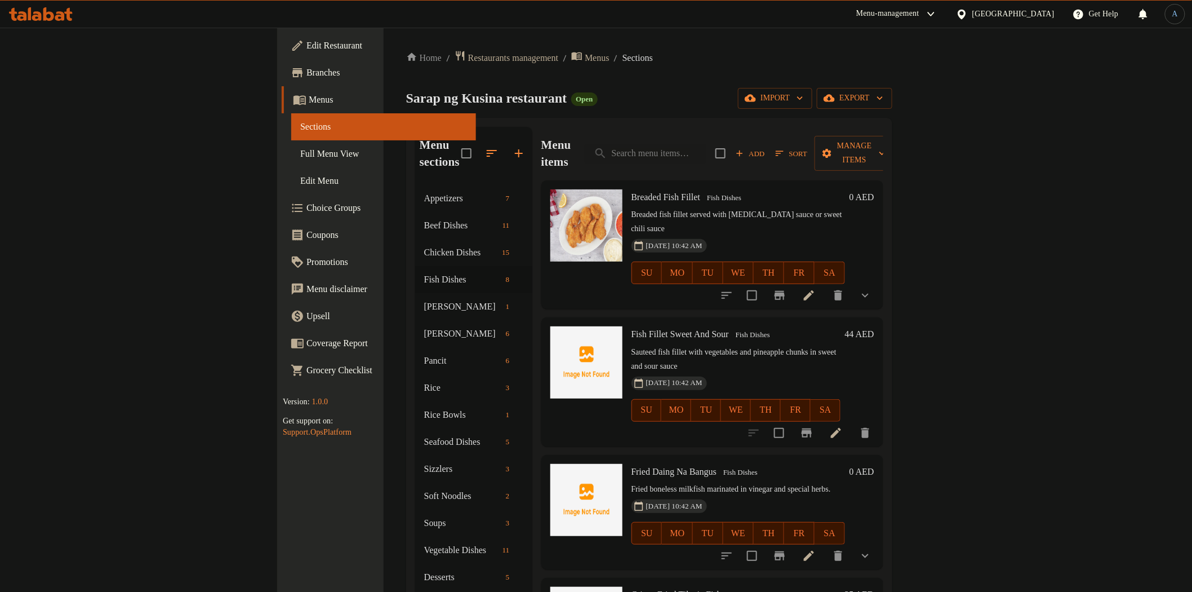
click at [742, 189] on h6 "Breaded Fish Fillet Fish Dishes" at bounding box center [739, 197] width 214 height 16
click at [869, 294] on icon "show more" at bounding box center [865, 296] width 7 height 4
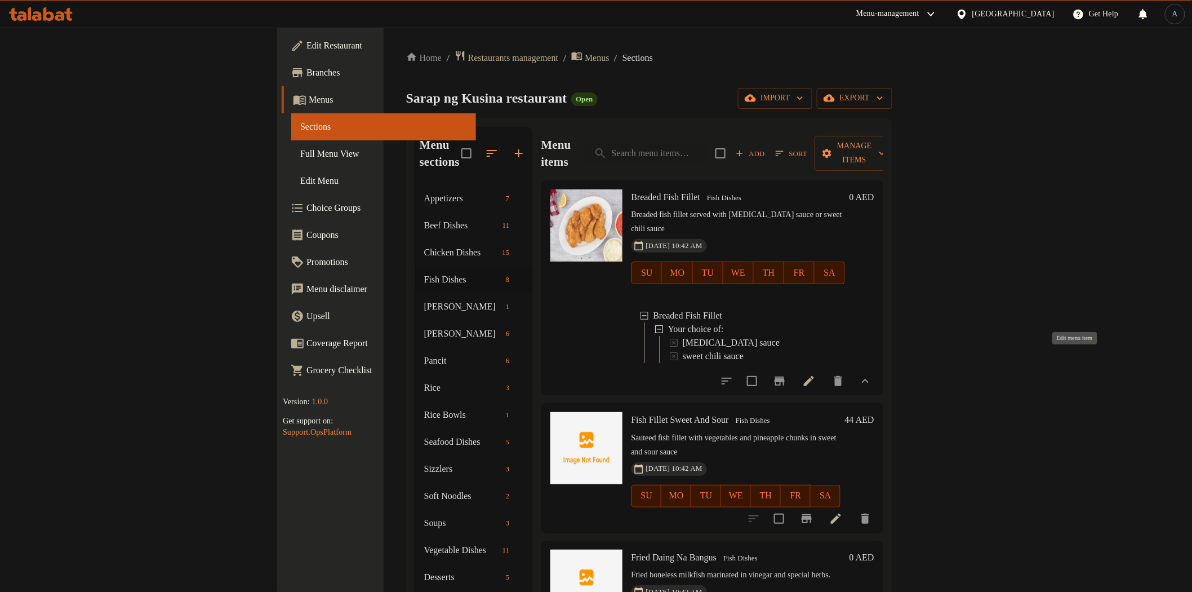
click at [814, 376] on icon at bounding box center [809, 381] width 10 height 10
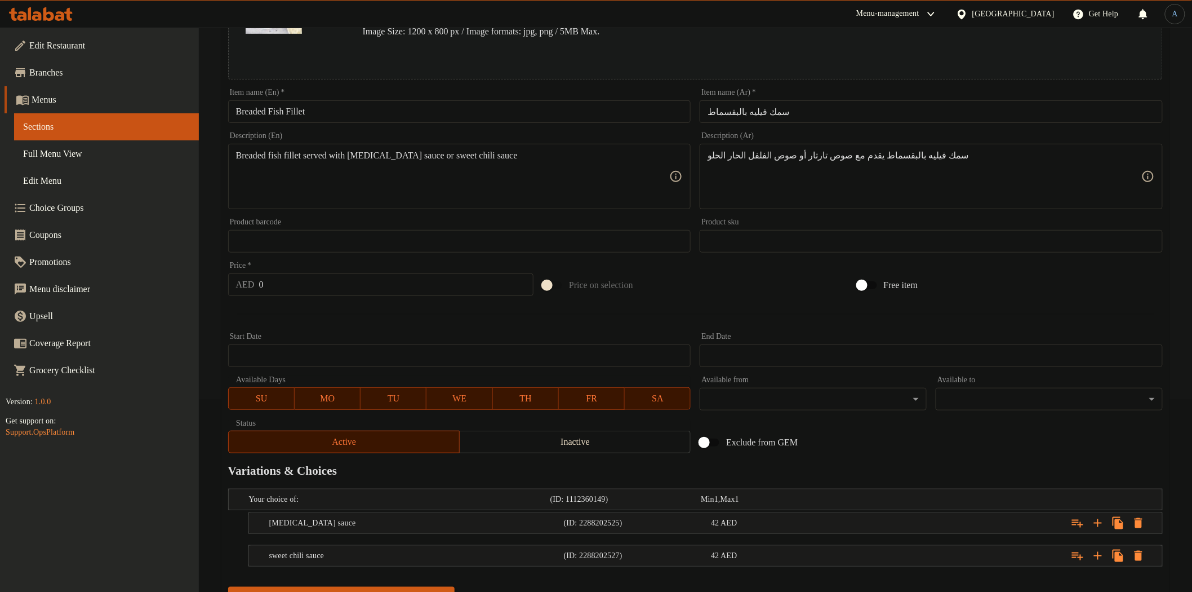
scroll to position [246, 0]
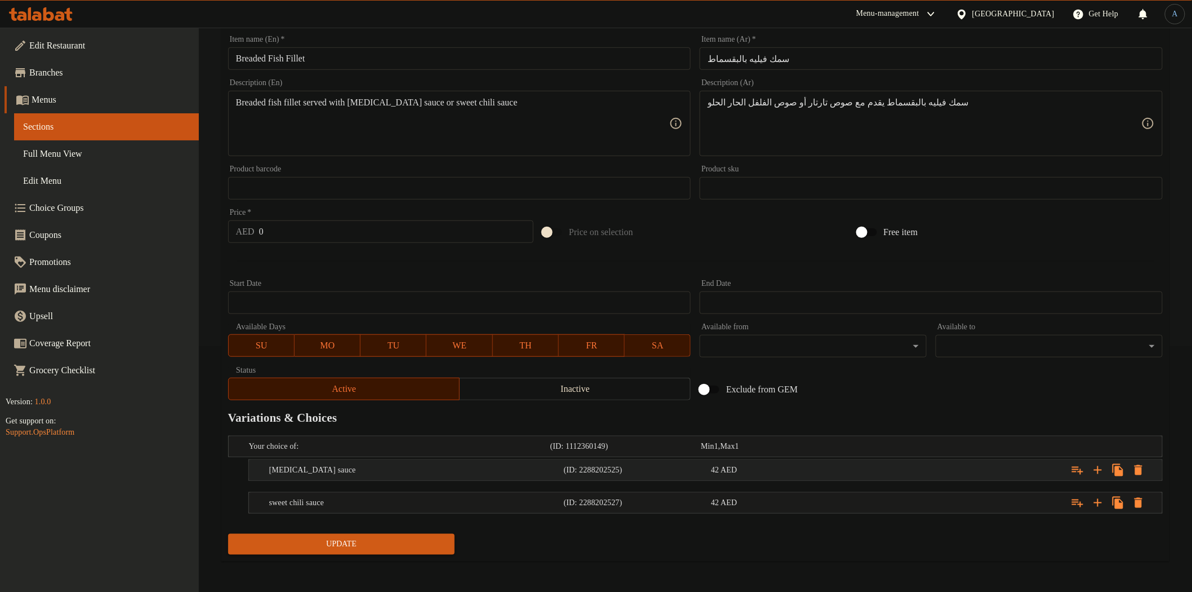
click at [417, 470] on h5 "[MEDICAL_DATA] sauce" at bounding box center [414, 469] width 290 height 11
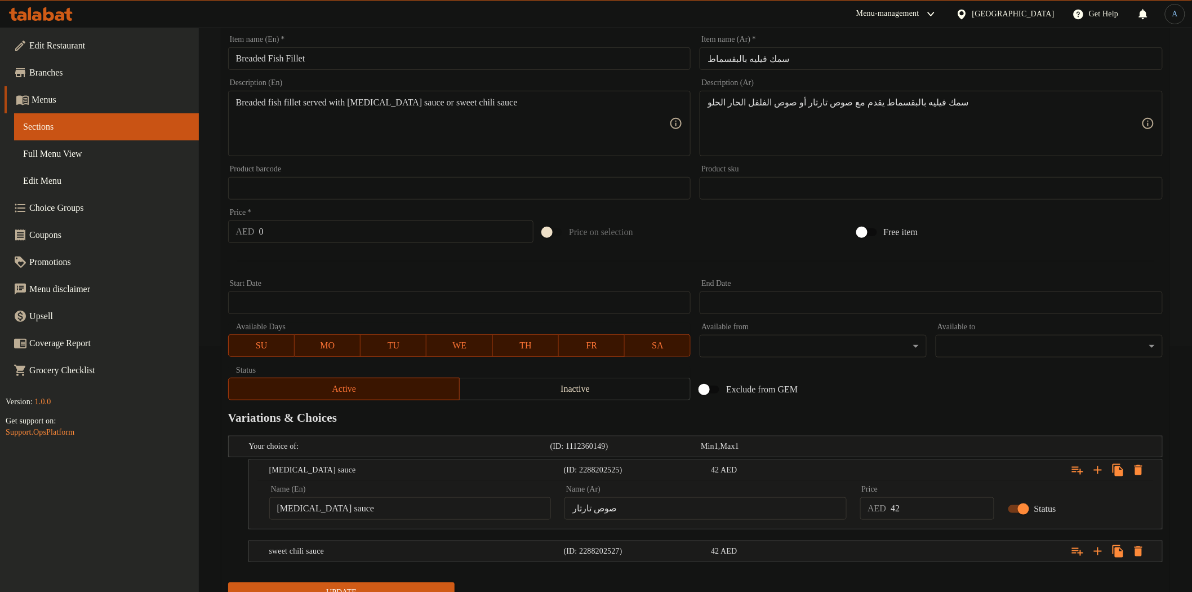
click at [368, 500] on input "[MEDICAL_DATA] sauce" at bounding box center [410, 508] width 282 height 23
click at [351, 512] on input "[MEDICAL_DATA] sauce" at bounding box center [410, 508] width 282 height 23
paste input "S"
type input "[MEDICAL_DATA] Sauce"
click at [516, 554] on h5 "sweet chili sauce" at bounding box center [414, 550] width 290 height 11
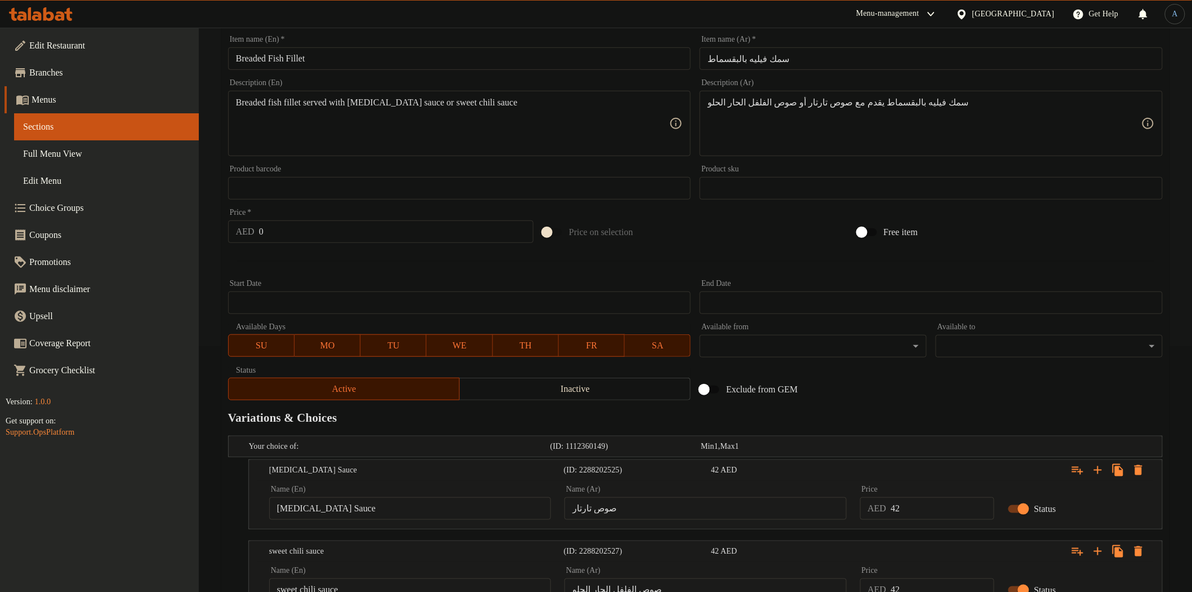
click at [441, 578] on input "sweet chili sauce" at bounding box center [410, 589] width 282 height 23
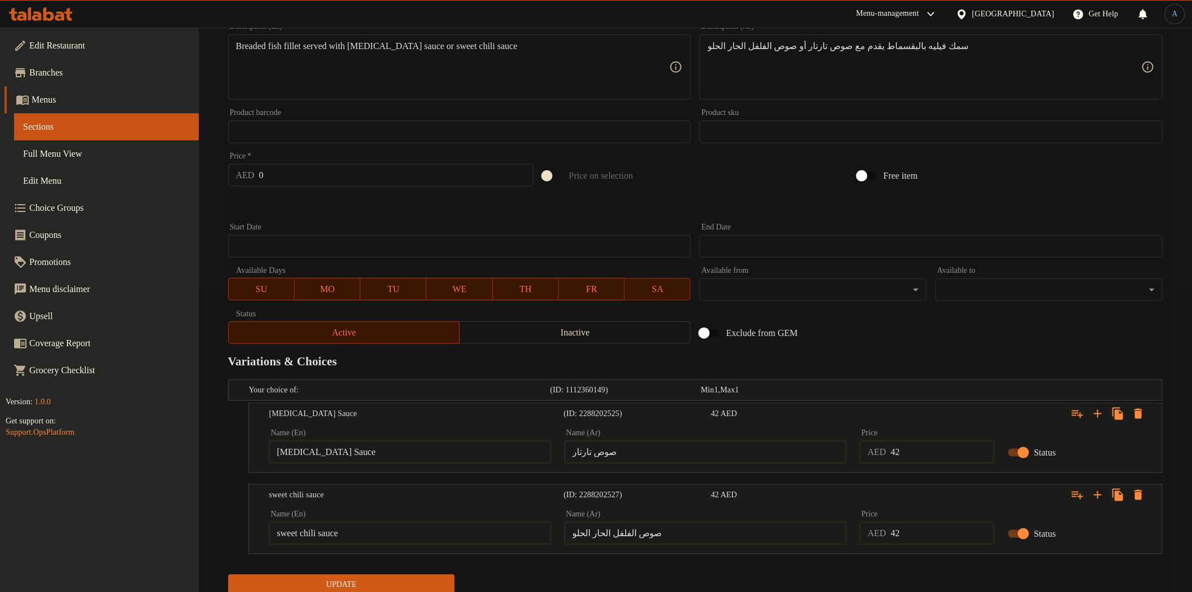
scroll to position [343, 0]
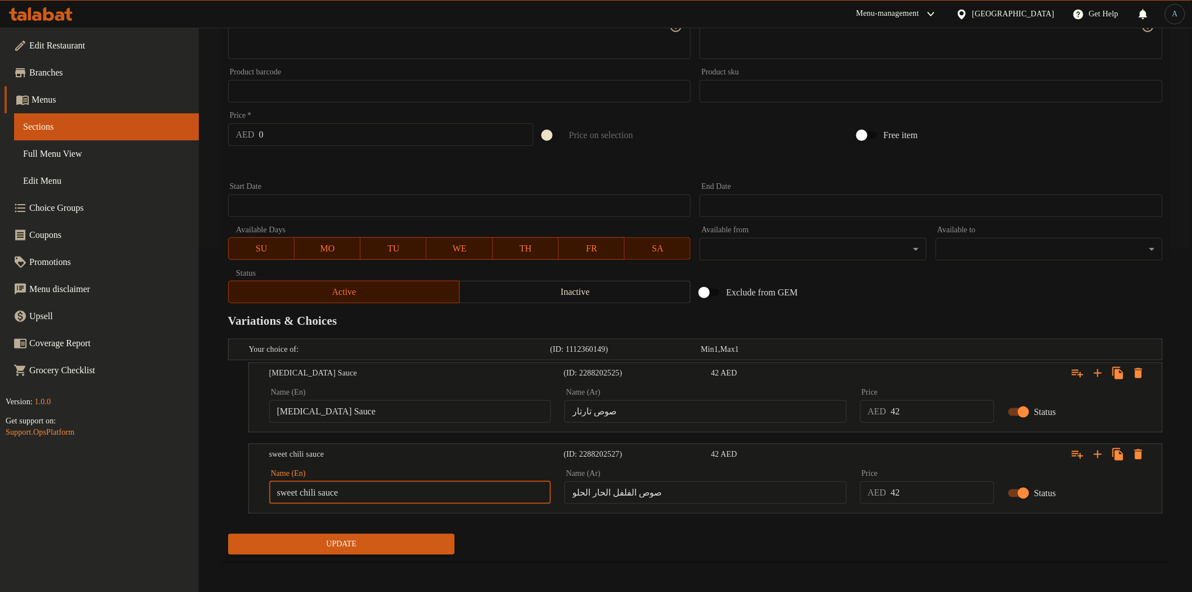
click at [417, 489] on input "sweet chili sauce" at bounding box center [410, 492] width 282 height 23
paste input "Sweet Chili S"
type input "Sweet Chili Sauce"
click at [524, 542] on div "Update" at bounding box center [696, 544] width 944 height 30
click at [398, 543] on span "Update" at bounding box center [341, 544] width 209 height 14
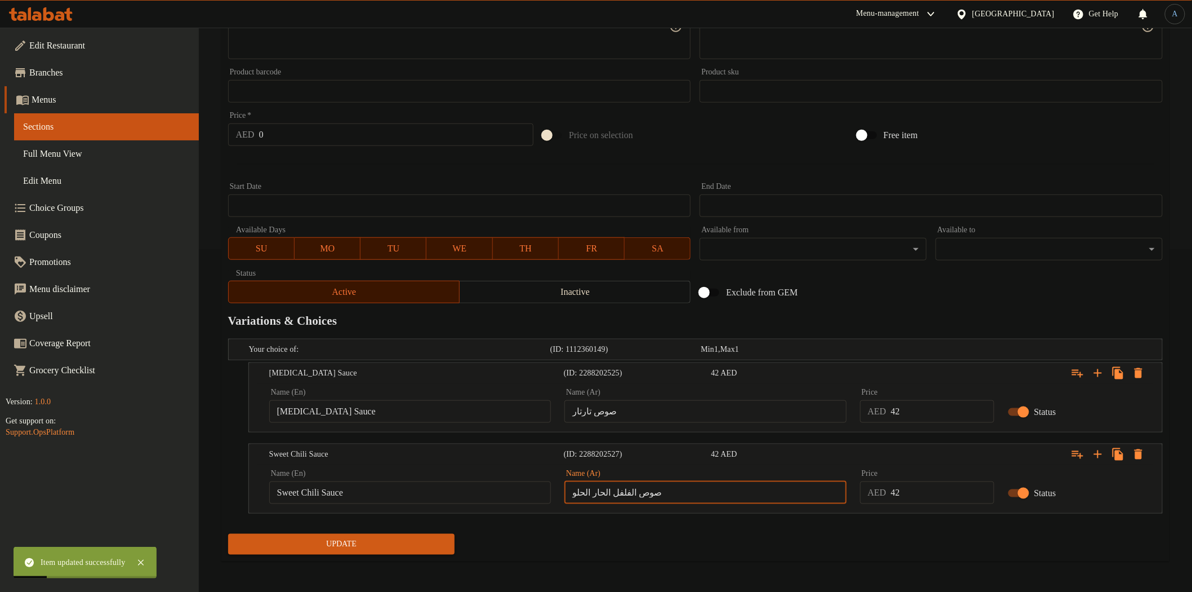
click at [664, 482] on input "صوص الفلفل الحار الحلو" at bounding box center [705, 492] width 282 height 23
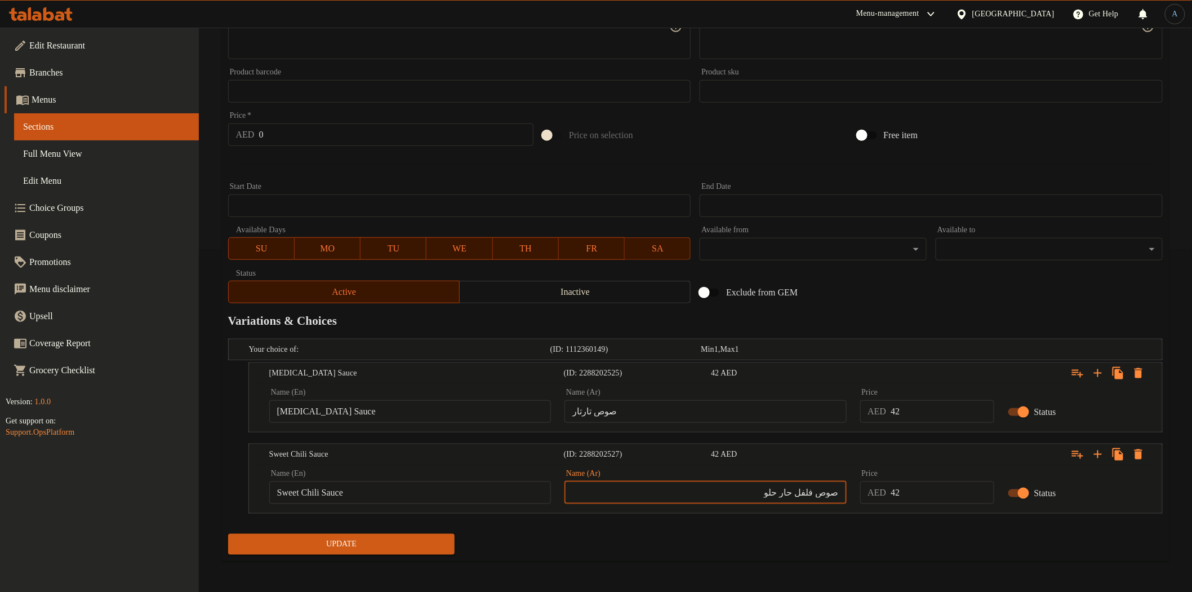
type input "صوص فلفل حار حلو"
click at [402, 553] on div "Update" at bounding box center [342, 544] width 236 height 30
click at [404, 549] on span "Update" at bounding box center [341, 544] width 209 height 14
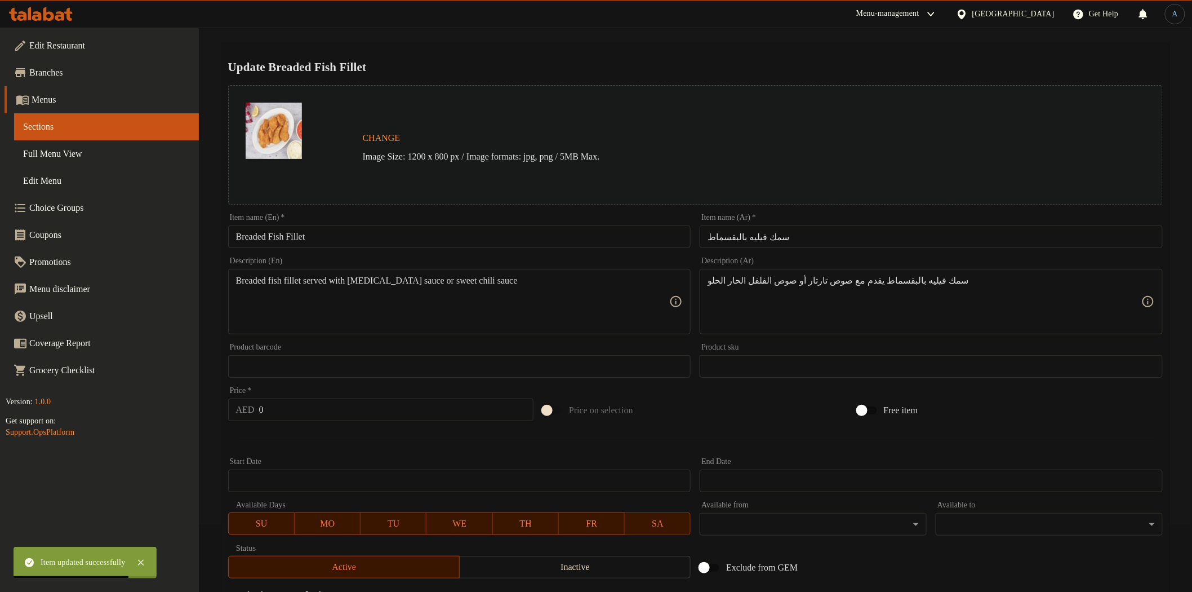
scroll to position [0, 0]
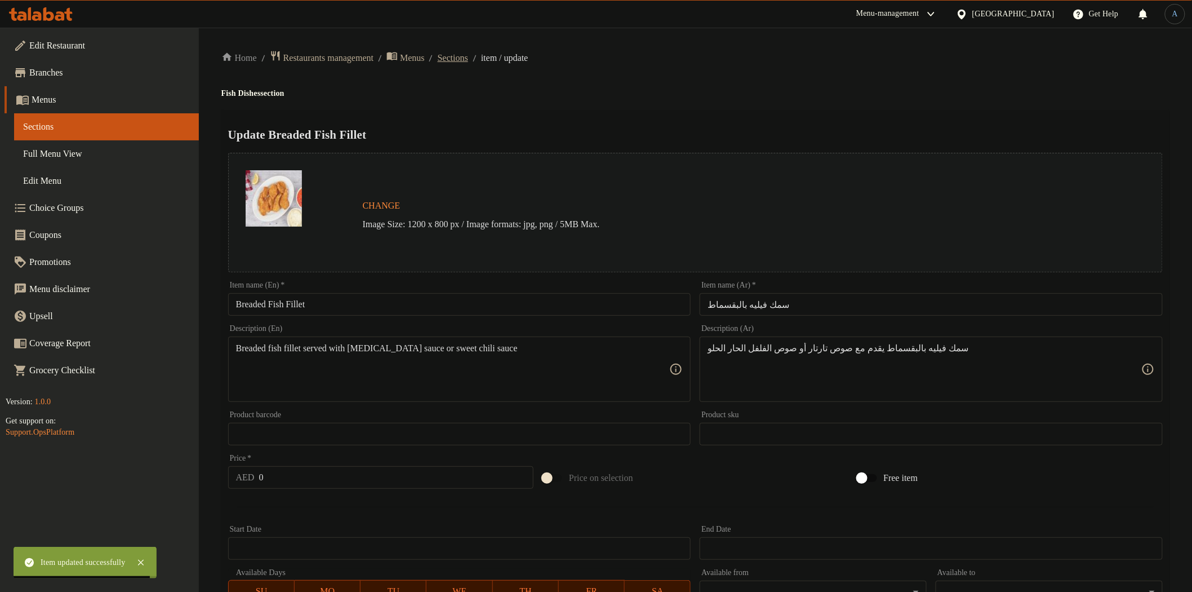
click at [468, 60] on span "Sections" at bounding box center [453, 58] width 30 height 14
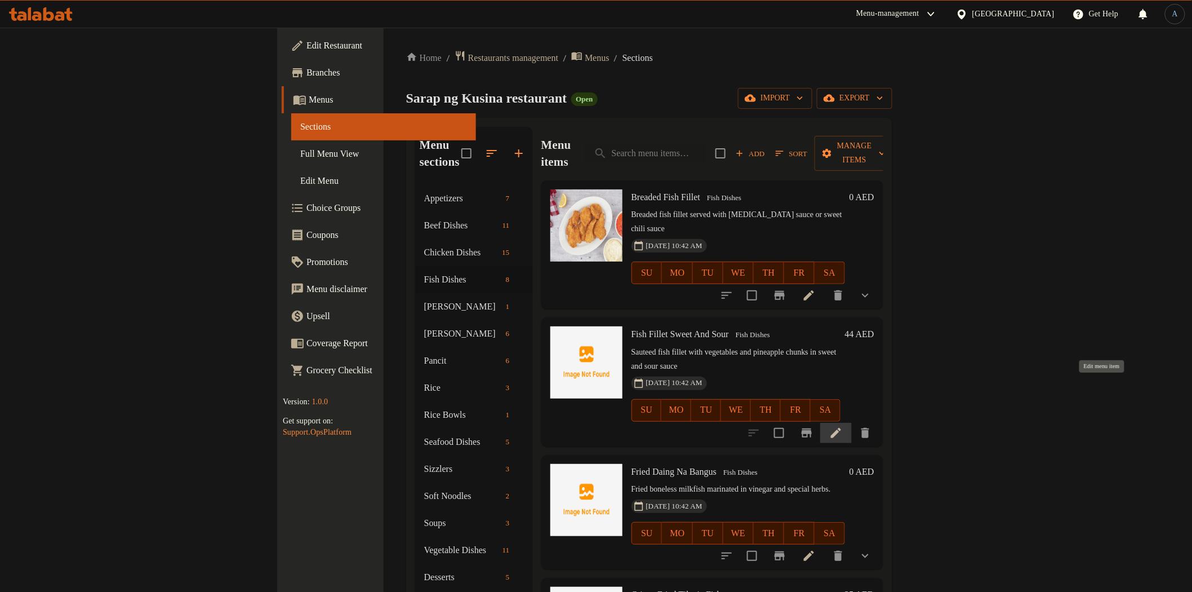
click at [841, 428] on icon at bounding box center [836, 433] width 10 height 10
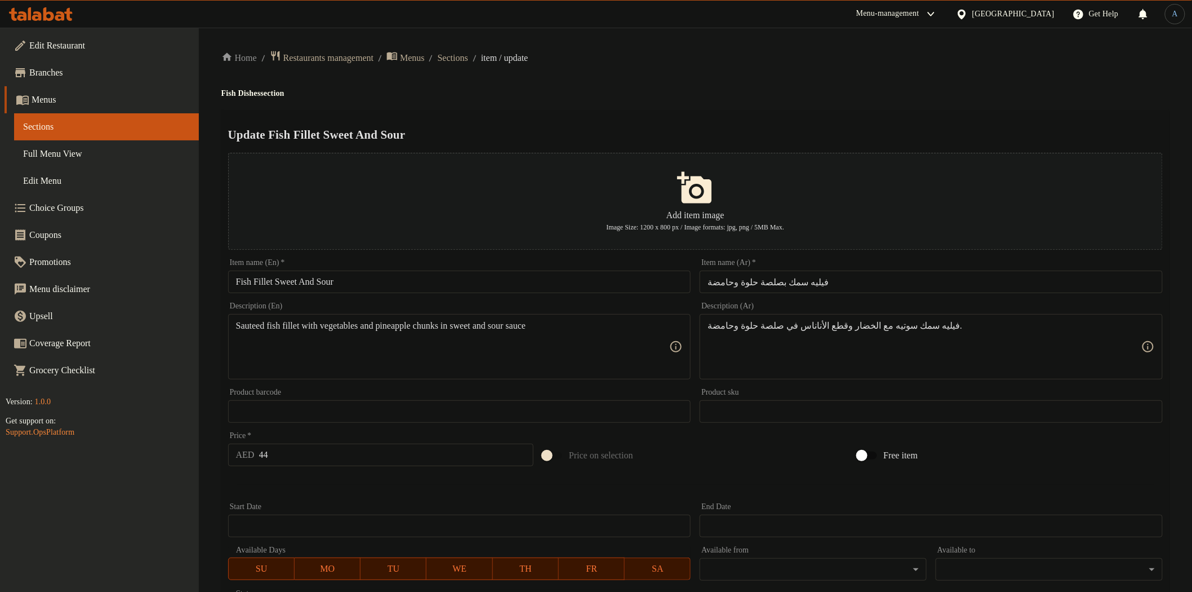
click at [468, 281] on input "Fish Fillet Sweet And Sour" at bounding box center [459, 281] width 463 height 23
paste input "&"
type input "Fish Fillet Sweet & Sour"
click at [644, 83] on div "Home / Restaurants management / Menus / Sections / item / update Fish Dishes se…" at bounding box center [695, 409] width 948 height 718
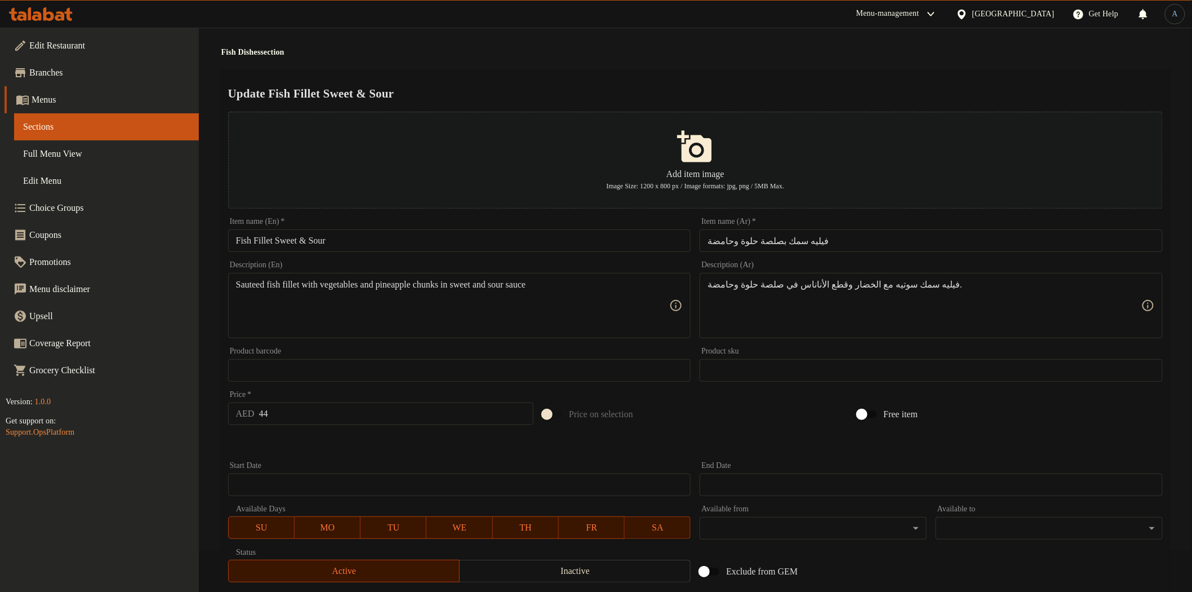
scroll to position [196, 0]
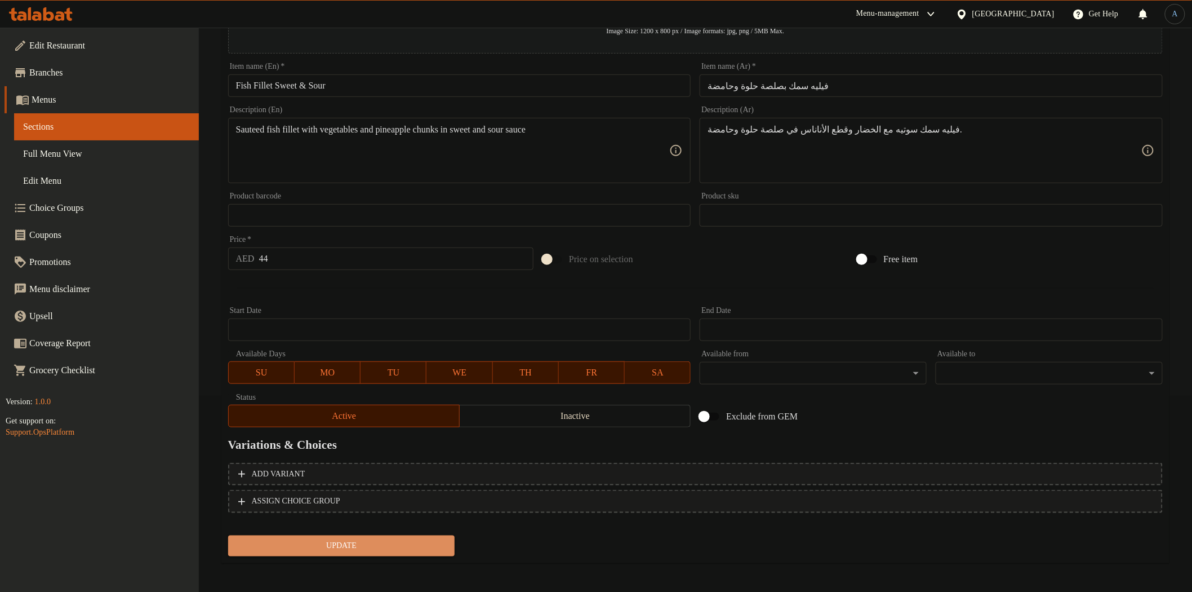
click at [363, 544] on span "Update" at bounding box center [341, 546] width 209 height 14
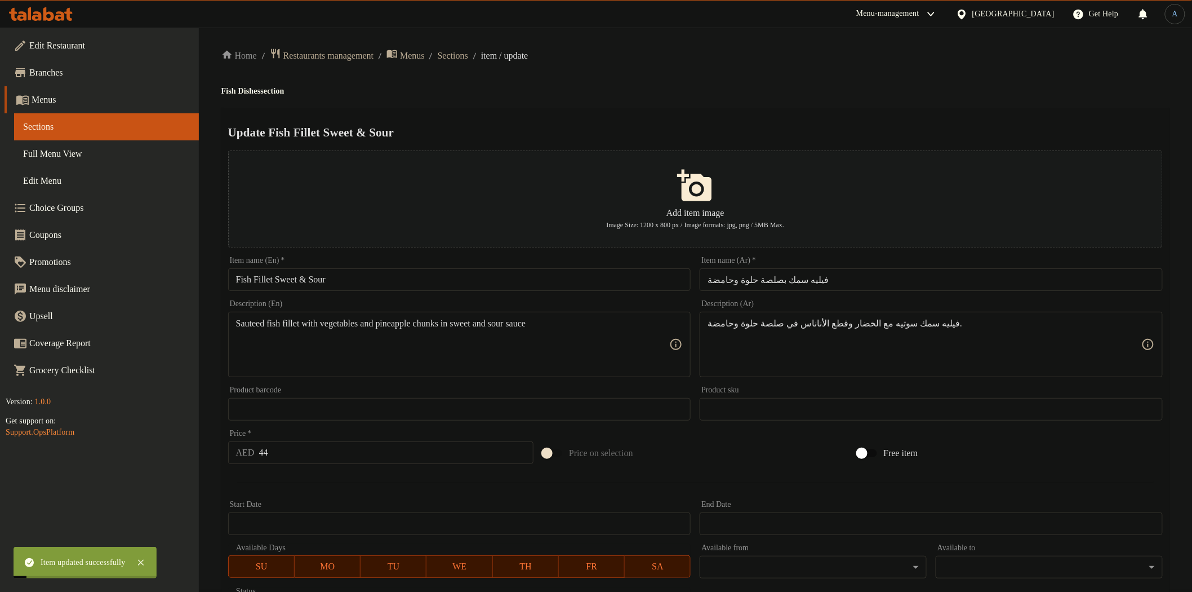
scroll to position [0, 0]
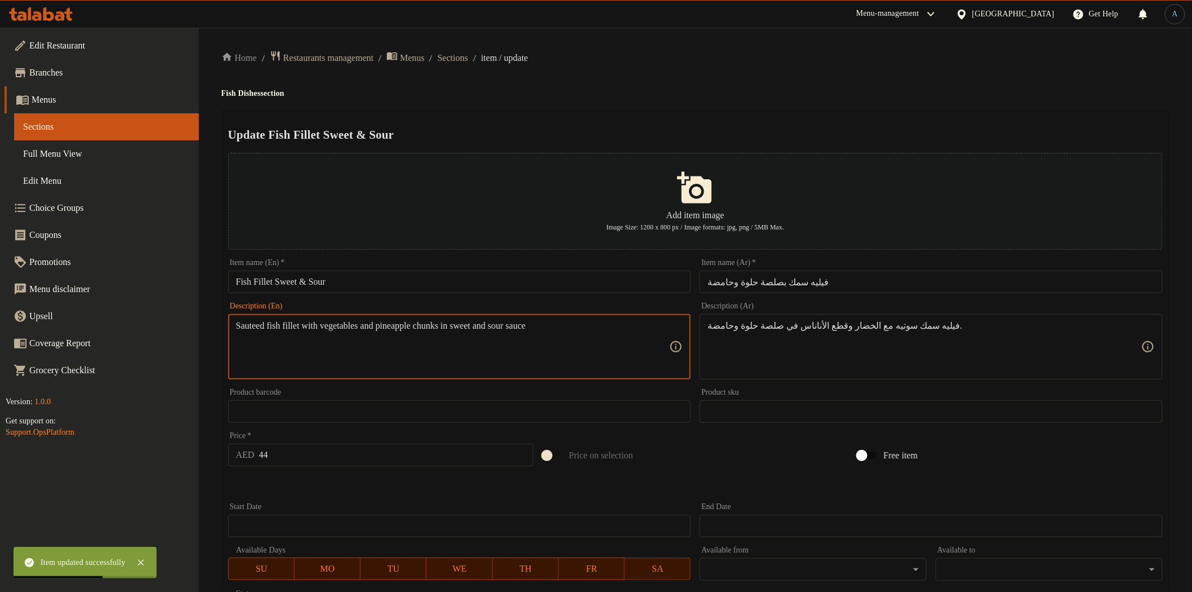
paste textarea "éed fish fillet with vegetables and pineapple chunks in sweet & sour sauce"
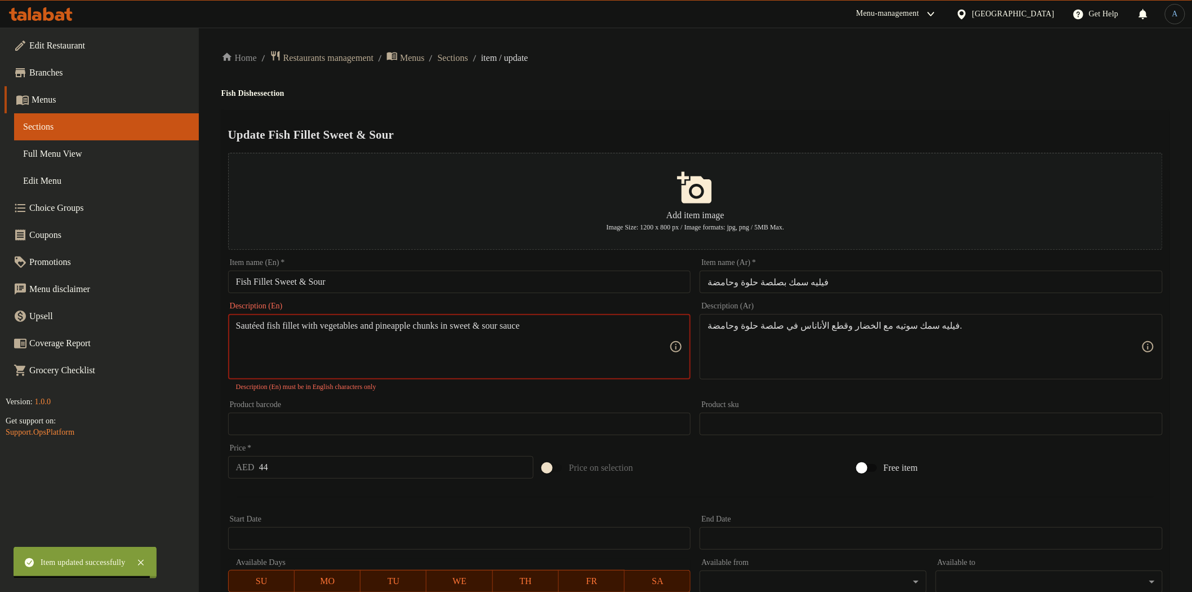
click at [261, 326] on textarea "Sautéed fish fillet with vegetables and pineapple chunks in sweet & sour sauce" at bounding box center [453, 347] width 434 height 54
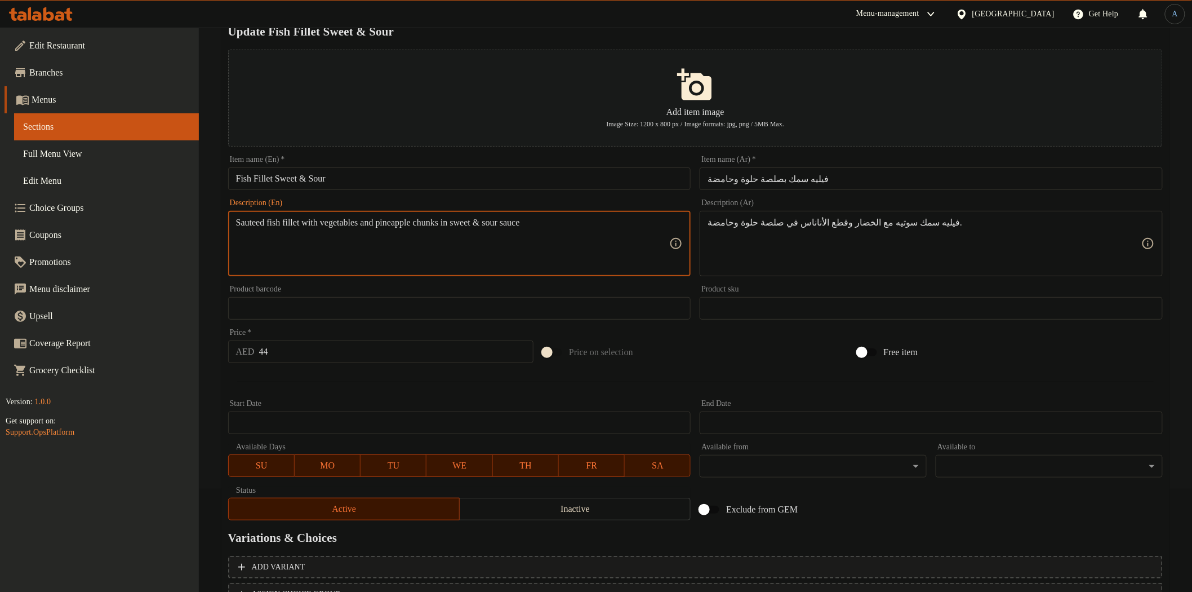
scroll to position [196, 0]
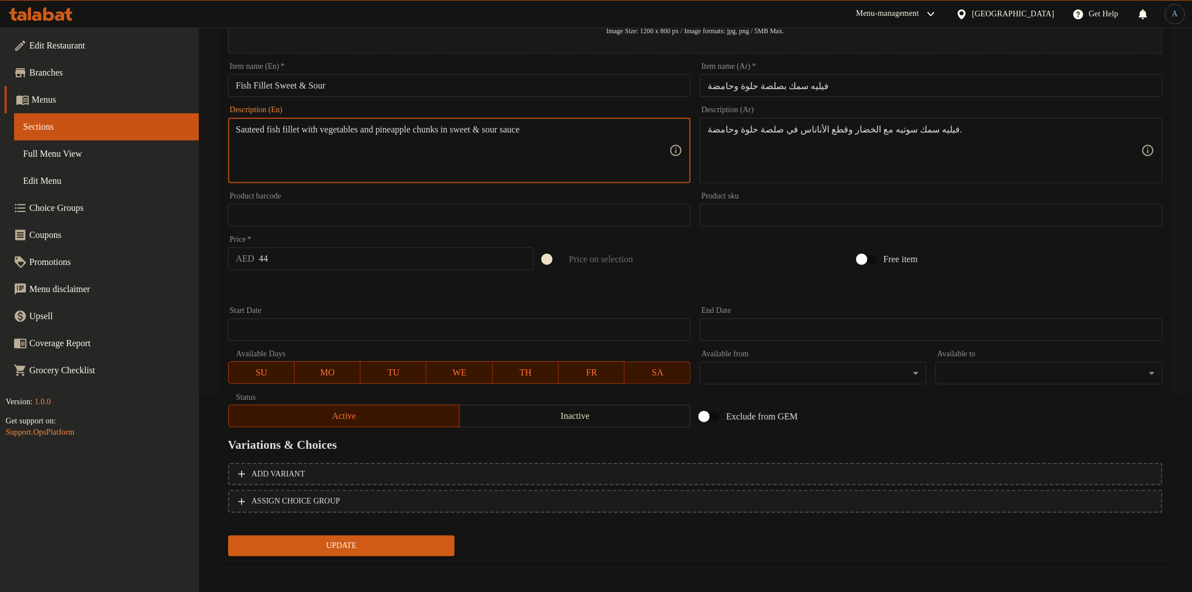
type textarea "Sauteed fish fillet with vegetables and pineapple chunks in sweet & sour sauce"
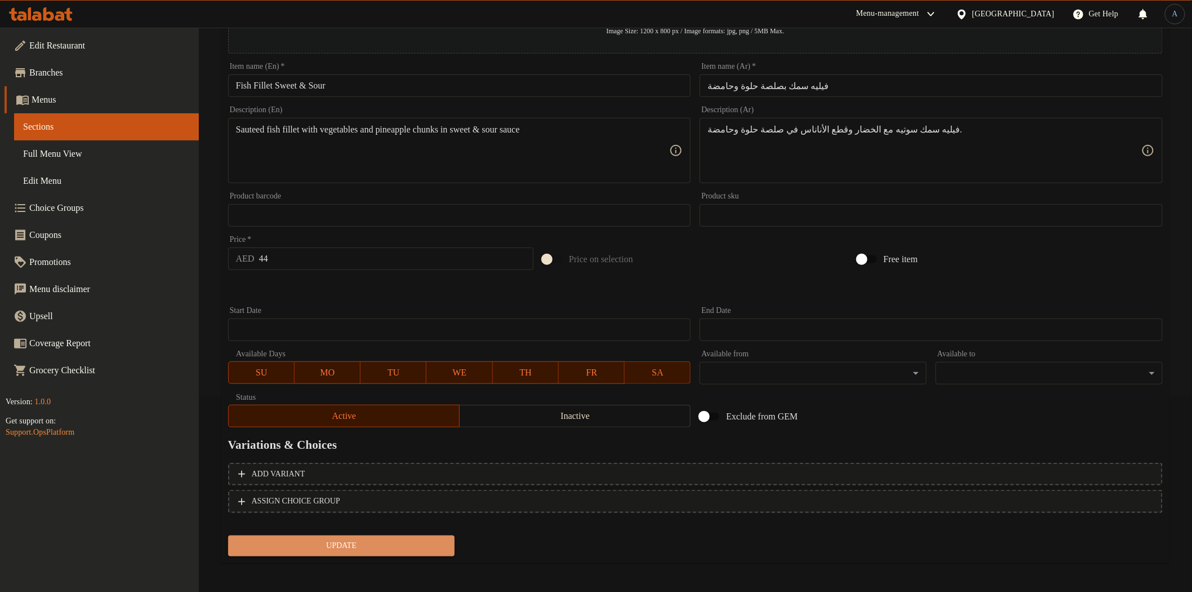
click at [295, 548] on span "Update" at bounding box center [341, 546] width 209 height 14
click at [334, 535] on button "Update" at bounding box center [341, 545] width 227 height 21
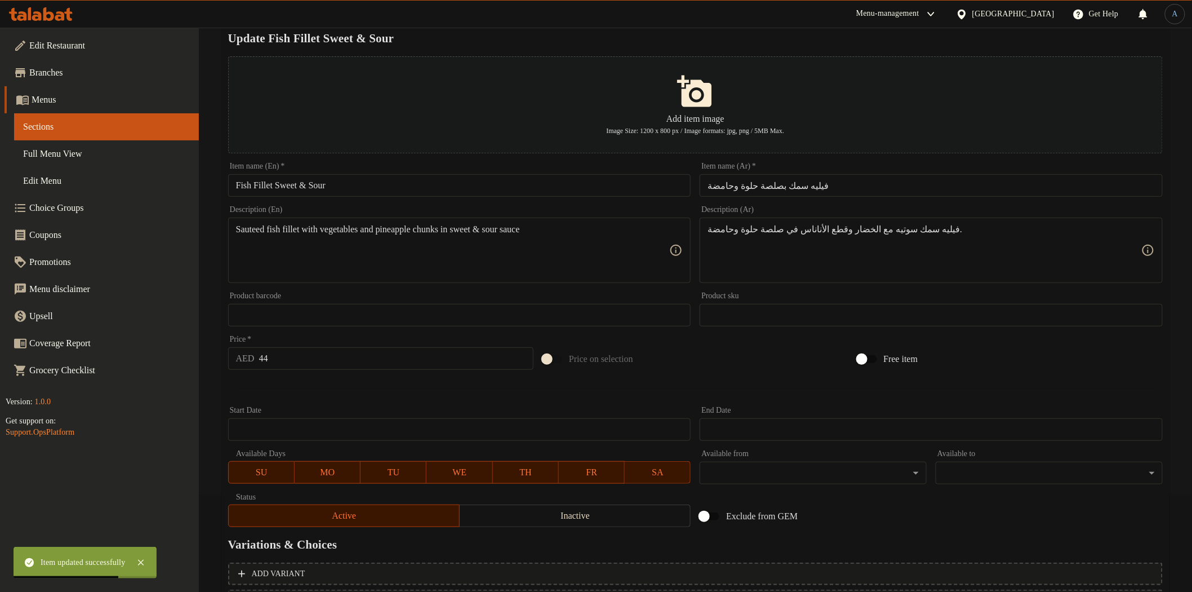
scroll to position [0, 0]
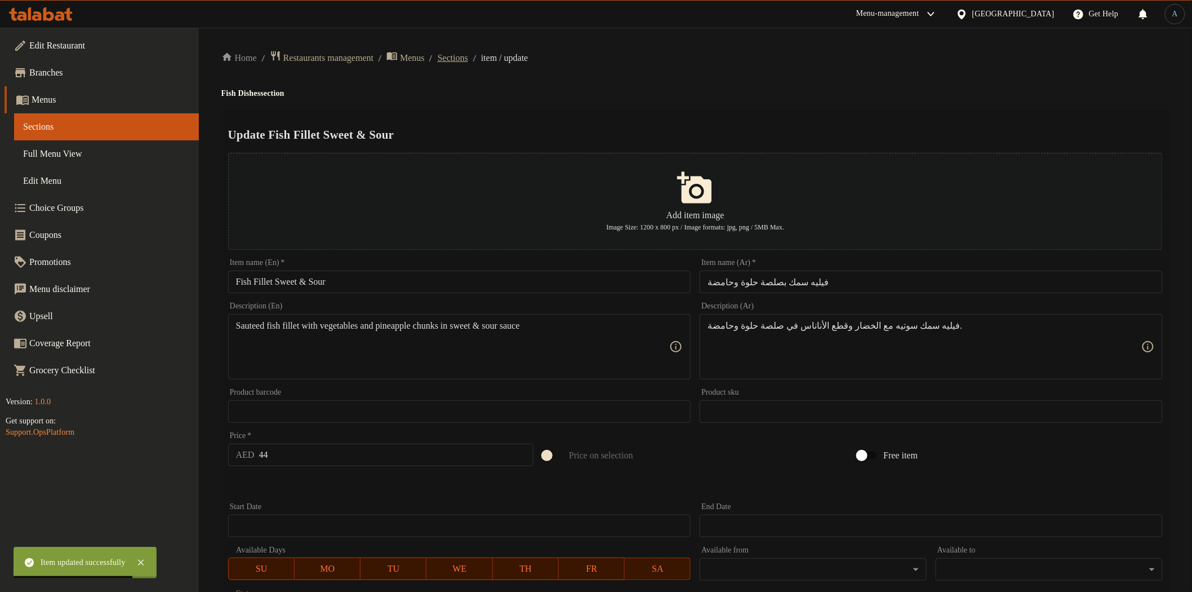
click at [468, 58] on span "Sections" at bounding box center [453, 58] width 30 height 14
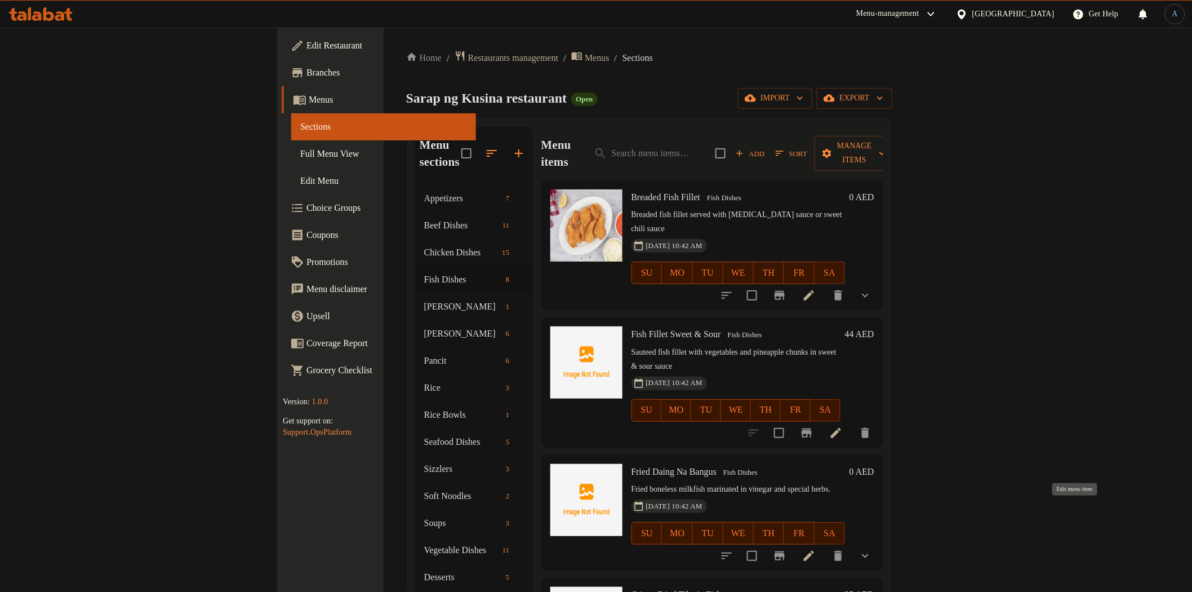
click at [816, 549] on icon at bounding box center [809, 556] width 14 height 14
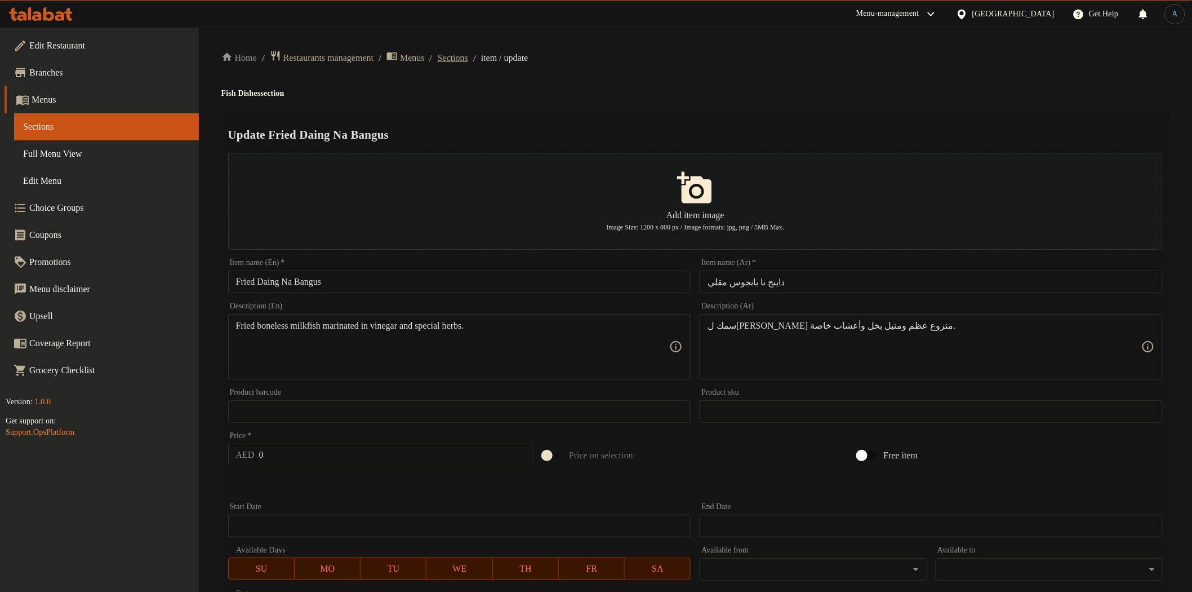
click at [468, 58] on span "Sections" at bounding box center [453, 58] width 30 height 14
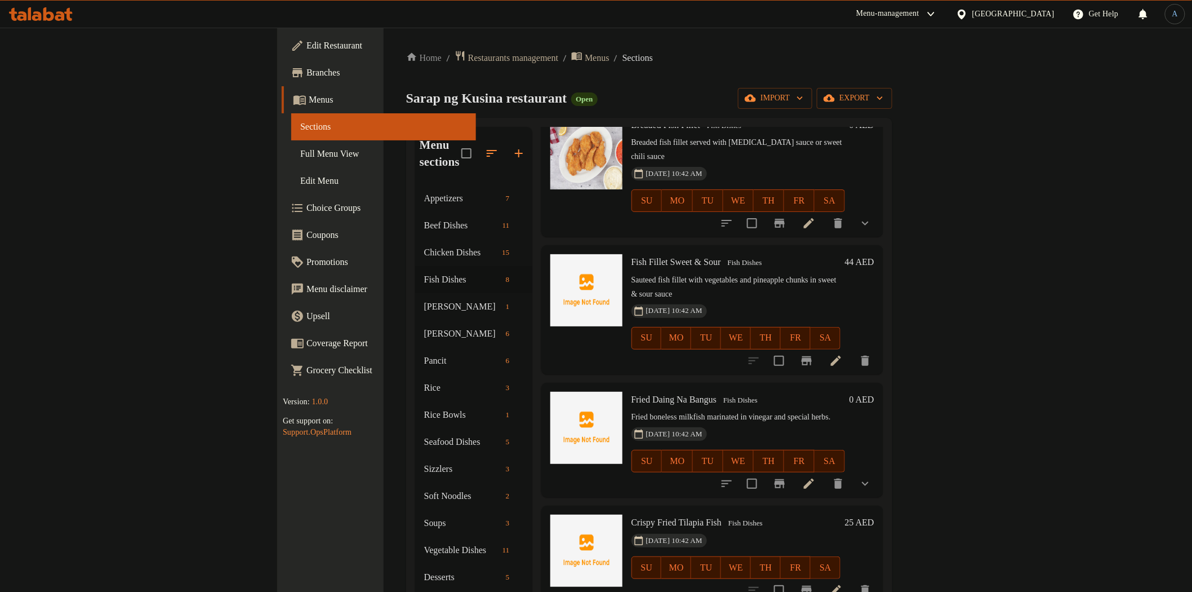
scroll to position [313, 0]
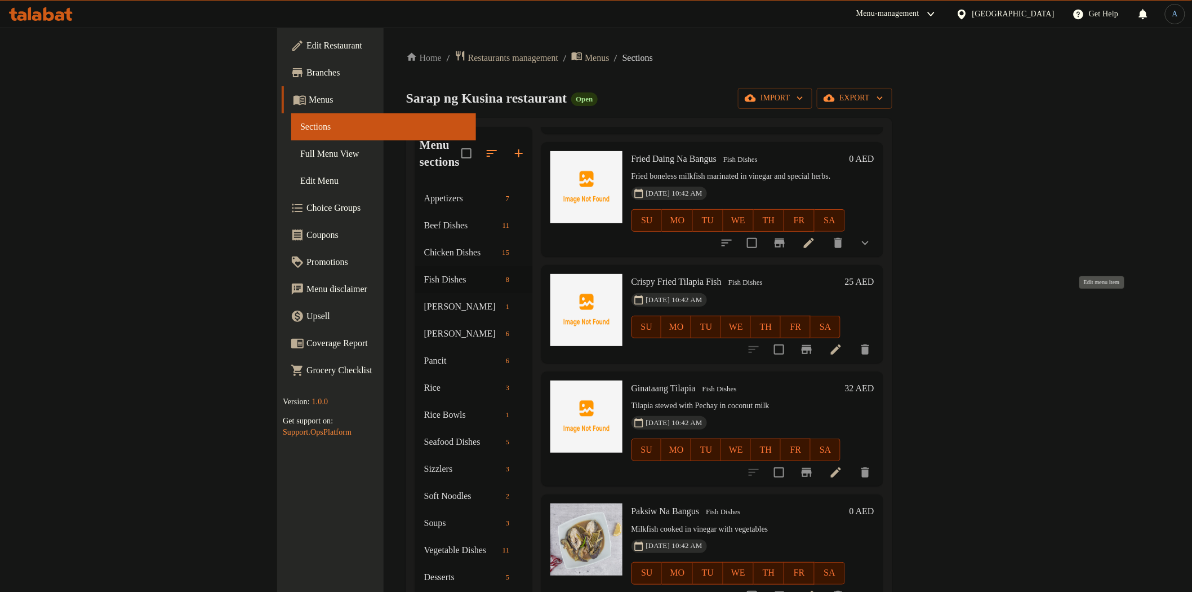
click at [843, 343] on icon at bounding box center [836, 350] width 14 height 14
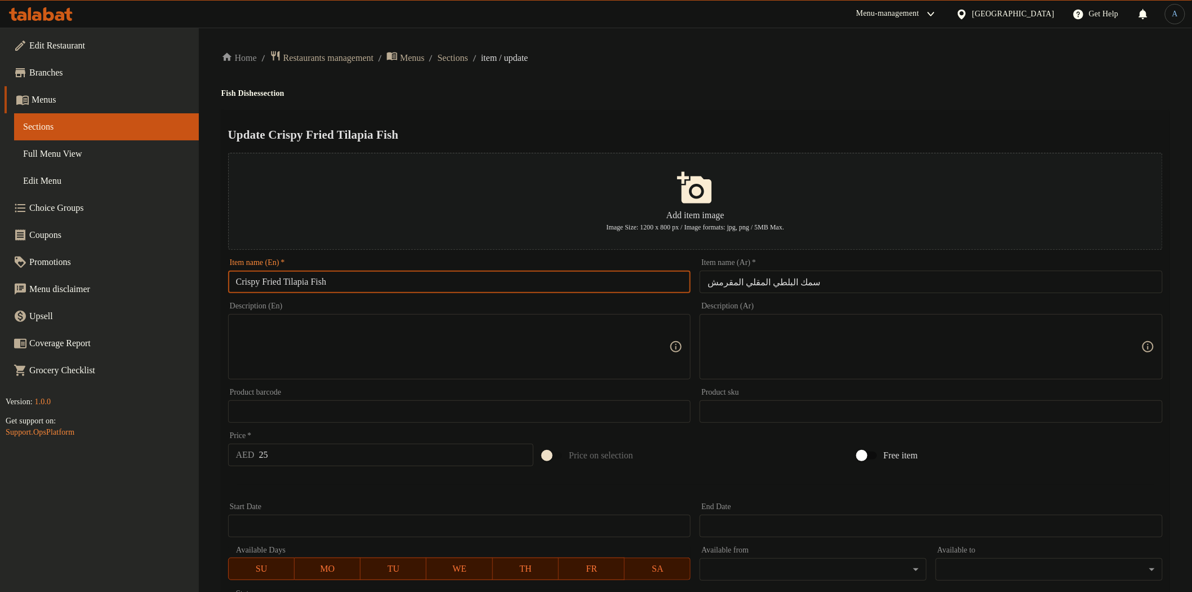
click at [519, 279] on input "Crispy Fried Tilapia Fish" at bounding box center [459, 281] width 463 height 23
paste input "Fried Tilapia"
type input "Fried Tilapia"
click at [819, 282] on input "سمك البلطي المقلي المقرمش" at bounding box center [931, 281] width 463 height 23
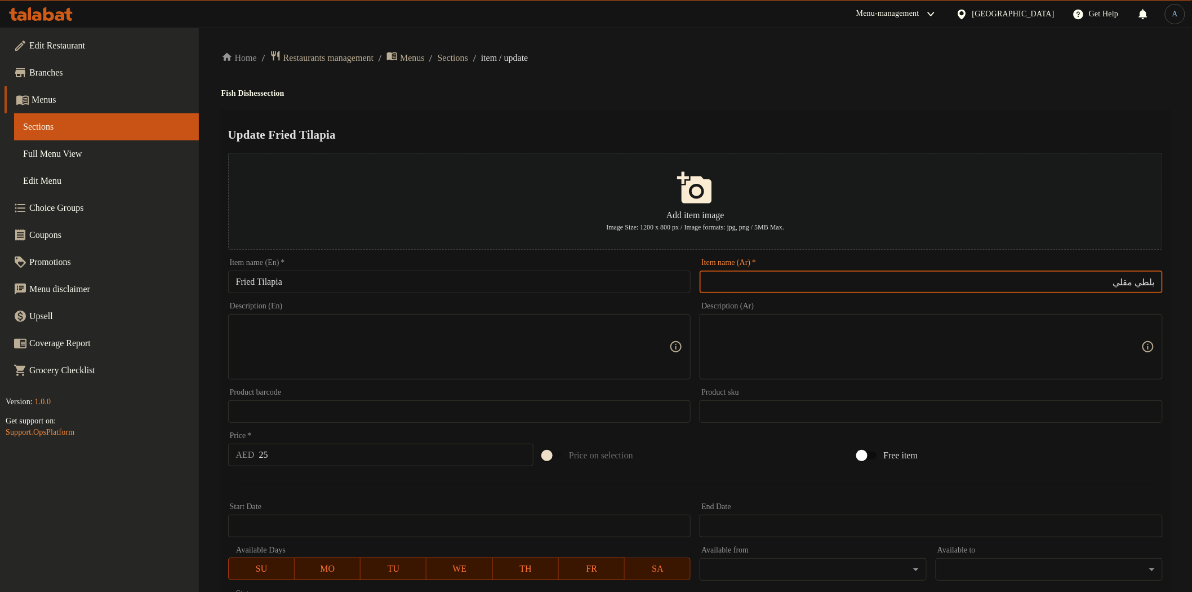
type input "بلطي مقلي"
click at [375, 348] on textarea at bounding box center [453, 347] width 434 height 54
paste textarea "Crispy Fried Tilapia"
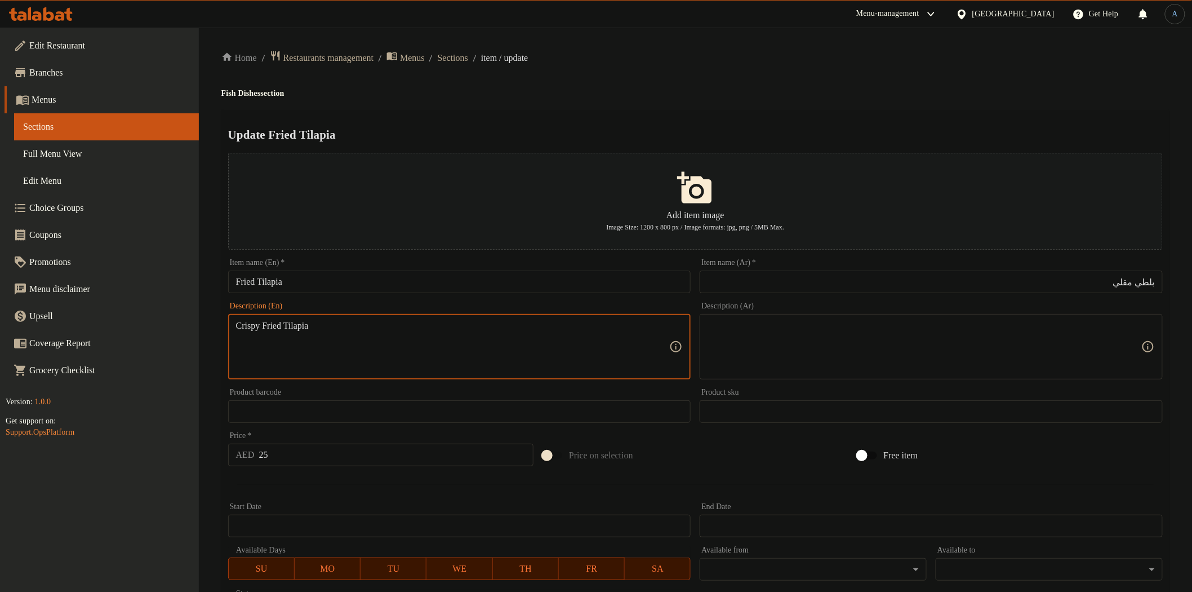
type textarea "Crispy Fried Tilapia"
click at [696, 102] on div "Home / Restaurants management / Menus / Sections / item / update Fish Dishes se…" at bounding box center [695, 409] width 948 height 718
click at [1111, 277] on input "بلطي مقلي" at bounding box center [931, 281] width 463 height 23
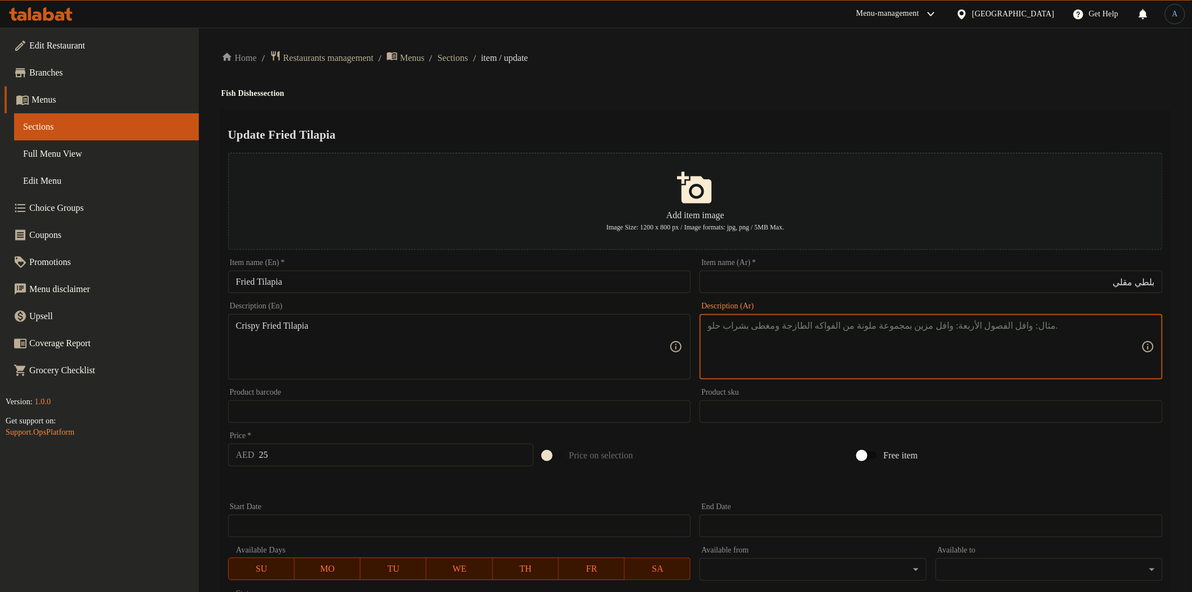
click at [1110, 344] on textarea at bounding box center [925, 347] width 434 height 54
paste textarea "بلطي مقلي"
type textarea "بلطي مقلي مقرمش"
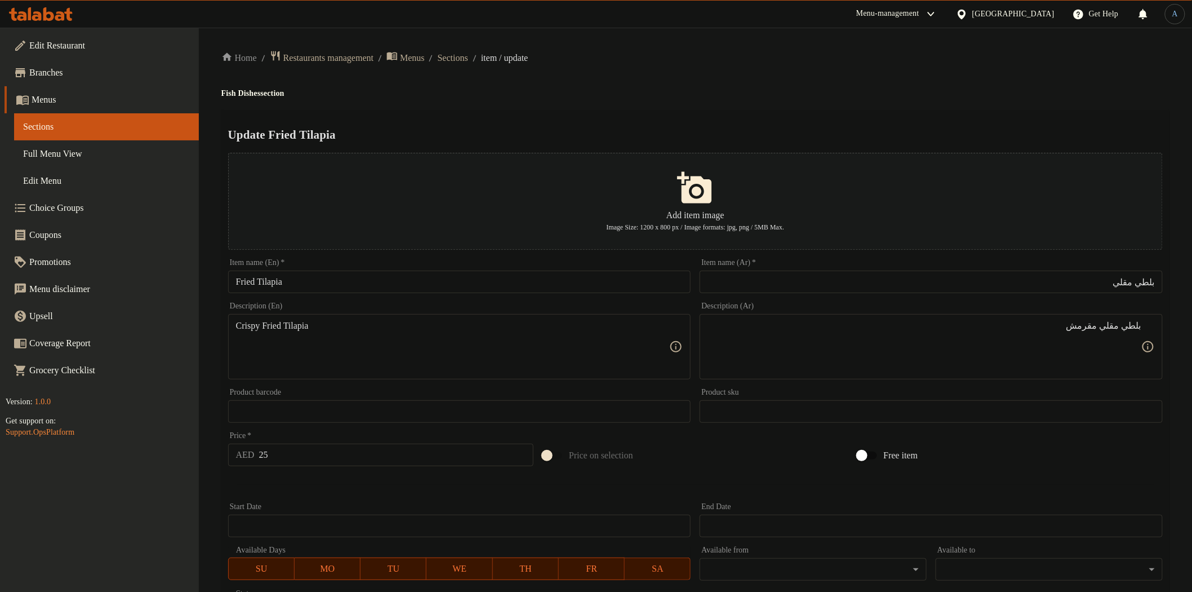
click at [732, 110] on div "Update Fried Tilapia Add item image Image Size: 1200 x 800 px / Image formats: …" at bounding box center [695, 435] width 948 height 650
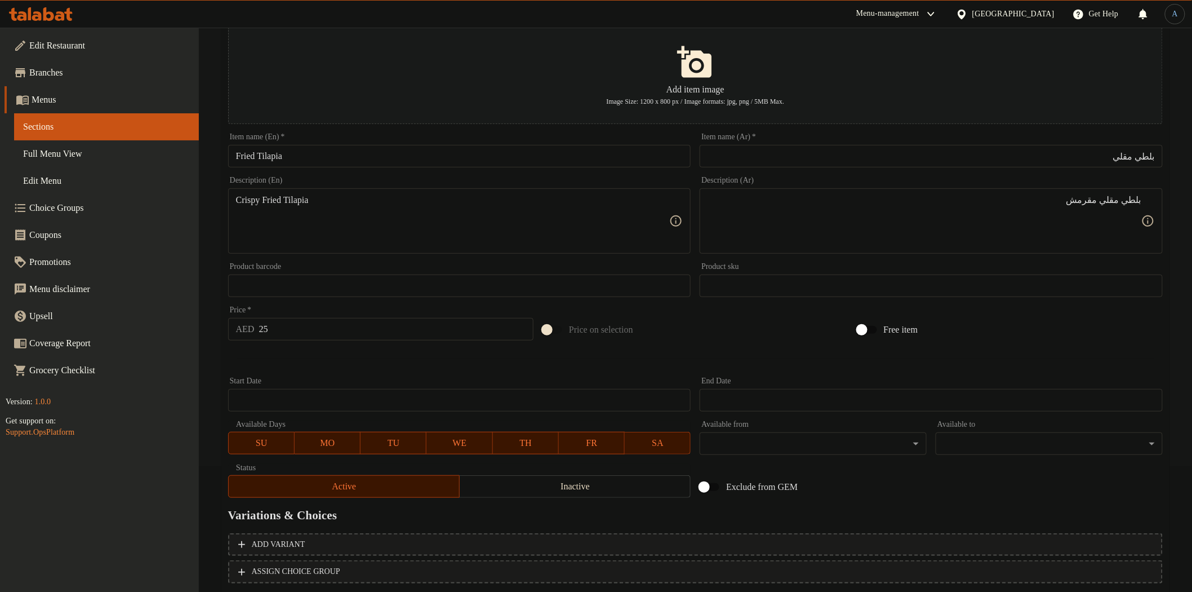
scroll to position [196, 0]
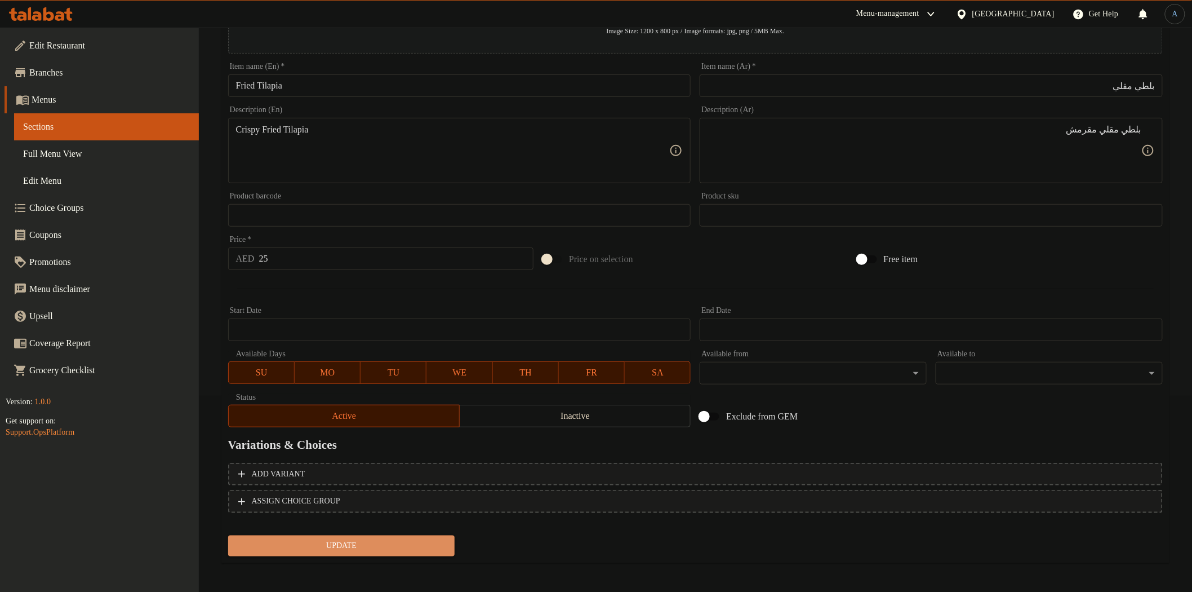
click at [417, 549] on span "Update" at bounding box center [341, 546] width 209 height 14
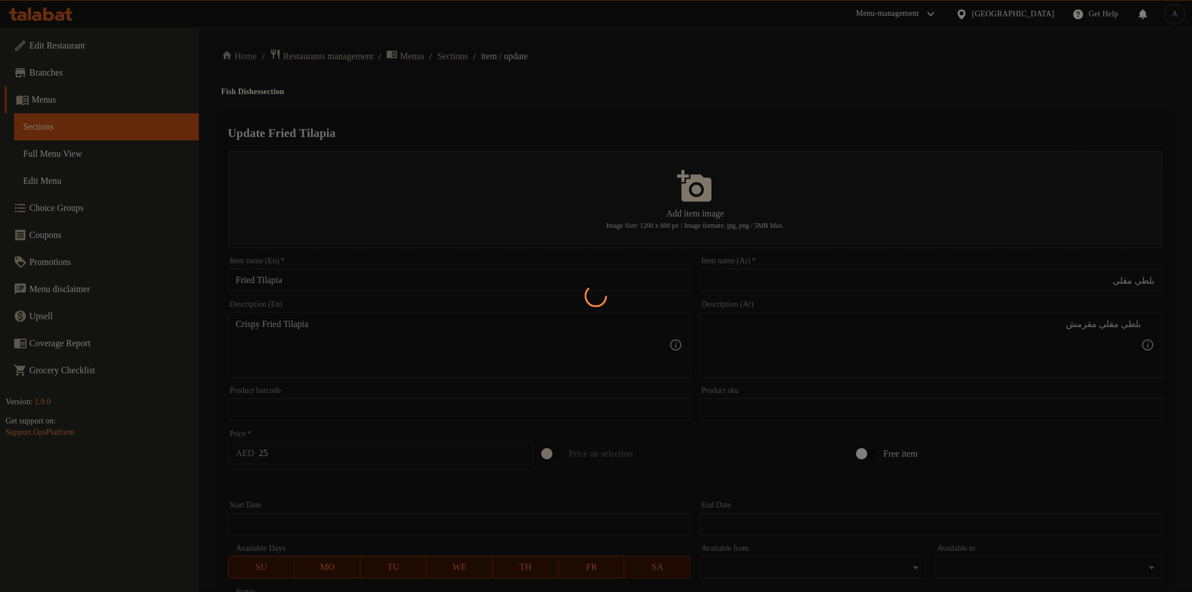
scroll to position [0, 0]
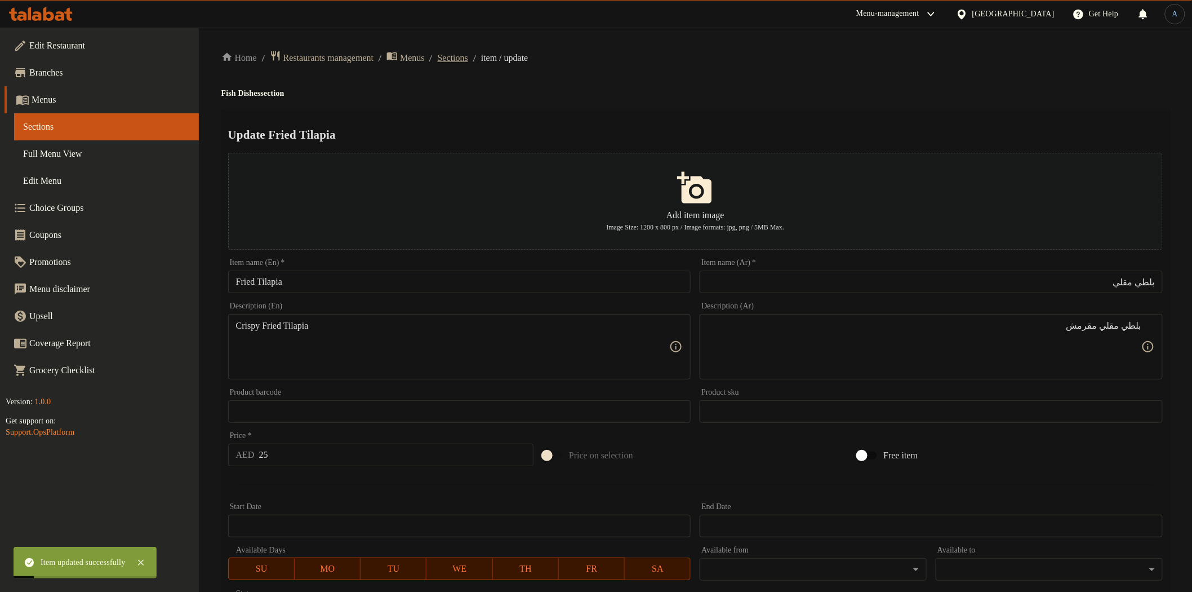
click at [468, 59] on span "Sections" at bounding box center [453, 58] width 30 height 14
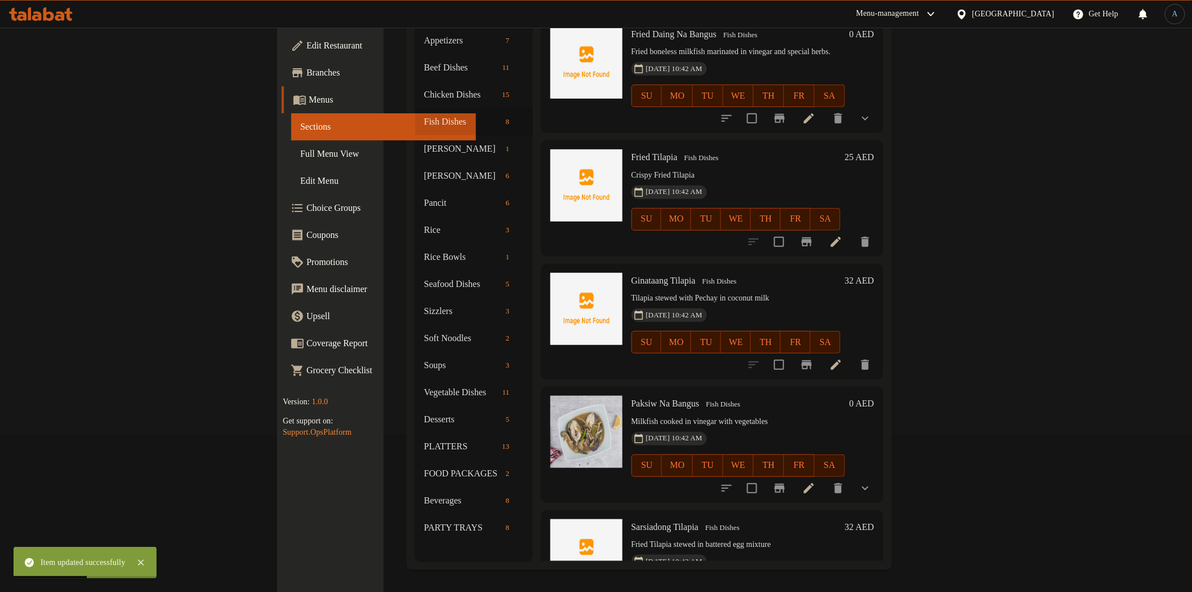
scroll to position [250, 0]
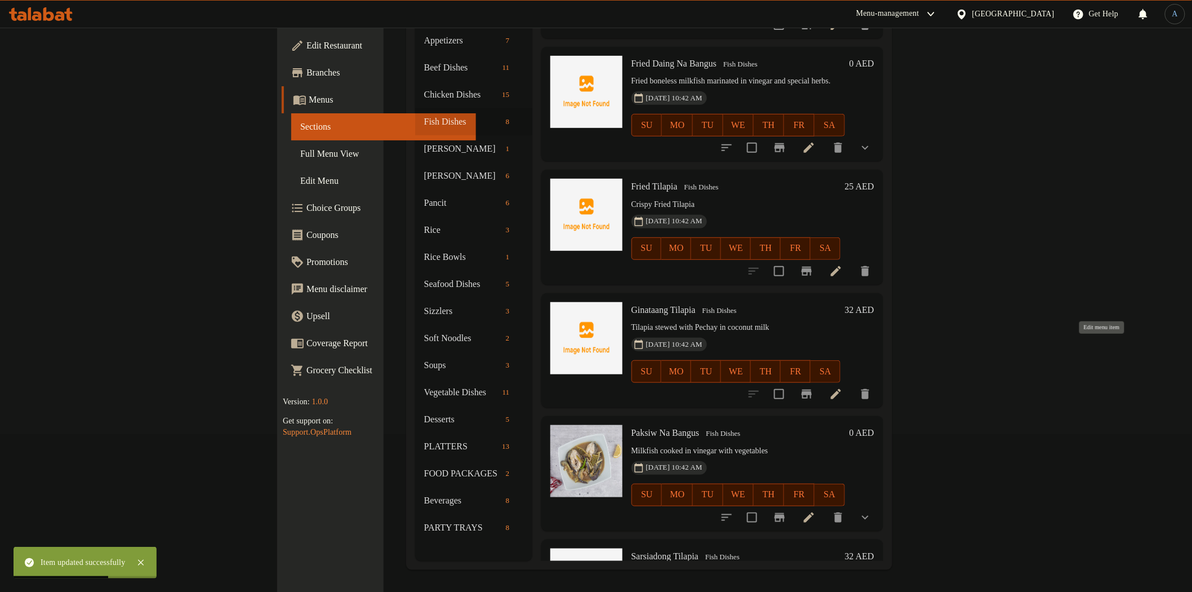
click at [841, 389] on icon at bounding box center [836, 394] width 10 height 10
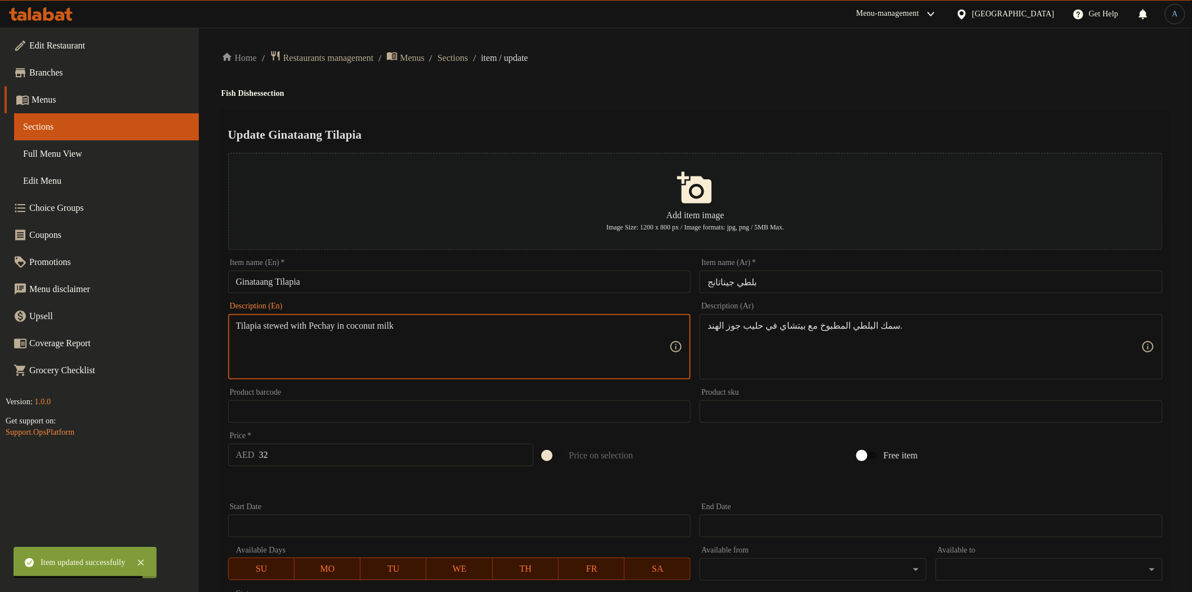
paste textarea
click at [408, 337] on textarea "Tilapia stewed with Pechay in coconut milk" at bounding box center [453, 347] width 434 height 54
paste textarea "p"
type textarea "Tilapia stewed with pechay in coconut milk"
click at [583, 99] on div "Home / Restaurants management / Menus / Sections / item / update Fish Dishes se…" at bounding box center [695, 409] width 948 height 718
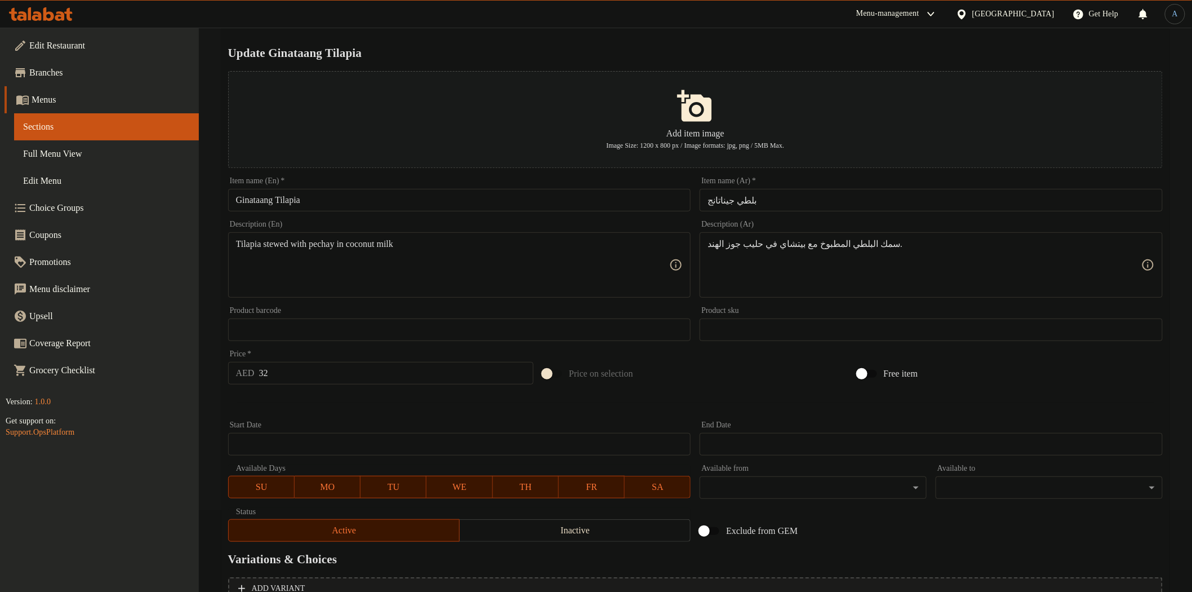
scroll to position [196, 0]
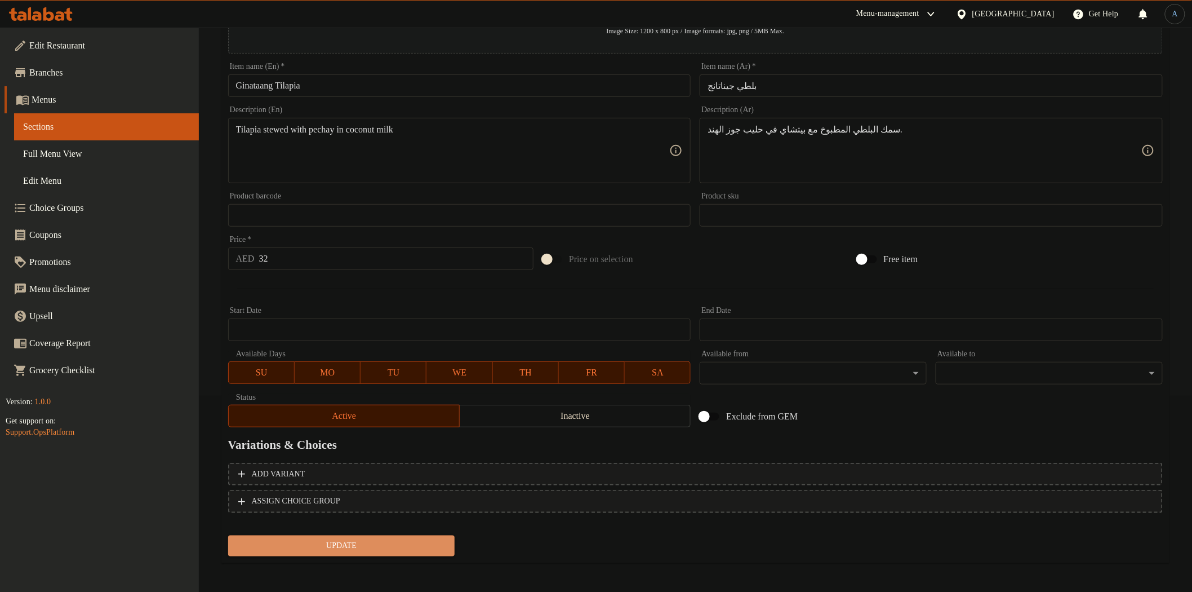
click at [396, 542] on span "Update" at bounding box center [341, 546] width 209 height 14
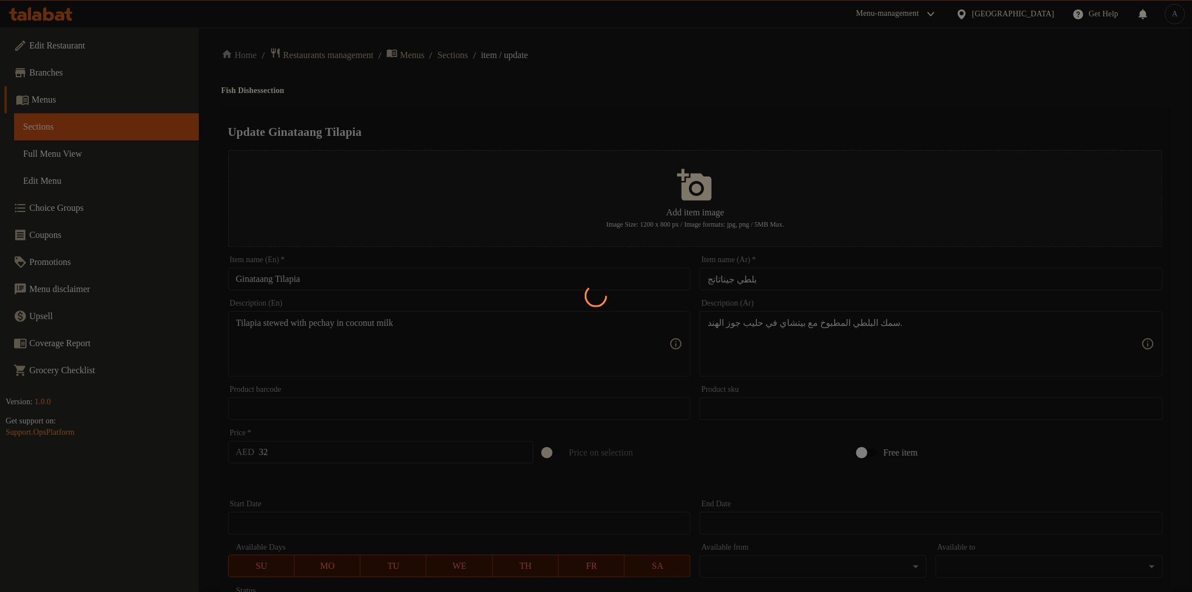
scroll to position [0, 0]
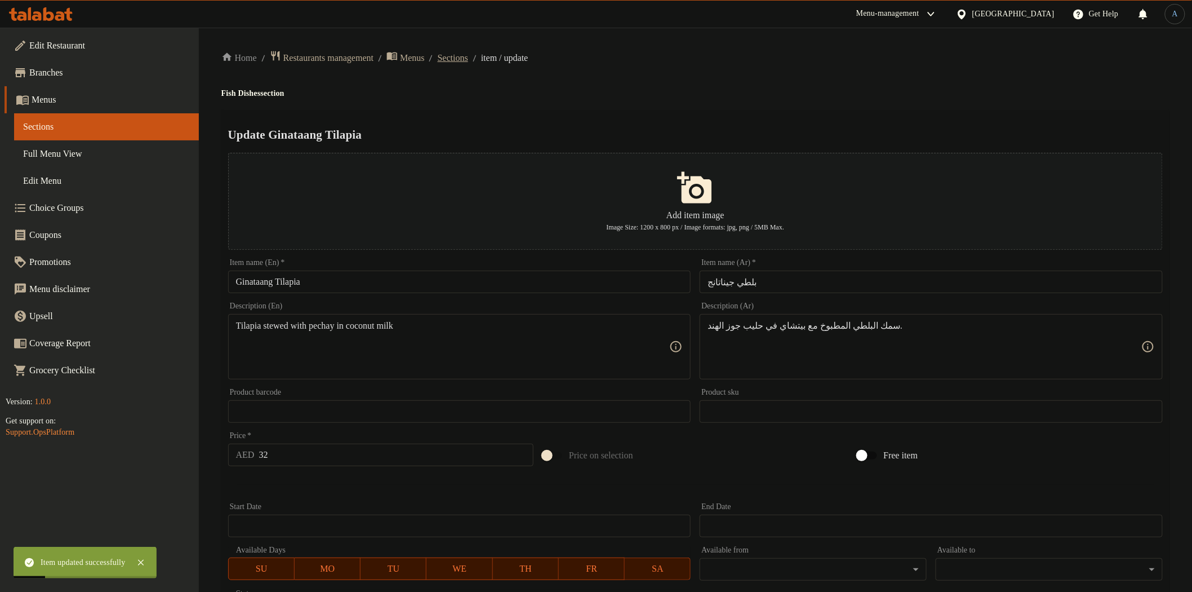
click at [468, 59] on span "Sections" at bounding box center [453, 58] width 30 height 14
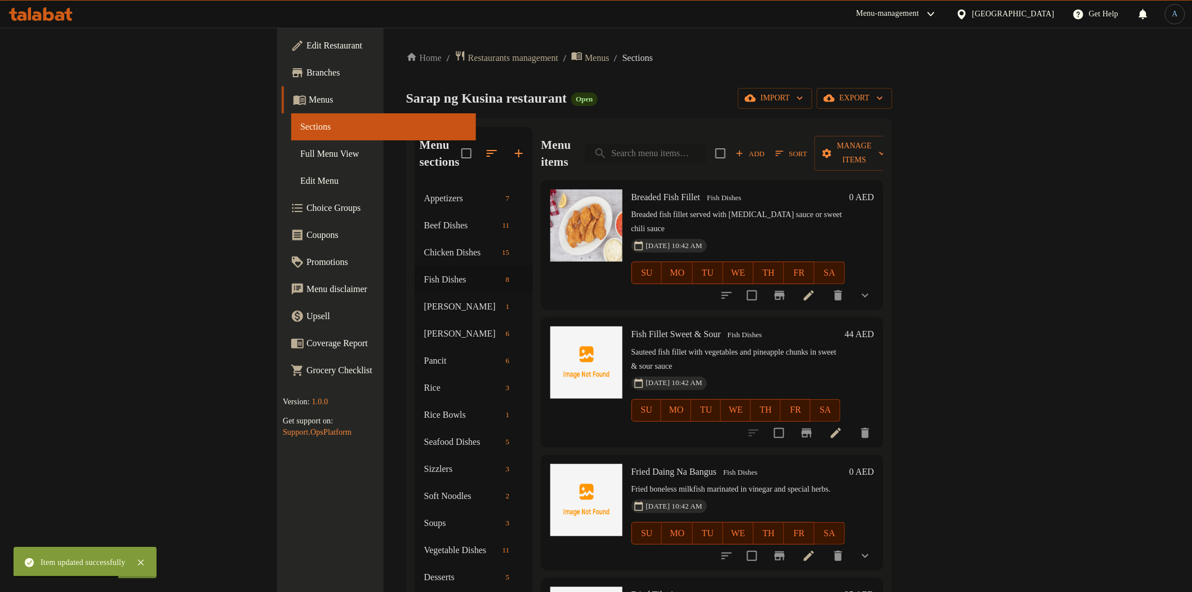
click at [706, 149] on input "search" at bounding box center [646, 154] width 122 height 20
paste input "Paksiw na Bangus"
type input "Paksiw na Bangus"
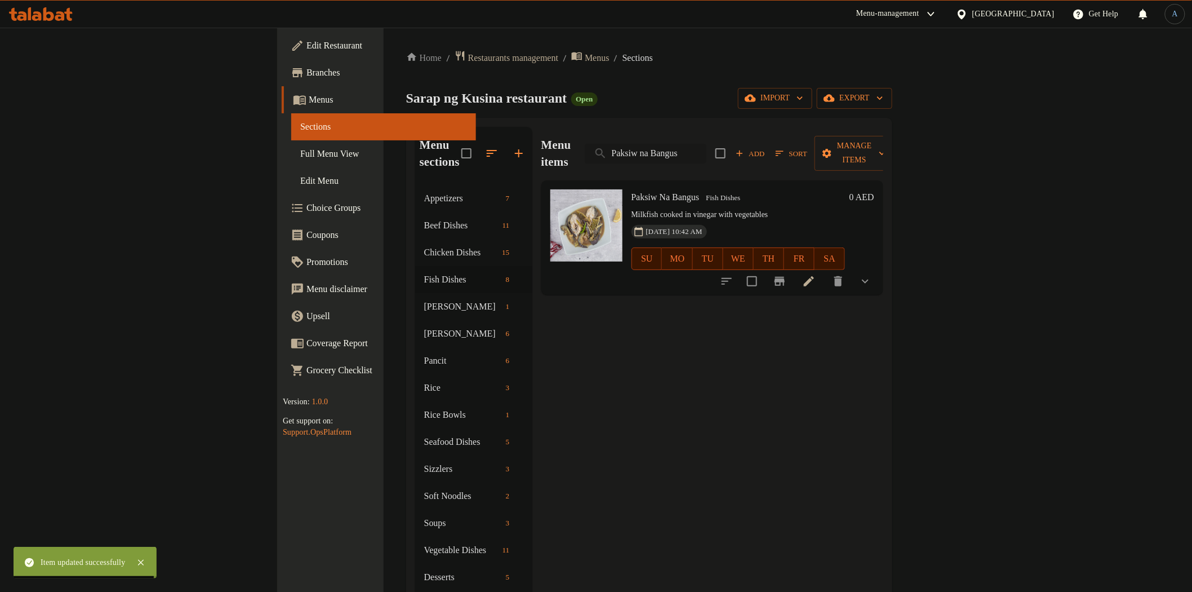
click at [706, 144] on input "Paksiw na Bangus" at bounding box center [646, 154] width 122 height 20
click at [770, 82] on div "Home / Restaurants management / Menus / Sections Sarap ng Kusina restaurant Ope…" at bounding box center [649, 388] width 486 height 677
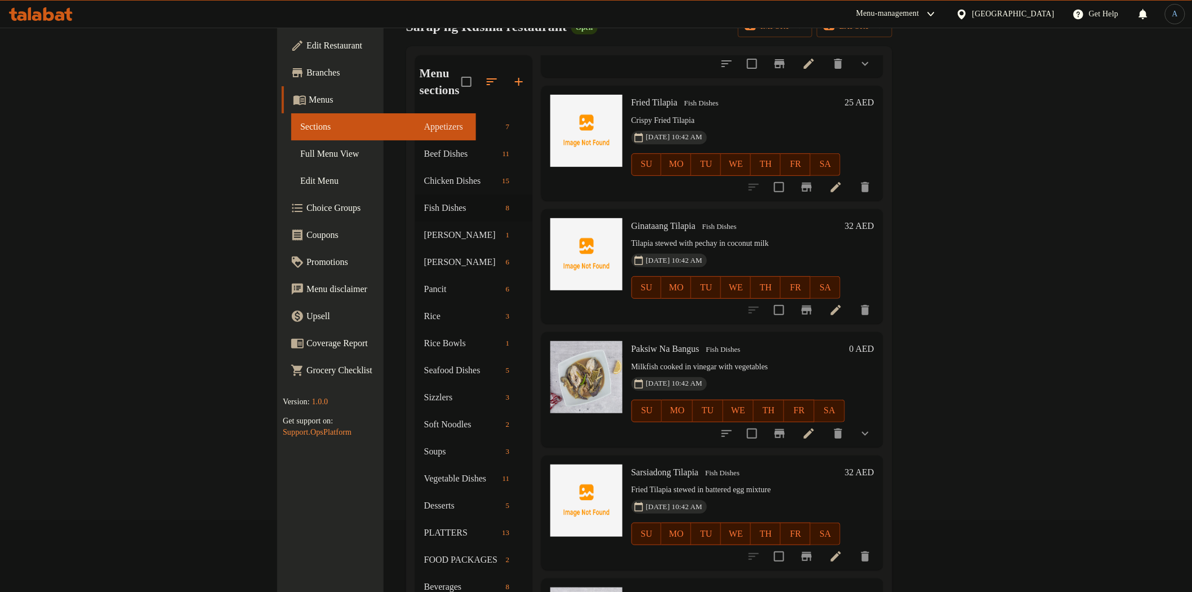
scroll to position [158, 0]
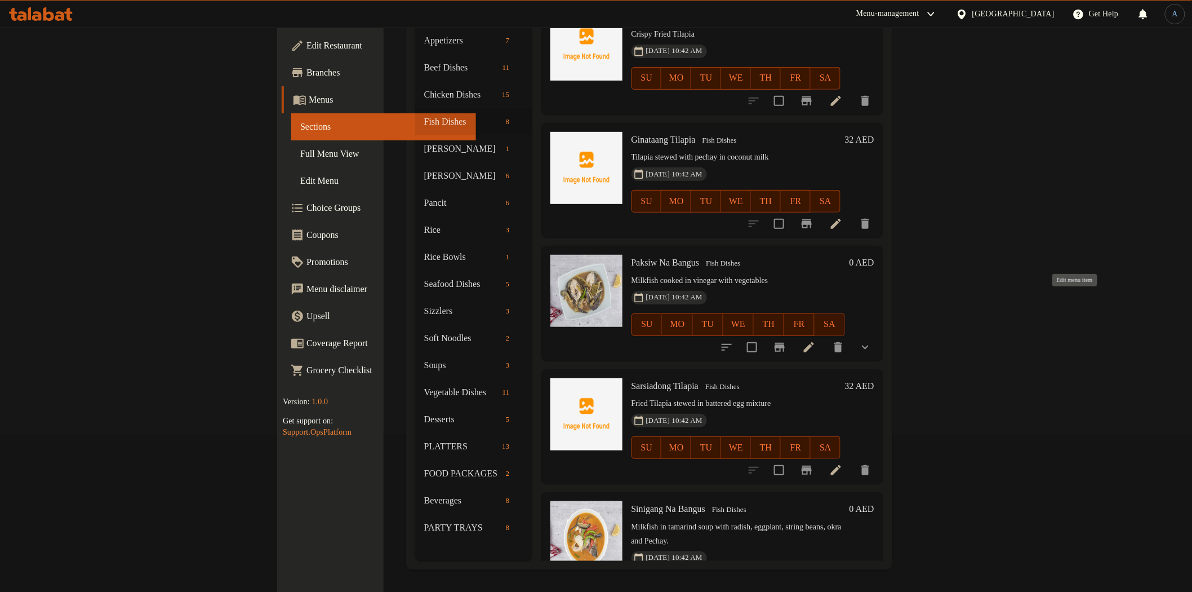
click at [816, 340] on icon at bounding box center [809, 347] width 14 height 14
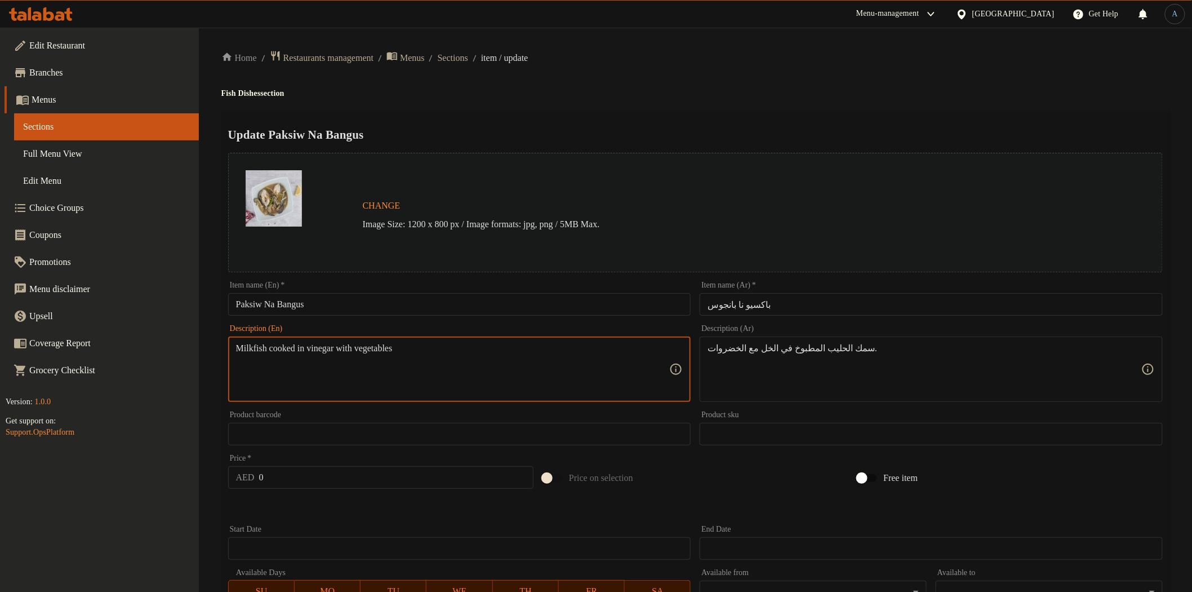
paste textarea "."
type textarea "Milkfish cooked in vinegar with vegetables."
click at [468, 55] on span "Sections" at bounding box center [453, 58] width 30 height 14
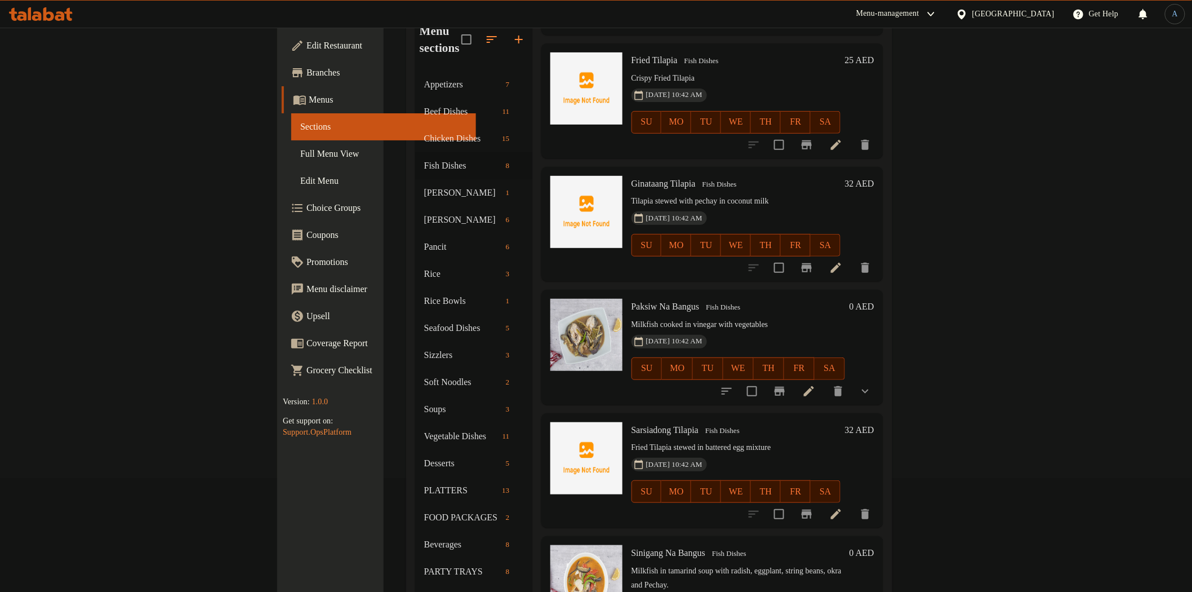
scroll to position [158, 0]
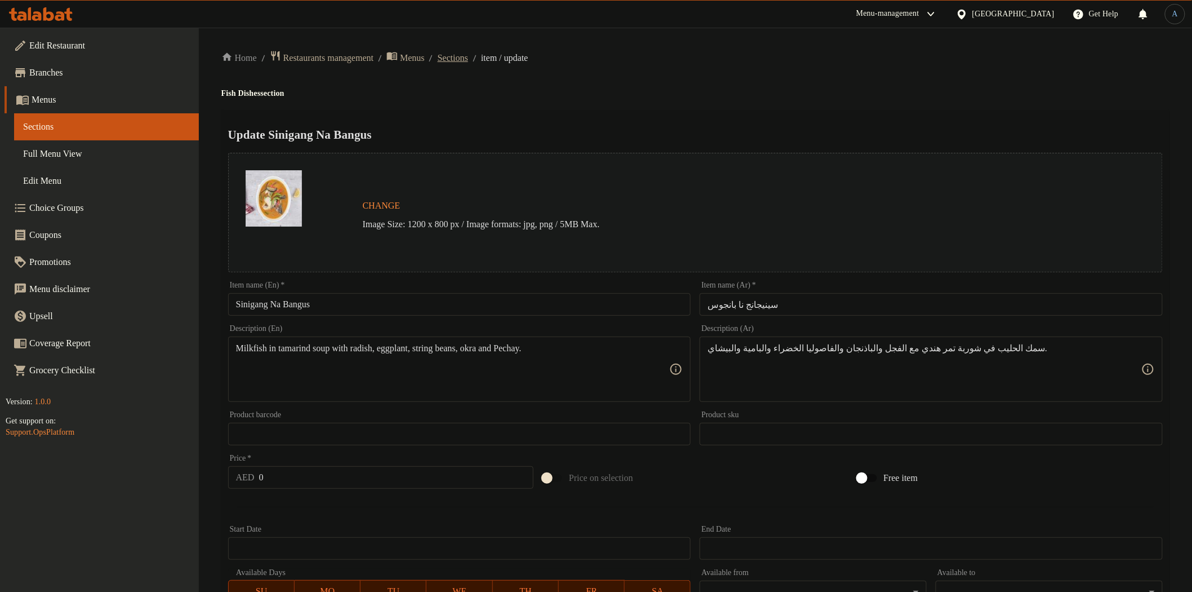
click at [468, 57] on span "Sections" at bounding box center [453, 58] width 30 height 14
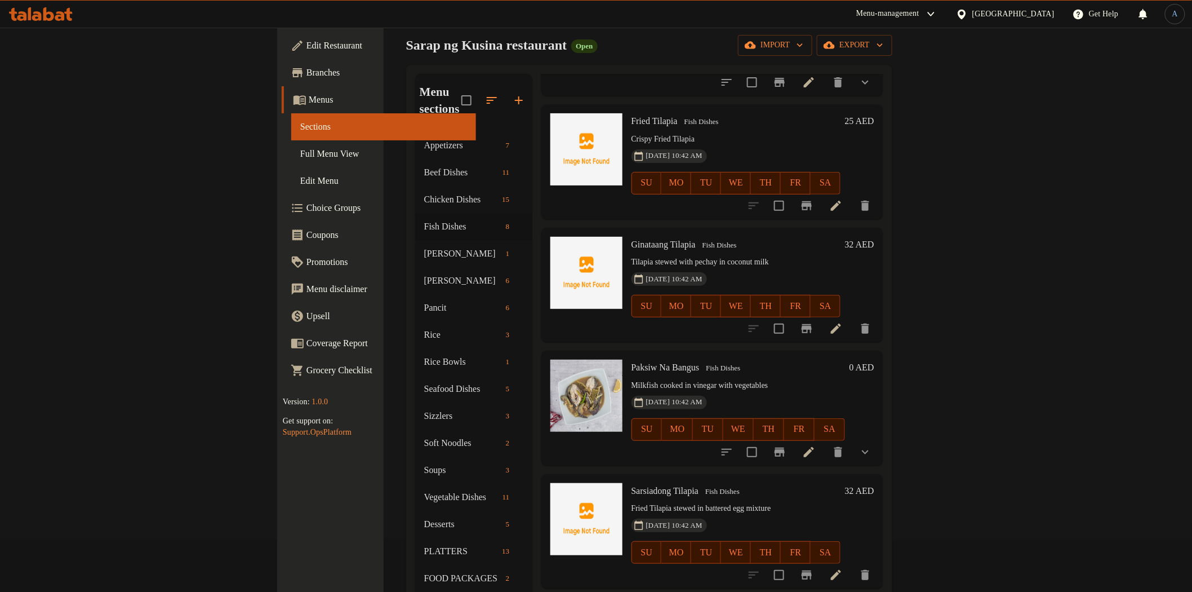
scroll to position [158, 0]
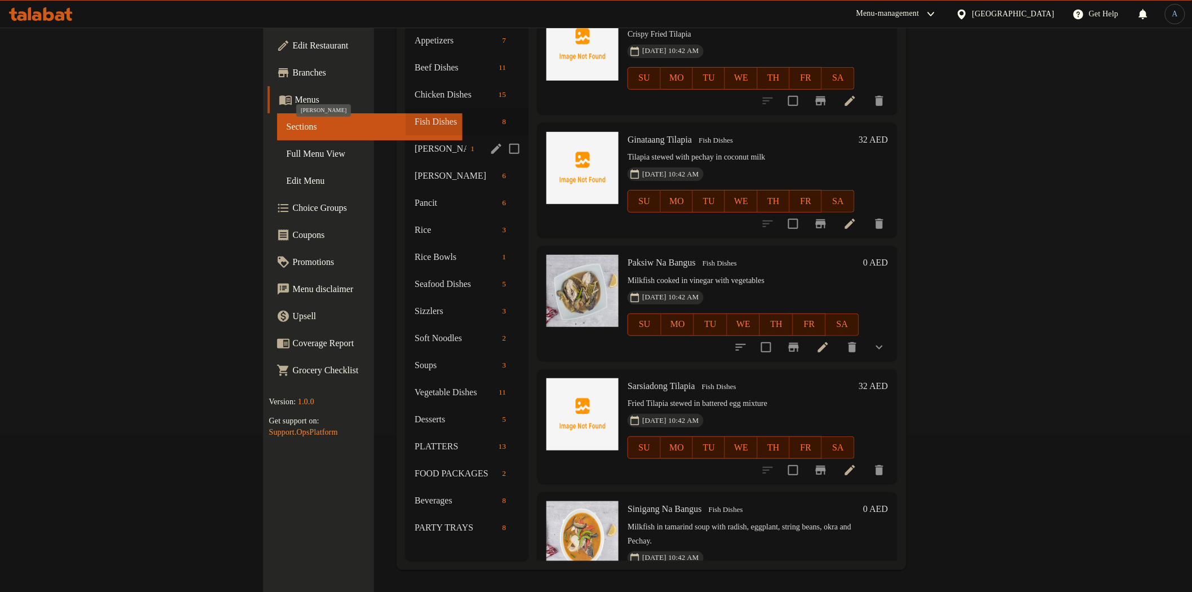
click at [415, 142] on span "[PERSON_NAME]" at bounding box center [440, 149] width 51 height 14
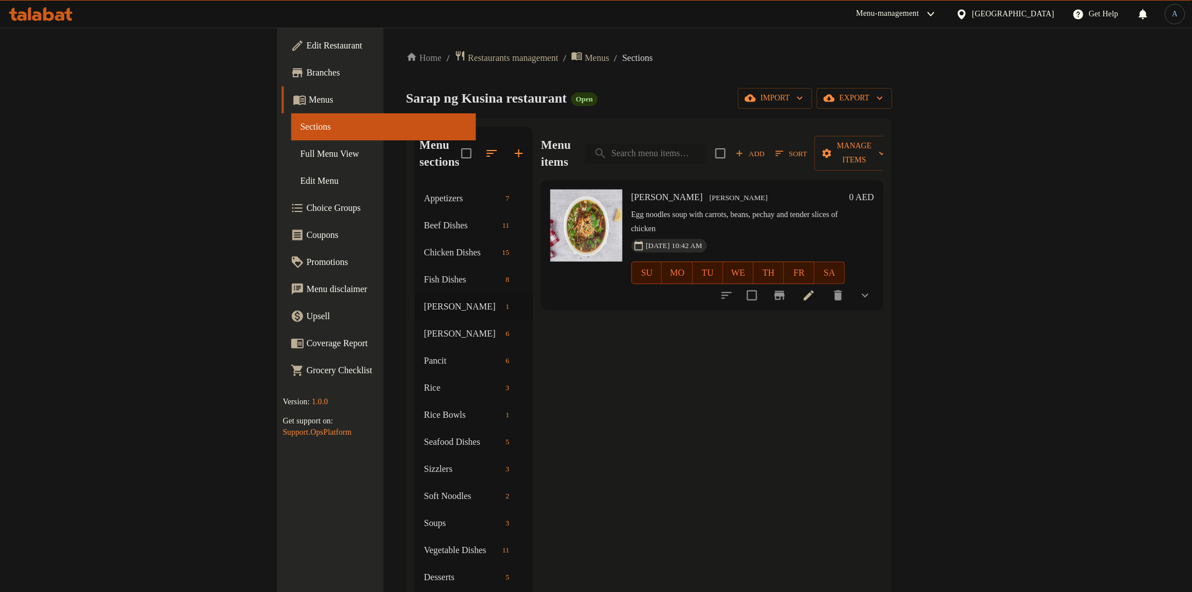
click at [706, 150] on input "search" at bounding box center [646, 154] width 122 height 20
paste input "Goto with Boiled Egg"
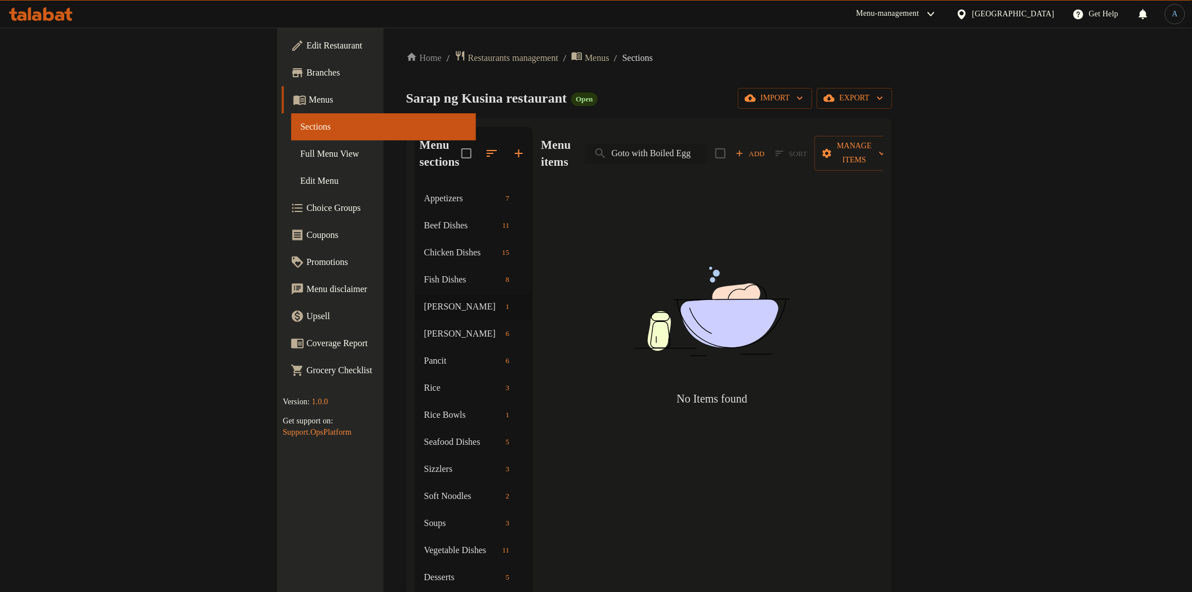
click at [706, 152] on input "Goto with Boiled Egg" at bounding box center [646, 154] width 122 height 20
paste input "Lomi"
type input "Lomi with Boiled Egg"
click at [755, 107] on div "Sarap ng Kusina restaurant Open import export" at bounding box center [649, 98] width 486 height 21
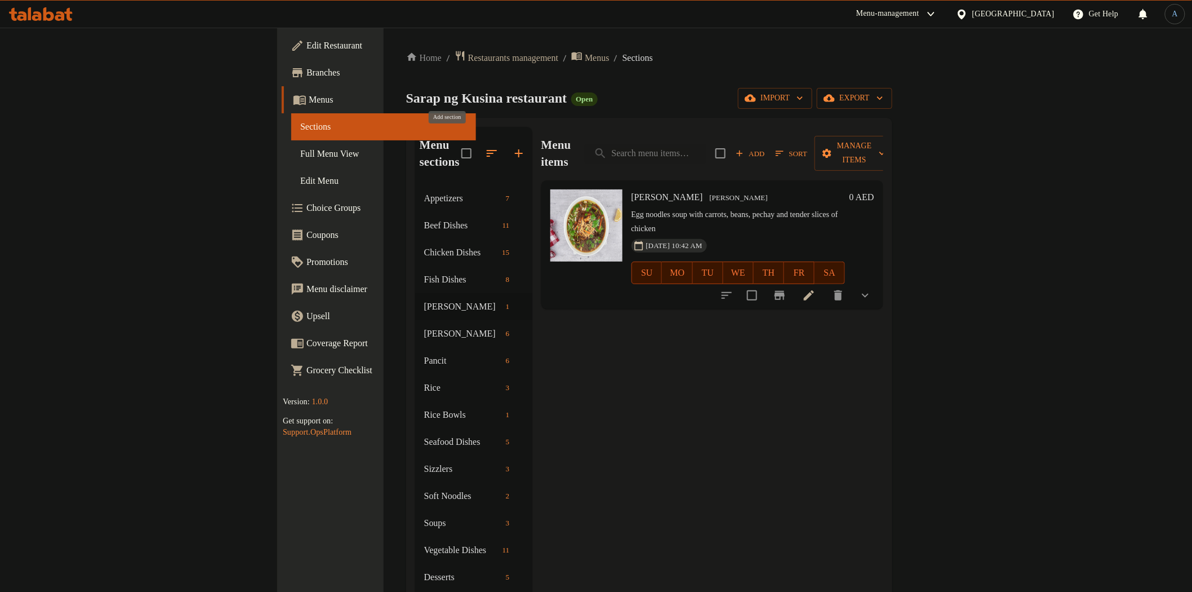
click at [512, 146] on icon "button" at bounding box center [519, 153] width 14 height 14
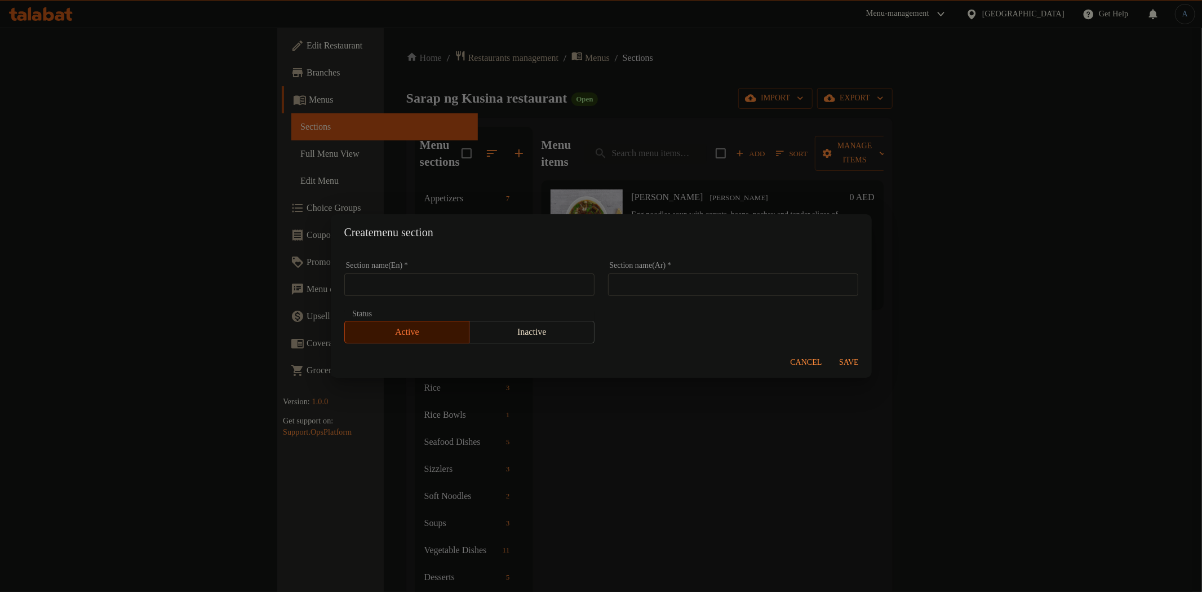
paste input "Hot Deals"
click at [452, 288] on input "text" at bounding box center [469, 284] width 250 height 23
type input "Hot Deals"
click at [717, 265] on div "Section name(Ar)   * Section name(Ar) *" at bounding box center [733, 278] width 250 height 34
click at [718, 282] on input "text" at bounding box center [733, 284] width 250 height 23
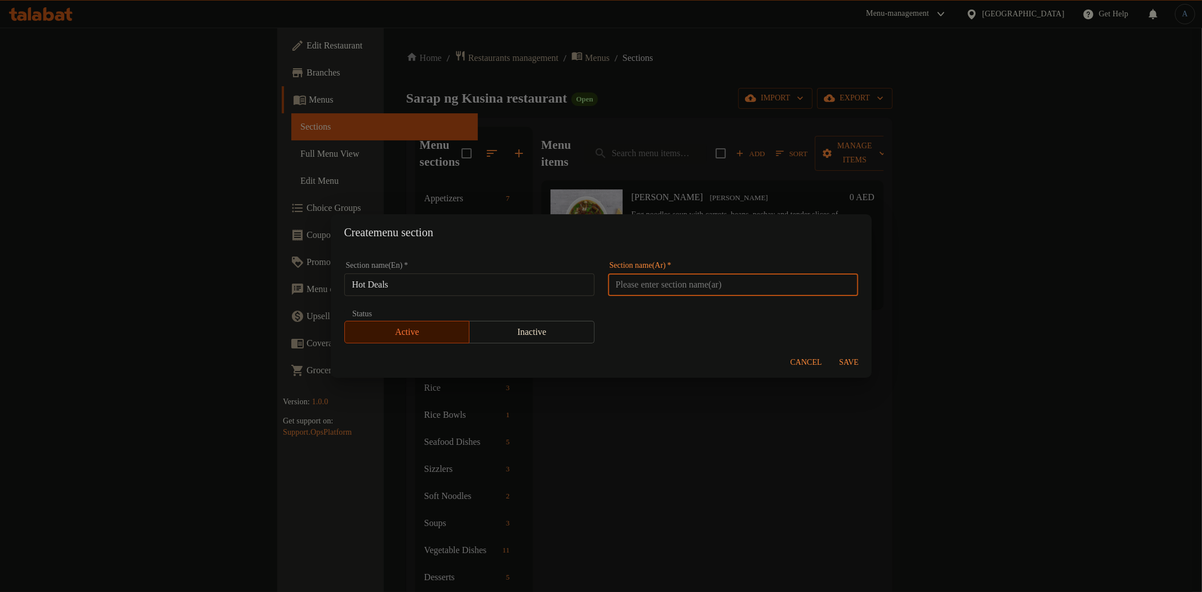
paste input "عروض ساخنة"
type input "عروض ساخنة"
click at [850, 363] on span "Save" at bounding box center [848, 362] width 27 height 14
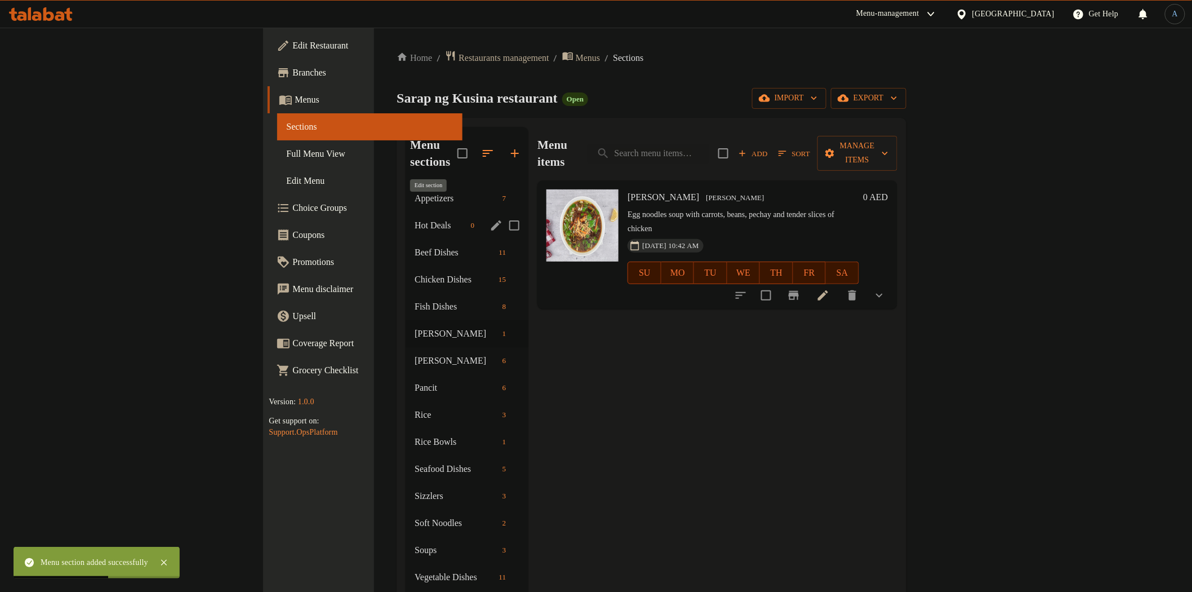
click at [491, 220] on icon "edit" at bounding box center [496, 225] width 10 height 10
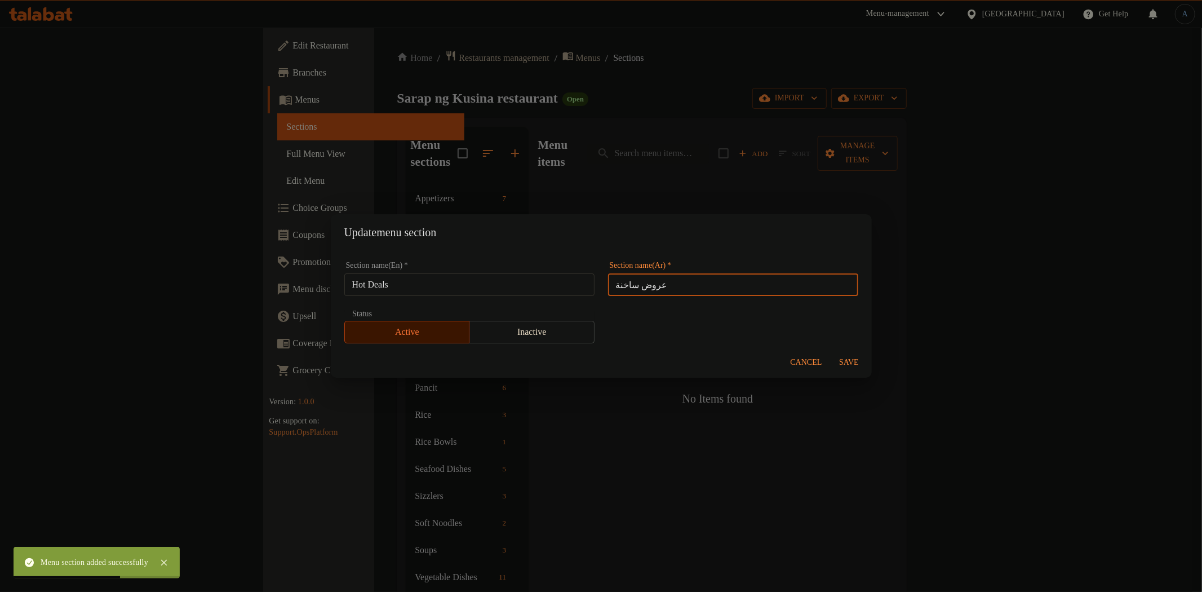
click at [678, 284] on input "عروض ساخنة" at bounding box center [733, 284] width 250 height 23
type input "هوت ديلز"
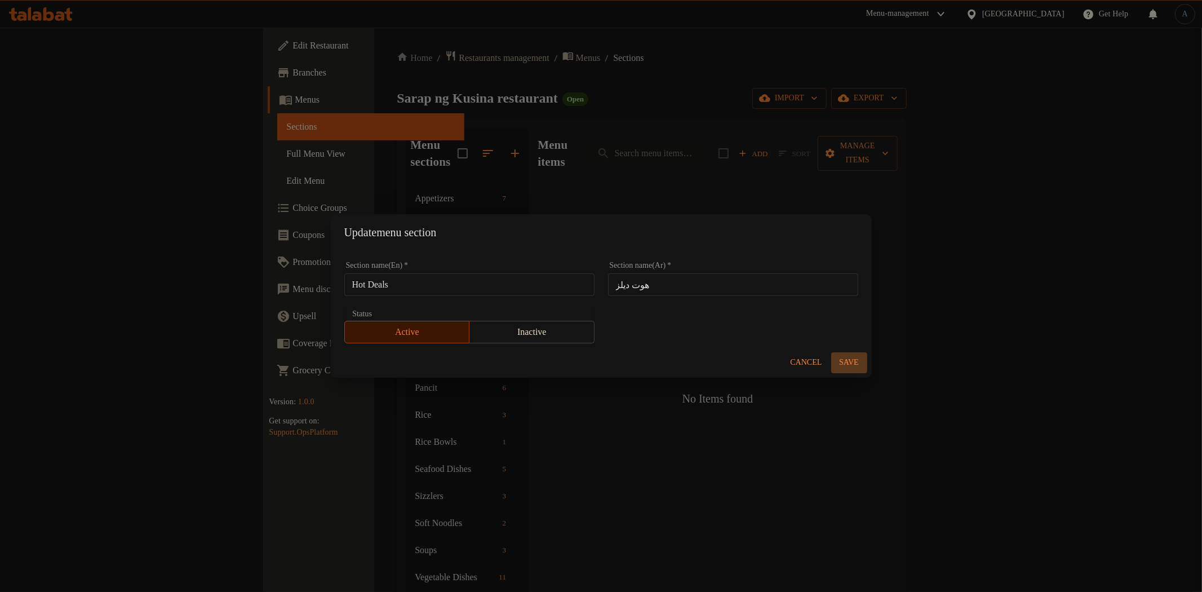
click at [844, 362] on span "Save" at bounding box center [848, 362] width 27 height 14
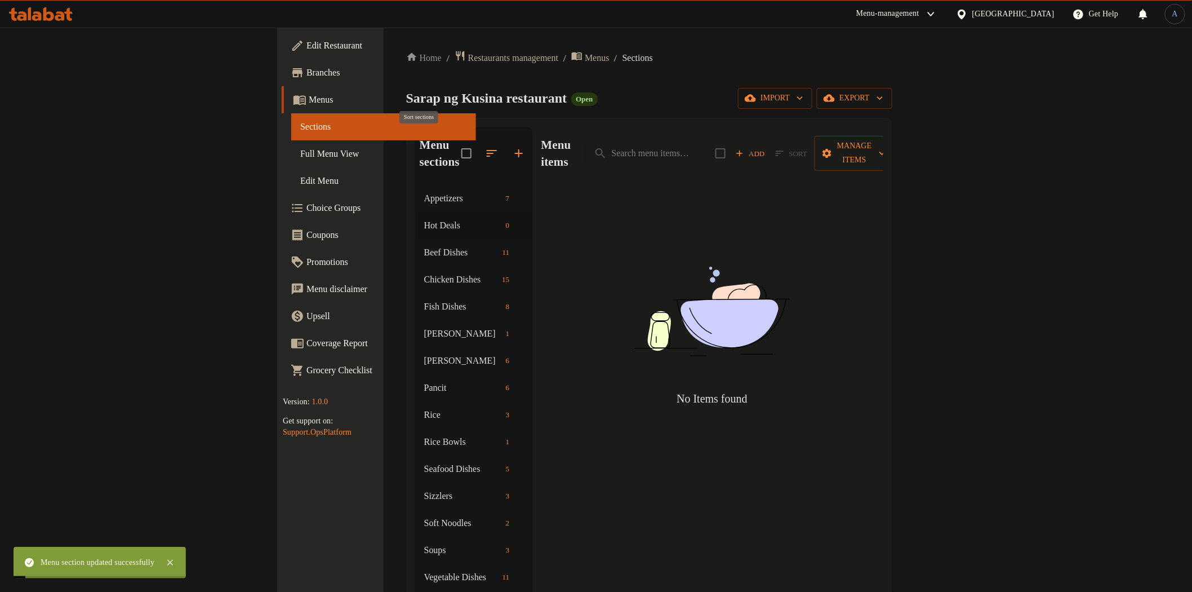
click at [487, 150] on icon "button" at bounding box center [492, 153] width 10 height 7
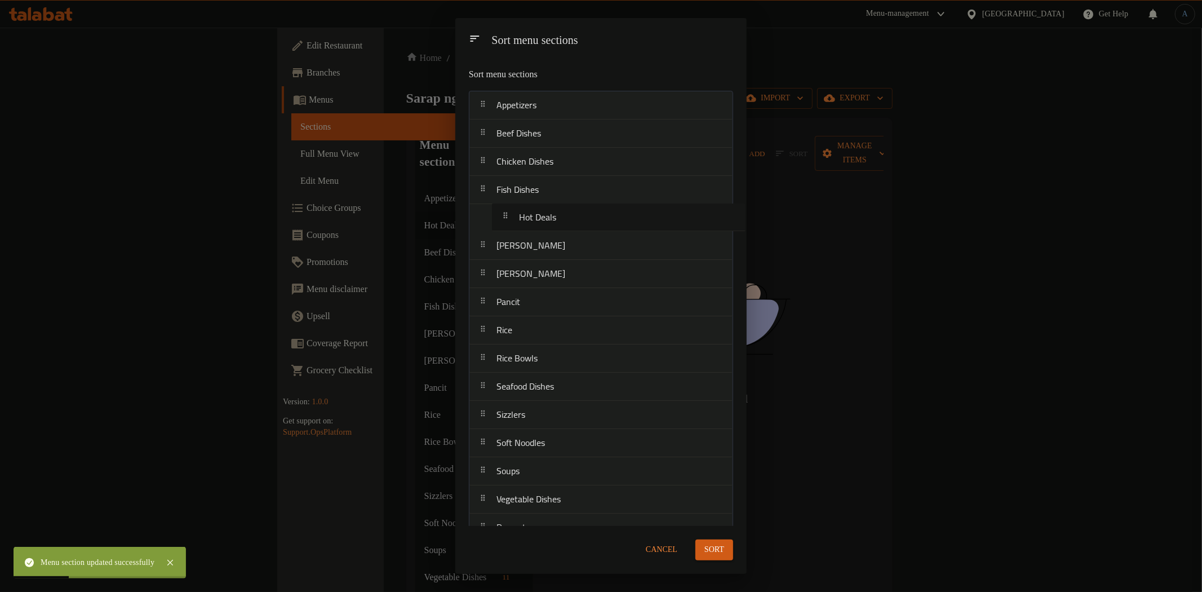
drag, startPoint x: 534, startPoint y: 139, endPoint x: 557, endPoint y: 223, distance: 87.5
click at [557, 223] on nav "Appetizers Hot Deals Beef Dishes Chicken Dishes Fish Dishes Mami Noodles Pamela…" at bounding box center [601, 373] width 264 height 564
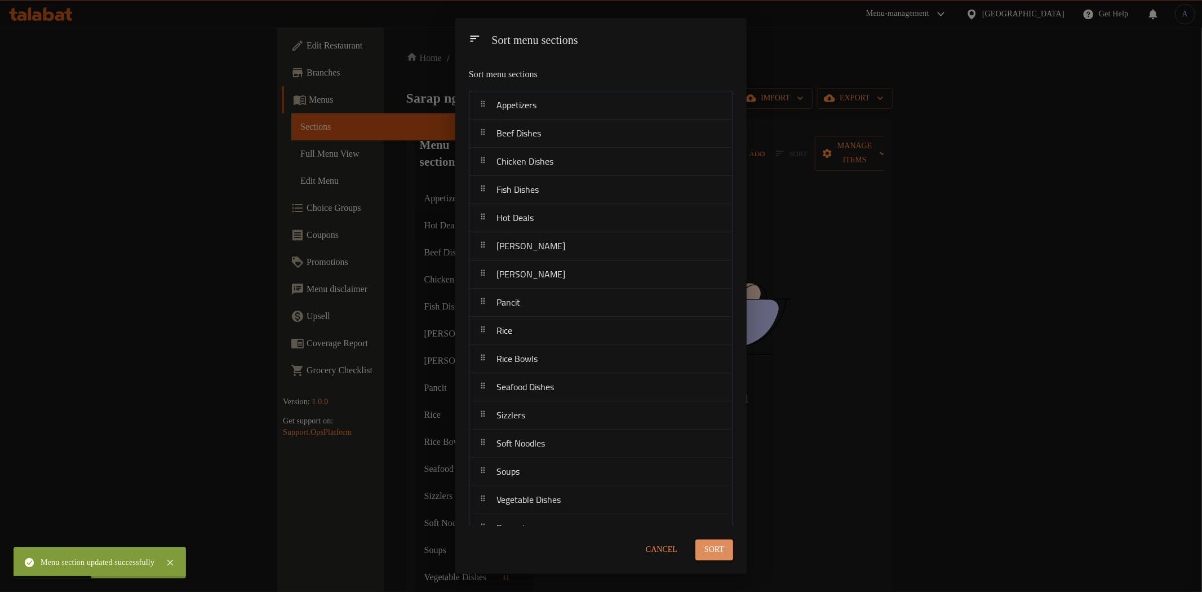
click at [705, 543] on span "Sort" at bounding box center [714, 550] width 20 height 14
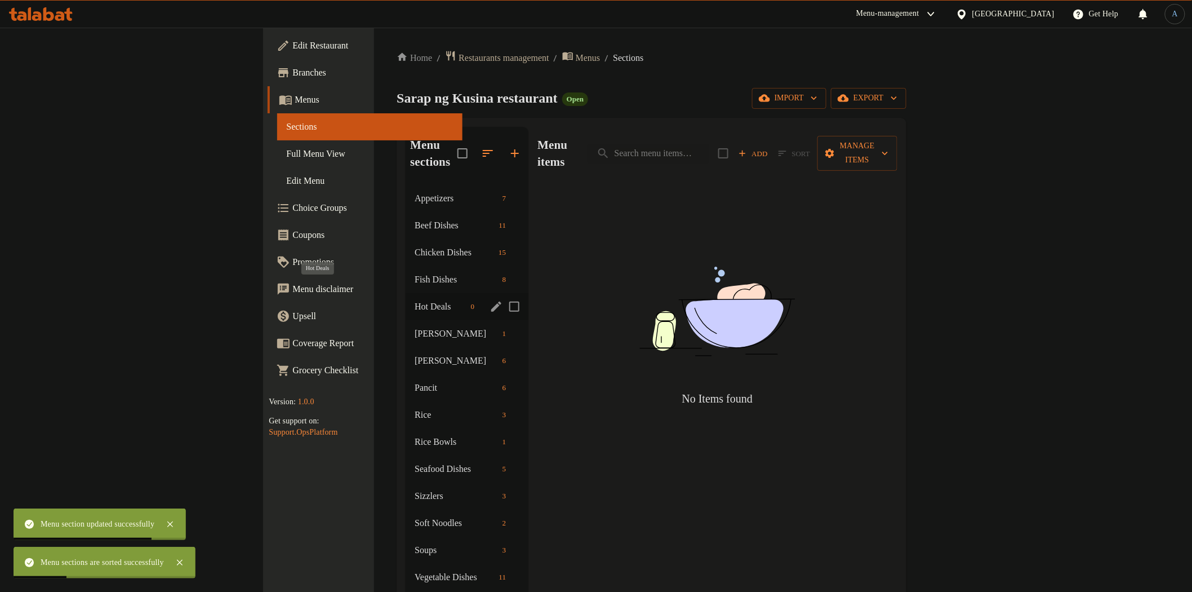
click at [415, 300] on span "Hot Deals" at bounding box center [440, 307] width 51 height 14
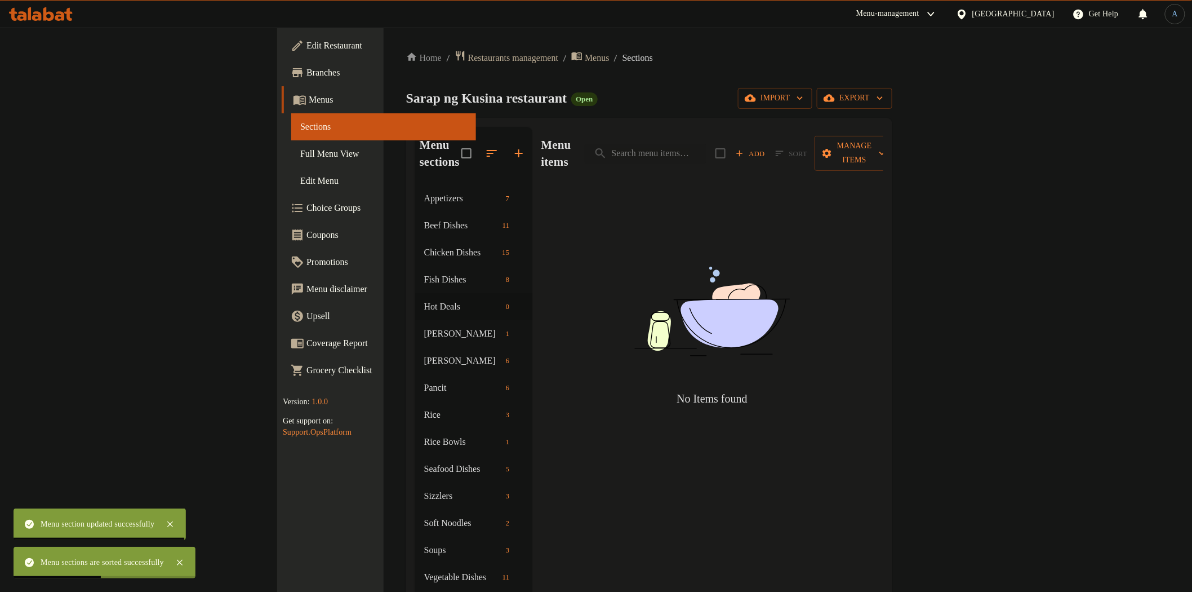
click at [766, 147] on span "Add" at bounding box center [750, 153] width 30 height 13
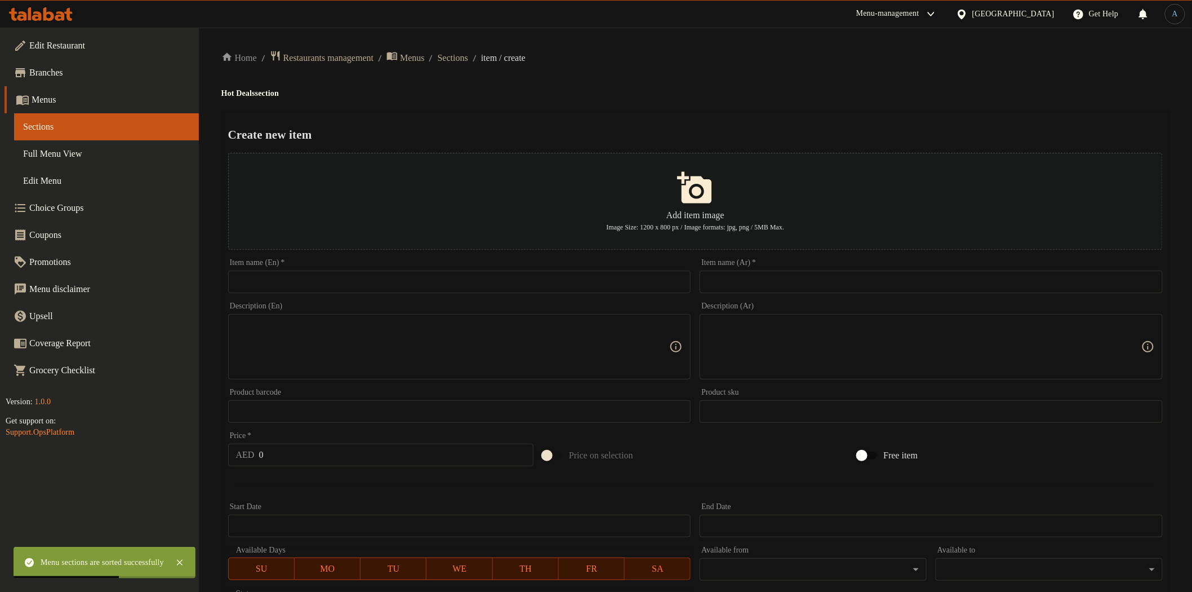
click at [546, 289] on input "text" at bounding box center [459, 281] width 463 height 23
paste input "Goto with Boiled Egg"
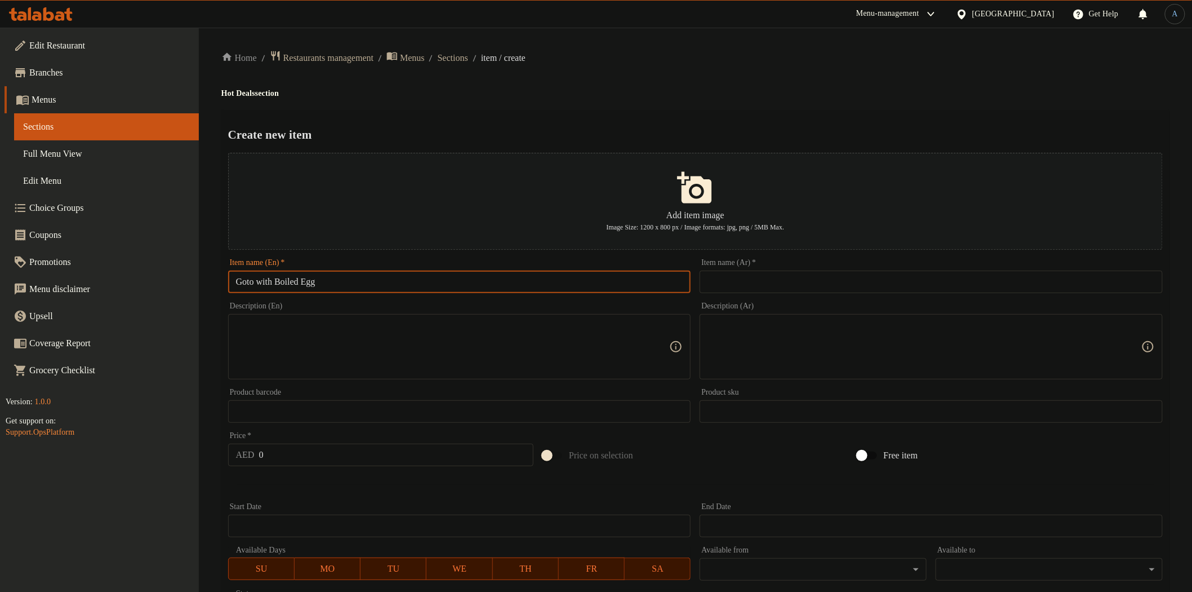
click at [386, 282] on input "Goto with Boiled Egg" at bounding box center [459, 281] width 463 height 23
paste input "W"
type input "Goto With Boiled Egg"
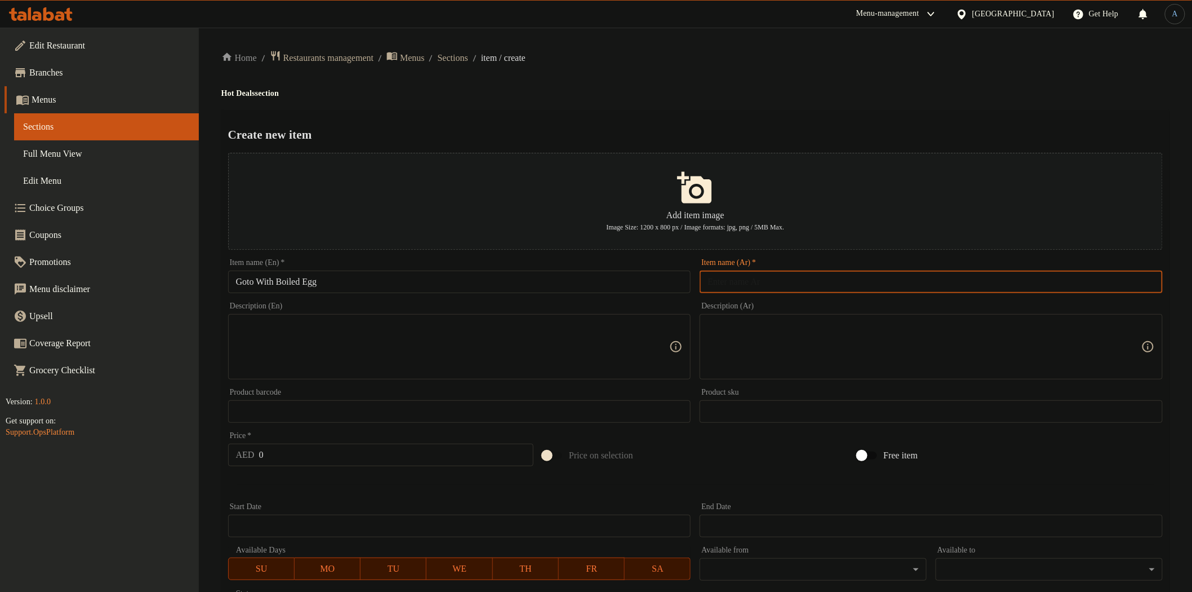
click at [761, 283] on input "text" at bounding box center [931, 281] width 463 height 23
paste input "جوتو مع بيضة مسلوقة"
type input "جوتو مع بيض مسلوق"
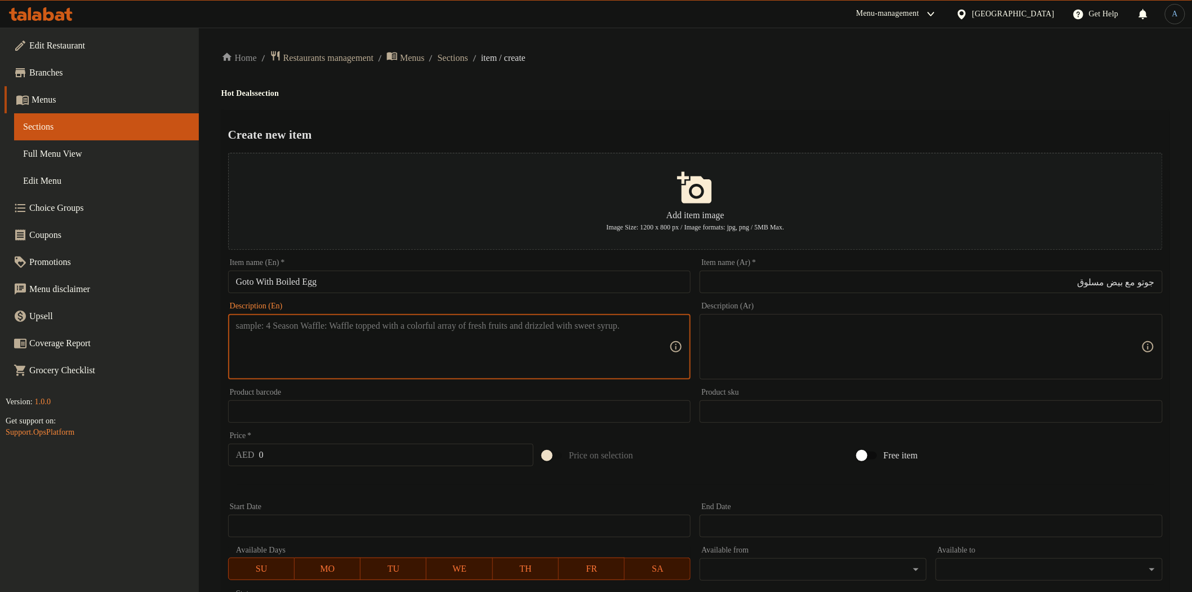
click at [455, 353] on textarea at bounding box center [453, 347] width 434 height 54
paste textarea "Rice porridge with boiled eggs and shrimp crackers"
type textarea "Rice porridge with boiled eggs and shrimp crackers"
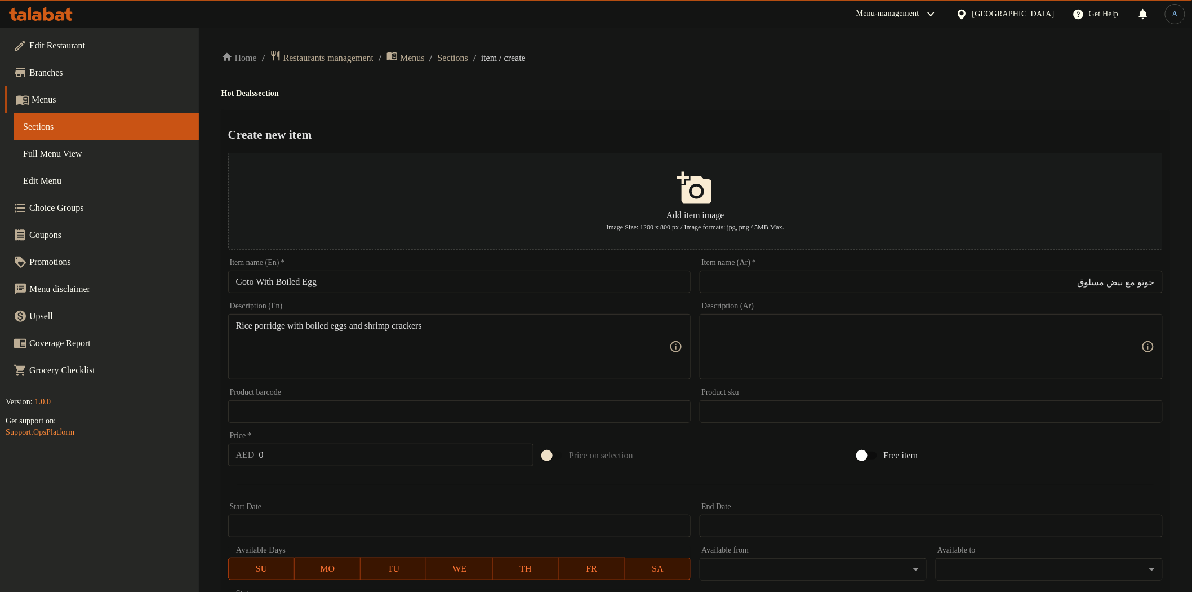
click at [882, 335] on textarea at bounding box center [925, 347] width 434 height 54
paste textarea "عصيدة الأرز مع البيض المسلوق وبسكويت الروبيان"
click at [1014, 334] on textarea "عصيدة الأرز مع البيض المسلوق وبسكويت الروبيان" at bounding box center [925, 347] width 434 height 54
click at [874, 104] on div "Home / Restaurants management / Menus / Sections / item / create Hot Deals sect…" at bounding box center [695, 409] width 948 height 718
click at [438, 324] on textarea "Rice porridge with boiled eggs and shrimp crackers" at bounding box center [453, 347] width 434 height 54
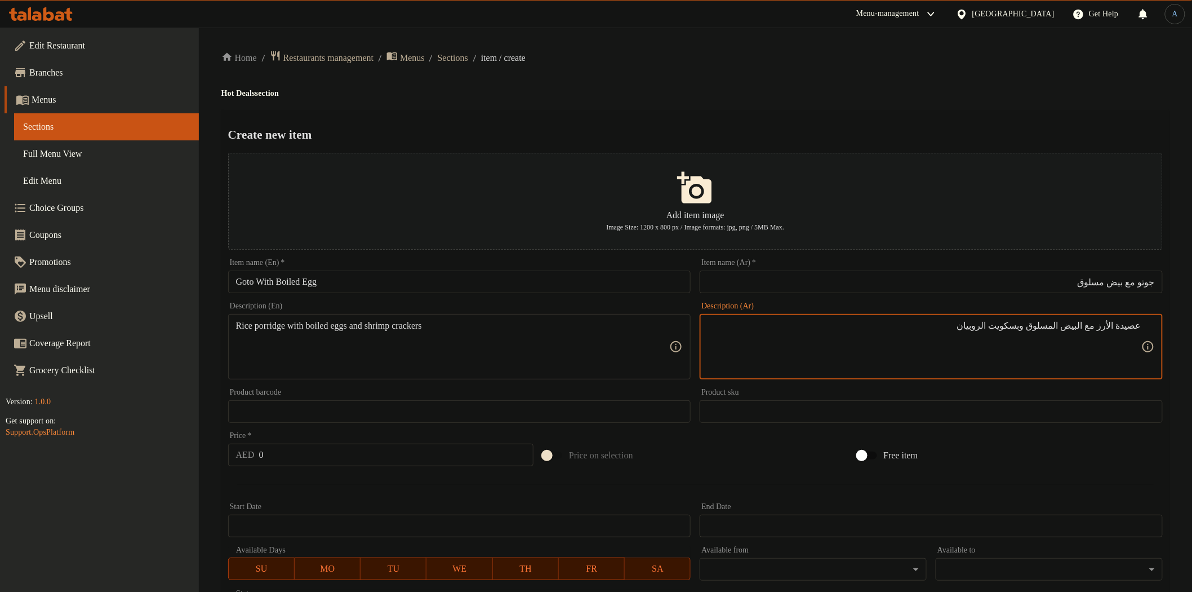
click at [1029, 320] on textarea "عصيدة الأرز مع البيض المسلوق وبسكويت الروبيان" at bounding box center [925, 347] width 434 height 54
paste textarea "نواشف"
click at [954, 346] on textarea "عصيدة الأرز مع البيض المسلوق ونواشف الروبيان" at bounding box center [925, 347] width 434 height 54
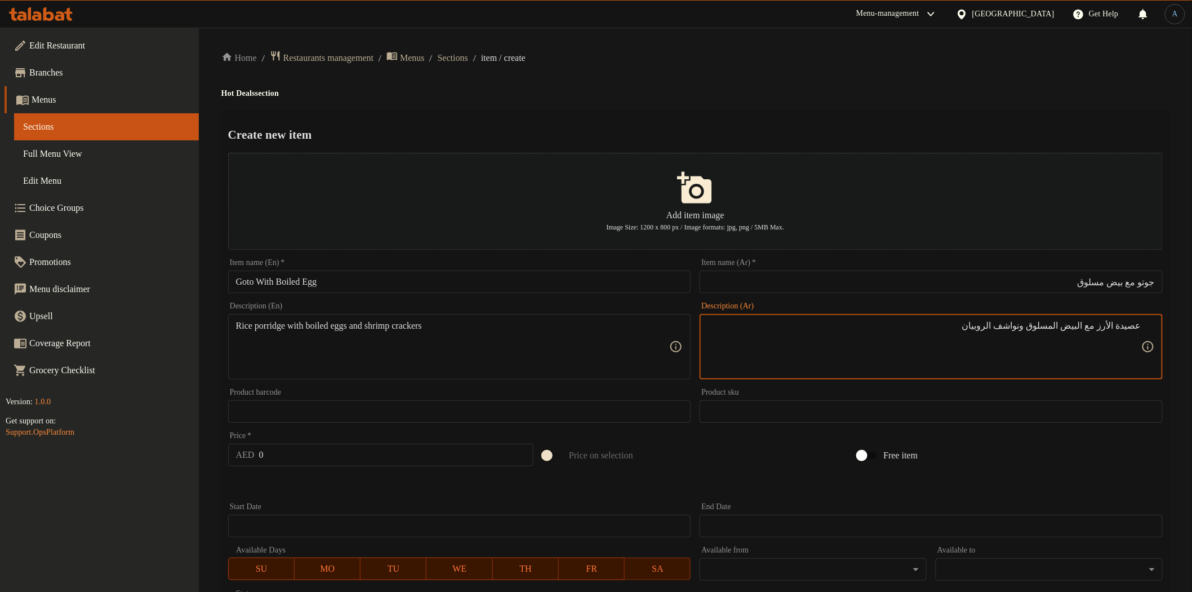
type textarea "عصيدة الأرز مع البيض المسلوق ونواشف الروبيان"
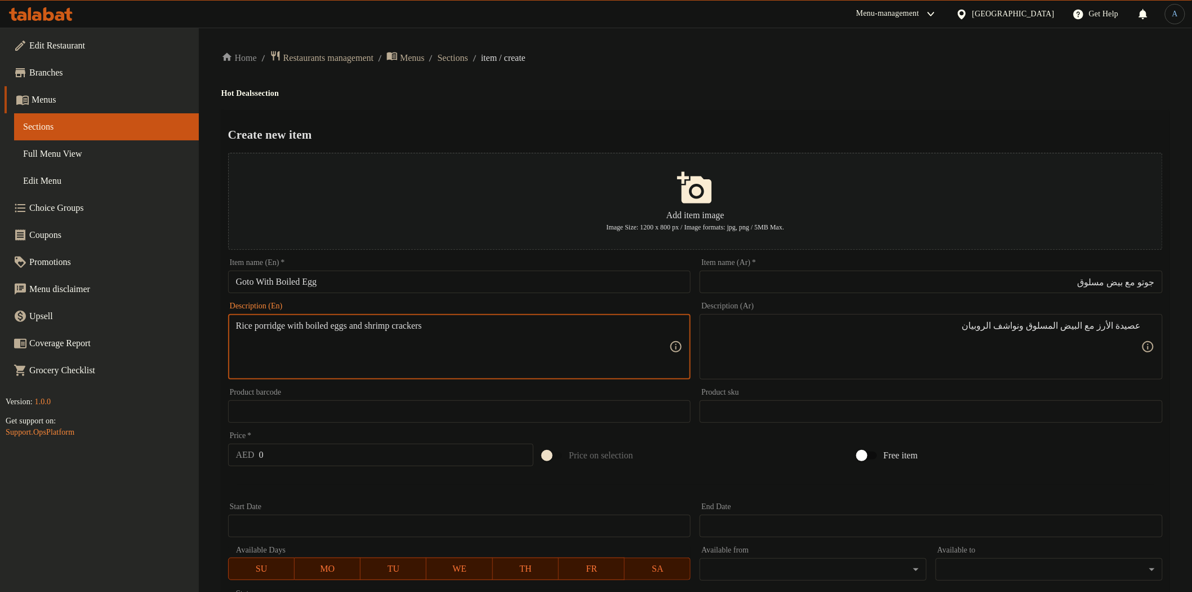
click at [267, 325] on textarea "Rice porridge with boiled eggs and shrimp crackers" at bounding box center [453, 347] width 434 height 54
click at [579, 352] on textarea "Rice porridge with boiled eggs and shrimp crackers" at bounding box center [453, 347] width 434 height 54
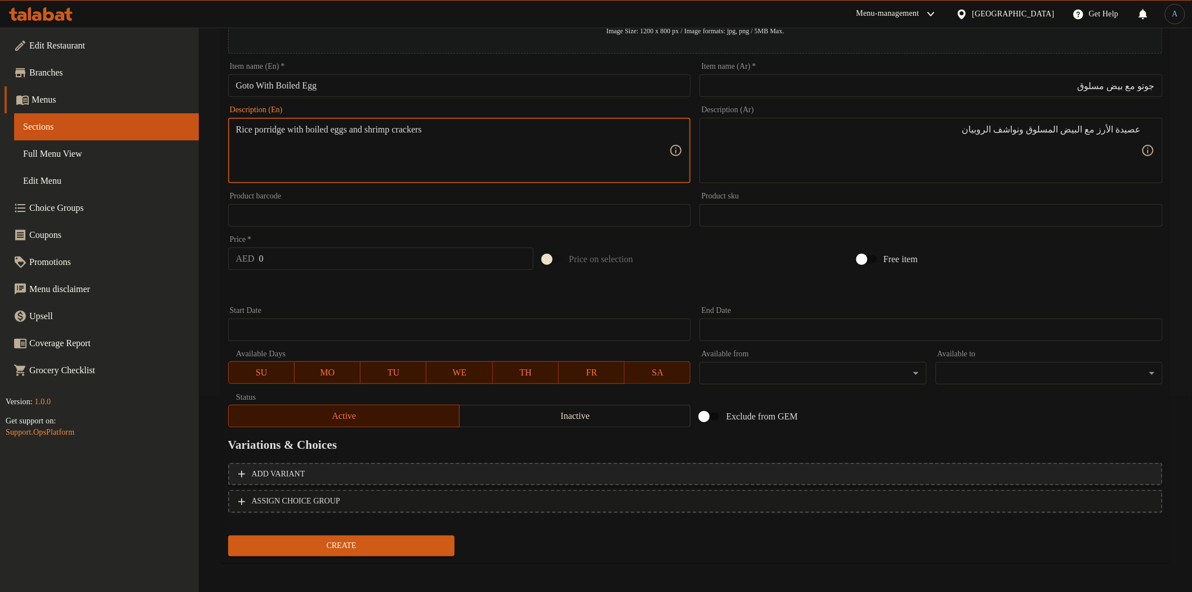
click at [504, 471] on span "Add variant" at bounding box center [695, 474] width 914 height 14
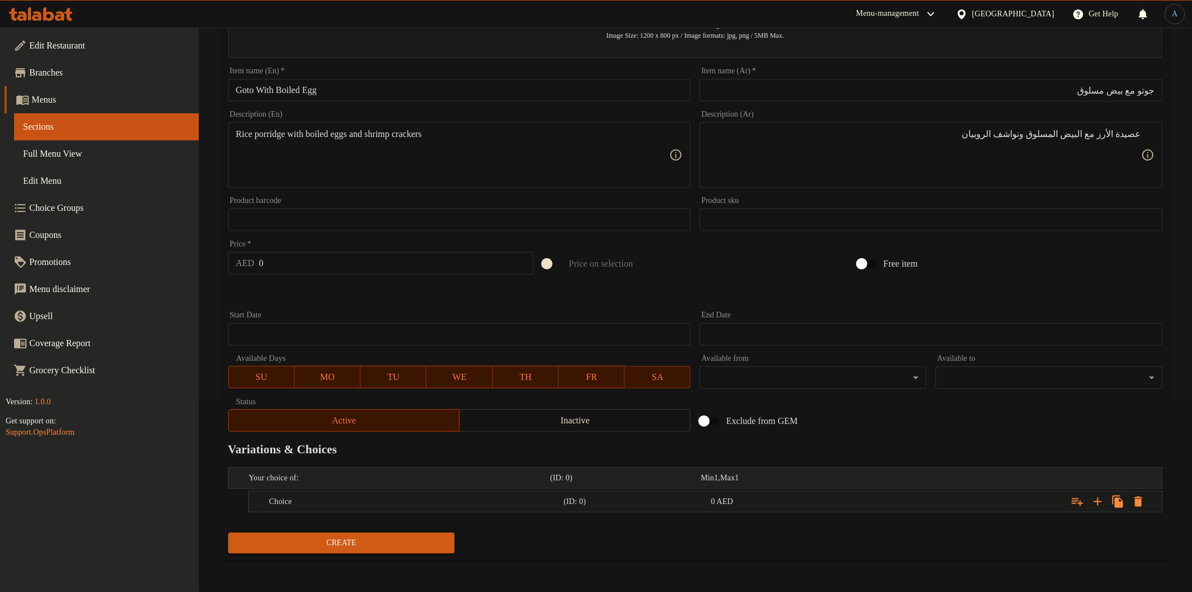
scroll to position [190, 0]
click at [1099, 500] on icon "Expand" at bounding box center [1098, 503] width 14 height 14
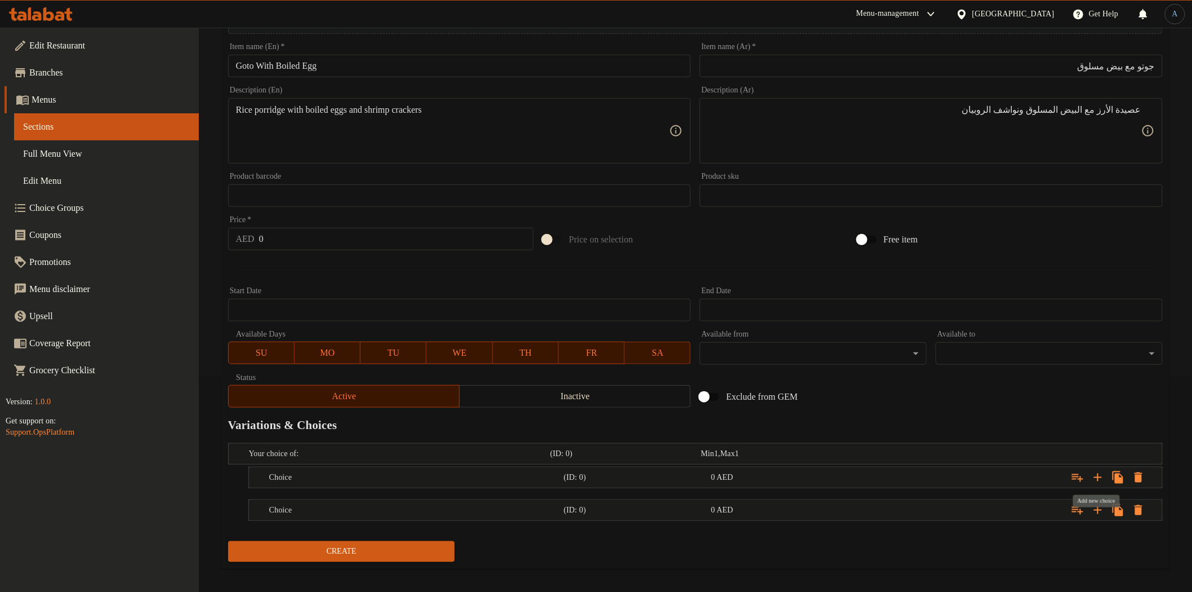
scroll to position [223, 0]
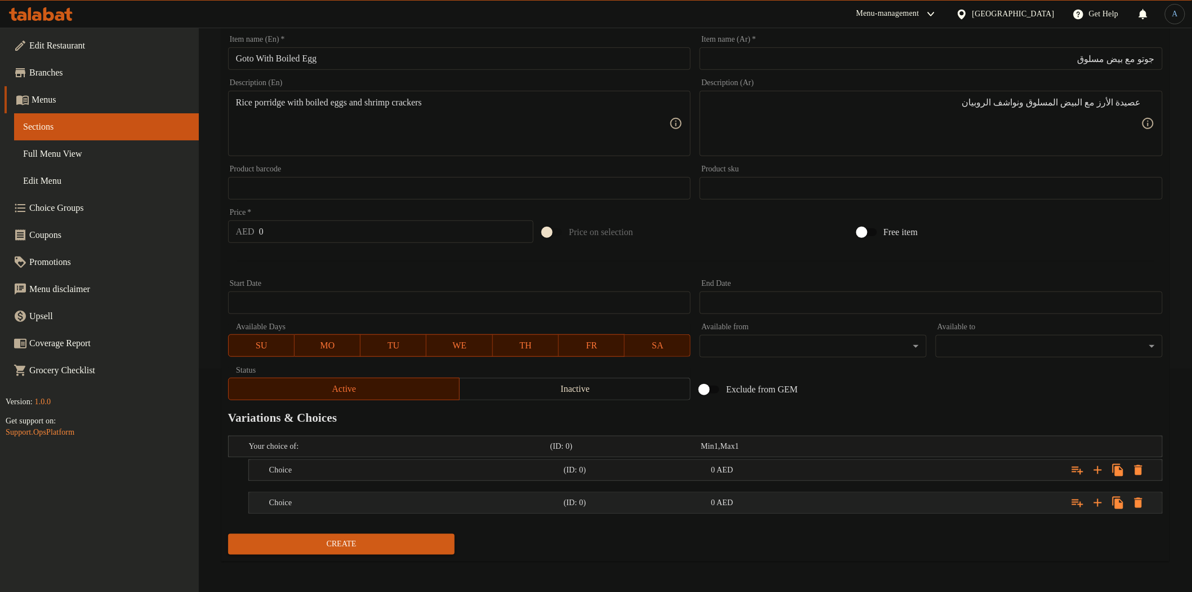
click at [634, 501] on h5 "(ID: 0)" at bounding box center [635, 502] width 143 height 11
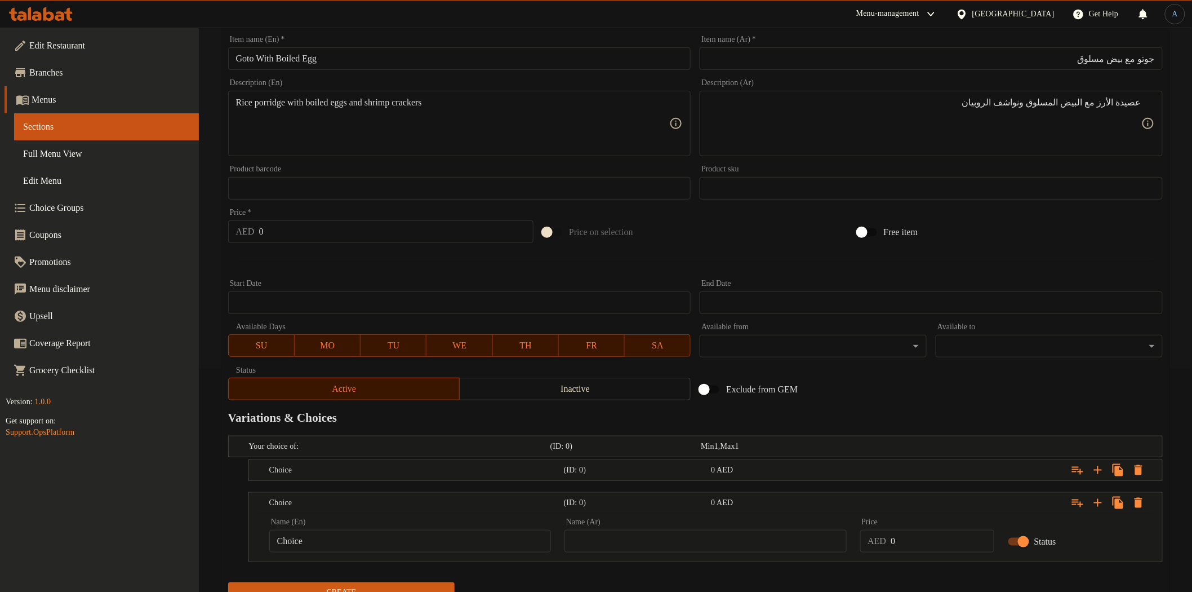
click at [599, 538] on input "text" at bounding box center [705, 541] width 282 height 23
click at [441, 548] on input "Choice" at bounding box center [410, 541] width 282 height 23
paste input "Overload"
type input "Overload"
click at [672, 546] on input "text" at bounding box center [705, 541] width 282 height 23
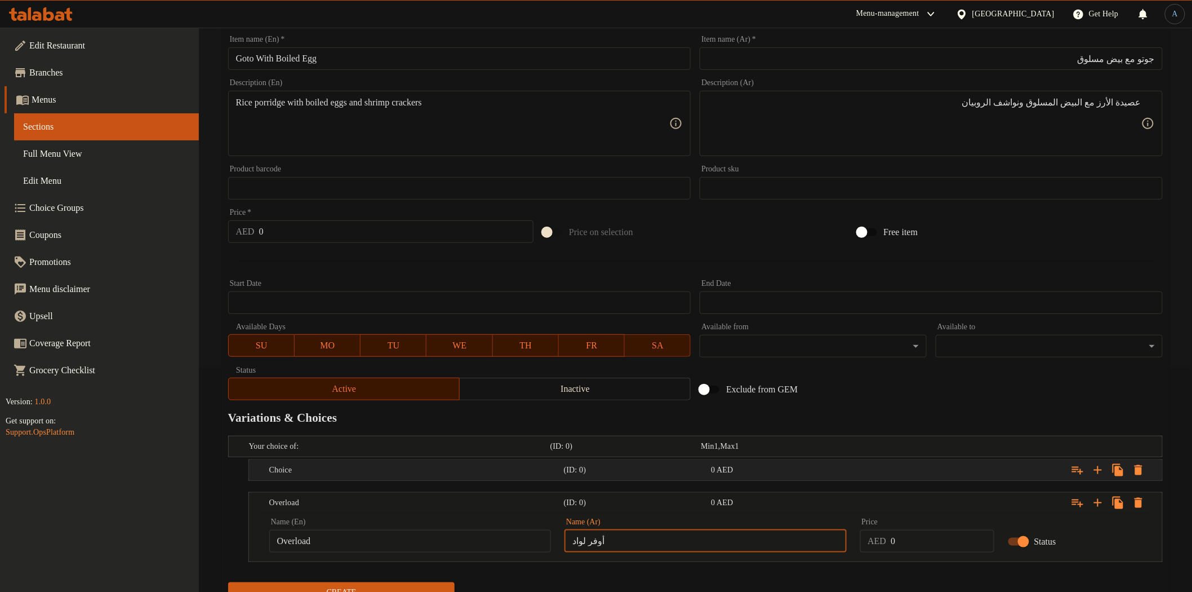
type input "أوفر لواد"
click at [638, 465] on h5 "(ID: 0)" at bounding box center [635, 469] width 143 height 11
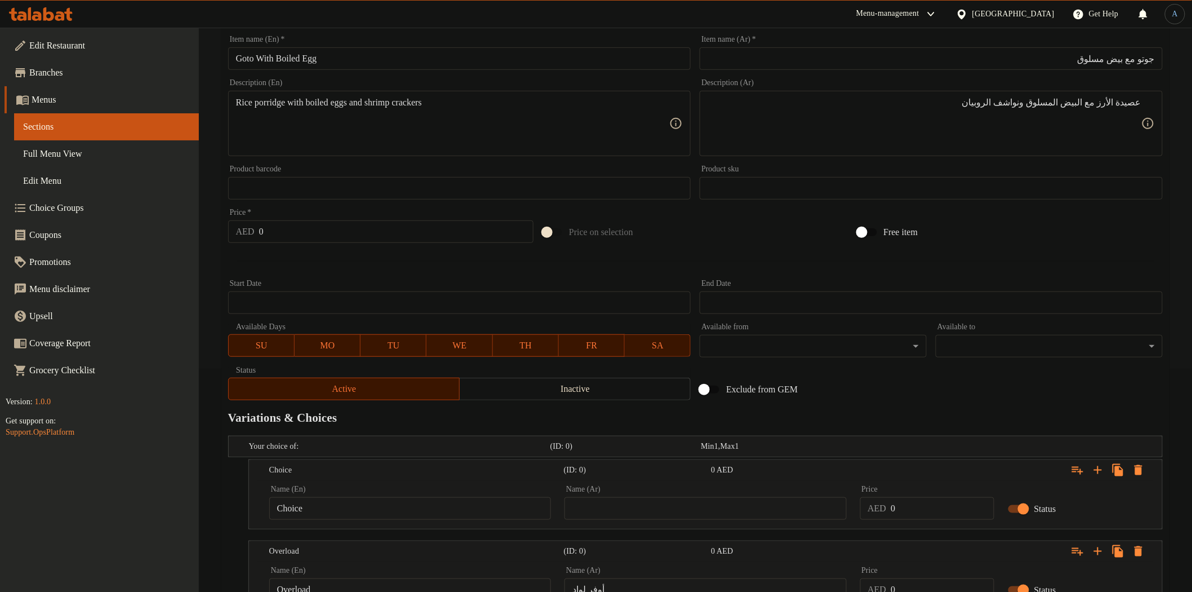
click at [476, 499] on input "Choice" at bounding box center [410, 508] width 282 height 23
paste input "Special"
type input "Special"
click at [658, 510] on input "text" at bounding box center [705, 508] width 282 height 23
type input "خاص"
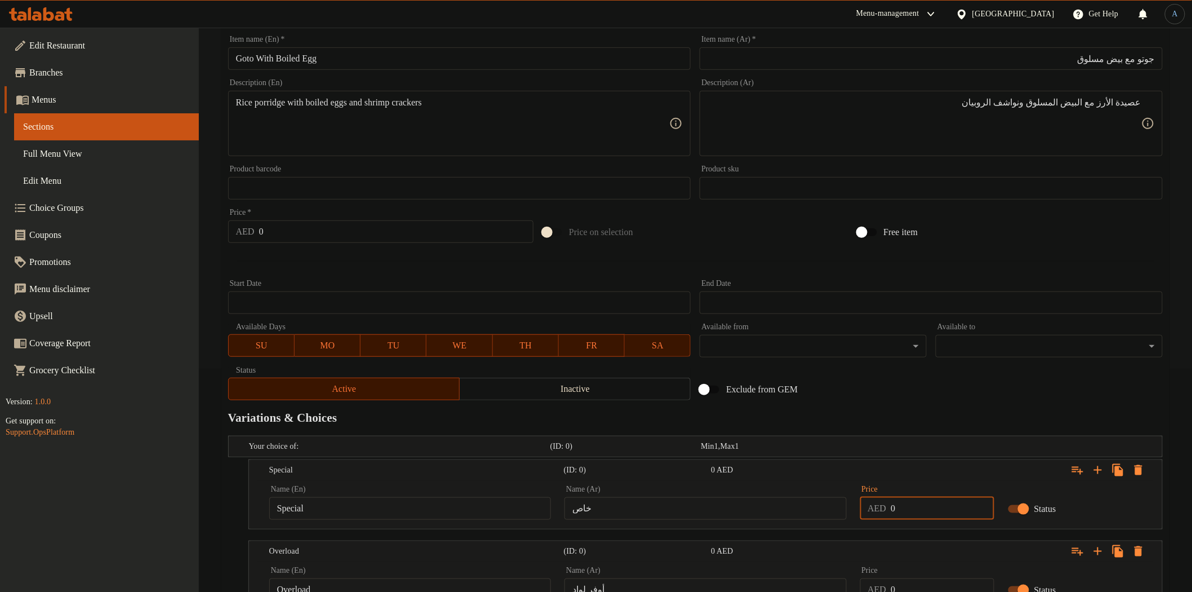
click at [904, 502] on input "0" at bounding box center [942, 508] width 103 height 23
type input "28"
click at [926, 583] on input "0" at bounding box center [942, 589] width 103 height 23
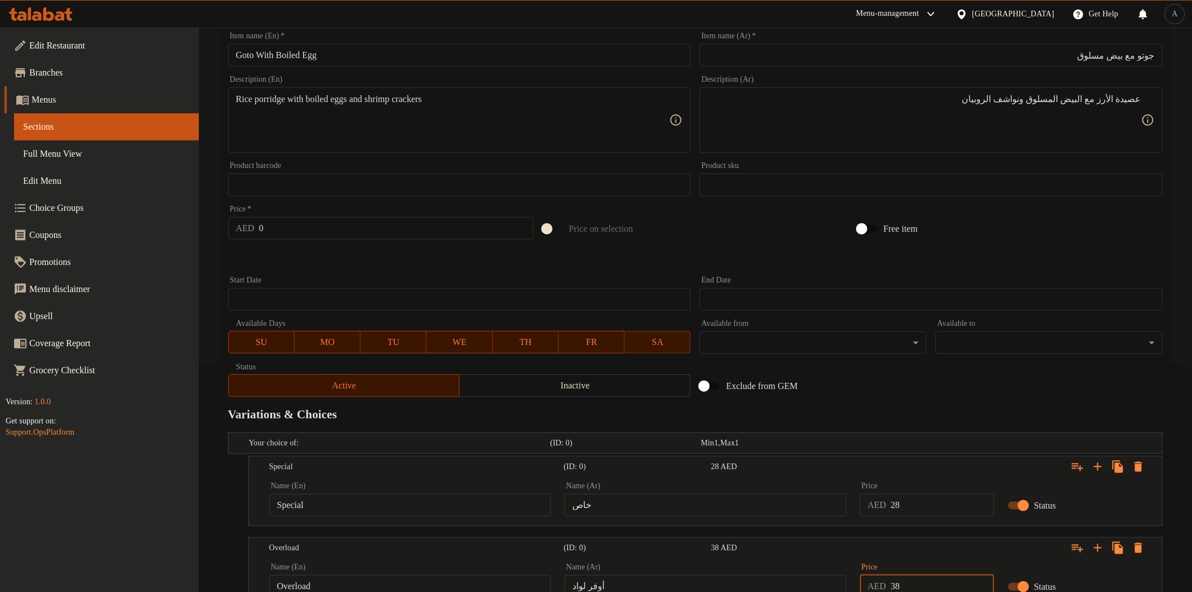
type input "38"
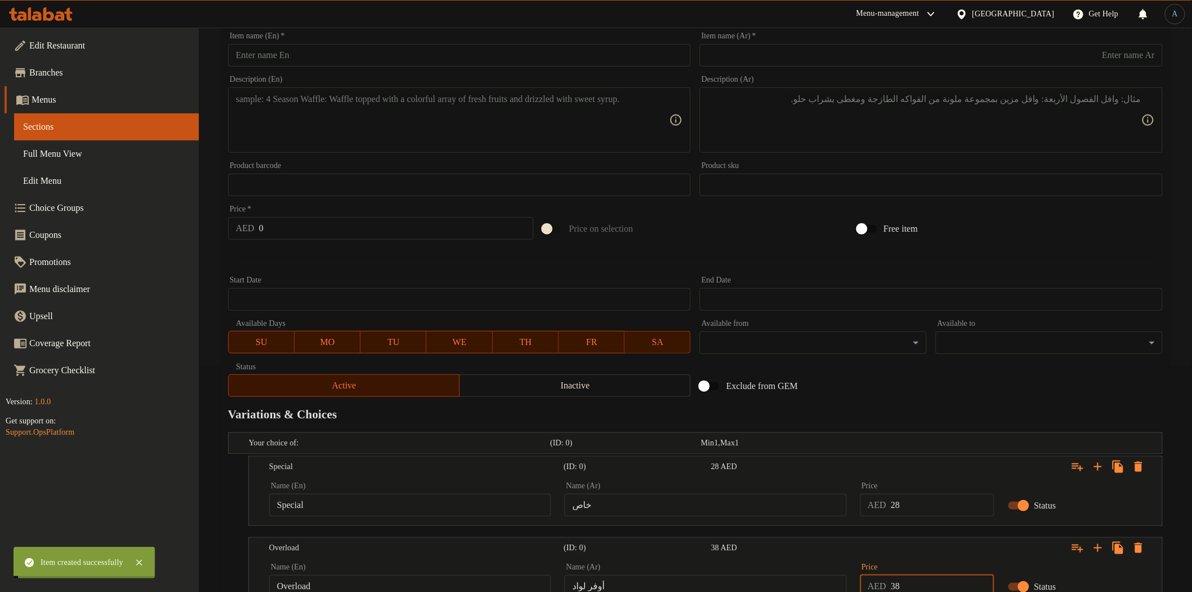
type input "0"
click at [379, 66] on input "text" at bounding box center [459, 55] width 463 height 23
paste input "Lomi With Boiled Egg"
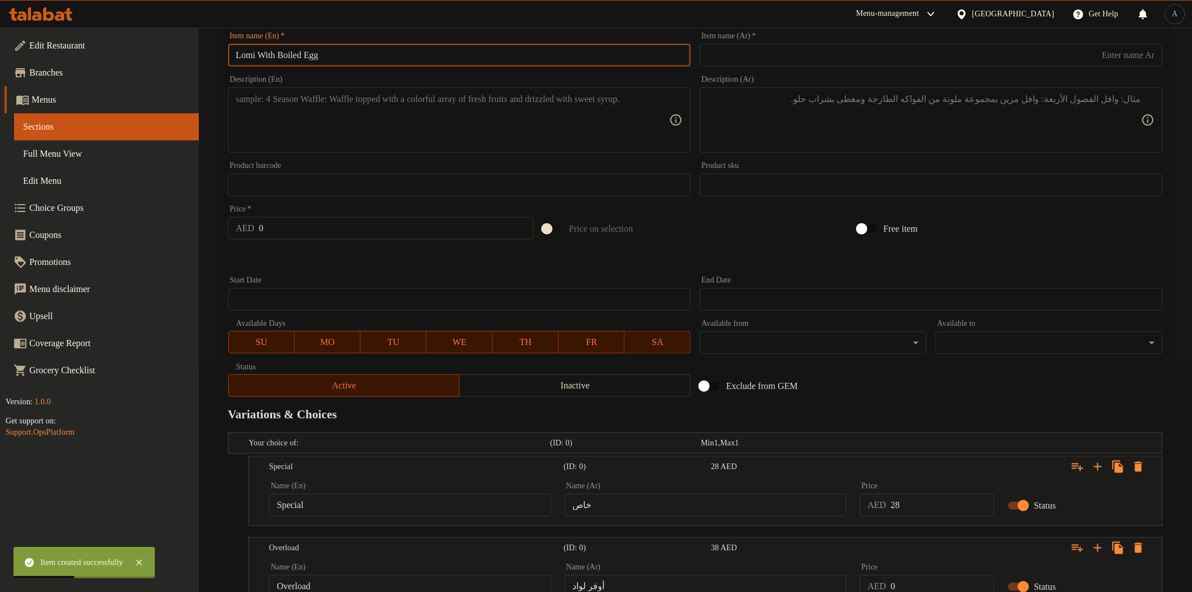
type input "Lomi With Boiled Egg"
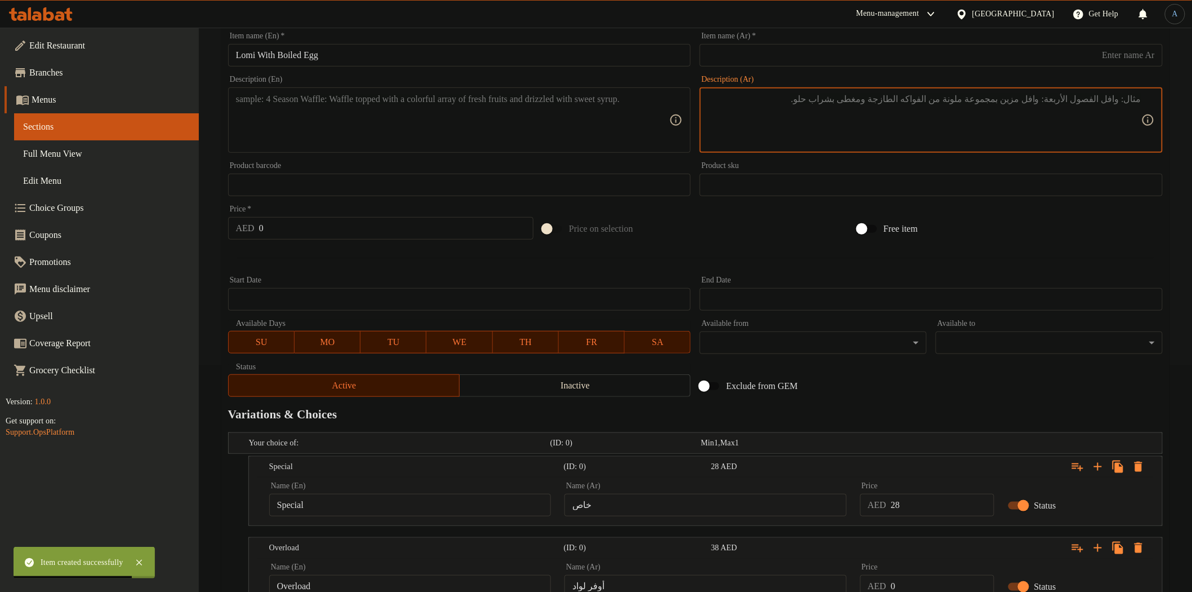
click at [1046, 110] on textarea at bounding box center [925, 121] width 434 height 54
paste textarea "لومي مع بيضة مسلوقة"
type textarea "لومي مع بيضة مسلوقة"
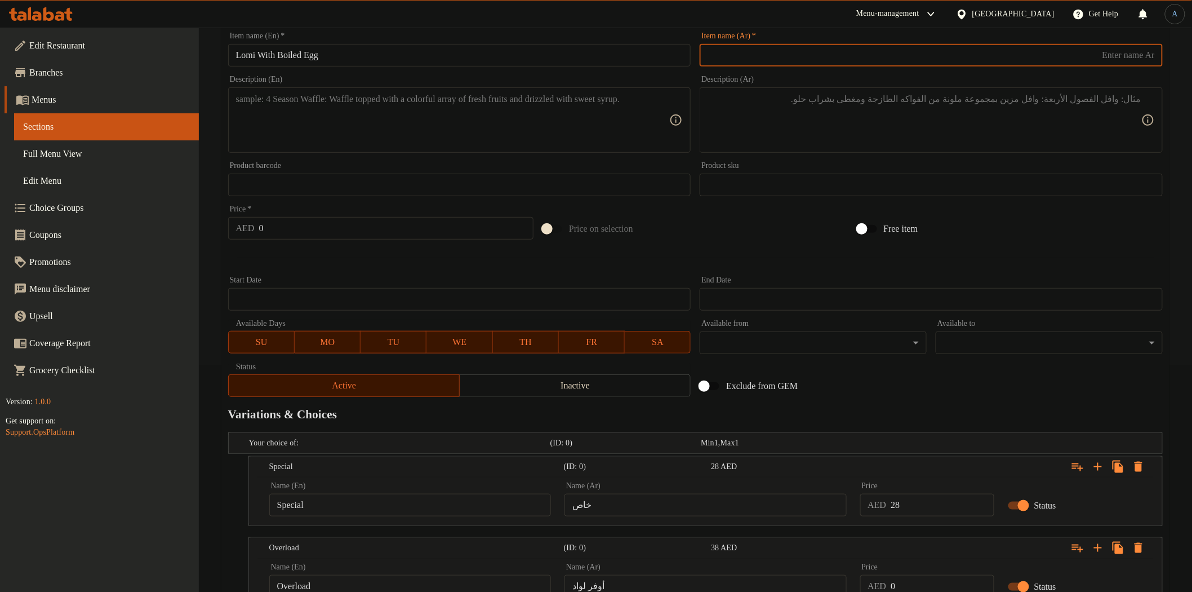
click at [1072, 52] on input "text" at bounding box center [931, 55] width 463 height 23
paste input "لومي مع بيضة مسلوقة"
type input "لومي مع بيض مسلوق"
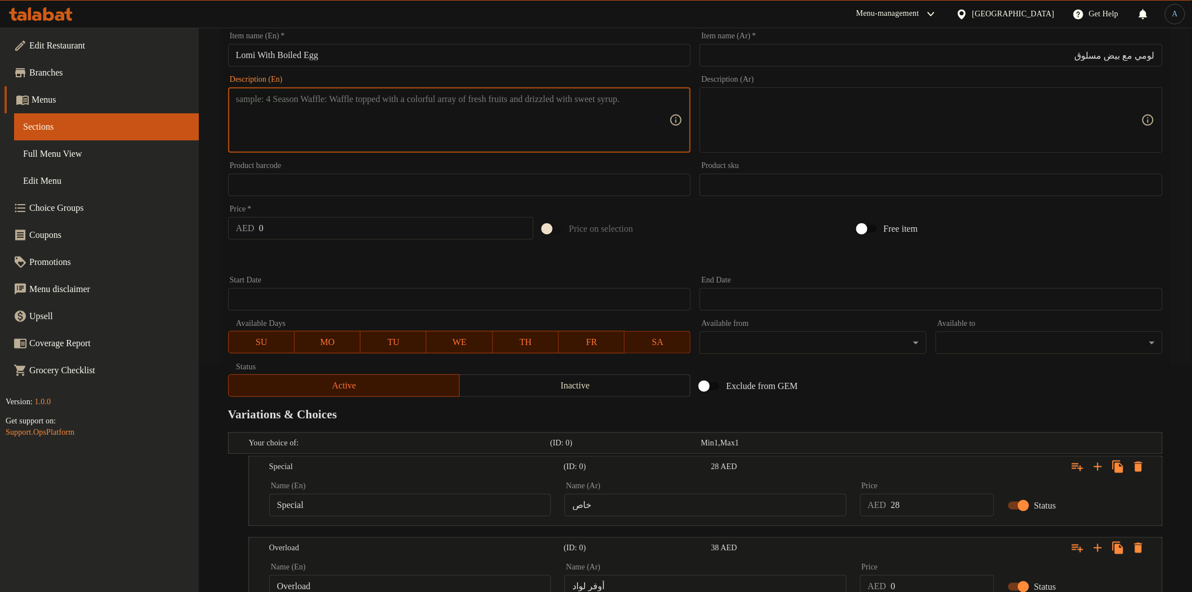
click at [376, 113] on textarea at bounding box center [453, 121] width 434 height 54
paste textarea "Egg noodles with kikiam, squid ball, crab meat, boiled eggs, and shrimp crackers"
type textarea "Egg noodles with kikiam, squid ball, crab meat, boiled eggs, and shrimp crackers"
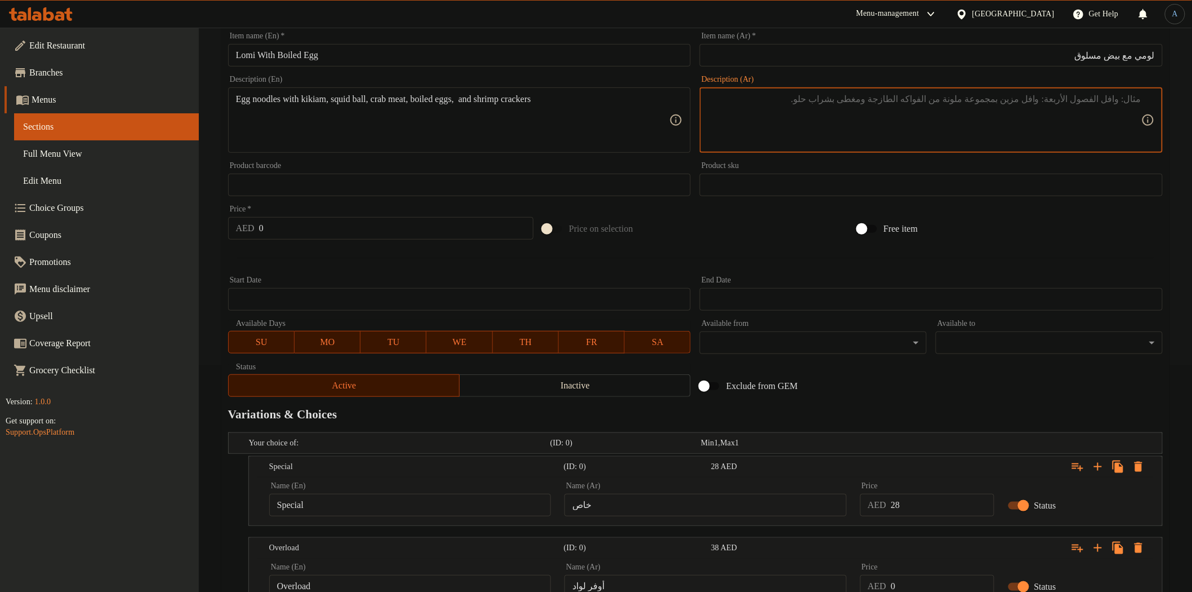
click at [814, 140] on textarea at bounding box center [925, 121] width 434 height 54
paste textarea "نودلز البيض مع كيكيام، وكرات الحبار، ولحم السلطعون، والبيض المسلوق، ومقرمشات ال…"
click at [1069, 101] on textarea "نودلز البيض مع كيكيام، وكرات الحبار، ولحم السلطعون، والبيض المسلوق، ومقرمشات ال…" at bounding box center [925, 121] width 434 height 54
type textarea "نودلز البيض مع كيكيام، كرات الحبار، لحم السلطعون، البيض المسلوق ومقرمشات الروبي…"
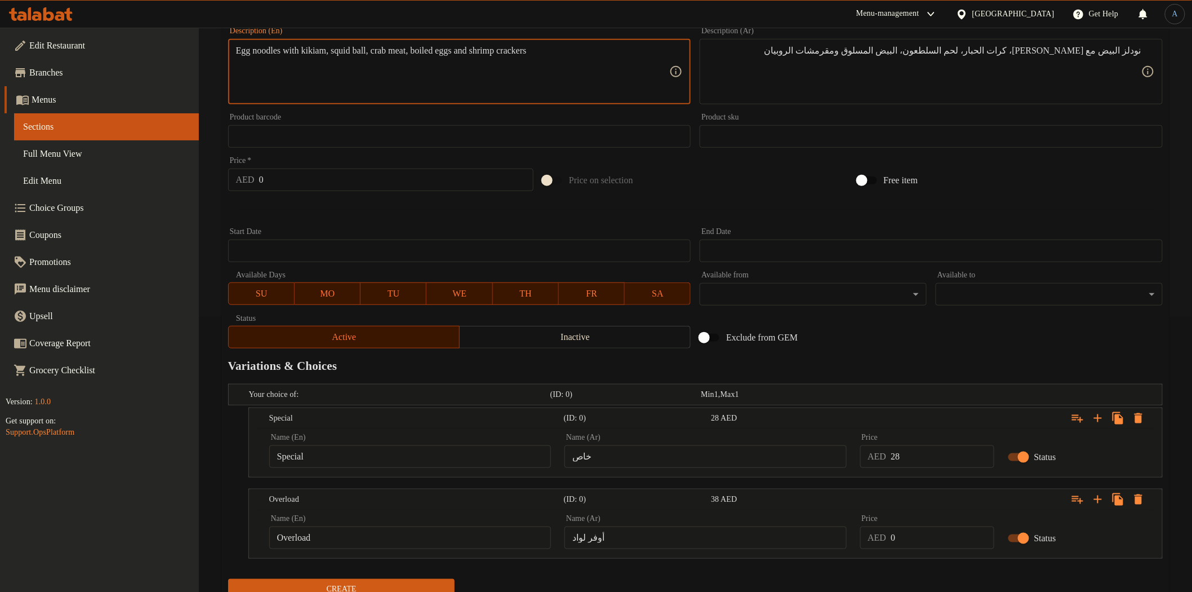
scroll to position [320, 0]
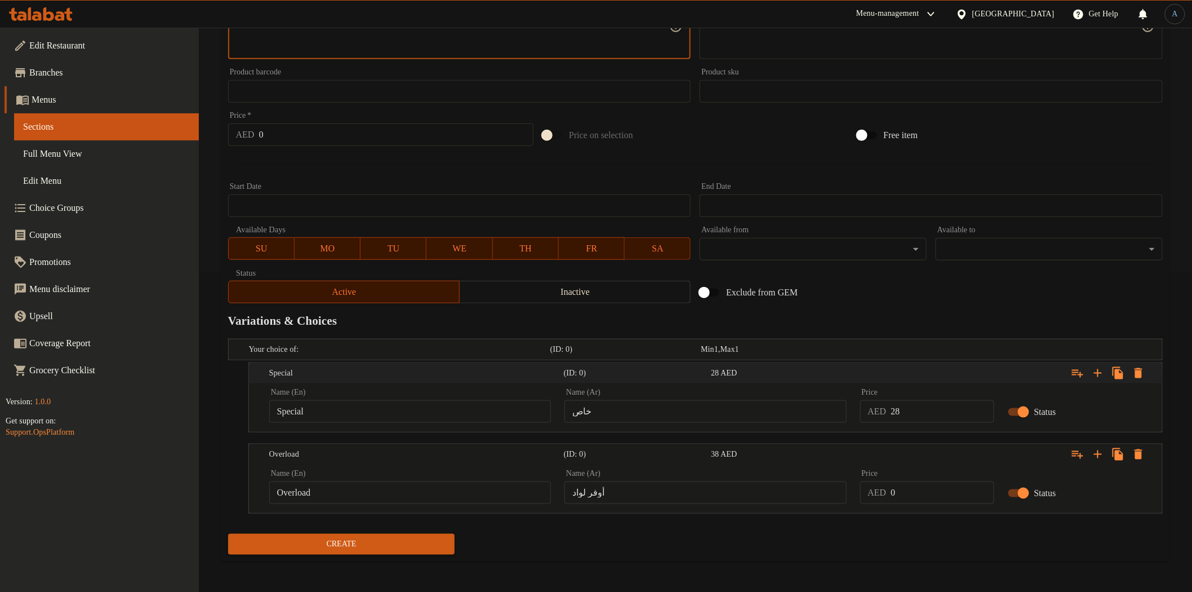
type textarea "Egg noodles with kikiam, squid ball, crab meat, boiled eggs and shrimp crackers"
click at [346, 474] on div "Name (En) Overload Name (En)" at bounding box center [410, 486] width 282 height 34
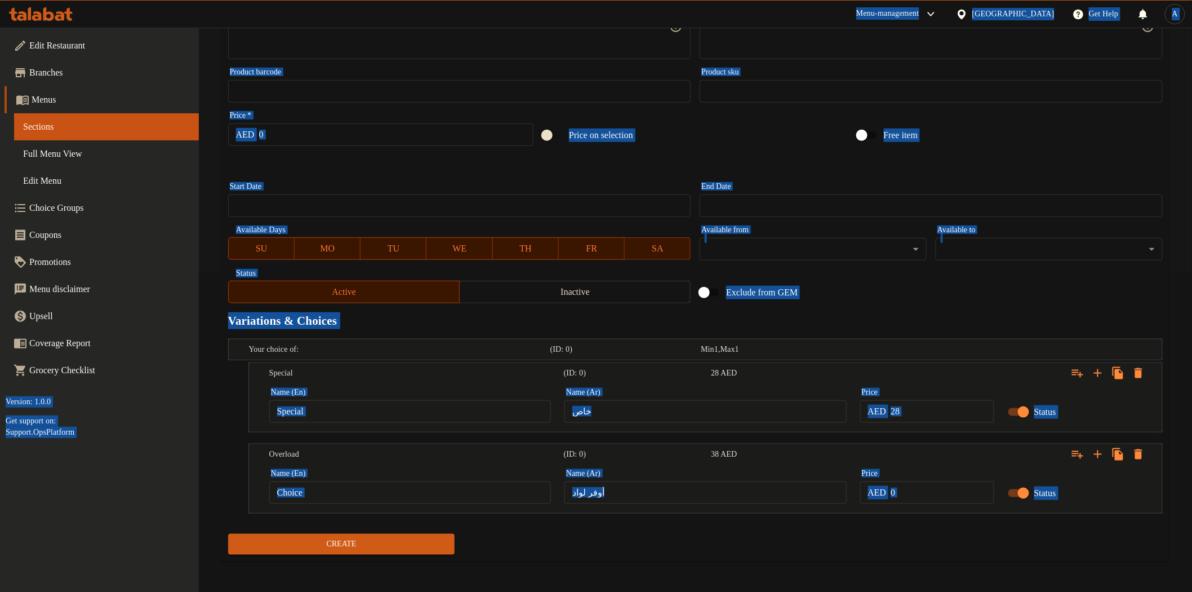
click at [345, 491] on input "Choice" at bounding box center [410, 492] width 282 height 23
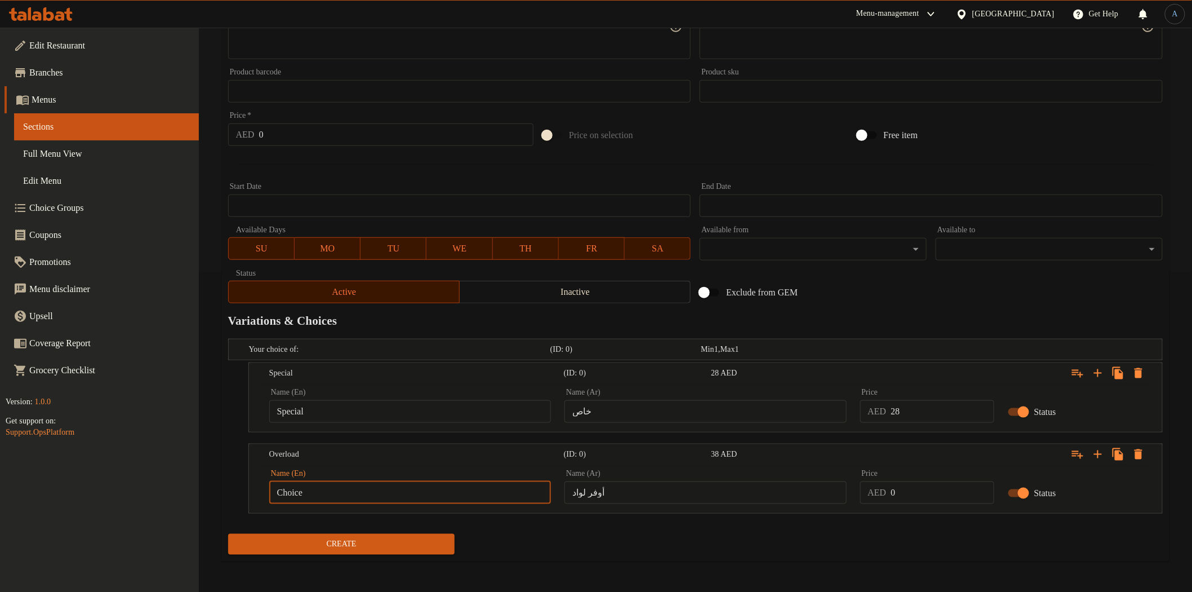
paste input "Overload"
type input "Overload"
click at [641, 497] on input "أوفر لواد" at bounding box center [705, 492] width 282 height 23
type input "أوفر لود"
click at [902, 481] on input "0" at bounding box center [942, 492] width 103 height 23
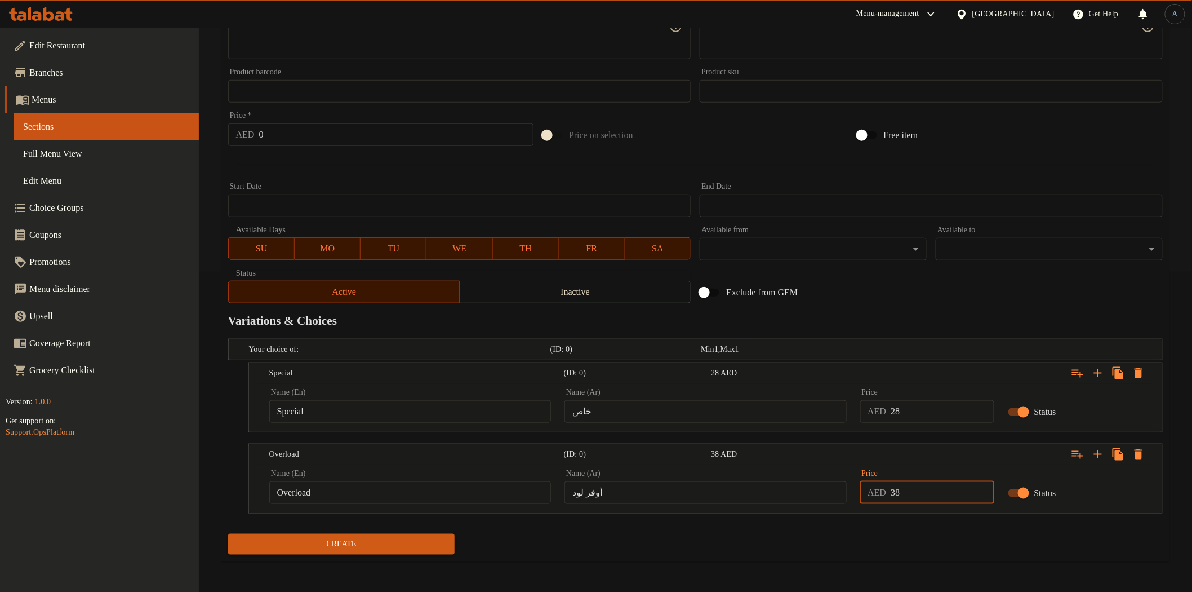
type input "38"
click at [426, 412] on input "Choice" at bounding box center [410, 411] width 282 height 23
paste input "Special"
type input "Special"
click at [638, 403] on input "خاص" at bounding box center [705, 411] width 282 height 23
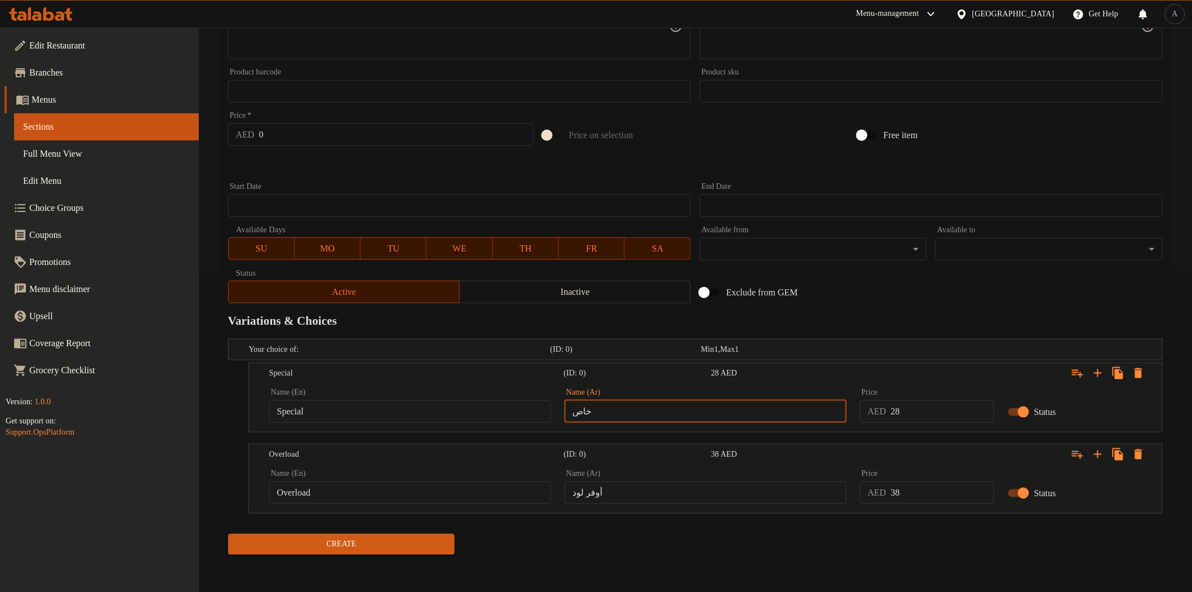
type input "خاص"
click at [930, 406] on input "0" at bounding box center [942, 411] width 103 height 23
type input "28"
click at [228, 533] on button "Create" at bounding box center [341, 543] width 227 height 21
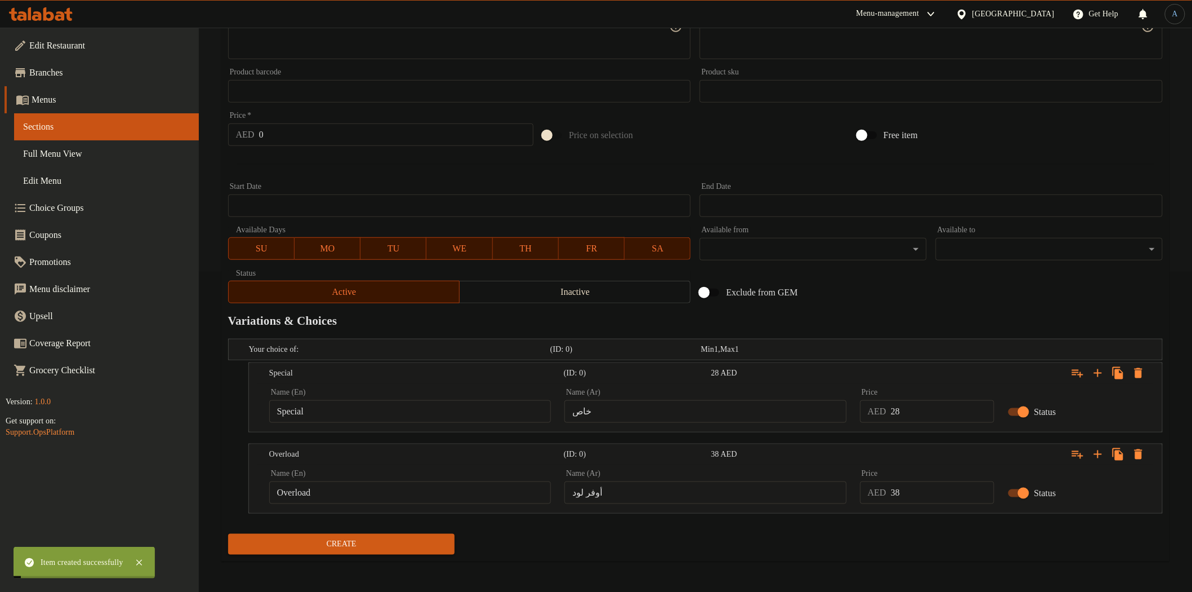
click at [1010, 300] on div "Exclude from GEM" at bounding box center [852, 292] width 314 height 30
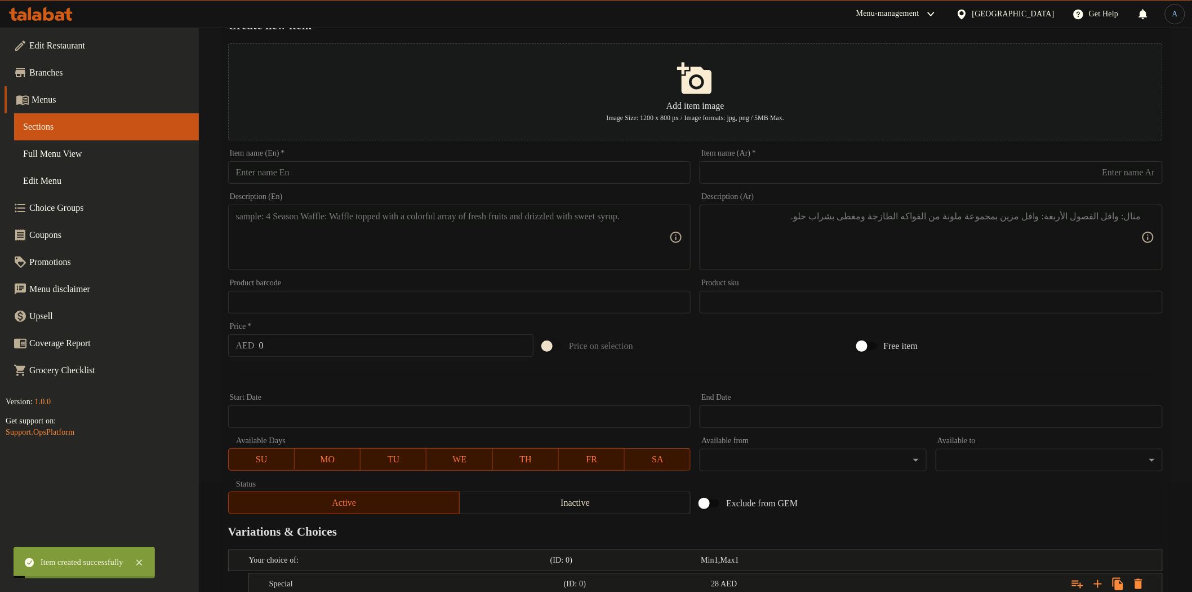
scroll to position [0, 0]
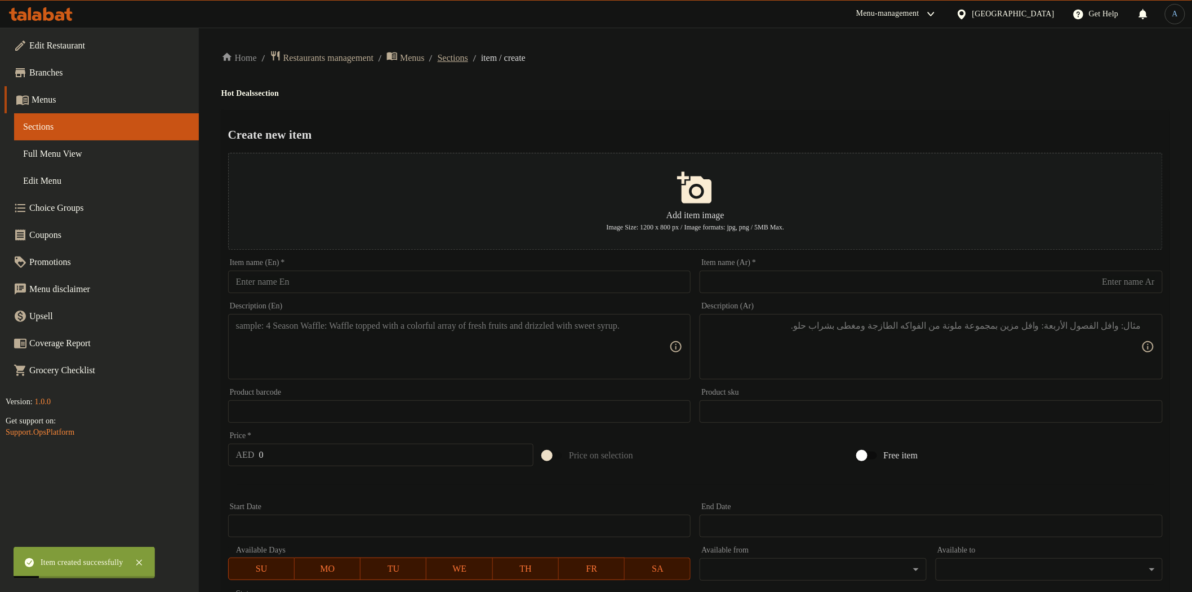
click at [468, 60] on span "Sections" at bounding box center [453, 58] width 30 height 14
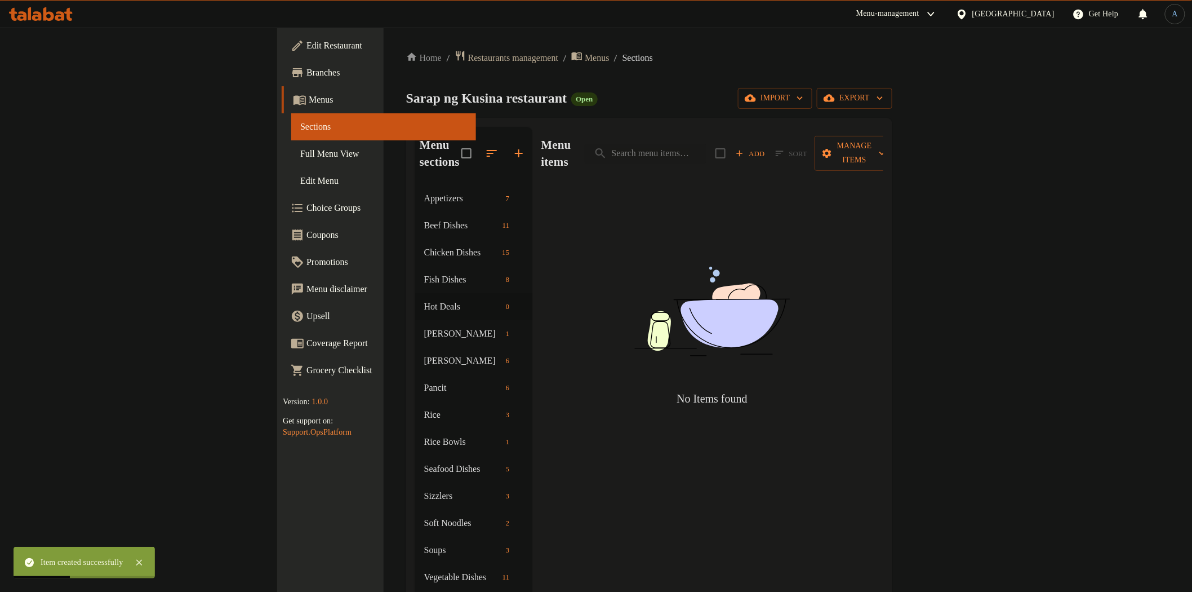
click at [610, 136] on div "Menu items Add Sort Manage items" at bounding box center [712, 154] width 342 height 54
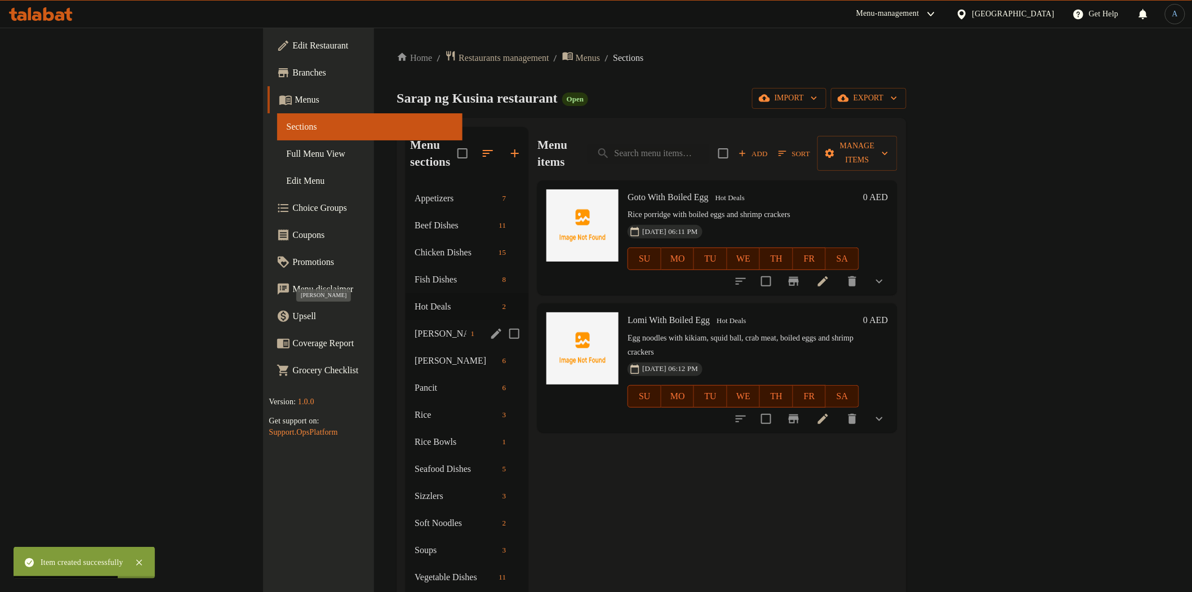
click at [415, 327] on span "[PERSON_NAME]" at bounding box center [440, 334] width 51 height 14
